Goal: Task Accomplishment & Management: Use online tool/utility

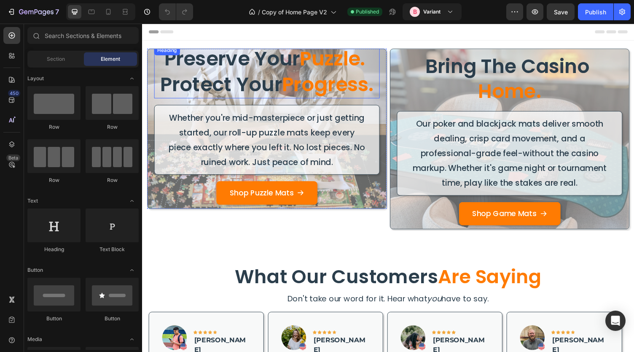
click at [291, 70] on h2 "Preserve Your Puzzle. Protect Your Progress." at bounding box center [270, 73] width 232 height 54
click at [215, 67] on h2 "Preserve Your Puzzle. Protect Your Progress." at bounding box center [270, 73] width 232 height 54
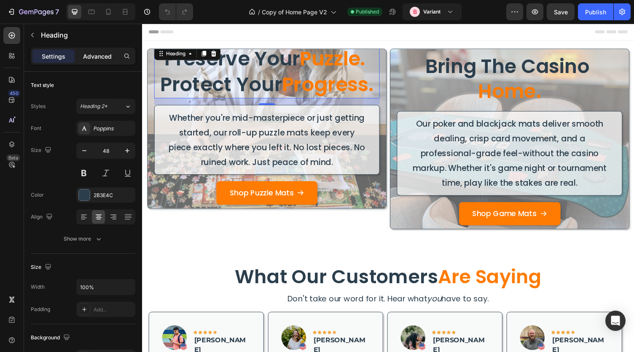
click at [93, 56] on p "Advanced" at bounding box center [97, 56] width 29 height 9
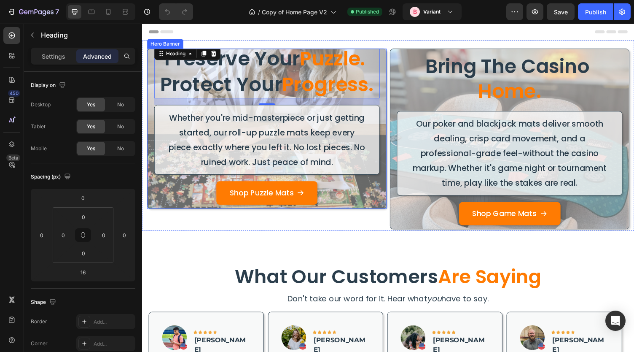
click at [387, 198] on div "Preserve Your Puzzle. Protect Your Progress. Heading 16 Whether you're mid-mast…" at bounding box center [270, 131] width 245 height 174
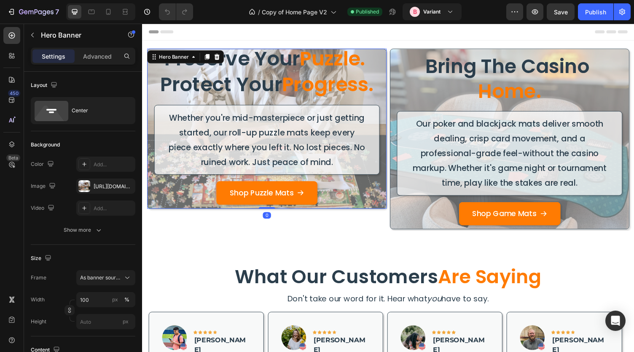
click at [92, 66] on div "Settings Advanced" at bounding box center [83, 60] width 118 height 24
click at [93, 59] on p "Advanced" at bounding box center [97, 56] width 29 height 9
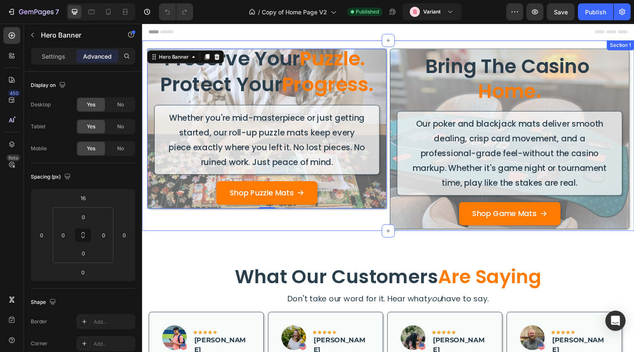
click at [247, 233] on div "Preserve Your Puzzle. Protect Your Progress. Heading Whether you're mid-masterp…" at bounding box center [395, 139] width 506 height 196
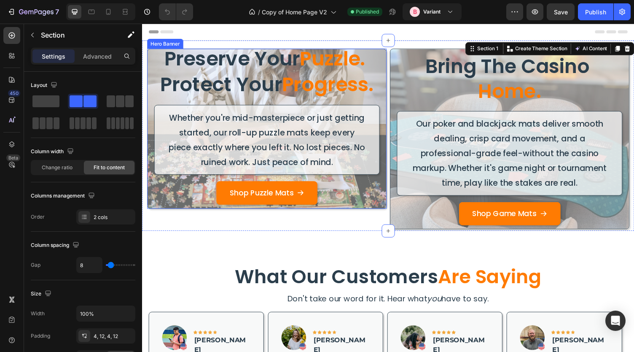
click at [202, 208] on div "Shop Puzzle Mats Button" at bounding box center [270, 201] width 232 height 31
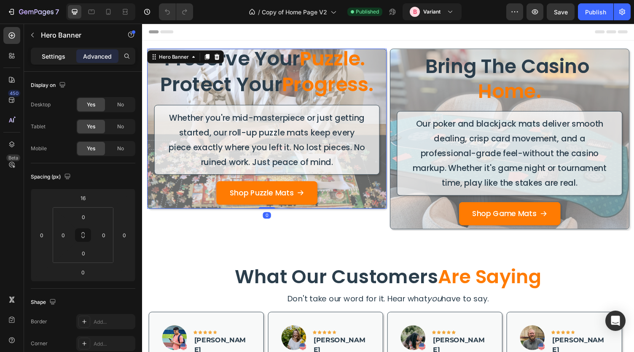
click at [41, 56] on div "Settings" at bounding box center [53, 55] width 42 height 13
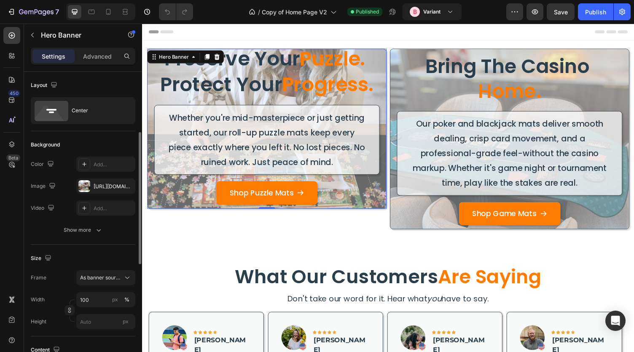
scroll to position [52, 0]
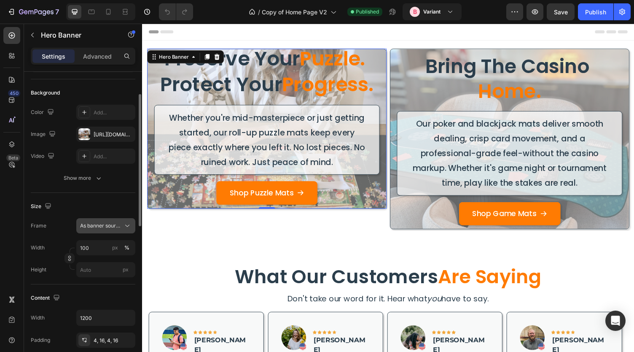
click at [116, 226] on span "As banner source" at bounding box center [100, 226] width 41 height 8
click at [94, 268] on input "px" at bounding box center [105, 269] width 59 height 15
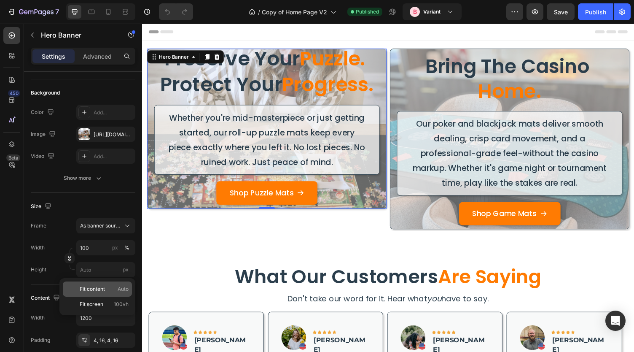
click at [94, 290] on span "Fit content" at bounding box center [92, 289] width 25 height 8
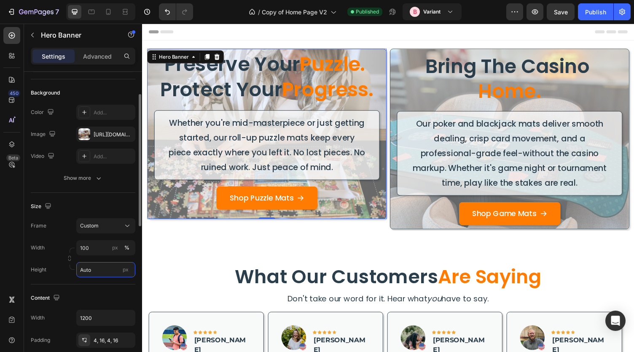
click at [96, 268] on input "Auto" at bounding box center [105, 269] width 59 height 15
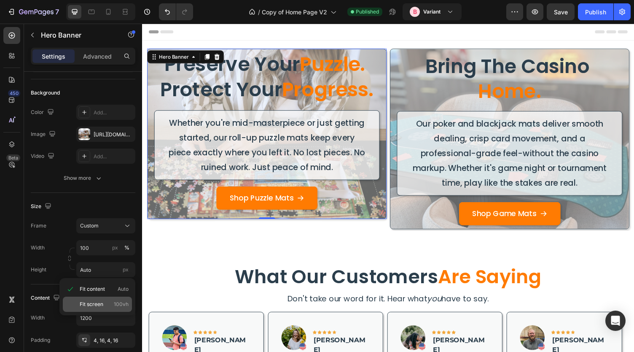
click at [95, 303] on span "Fit screen" at bounding box center [92, 304] width 24 height 8
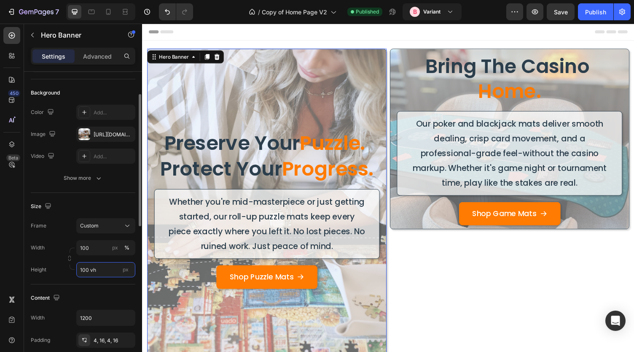
click at [96, 265] on input "100 vh" at bounding box center [105, 269] width 59 height 15
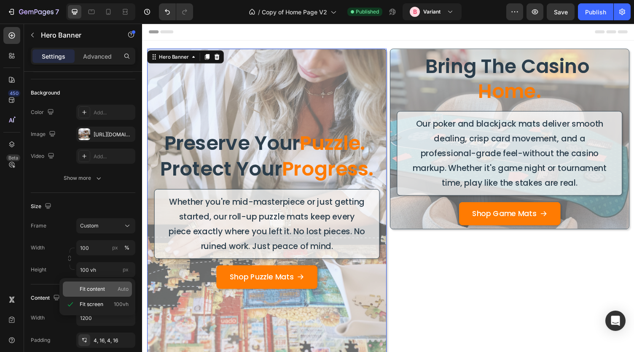
click at [99, 293] on div "Fit content Auto" at bounding box center [97, 288] width 69 height 15
type input "Auto"
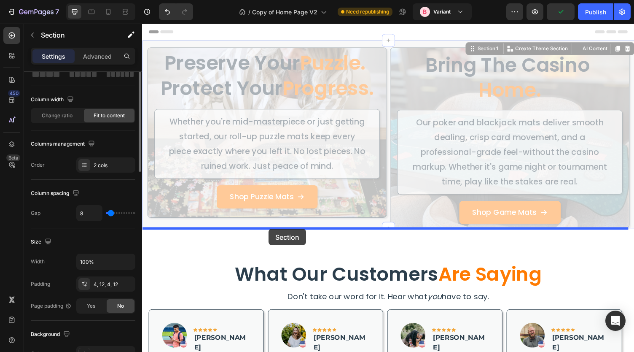
scroll to position [0, 0]
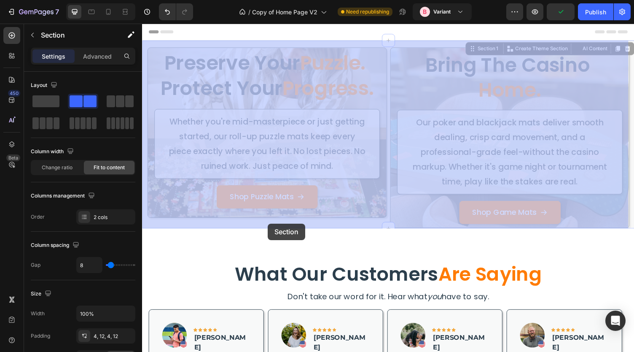
drag, startPoint x: 272, startPoint y: 224, endPoint x: 271, endPoint y: 229, distance: 6.0
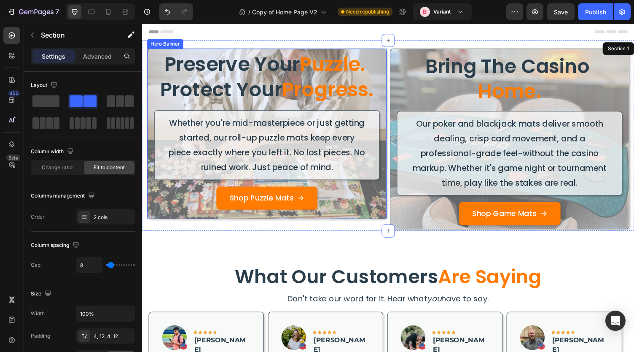
click at [272, 221] on div "Shop Puzzle Mats Button" at bounding box center [270, 206] width 232 height 31
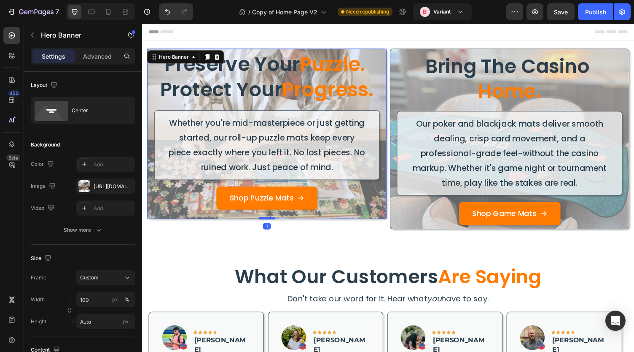
click at [273, 222] on div at bounding box center [270, 223] width 17 height 3
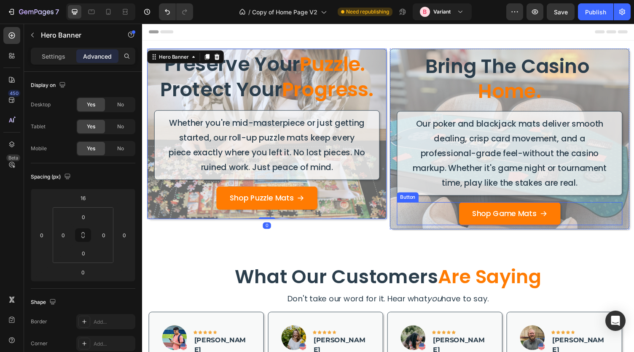
click at [407, 220] on div "Shop Game Mats Button" at bounding box center [520, 219] width 232 height 24
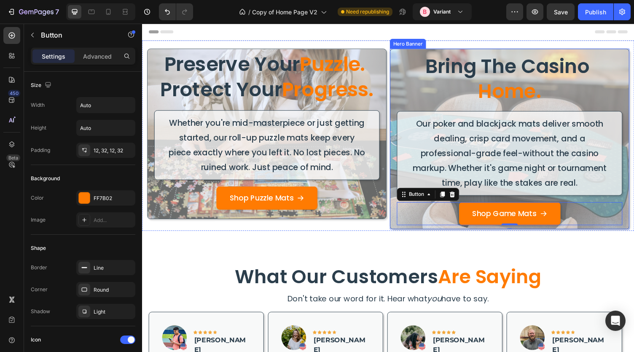
click at [383, 218] on div "Shop Puzzle Mats Button" at bounding box center [270, 206] width 232 height 31
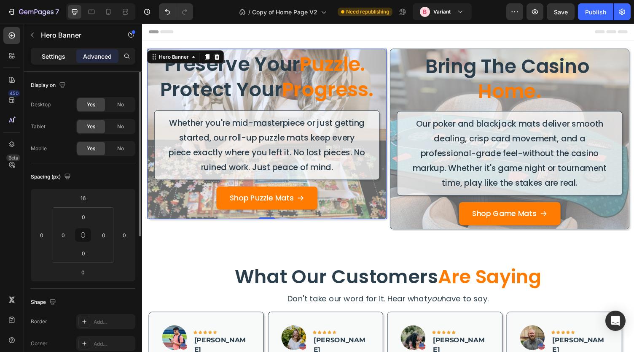
click at [61, 54] on p "Settings" at bounding box center [54, 56] width 24 height 9
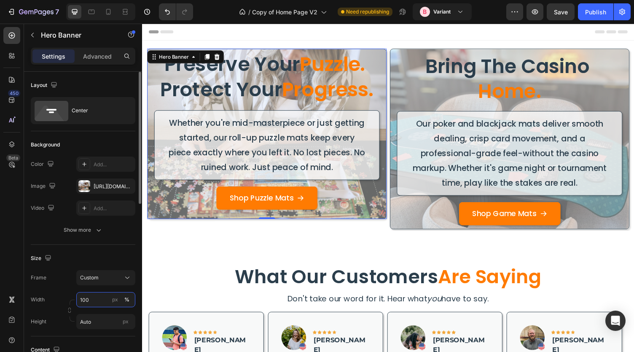
click at [88, 297] on input "100" at bounding box center [105, 299] width 59 height 15
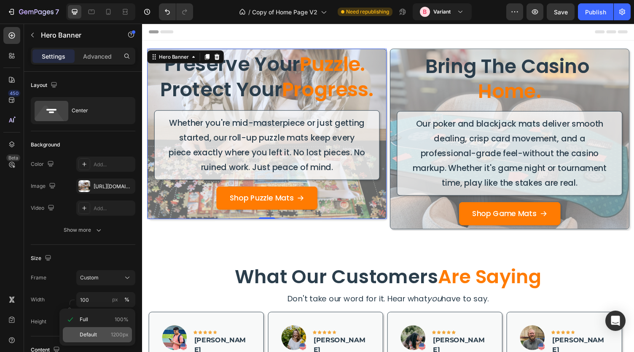
click at [88, 334] on span "Default" at bounding box center [88, 335] width 17 height 8
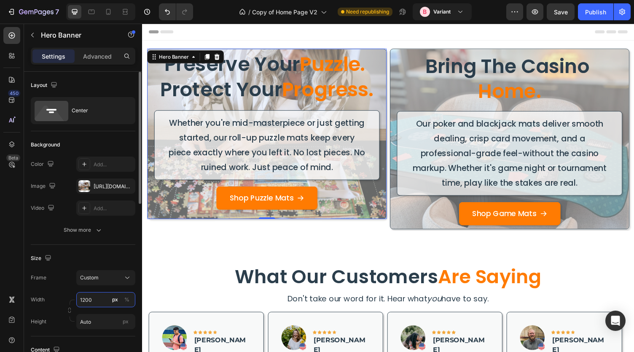
click at [100, 302] on input "1200" at bounding box center [105, 299] width 59 height 15
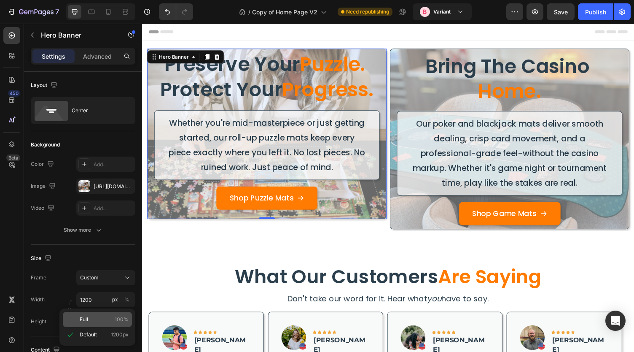
click at [86, 320] on span "Full" at bounding box center [84, 319] width 8 height 8
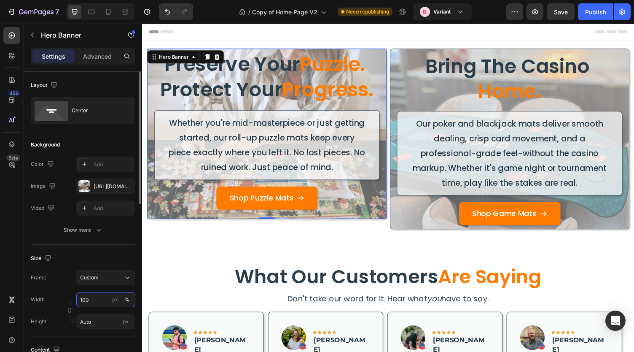
click at [88, 302] on input "100" at bounding box center [105, 299] width 59 height 15
click at [101, 255] on div "Size" at bounding box center [83, 257] width 105 height 13
click at [90, 299] on input "110" at bounding box center [105, 299] width 59 height 15
click at [108, 262] on div "Size" at bounding box center [83, 257] width 105 height 13
click at [98, 298] on input "120" at bounding box center [105, 299] width 59 height 15
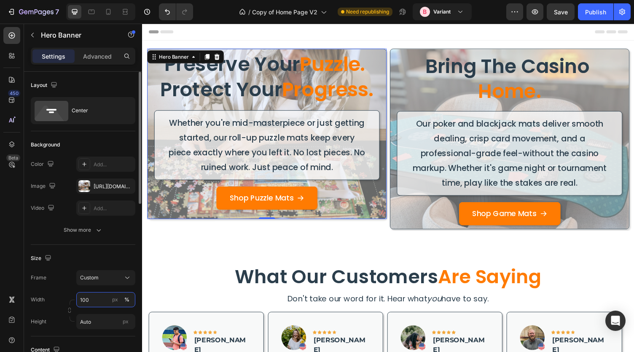
type input "100"
click at [106, 252] on div "Size" at bounding box center [83, 257] width 105 height 13
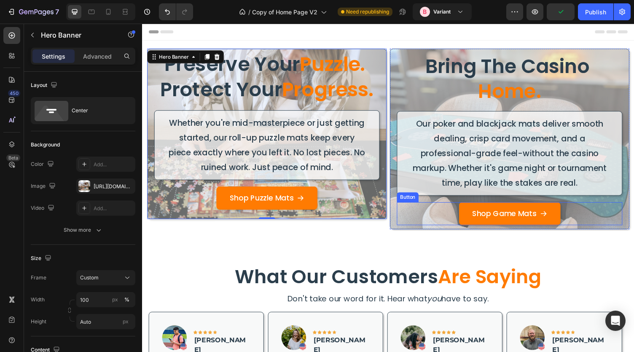
click at [424, 221] on div "Shop Game Mats Button" at bounding box center [520, 219] width 232 height 24
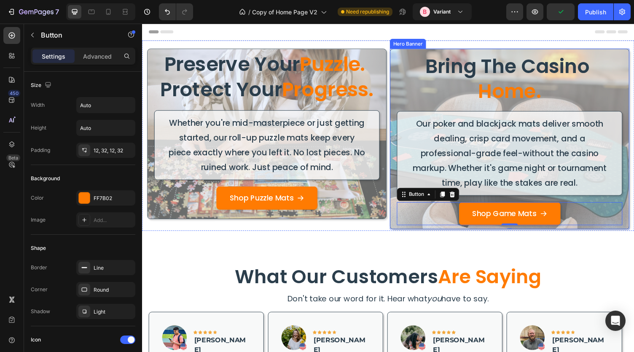
click at [393, 216] on div "Preserve Your Puzzle. Protect Your Progress. Heading Whether you're mid-masterp…" at bounding box center [395, 139] width 506 height 196
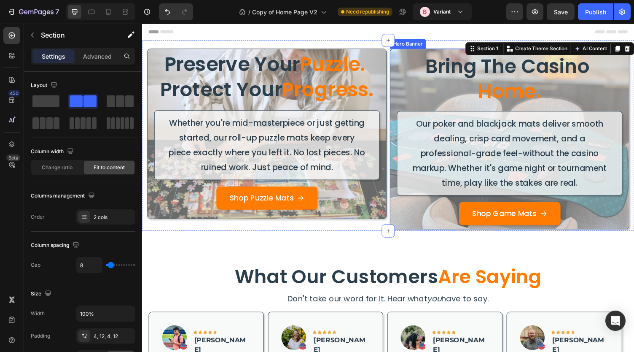
click at [397, 102] on div "bring the casino home. Heading Our poker and blackjack mats deliver smooth deal…" at bounding box center [519, 142] width 245 height 181
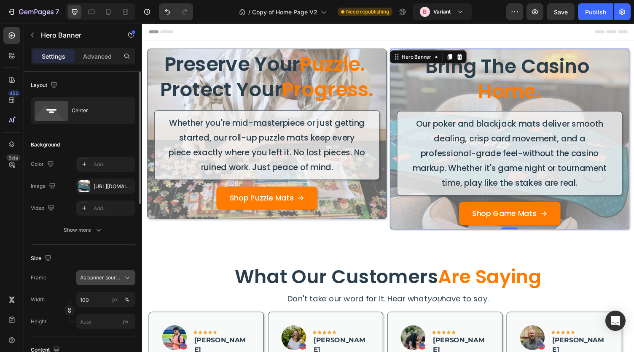
click at [98, 279] on span "As banner source" at bounding box center [100, 278] width 41 height 8
click at [96, 299] on input "100" at bounding box center [105, 299] width 59 height 15
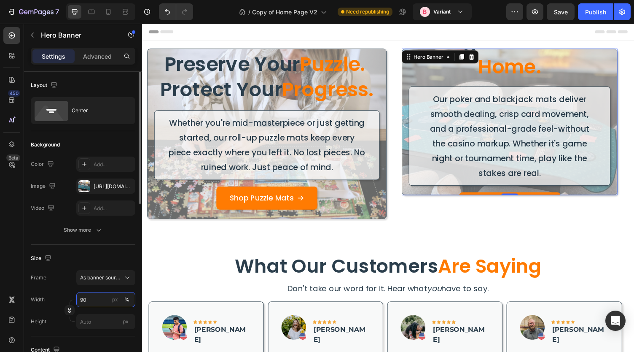
click at [96, 299] on input "90" at bounding box center [105, 299] width 59 height 15
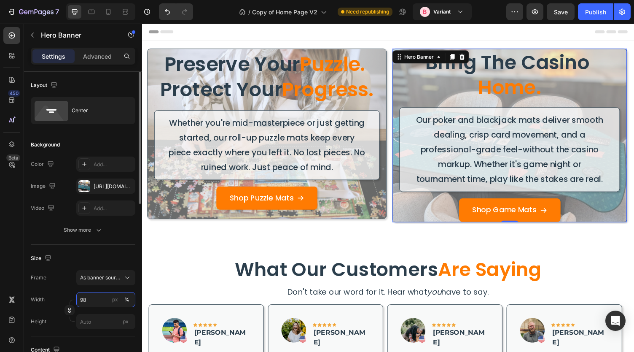
click at [96, 299] on input "98" at bounding box center [105, 299] width 59 height 15
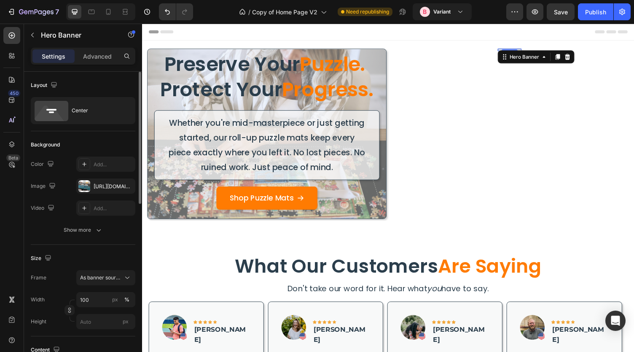
click at [61, 287] on div "Frame As banner source Width 100 px % Height px" at bounding box center [83, 299] width 105 height 59
click at [95, 299] on input "100" at bounding box center [105, 299] width 59 height 15
click at [95, 299] on input "10" at bounding box center [105, 299] width 59 height 15
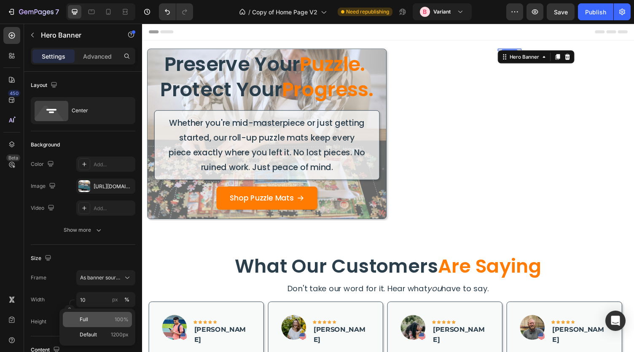
click at [94, 315] on p "Full 100%" at bounding box center [104, 319] width 49 height 8
type input "100"
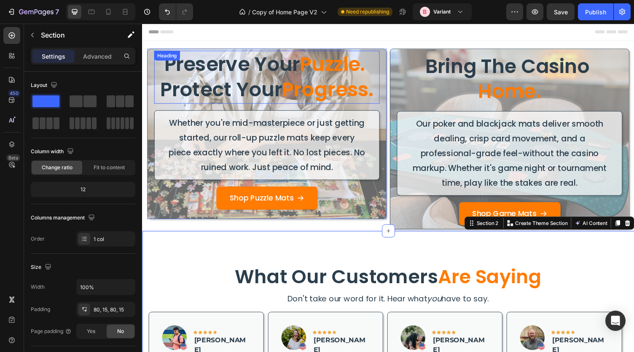
click at [329, 67] on span "Puzzle." at bounding box center [338, 65] width 67 height 28
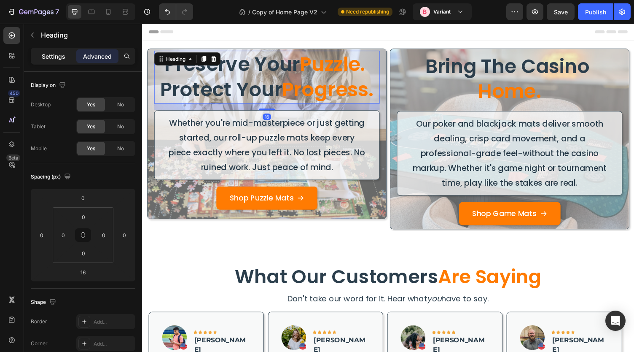
click at [54, 57] on p "Settings" at bounding box center [54, 56] width 24 height 9
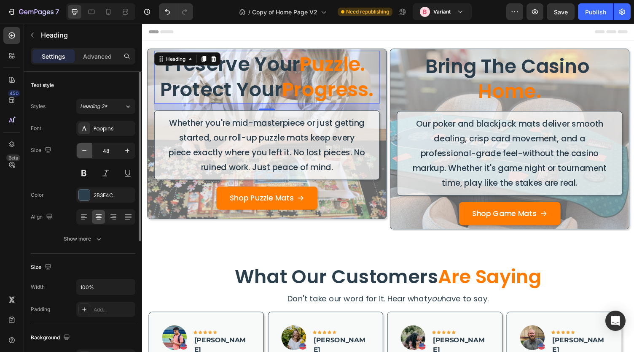
click at [82, 152] on icon "button" at bounding box center [84, 150] width 8 height 8
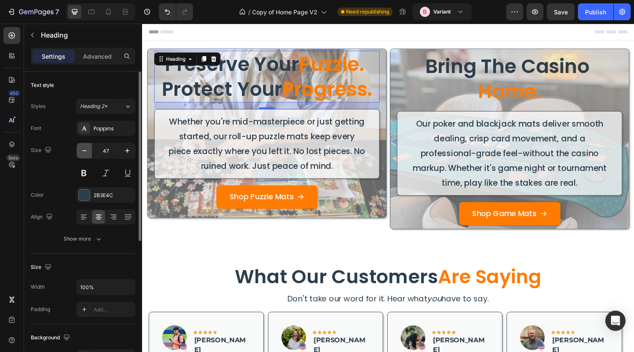
click at [82, 152] on icon "button" at bounding box center [84, 150] width 8 height 8
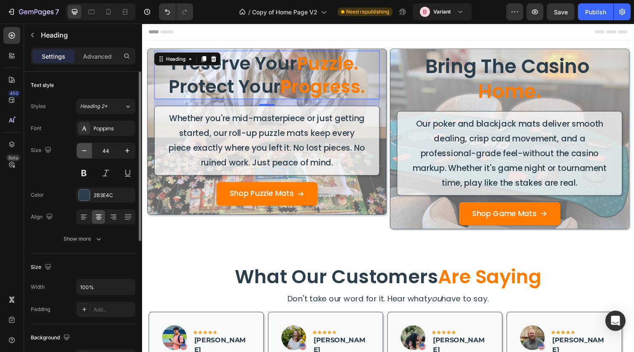
click at [82, 152] on icon "button" at bounding box center [84, 150] width 8 height 8
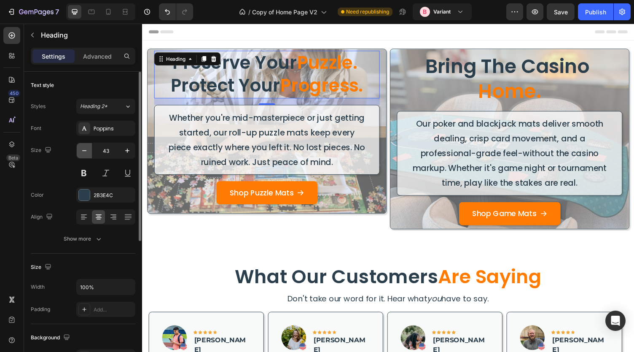
click at [82, 152] on icon "button" at bounding box center [84, 150] width 8 height 8
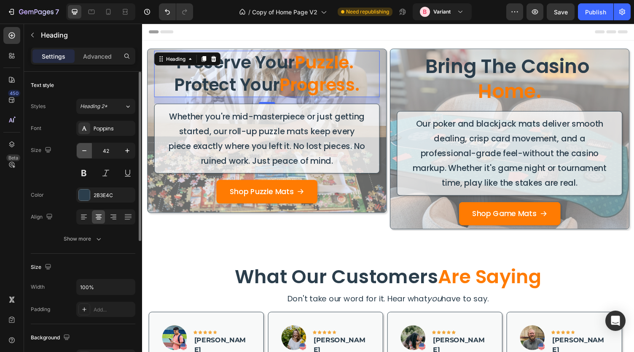
click at [82, 152] on icon "button" at bounding box center [84, 150] width 8 height 8
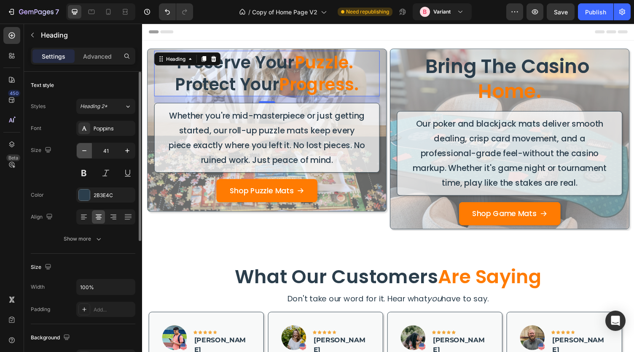
click at [82, 152] on icon "button" at bounding box center [84, 150] width 8 height 8
type input "40"
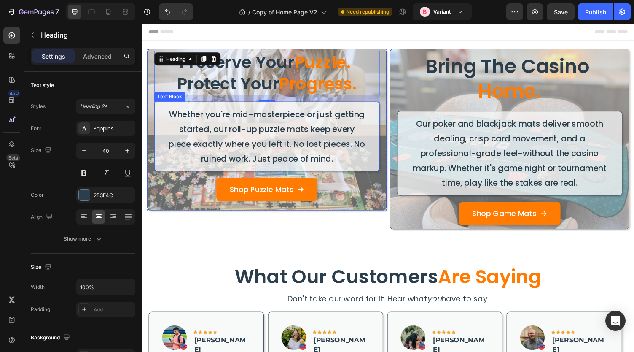
click at [207, 159] on p "Whether you're mid-masterpiece or just getting started, our roll-up puzzle mats…" at bounding box center [270, 139] width 204 height 61
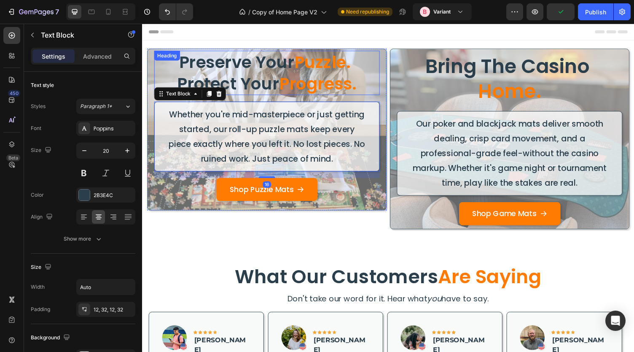
click at [223, 68] on h2 "Preserve Your Puzzle. Protect Your Progress." at bounding box center [270, 74] width 232 height 46
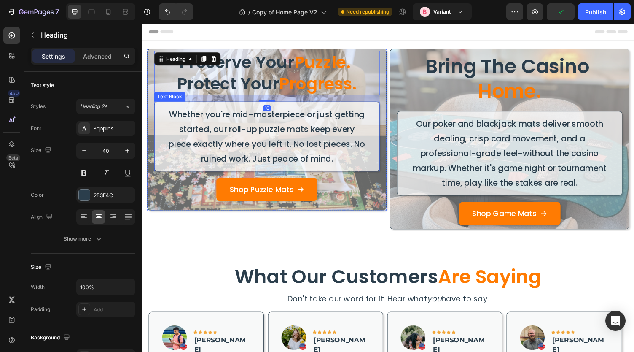
click at [211, 143] on p "Whether you're mid-masterpiece or just getting started, our roll-up puzzle mats…" at bounding box center [270, 139] width 204 height 61
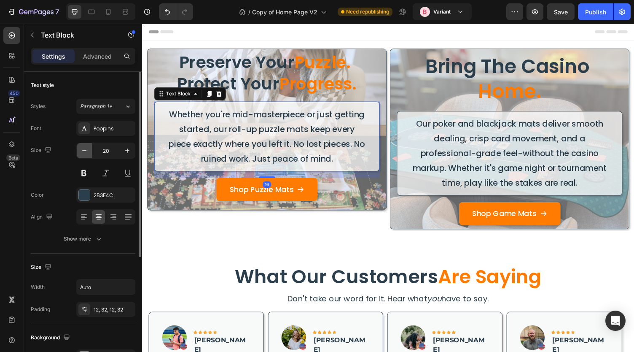
click at [82, 152] on icon "button" at bounding box center [84, 150] width 8 height 8
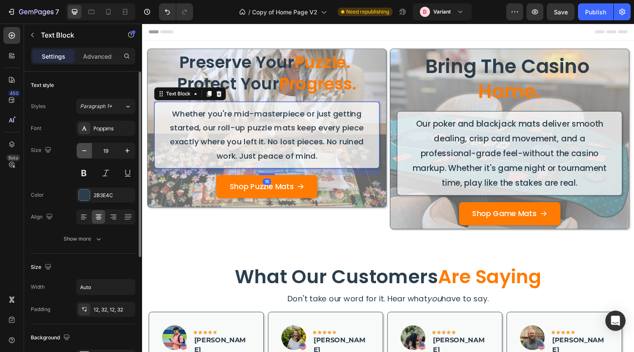
click at [82, 152] on icon "button" at bounding box center [84, 150] width 8 height 8
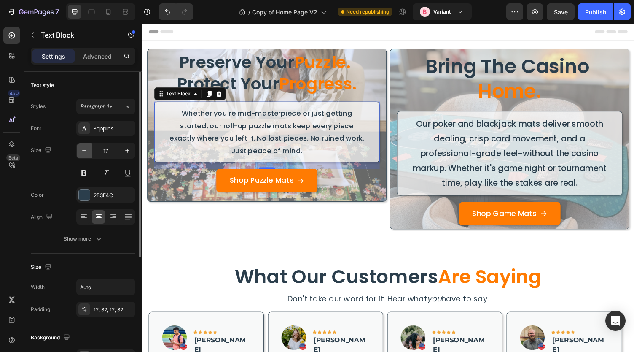
click at [82, 152] on icon "button" at bounding box center [84, 150] width 8 height 8
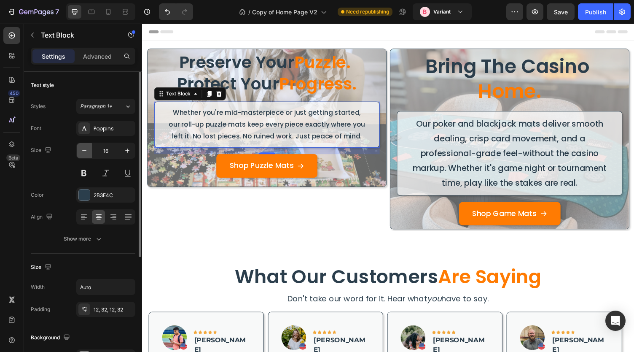
click at [82, 152] on icon "button" at bounding box center [84, 150] width 8 height 8
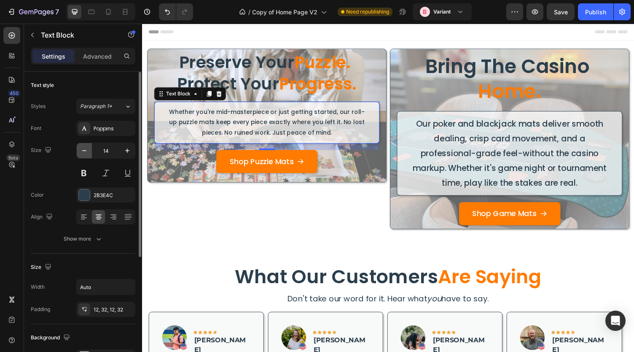
click at [82, 152] on icon "button" at bounding box center [84, 150] width 8 height 8
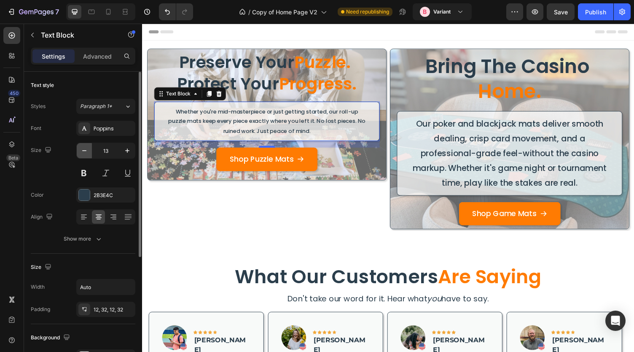
click at [82, 152] on icon "button" at bounding box center [84, 150] width 8 height 8
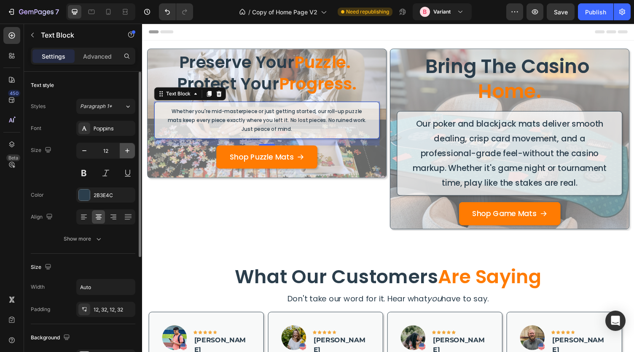
click at [124, 148] on icon "button" at bounding box center [127, 150] width 8 height 8
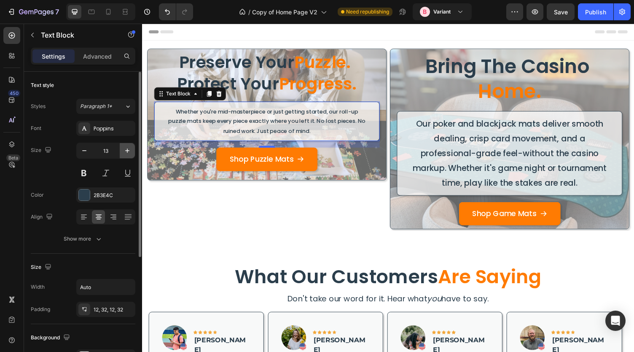
click at [124, 148] on icon "button" at bounding box center [127, 150] width 8 height 8
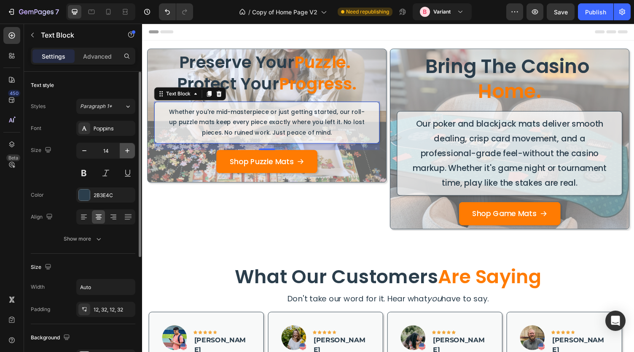
click at [124, 148] on icon "button" at bounding box center [127, 150] width 8 height 8
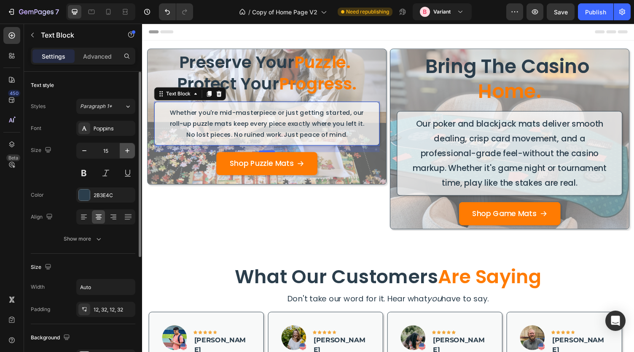
click at [124, 148] on icon "button" at bounding box center [127, 150] width 8 height 8
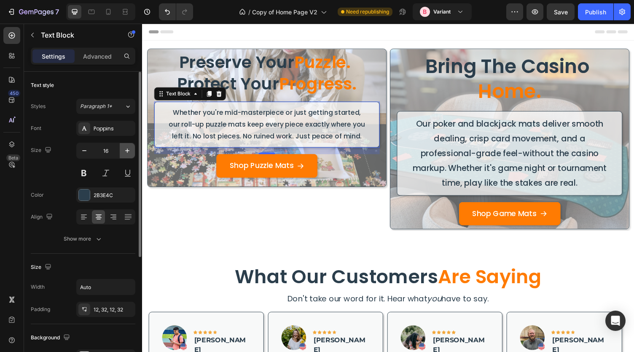
click at [124, 148] on icon "button" at bounding box center [127, 150] width 8 height 8
type input "17"
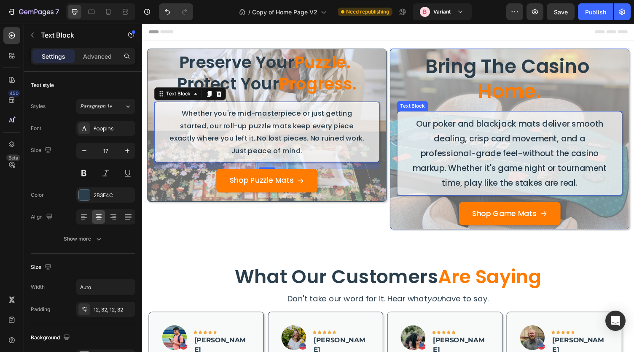
click at [455, 139] on p "Our poker and blackjack mats deliver smooth dealing, crisp card movement, and a…" at bounding box center [520, 157] width 204 height 76
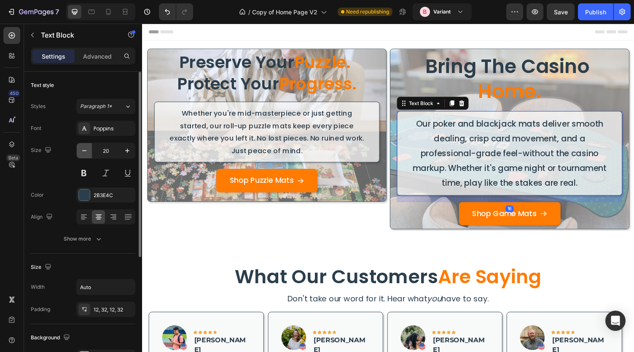
click at [86, 153] on icon "button" at bounding box center [84, 150] width 8 height 8
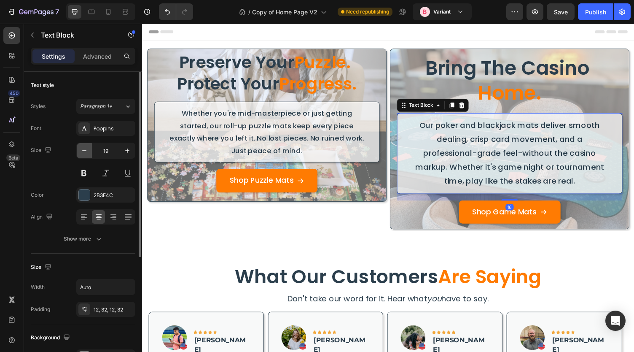
click at [86, 153] on icon "button" at bounding box center [84, 150] width 8 height 8
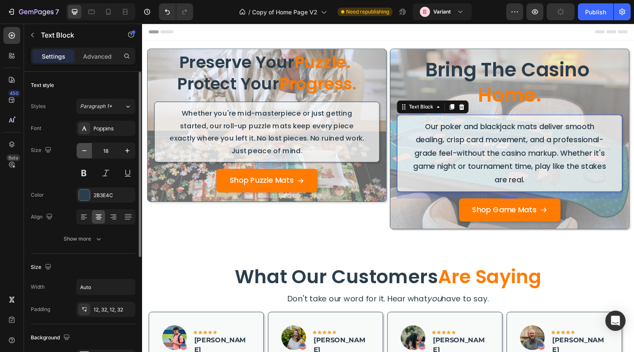
click at [86, 153] on icon "button" at bounding box center [84, 150] width 8 height 8
type input "17"
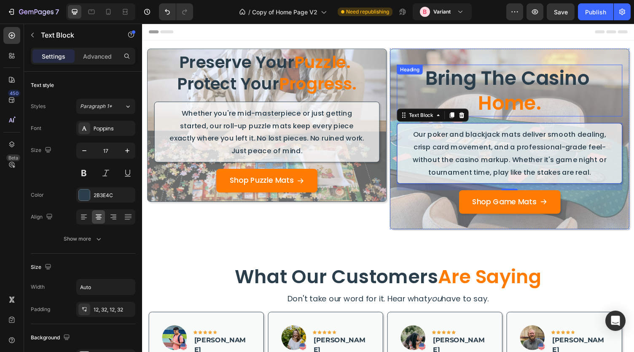
click at [542, 76] on h2 "bring the casino home." at bounding box center [520, 92] width 232 height 53
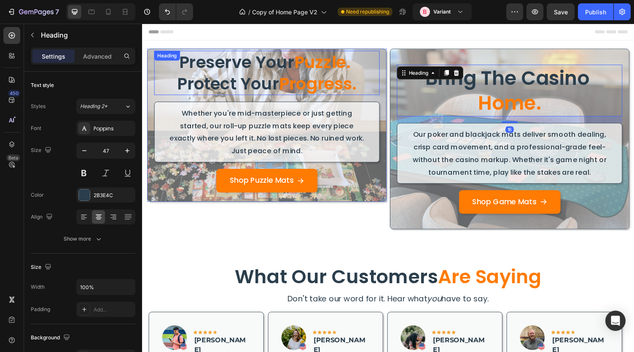
click at [283, 83] on span "Progress." at bounding box center [323, 85] width 80 height 24
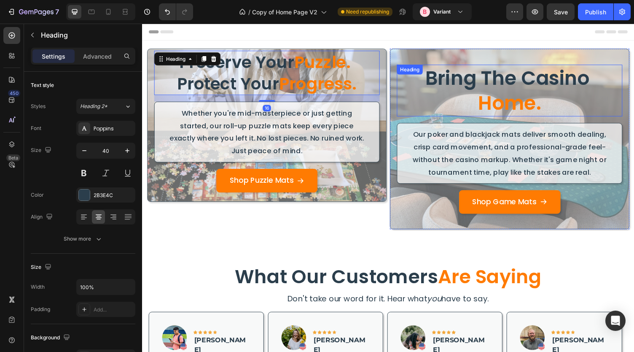
click at [511, 87] on h2 "bring the casino home." at bounding box center [520, 92] width 232 height 53
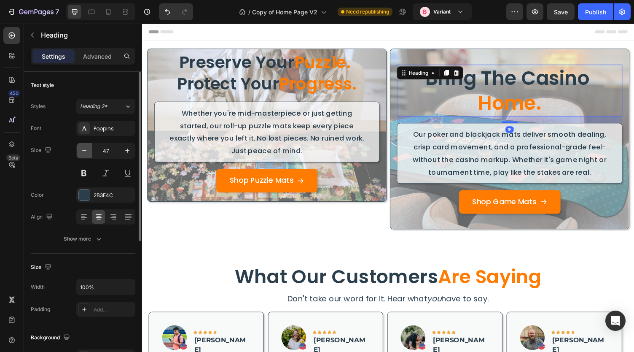
click at [79, 150] on button "button" at bounding box center [84, 150] width 15 height 15
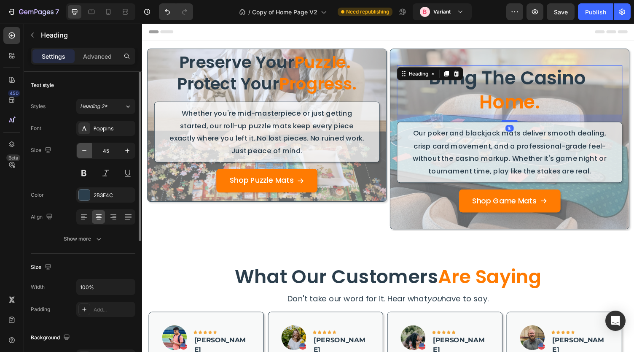
click at [79, 150] on button "button" at bounding box center [84, 150] width 15 height 15
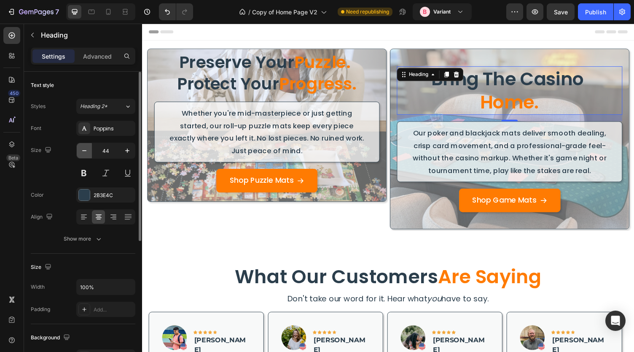
click at [79, 150] on button "button" at bounding box center [84, 150] width 15 height 15
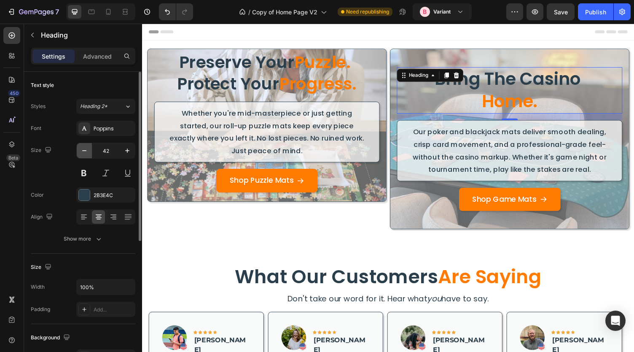
click at [79, 150] on button "button" at bounding box center [84, 150] width 15 height 15
type input "40"
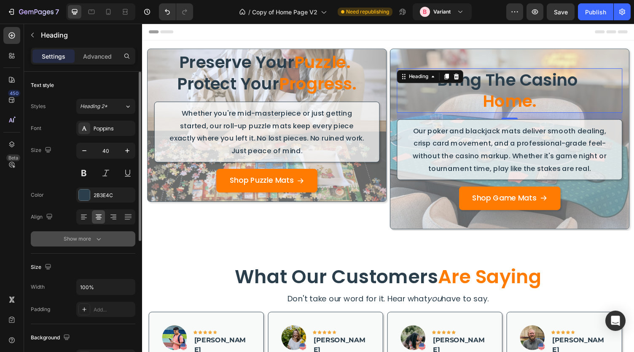
click at [94, 238] on icon "button" at bounding box center [98, 238] width 8 height 8
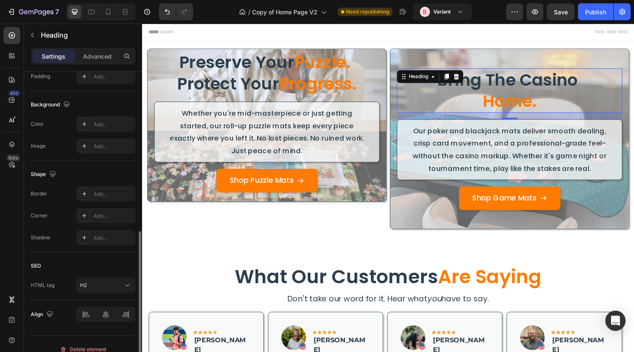
scroll to position [353, 0]
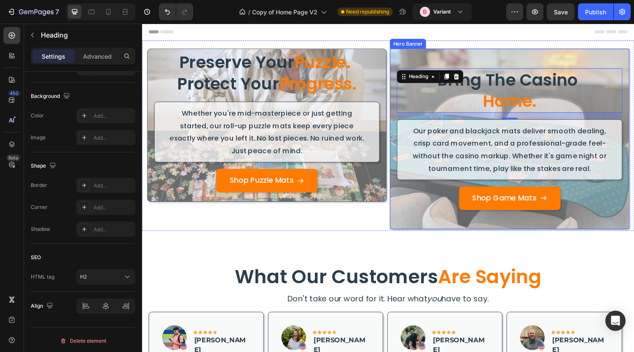
click at [401, 219] on div "Overlay" at bounding box center [519, 142] width 245 height 185
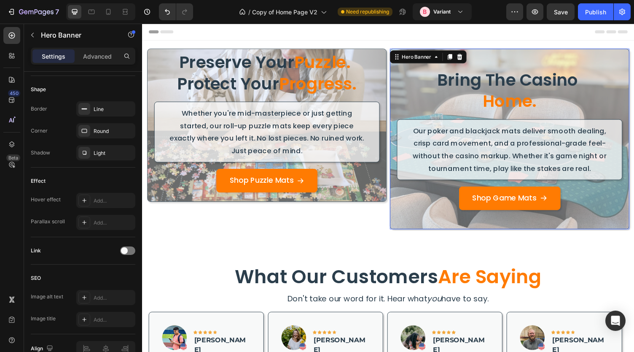
scroll to position [0, 0]
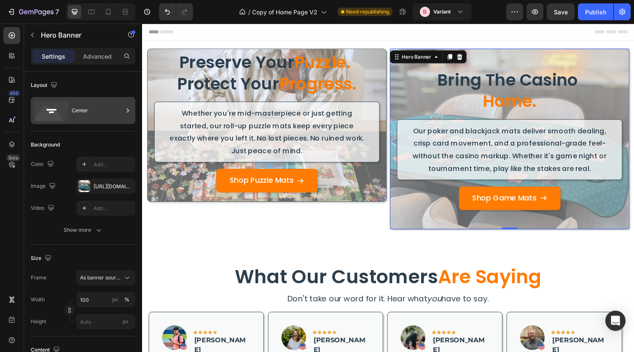
click at [95, 111] on div "Center" at bounding box center [97, 110] width 51 height 19
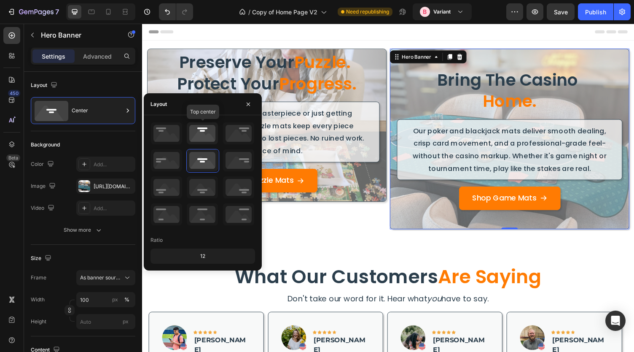
click at [199, 139] on icon at bounding box center [202, 133] width 31 height 22
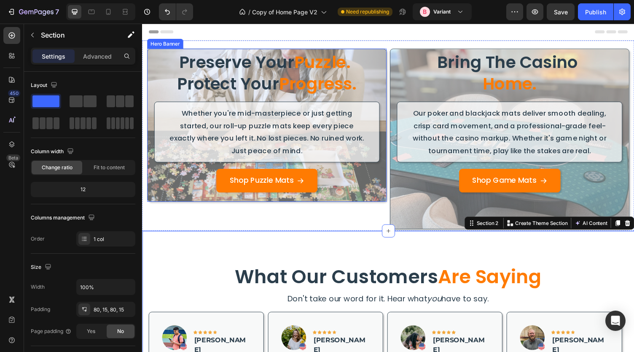
click at [178, 200] on div "Shop Puzzle Mats Button" at bounding box center [270, 188] width 232 height 31
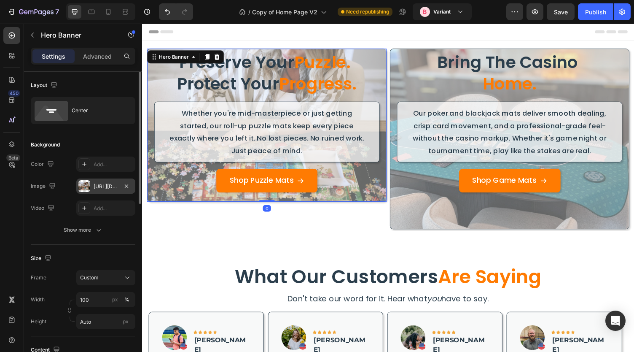
click at [100, 186] on div "https://cdn.shopify.com/s/files/1/2729/8232/files/gempages_572516426103981280-1…" at bounding box center [106, 187] width 24 height 8
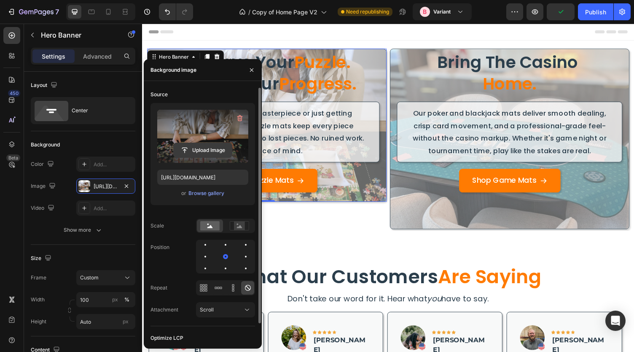
click at [213, 153] on input "file" at bounding box center [203, 150] width 58 height 14
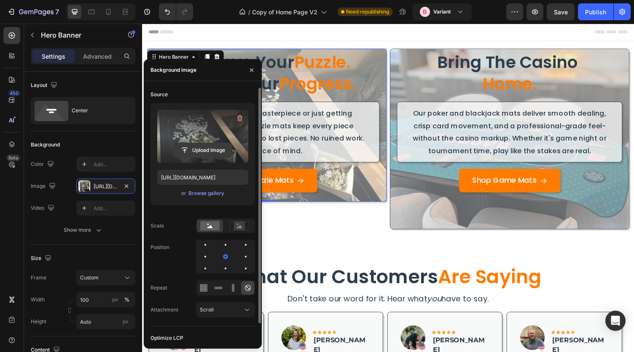
click at [184, 149] on input "file" at bounding box center [203, 150] width 58 height 14
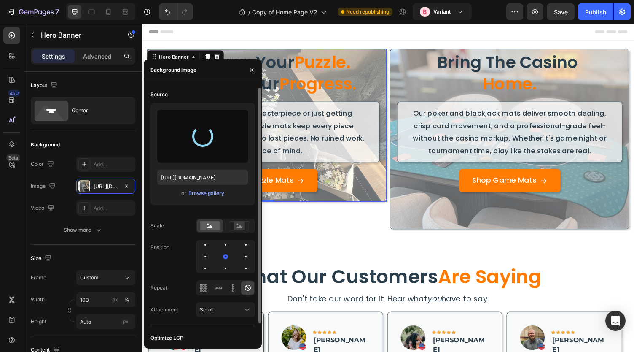
type input "https://cdn.shopify.com/s/files/1/2729/8232/files/gempages_572516426103981280-2…"
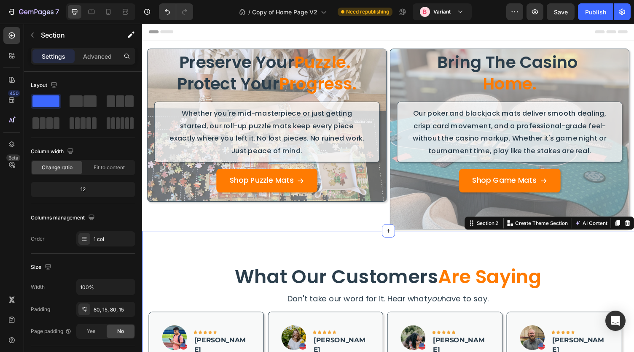
click at [314, 227] on div "Preserve Your Puzzle. Protect Your Progress. Heading Whether you're mid-masterp…" at bounding box center [270, 139] width 246 height 192
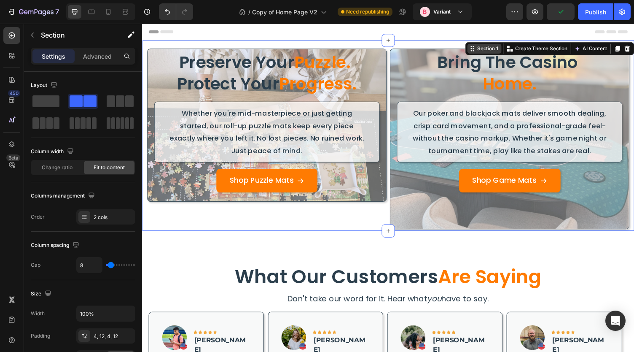
click at [486, 47] on div "Section 1" at bounding box center [497, 50] width 25 height 8
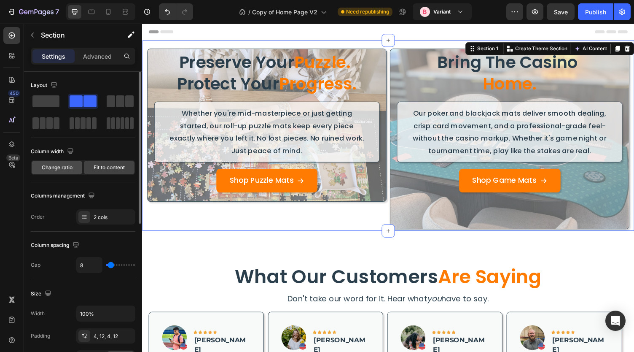
click at [66, 164] on span "Change ratio" at bounding box center [57, 168] width 31 height 8
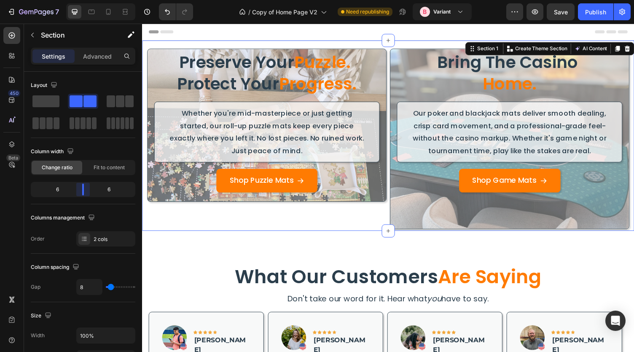
drag, startPoint x: 83, startPoint y: 186, endPoint x: 88, endPoint y: 189, distance: 6.1
click at [88, 63] on body "7 Version history / Copy of Home Page V2 Need republishing B Variant Preview Sa…" at bounding box center [317, 31] width 634 height 63
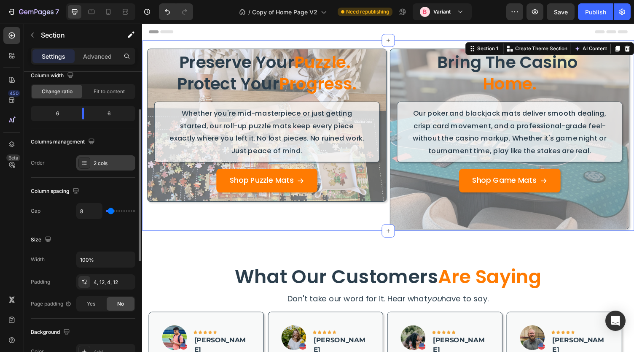
scroll to position [77, 0]
click at [103, 280] on div "4, 12, 4, 12" at bounding box center [106, 282] width 24 height 8
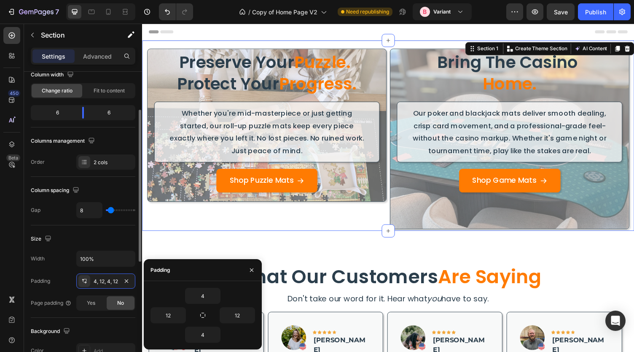
click at [65, 270] on div "Width 100% Padding 4, 12, 4, 12 Page padding Yes No" at bounding box center [83, 281] width 105 height 60
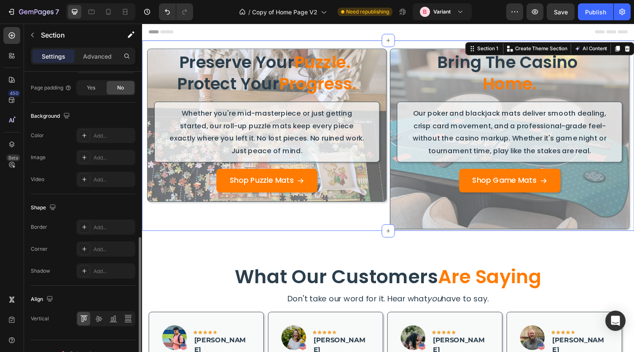
scroll to position [305, 0]
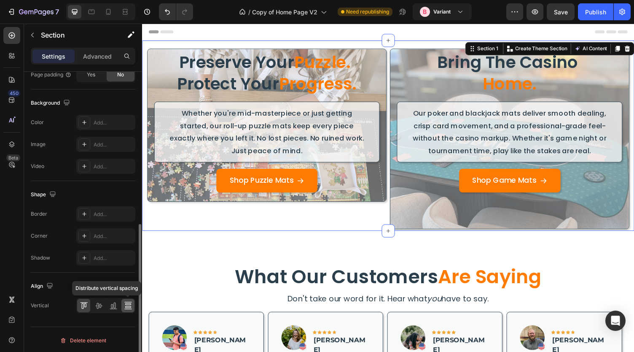
click at [130, 306] on icon at bounding box center [128, 307] width 6 height 2
click at [88, 303] on icon at bounding box center [84, 305] width 8 height 8
click at [97, 304] on icon at bounding box center [98, 306] width 7 height 6
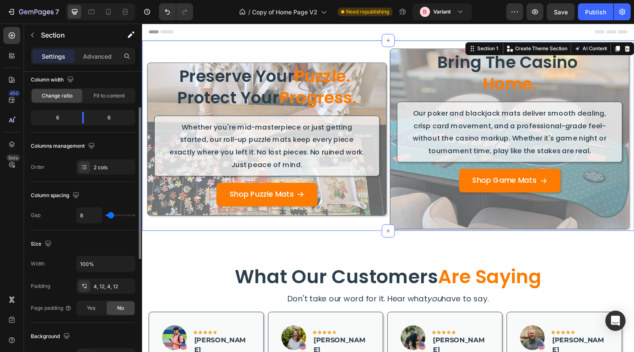
scroll to position [72, 0]
click at [100, 61] on div "Advanced" at bounding box center [97, 55] width 42 height 13
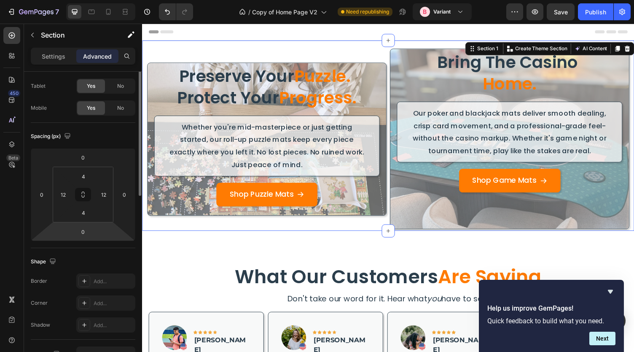
scroll to position [0, 0]
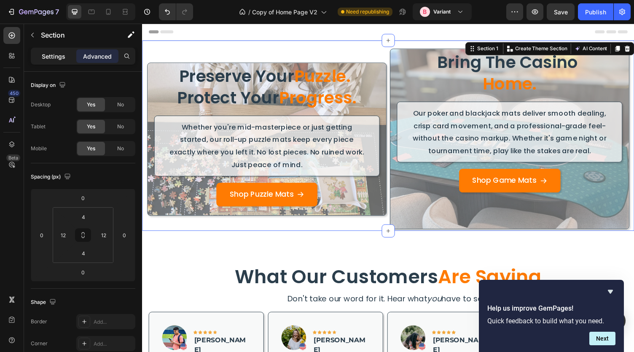
click at [54, 55] on p "Settings" at bounding box center [54, 56] width 24 height 9
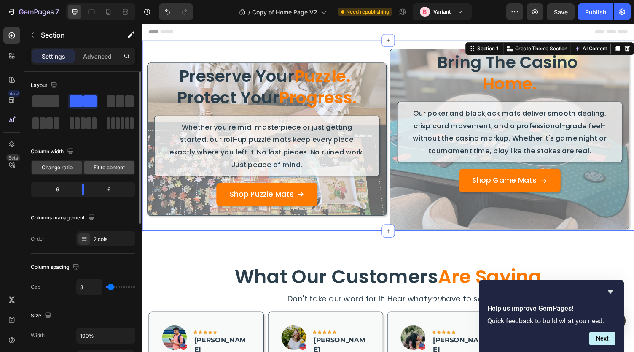
click at [103, 169] on span "Fit to content" at bounding box center [109, 168] width 31 height 8
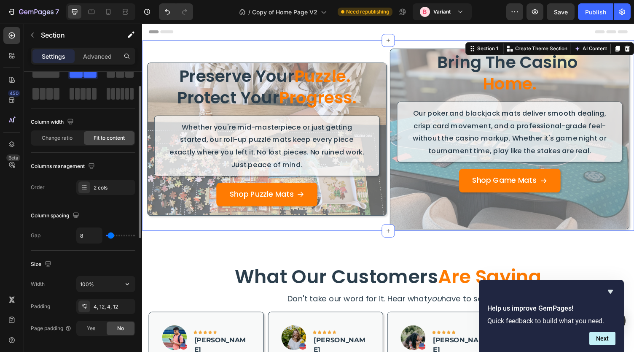
scroll to position [30, 0]
click at [154, 90] on div "Preserve Your Puzzle. Protect Your Progress. Heading Whether you're mid-masterp…" at bounding box center [270, 142] width 245 height 156
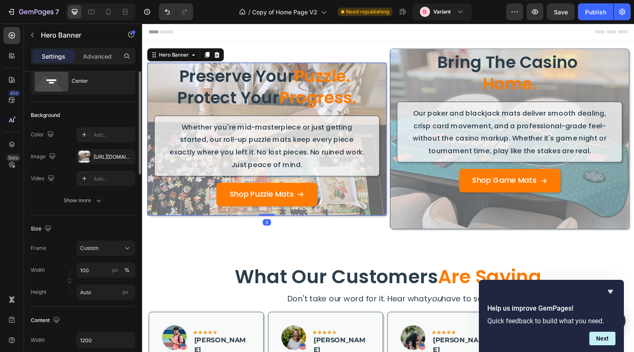
scroll to position [0, 0]
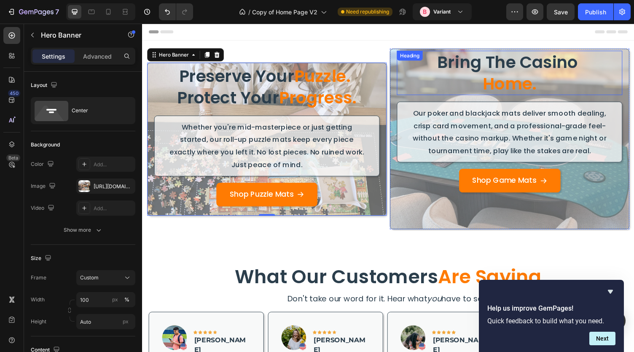
click at [404, 67] on h2 "bring the casino home." at bounding box center [520, 74] width 232 height 46
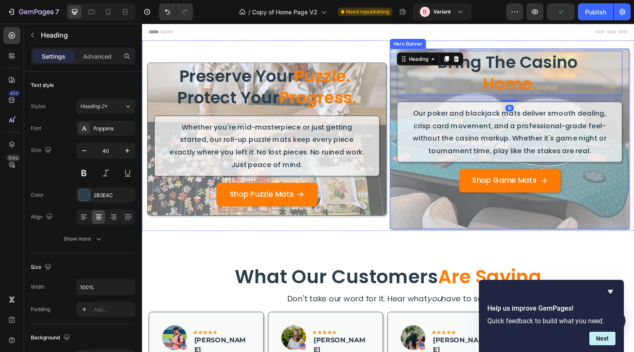
click at [397, 58] on div "bring the casino home. Heading 16 Our poker and blackjack mats deliver smooth d…" at bounding box center [520, 142] width 246 height 186
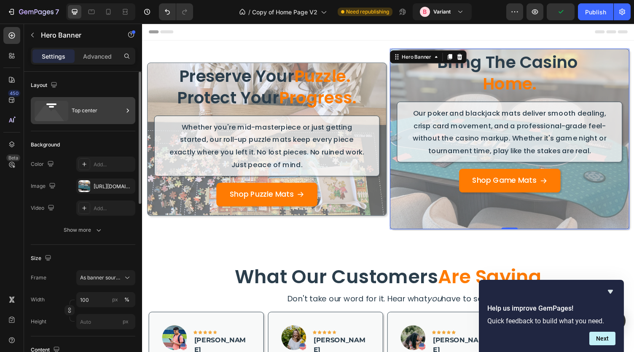
click at [86, 108] on div "Top center" at bounding box center [97, 110] width 51 height 19
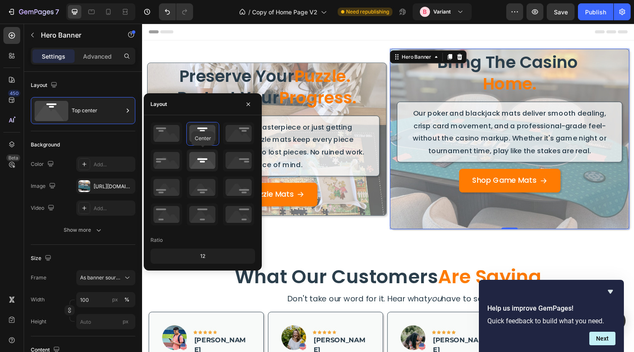
click at [202, 154] on icon at bounding box center [202, 160] width 31 height 22
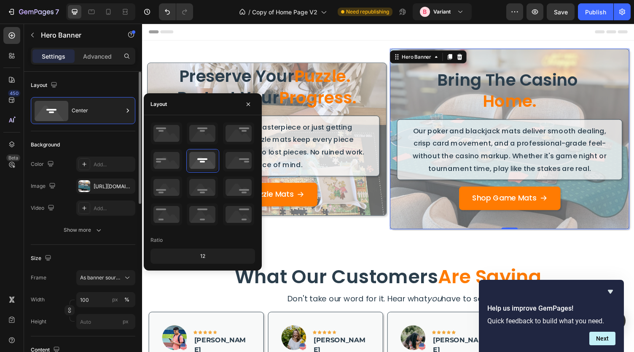
click at [112, 77] on div "Layout Center" at bounding box center [83, 101] width 105 height 59
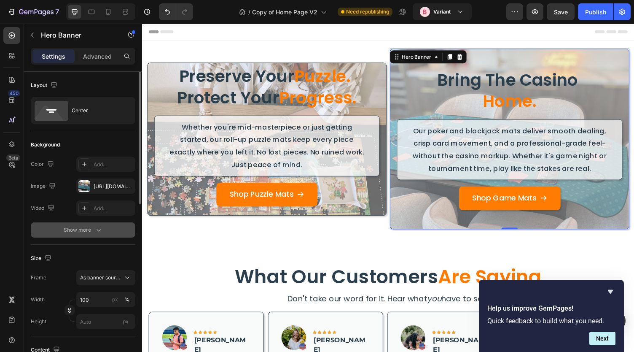
click at [90, 231] on div "Show more" at bounding box center [83, 230] width 39 height 8
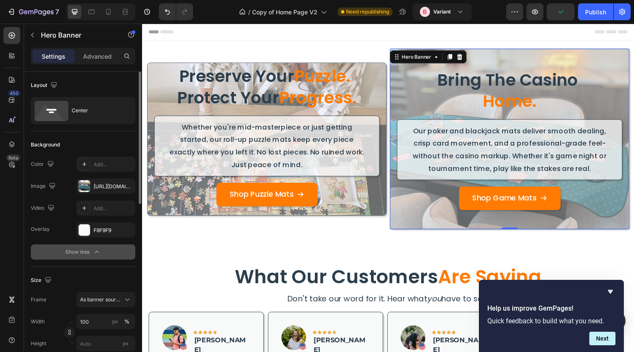
click at [96, 254] on icon "button" at bounding box center [97, 252] width 8 height 8
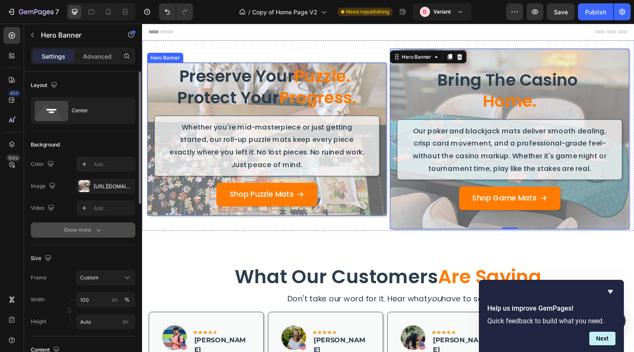
click at [169, 215] on div "Shop Puzzle Mats Button" at bounding box center [270, 202] width 232 height 31
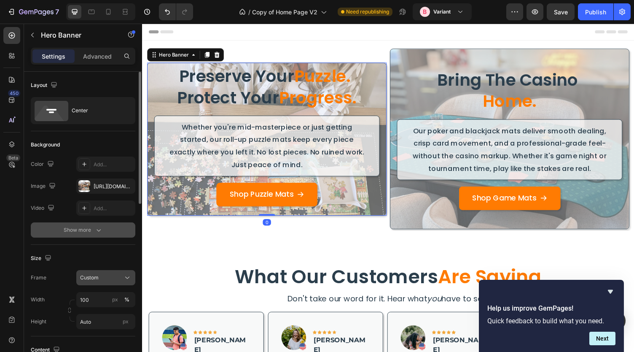
click at [115, 281] on button "Custom" at bounding box center [105, 277] width 59 height 15
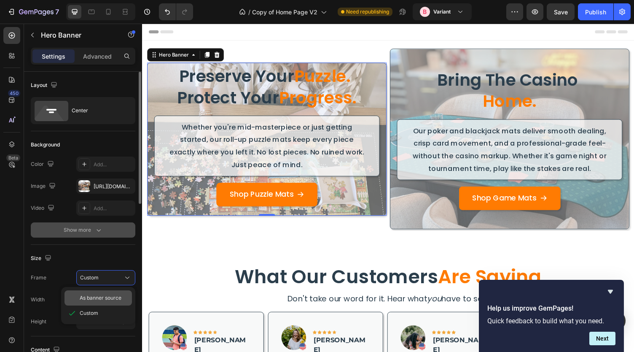
click at [103, 299] on span "As banner source" at bounding box center [101, 298] width 42 height 8
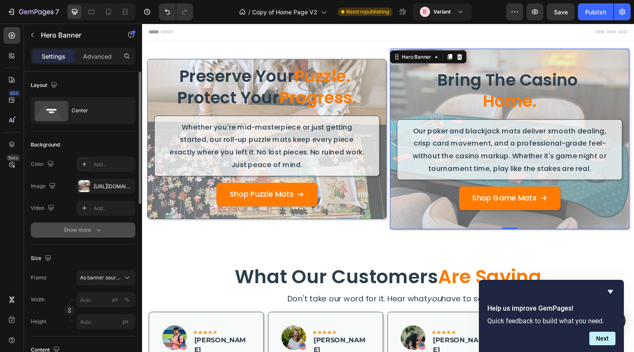
click at [399, 219] on div "Overlay" at bounding box center [519, 142] width 245 height 185
click at [327, 221] on div "Overlay" at bounding box center [270, 142] width 245 height 164
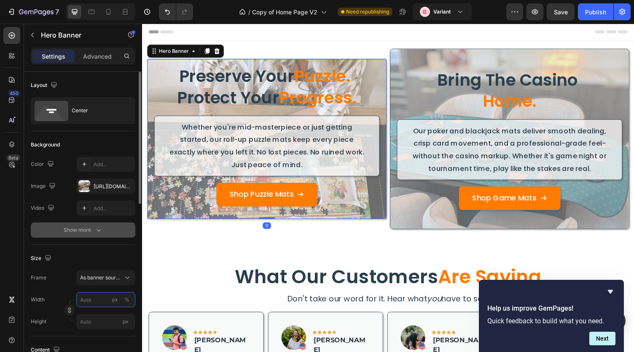
click at [85, 298] on input "px %" at bounding box center [105, 299] width 59 height 15
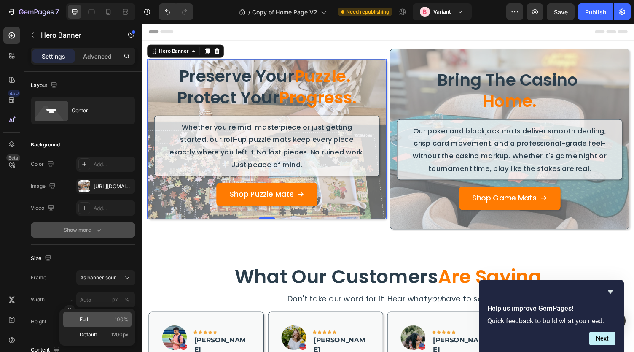
click at [85, 317] on span "Full" at bounding box center [84, 319] width 8 height 8
type input "100"
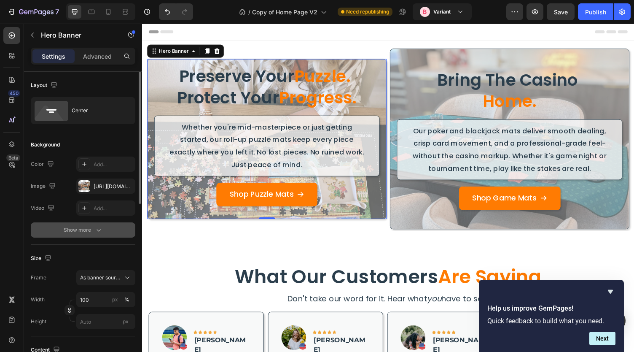
click at [100, 251] on div "Size" at bounding box center [83, 257] width 105 height 13
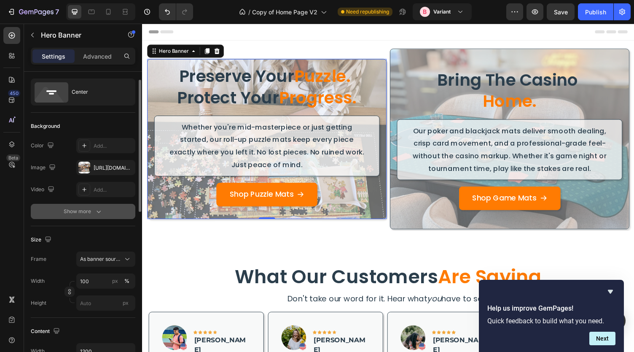
scroll to position [19, 0]
click at [99, 304] on input "px" at bounding box center [105, 302] width 59 height 15
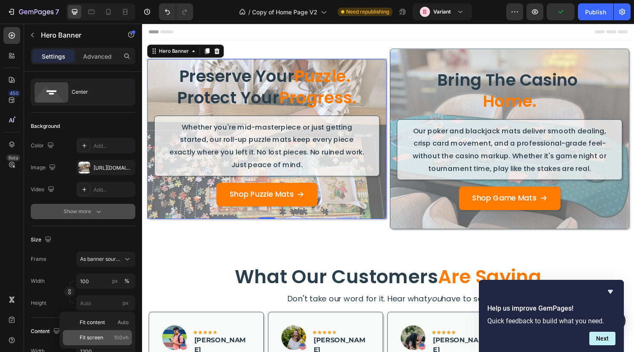
click at [95, 335] on span "Fit screen" at bounding box center [92, 338] width 24 height 8
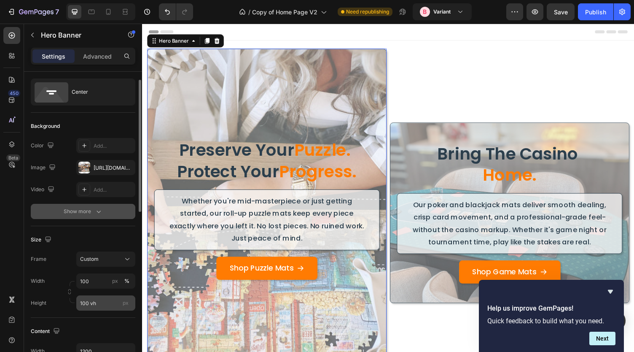
scroll to position [63, 0]
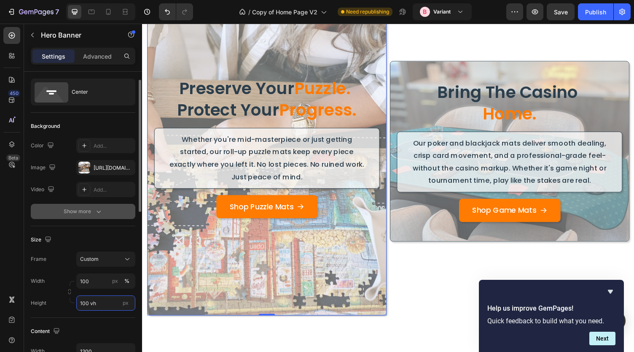
click at [84, 303] on input "100 vh" at bounding box center [105, 302] width 59 height 15
click at [83, 302] on input "100 vh" at bounding box center [105, 302] width 59 height 15
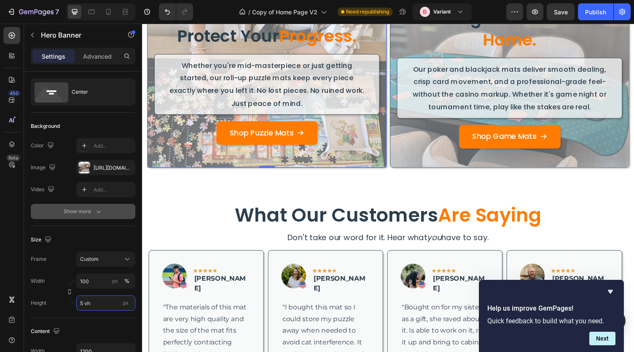
type input "54 vh"
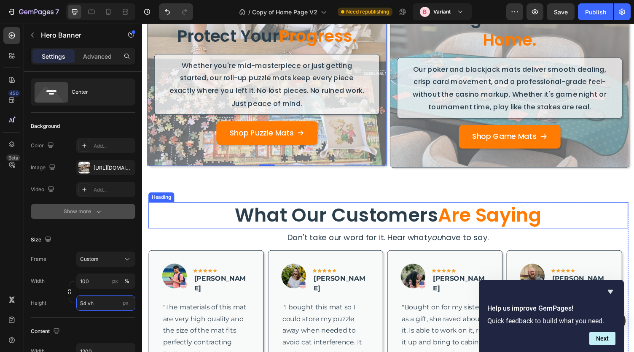
scroll to position [0, 0]
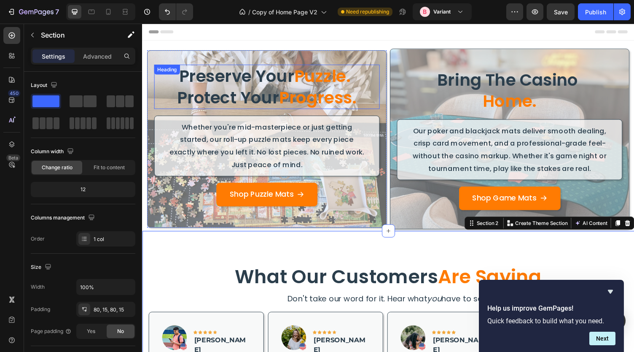
click at [280, 81] on h2 "Preserve Your Puzzle. Protect Your Progress." at bounding box center [270, 89] width 232 height 46
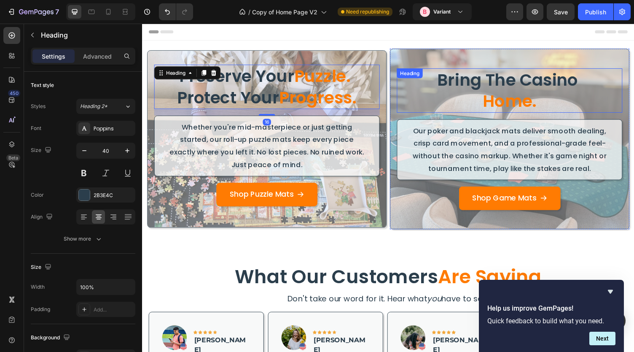
click at [499, 87] on h2 "bring the casino home." at bounding box center [520, 93] width 232 height 46
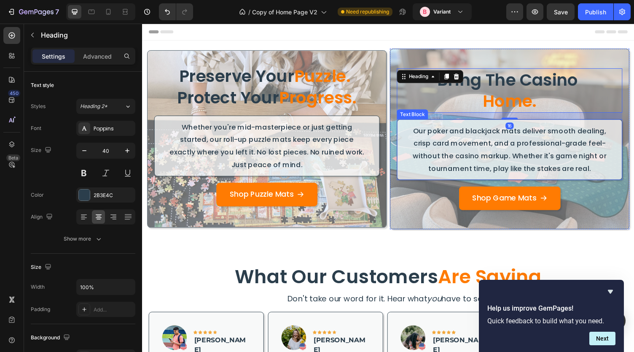
click at [461, 160] on p "Our poker and blackjack mats deliver smooth dealing, crisp card movement, and a…" at bounding box center [520, 152] width 204 height 51
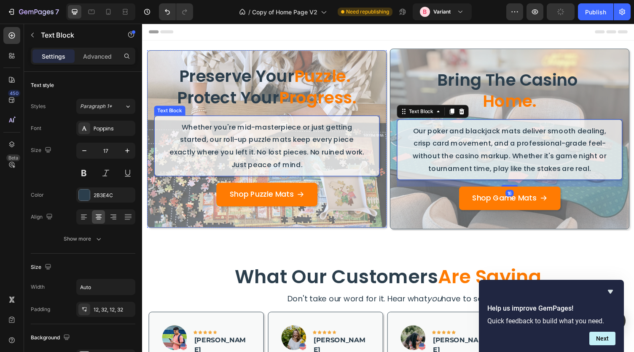
click at [325, 163] on p "Whether you're mid-masterpiece or just getting started, our roll-up puzzle mats…" at bounding box center [270, 149] width 204 height 51
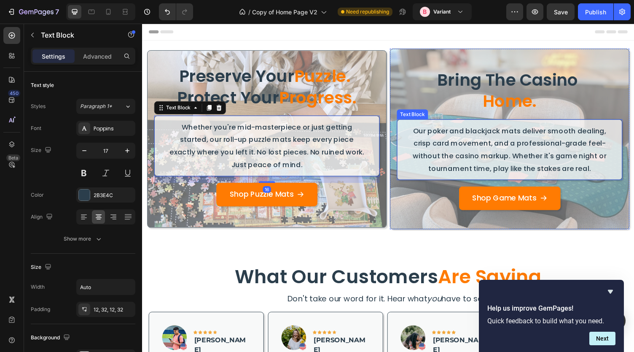
click at [423, 154] on p "Our poker and blackjack mats deliver smooth dealing, crisp card movement, and a…" at bounding box center [520, 152] width 204 height 51
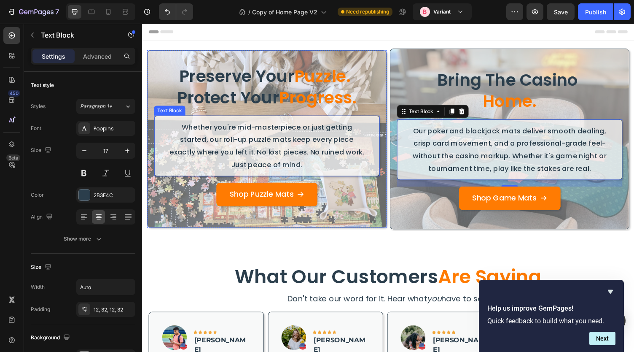
click at [374, 123] on div "Whether you're mid-masterpiece or just getting started, our roll-up puzzle mats…" at bounding box center [270, 149] width 232 height 62
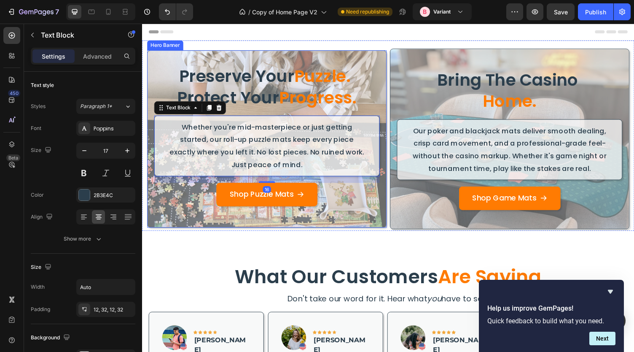
click at [378, 110] on div "Preserve Your Puzzle. Protect Your Progress. Heading Whether you're mid-masterp…" at bounding box center [270, 142] width 232 height 153
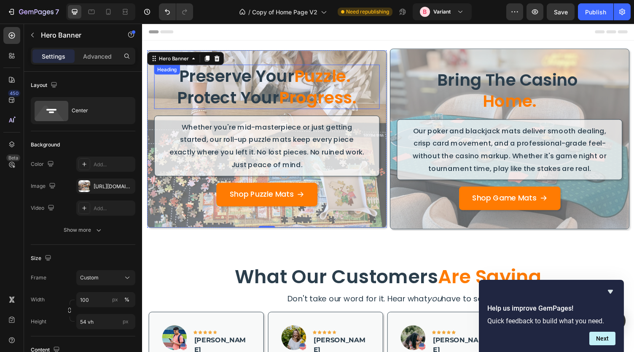
click at [342, 97] on span "Progress." at bounding box center [323, 100] width 80 height 24
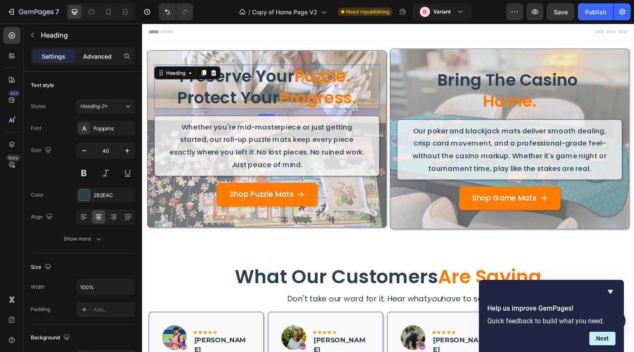
click at [89, 58] on p "Advanced" at bounding box center [97, 56] width 29 height 9
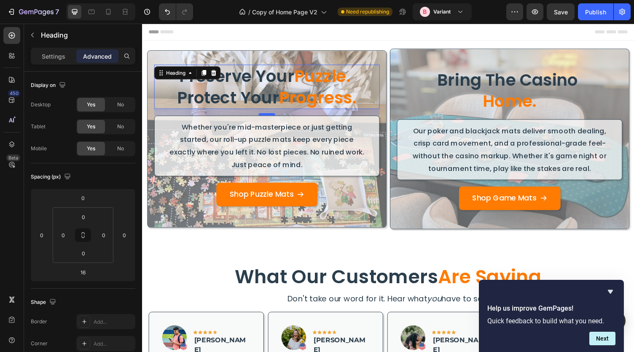
click at [270, 116] on div at bounding box center [270, 117] width 17 height 3
click at [517, 99] on span "home." at bounding box center [520, 104] width 55 height 24
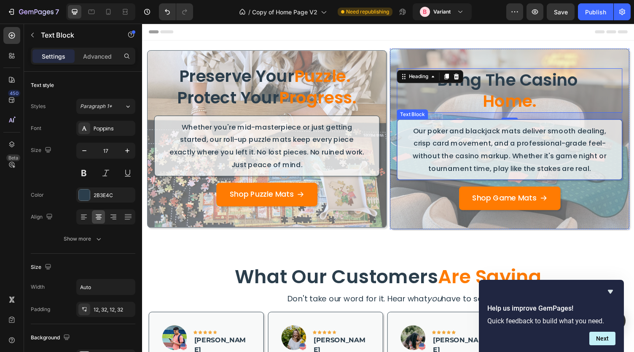
click at [501, 166] on p "Our poker and blackjack mats deliver smooth dealing, crisp card movement, and a…" at bounding box center [520, 152] width 204 height 51
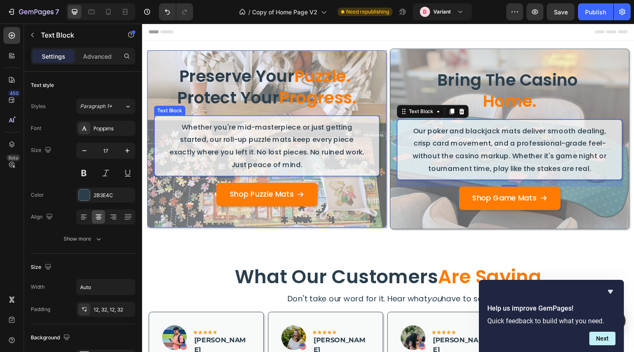
click at [218, 154] on p "Whether you're mid-masterpiece or just getting started, our roll-up puzzle mats…" at bounding box center [270, 149] width 204 height 51
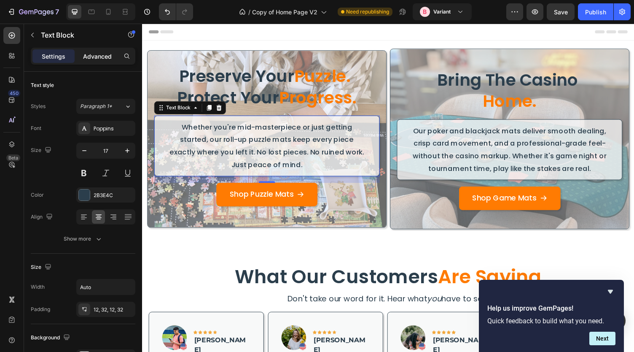
click at [87, 52] on p "Advanced" at bounding box center [97, 56] width 29 height 9
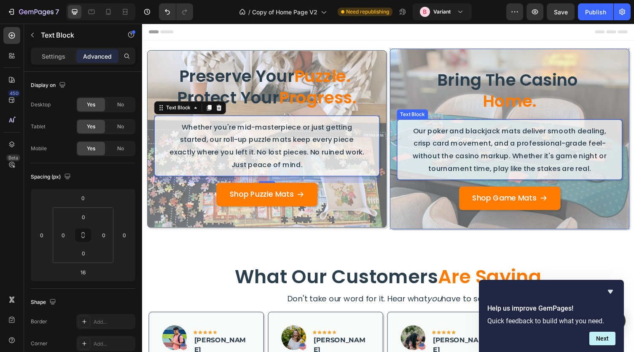
click at [459, 144] on p "Our poker and blackjack mats deliver smooth dealing, crisp card movement, and a…" at bounding box center [520, 152] width 204 height 51
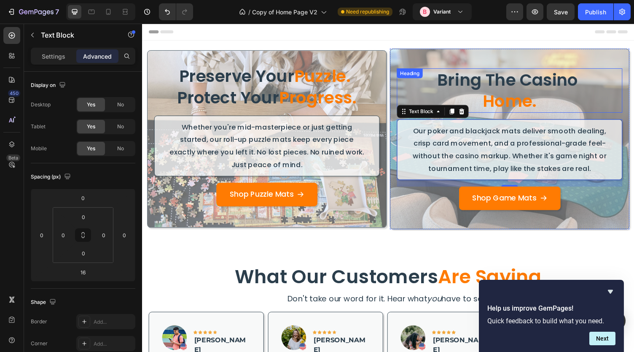
click at [523, 97] on span "home." at bounding box center [520, 104] width 55 height 24
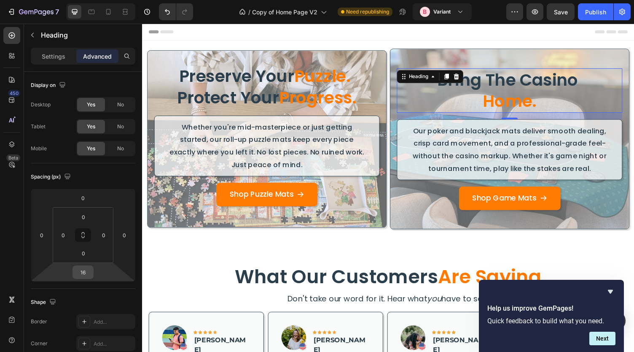
click at [86, 273] on input "16" at bounding box center [83, 272] width 17 height 13
click at [106, 334] on div "M 12px" at bounding box center [101, 340] width 52 height 13
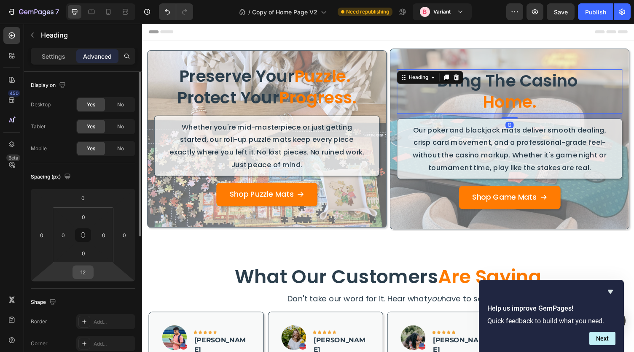
click at [85, 278] on input "12" at bounding box center [83, 272] width 17 height 13
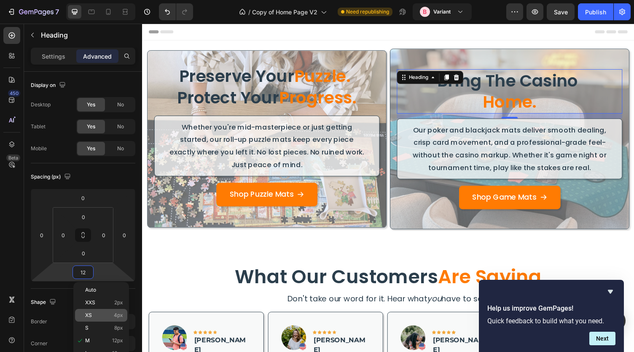
click at [111, 314] on p "XS 4px" at bounding box center [104, 315] width 38 height 6
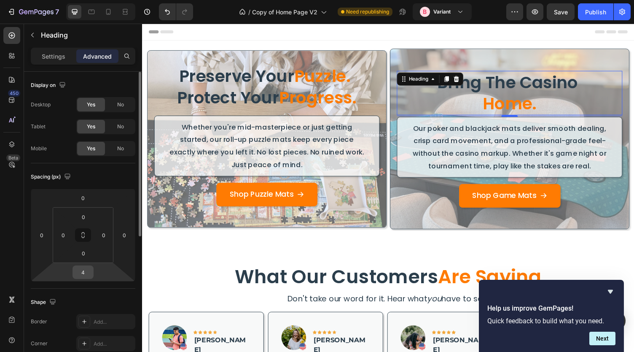
click at [84, 274] on input "4" at bounding box center [83, 272] width 17 height 13
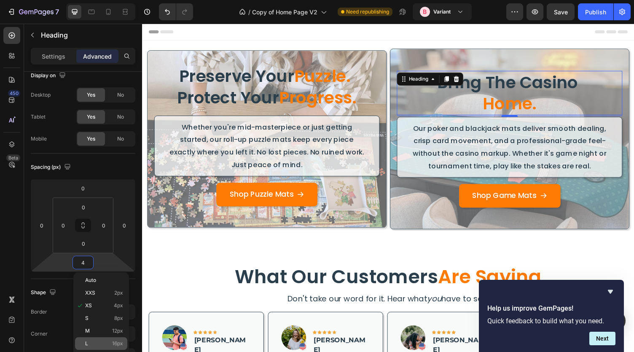
click at [99, 346] on div "L 16px" at bounding box center [101, 343] width 52 height 13
type input "16"
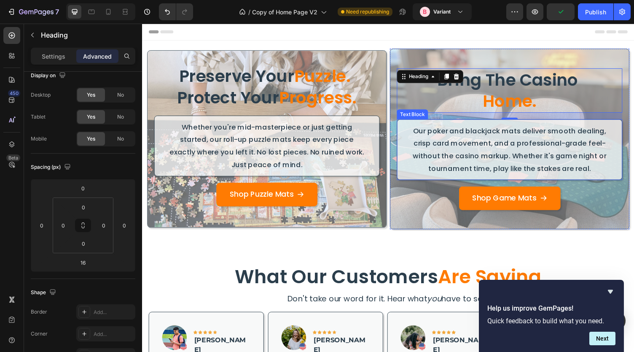
click at [404, 147] on div "Our poker and blackjack mats deliver smooth dealing, crisp card movement, and a…" at bounding box center [520, 153] width 232 height 62
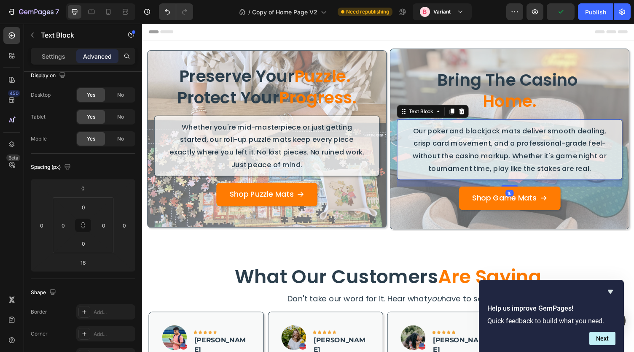
scroll to position [0, 0]
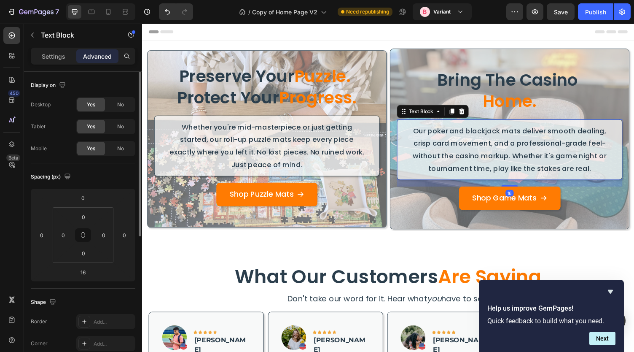
click at [397, 152] on div "bring the casino home. Heading Our poker and blackjack mats deliver smooth deal…" at bounding box center [519, 142] width 245 height 149
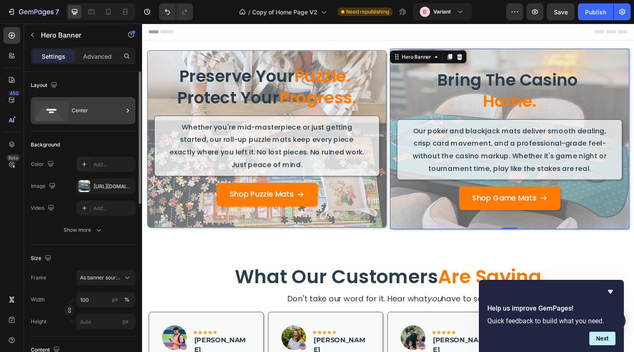
click at [81, 115] on div "Center" at bounding box center [97, 110] width 51 height 19
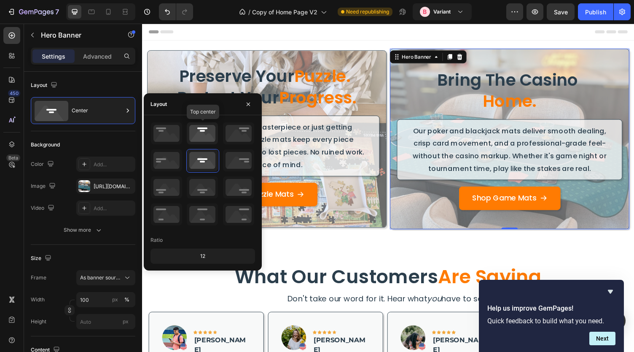
click at [199, 139] on icon at bounding box center [202, 133] width 31 height 22
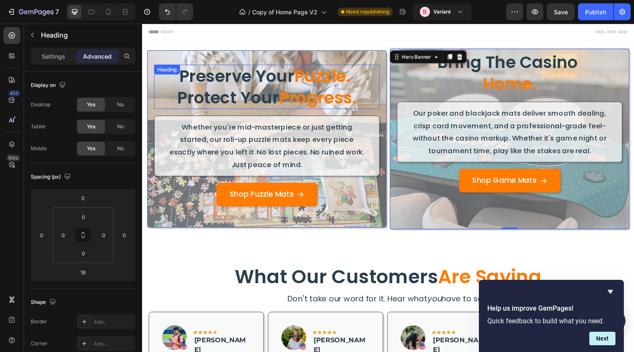
click at [157, 82] on h2 "Preserve Your Puzzle. Protect Your Progress." at bounding box center [270, 89] width 232 height 46
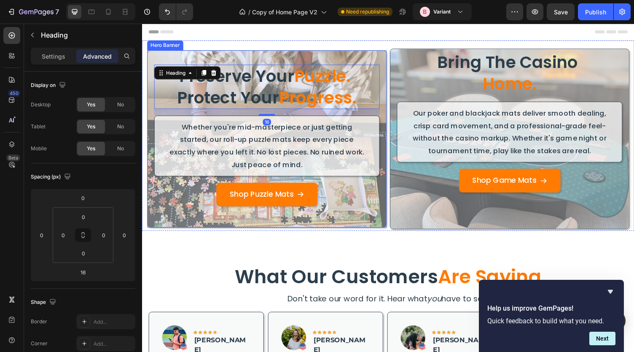
click at [152, 91] on div "Preserve Your Puzzle. Protect Your Progress. Heading 16 Whether you're mid-mast…" at bounding box center [270, 142] width 245 height 156
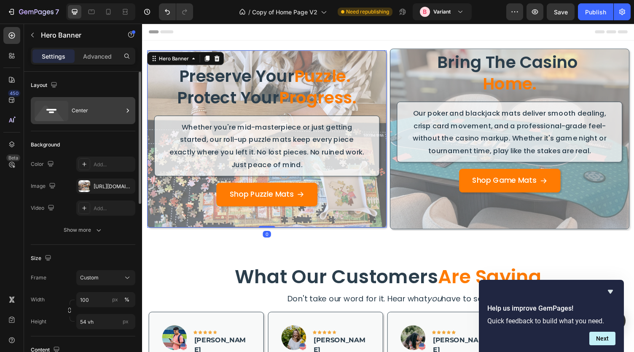
click at [89, 113] on div "Center" at bounding box center [97, 110] width 51 height 19
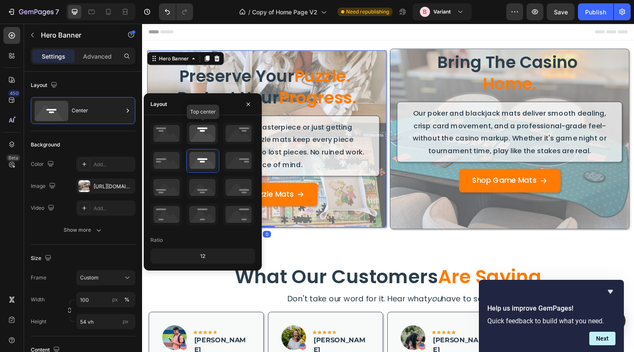
click at [201, 135] on icon at bounding box center [202, 133] width 31 height 22
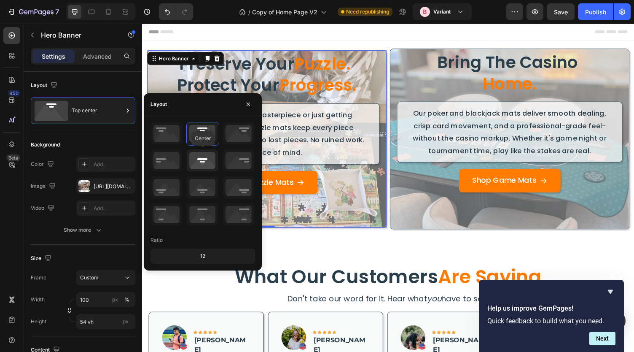
click at [207, 166] on icon at bounding box center [202, 160] width 31 height 22
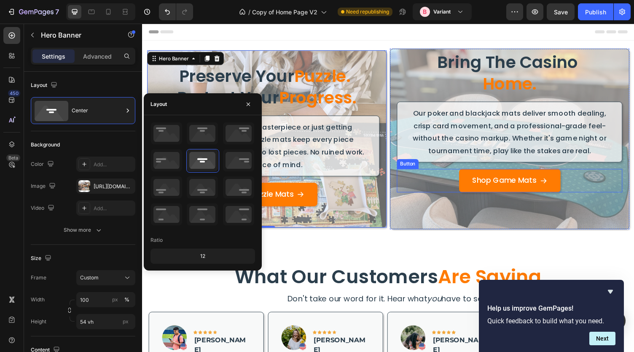
click at [437, 188] on div "Shop Game Mats Button" at bounding box center [520, 185] width 232 height 24
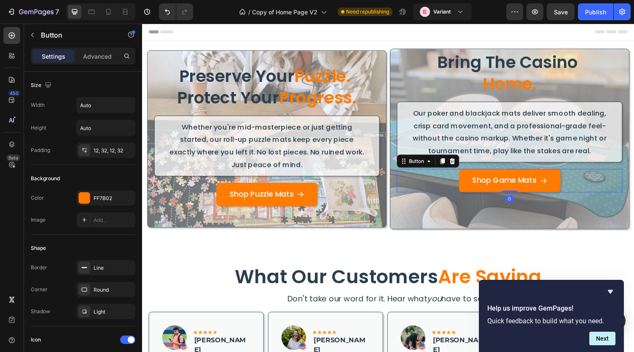
click at [434, 208] on div "Overlay" at bounding box center [519, 142] width 245 height 185
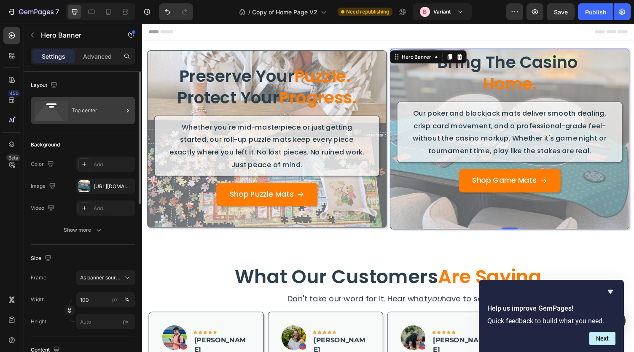
click at [76, 124] on div "Top center" at bounding box center [83, 110] width 105 height 27
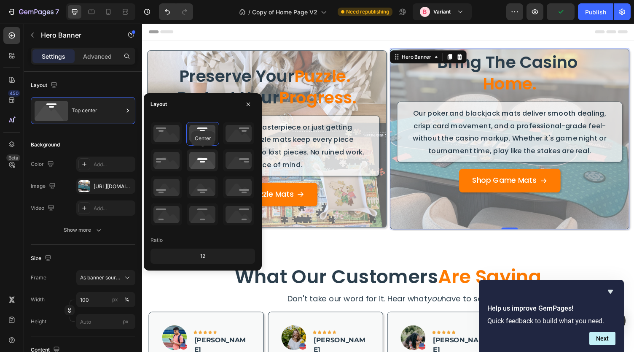
click at [203, 159] on icon at bounding box center [202, 160] width 31 height 22
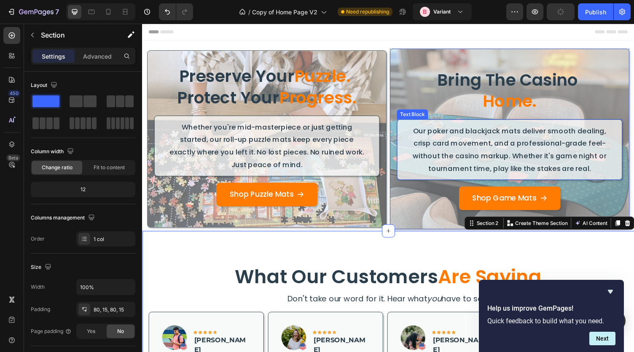
click at [602, 167] on p "Our poker and blackjack mats deliver smooth dealing, crisp card movement, and a…" at bounding box center [520, 152] width 204 height 51
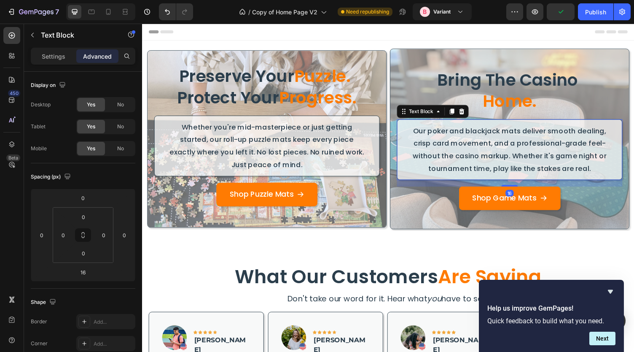
click at [602, 169] on p "Our poker and blackjack mats deliver smooth dealing, crisp card movement, and a…" at bounding box center [520, 152] width 204 height 51
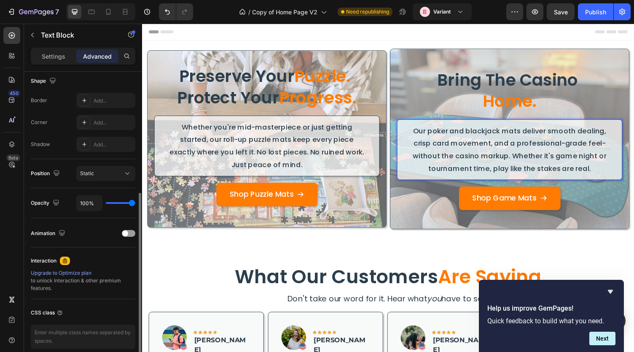
scroll to position [222, 0]
click at [55, 52] on p "Settings" at bounding box center [54, 56] width 24 height 9
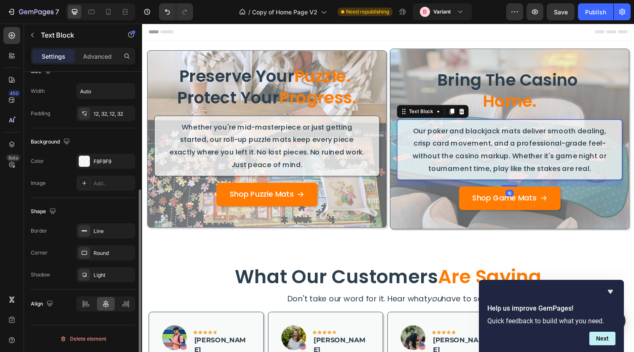
scroll to position [194, 0]
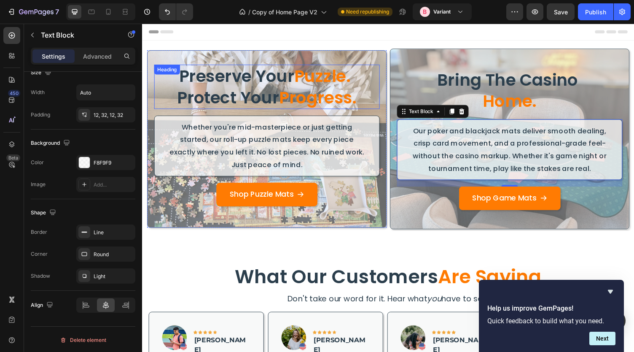
click at [335, 79] on span "Puzzle." at bounding box center [328, 78] width 58 height 24
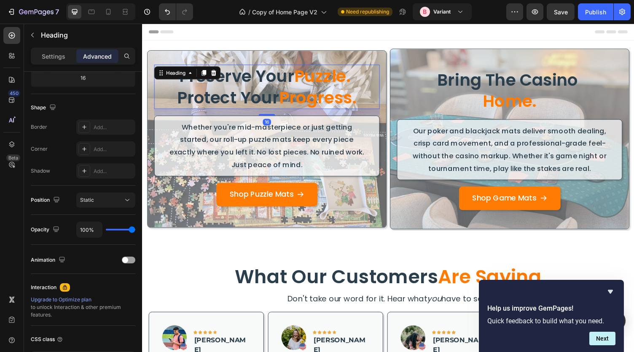
scroll to position [0, 0]
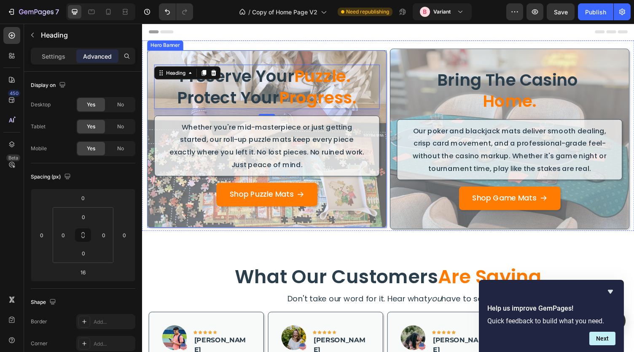
click at [379, 216] on div "Shop Puzzle Mats Button" at bounding box center [270, 202] width 232 height 31
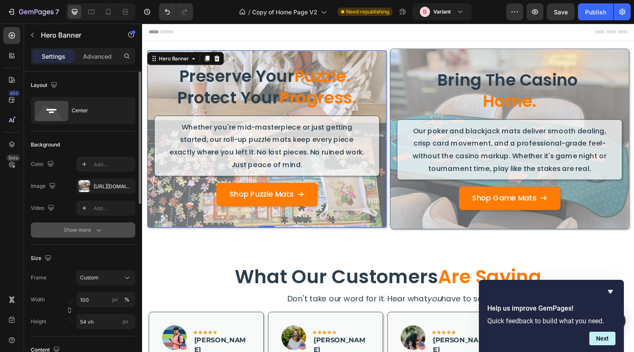
click at [94, 226] on icon "button" at bounding box center [98, 230] width 8 height 8
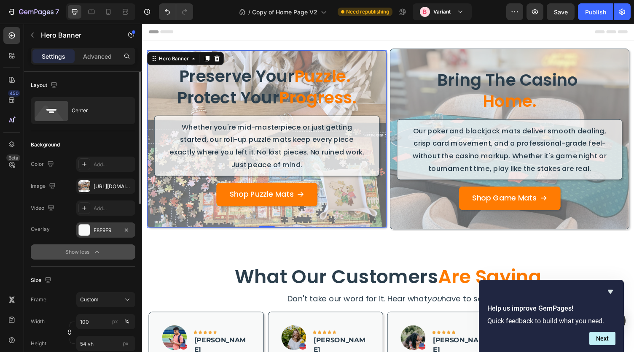
click at [102, 234] on div "F8F9F9" at bounding box center [105, 229] width 59 height 15
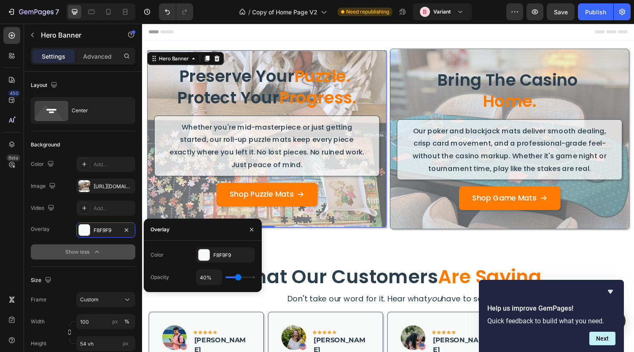
type input "59%"
type input "59"
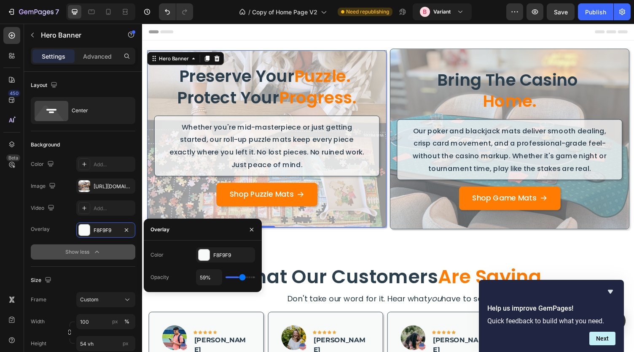
type input "60%"
type input "60"
type input "61%"
type input "61"
type input "62%"
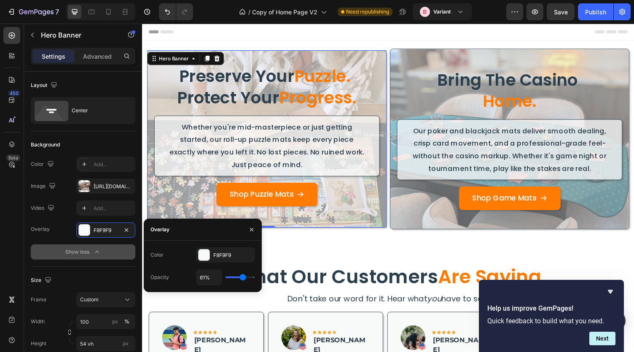
type input "62"
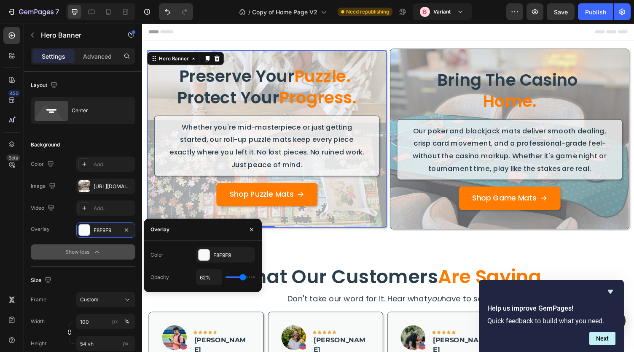
type input "65%"
type input "65"
type input "66%"
type input "66"
type input "50%"
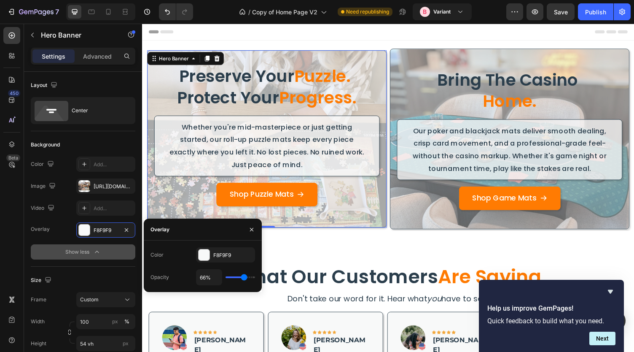
type input "50"
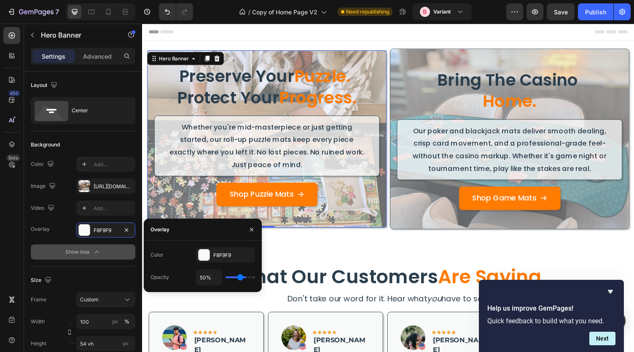
type input "40%"
type input "40"
type input "38%"
type input "38"
type input "40%"
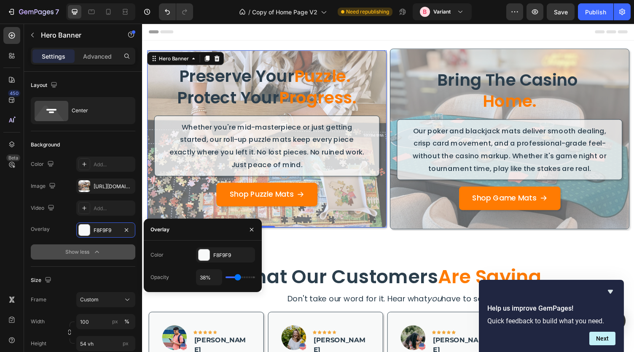
type input "40"
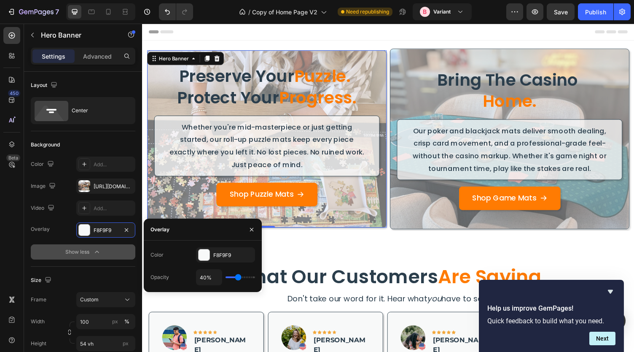
type input "45%"
type input "45"
type input "46%"
type input "46"
type input "48%"
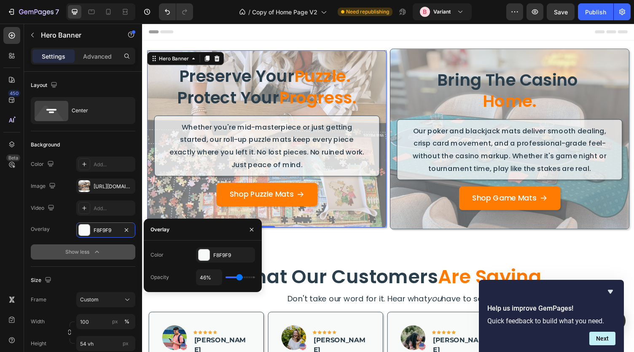
type input "48"
type input "51%"
type input "51"
type input "52%"
type input "52"
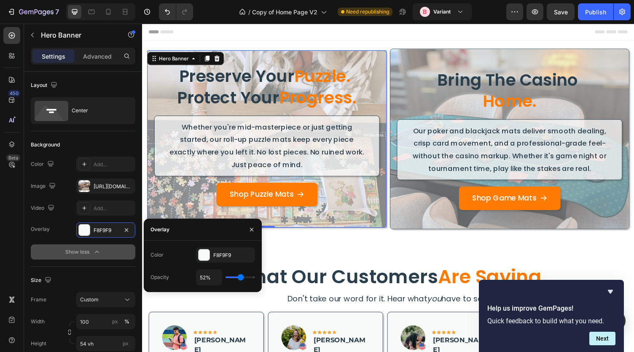
type input "50%"
type input "50"
click at [240, 278] on input "range" at bounding box center [241, 277] width 30 height 2
click at [430, 218] on div "Overlay" at bounding box center [519, 142] width 245 height 185
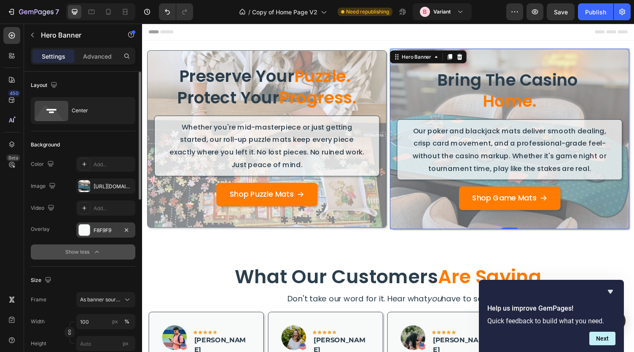
click at [107, 230] on div "F8F9F9" at bounding box center [106, 230] width 24 height 8
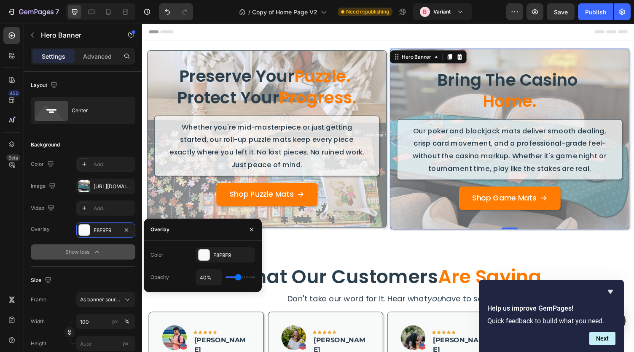
type input "44%"
type input "44"
type input "51%"
type input "51"
type input "54%"
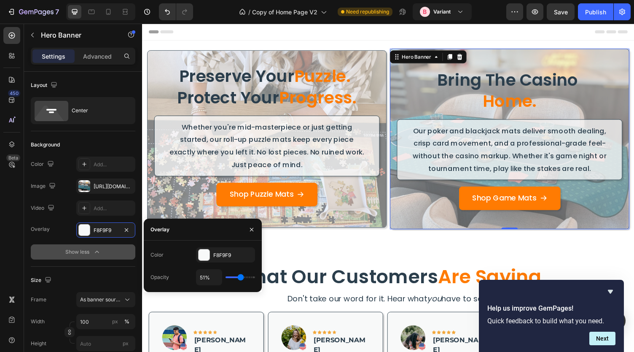
type input "54"
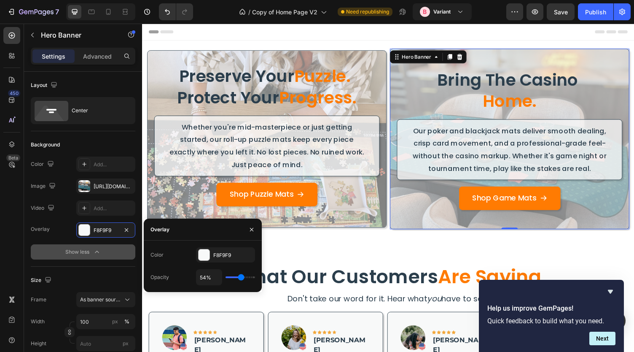
type input "50%"
type input "50"
type input "49%"
type input "49"
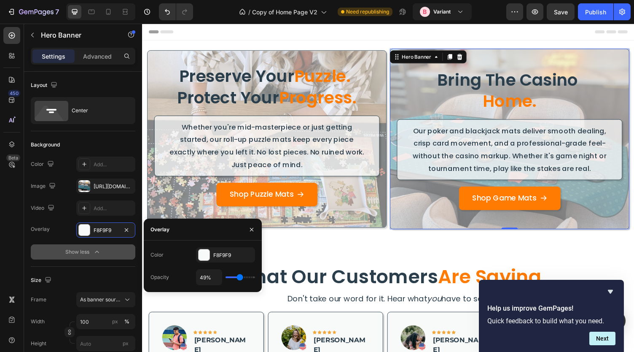
type input "50%"
type input "50"
type input "51%"
type input "51"
type input "50%"
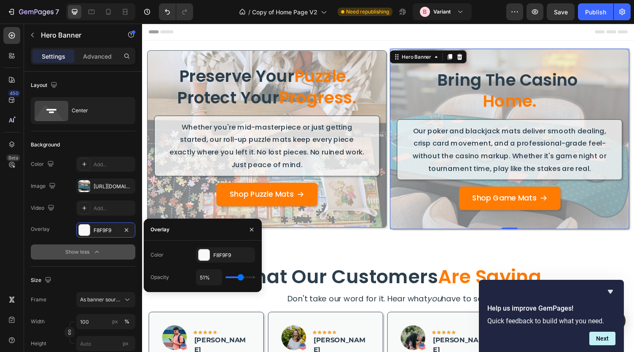
type input "50"
type input "49%"
drag, startPoint x: 238, startPoint y: 277, endPoint x: 240, endPoint y: 281, distance: 4.9
type input "49"
click at [240, 278] on input "range" at bounding box center [241, 277] width 30 height 2
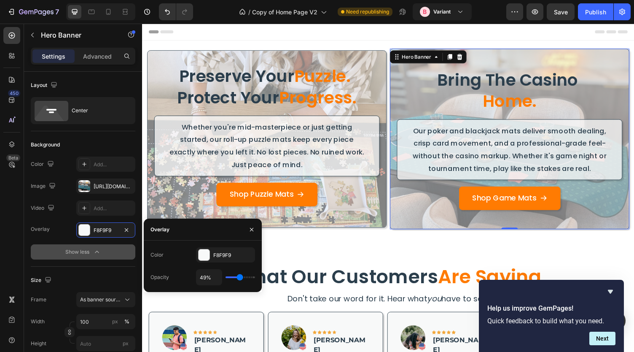
click at [240, 281] on div "49%" at bounding box center [225, 277] width 59 height 16
type input "48%"
type input "48"
type input "49%"
type input "49"
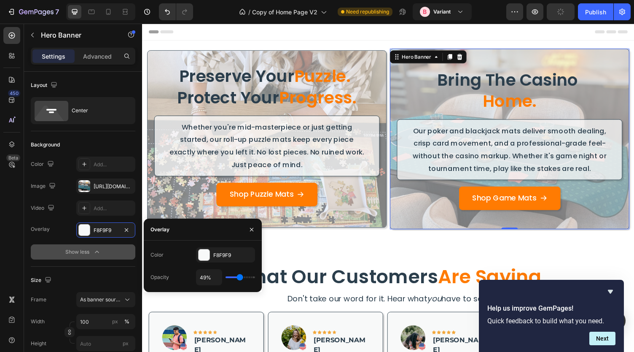
type input "50%"
type input "48"
click at [240, 278] on input "range" at bounding box center [241, 277] width 30 height 2
type input "49%"
type input "49"
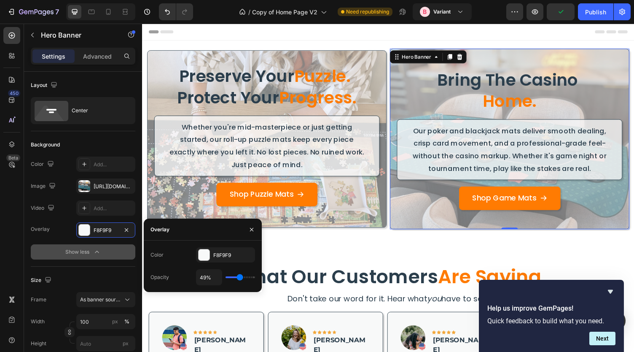
type input "50%"
type input "50"
type input "54%"
type input "54"
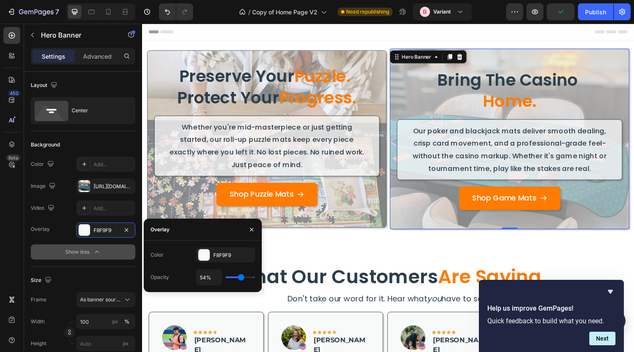
type input "56%"
type input "56"
type input "52%"
type input "52"
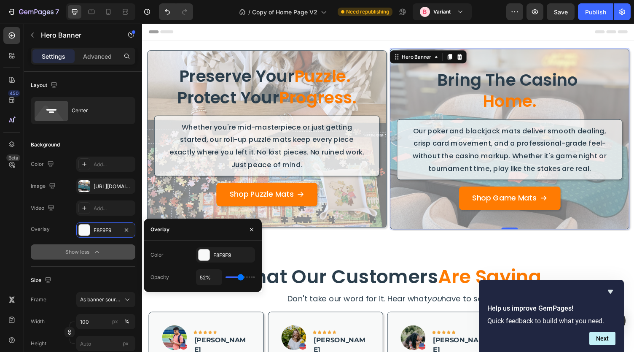
type input "48%"
type input "48"
type input "45%"
type input "45"
type input "44%"
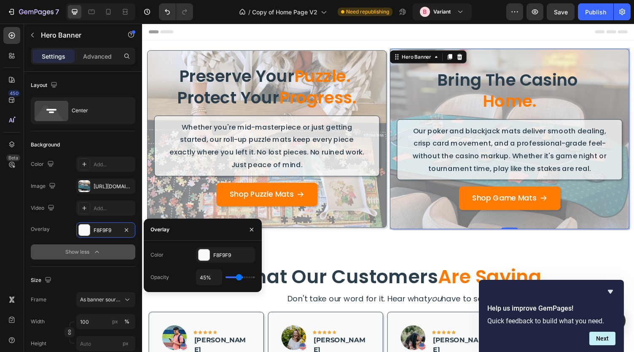
type input "44"
type input "46%"
type input "46"
type input "49%"
type input "49"
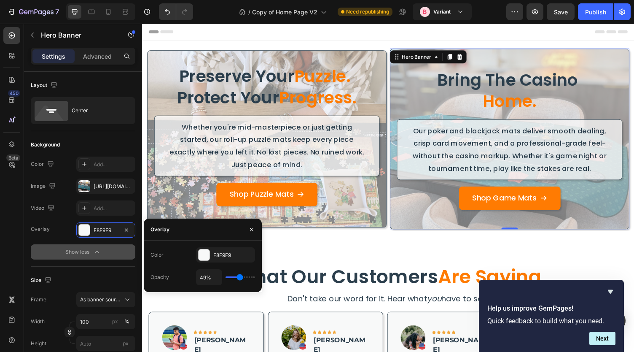
type input "54%"
type input "54"
type input "55%"
type input "55"
type input "56%"
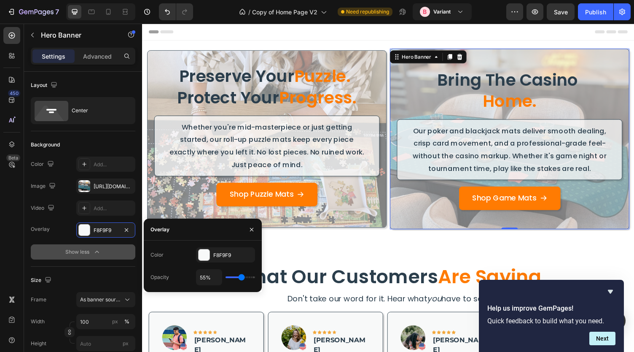
type input "56"
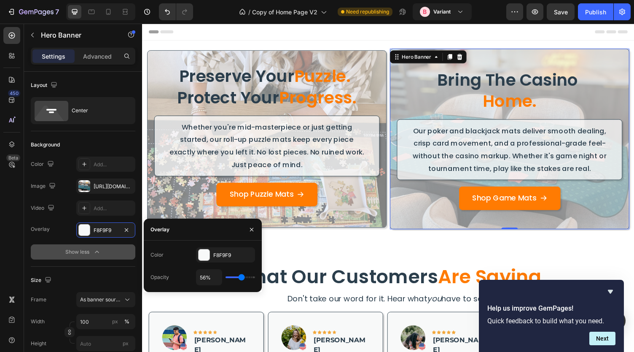
type input "57%"
type input "57"
type input "55%"
type input "55"
type input "43%"
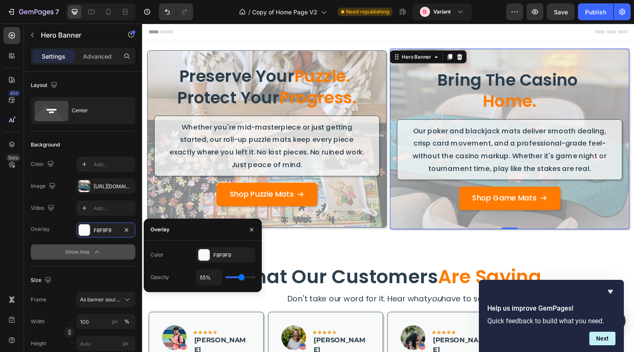
type input "43"
type input "38%"
type input "38"
type input "36%"
type input "36"
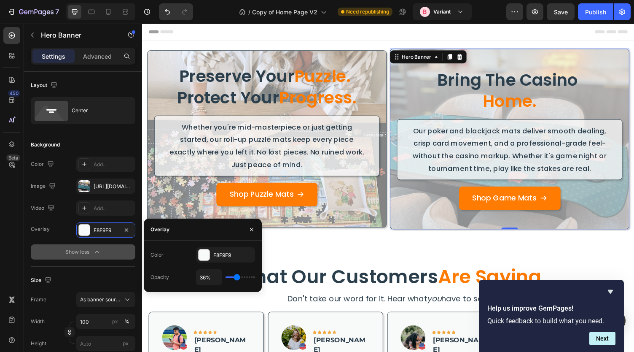
type input "35%"
type input "35"
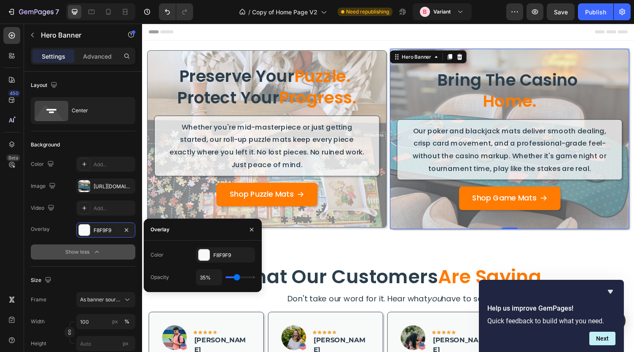
type input "38%"
type input "38"
type input "41%"
type input "41"
type input "44%"
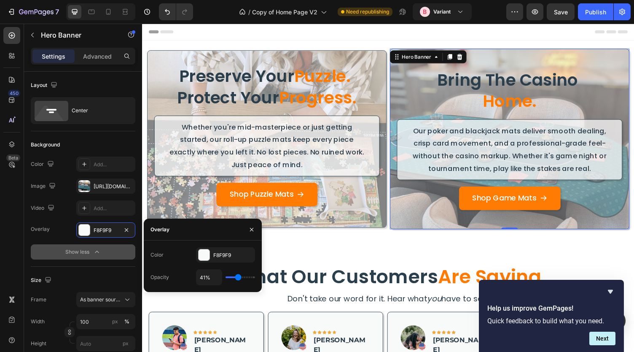
type input "44"
type input "45%"
type input "45"
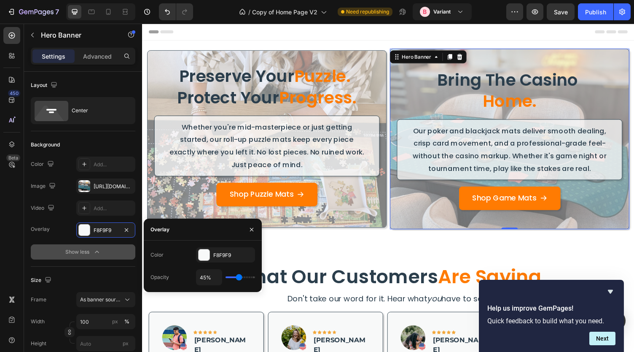
type input "49%"
type input "49"
type input "51%"
type input "51"
type input "55%"
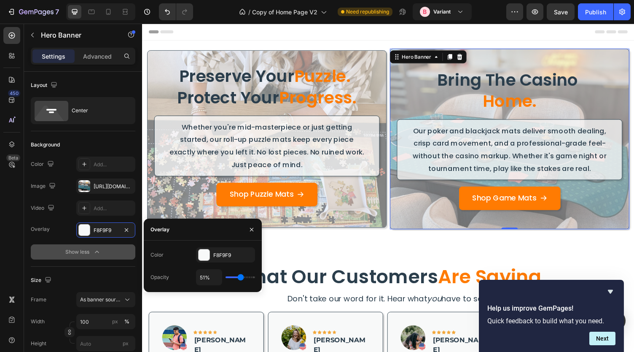
type input "55"
type input "57%"
type input "57"
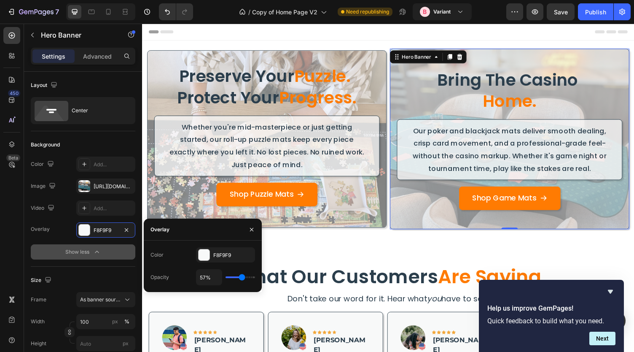
type input "50%"
type input "50"
type input "49%"
type input "49"
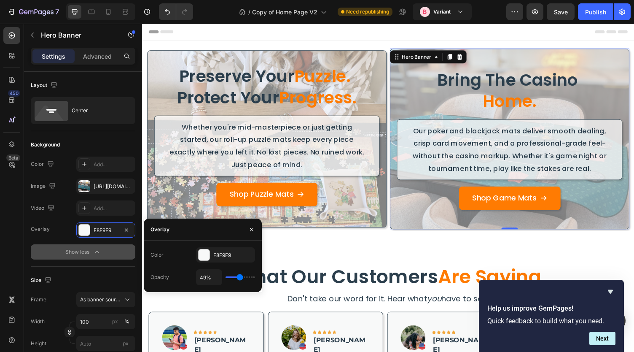
type input "50%"
type input "50"
type input "51%"
type input "51"
type input "52%"
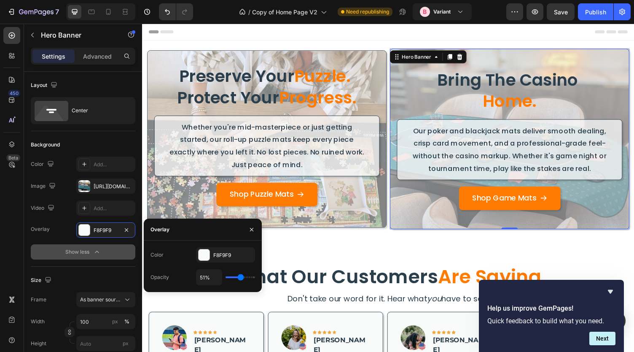
type input "52"
type input "55%"
type input "55"
type input "54%"
type input "54"
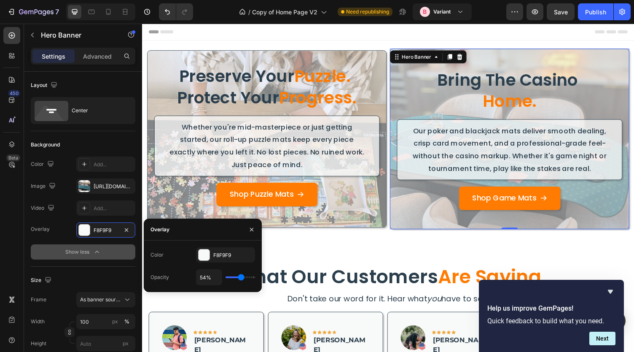
type input "51%"
type input "51"
type input "50%"
type input "50"
click at [240, 278] on input "range" at bounding box center [241, 277] width 30 height 2
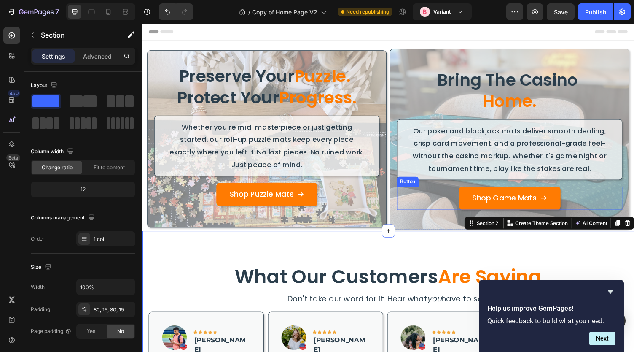
click at [414, 207] on div "Shop Game Mats Button" at bounding box center [520, 203] width 232 height 24
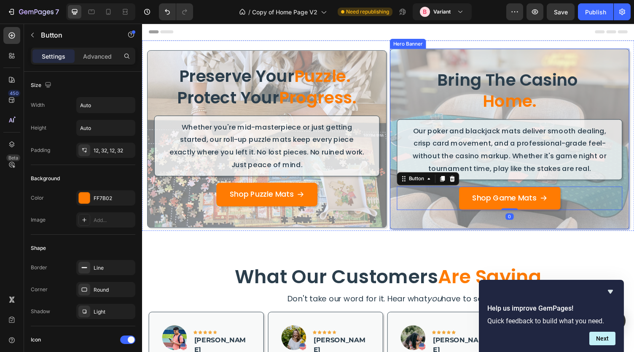
click at [409, 231] on div "Overlay" at bounding box center [519, 142] width 245 height 185
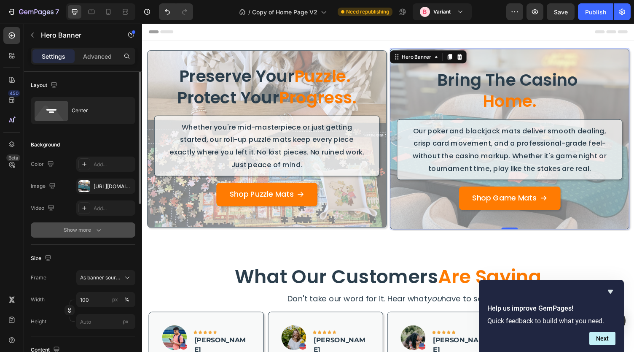
click at [88, 227] on div "Show more" at bounding box center [83, 230] width 39 height 8
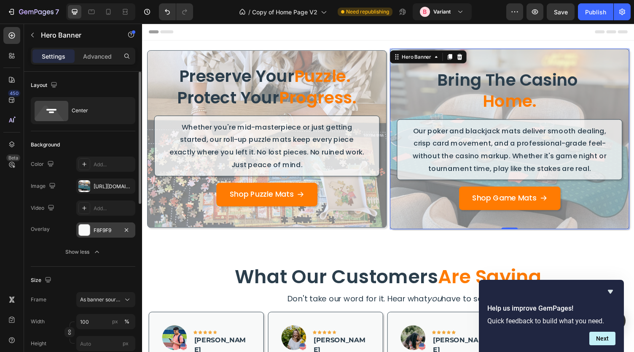
click at [110, 233] on div "F8F9F9" at bounding box center [105, 229] width 59 height 15
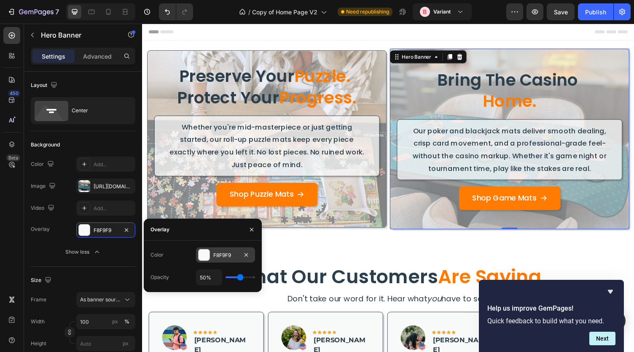
click at [224, 257] on div "F8F9F9" at bounding box center [225, 255] width 24 height 8
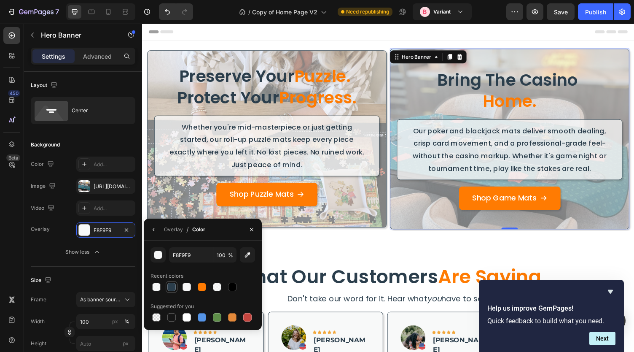
click at [170, 286] on div at bounding box center [171, 287] width 8 height 8
type input "2B3E4C"
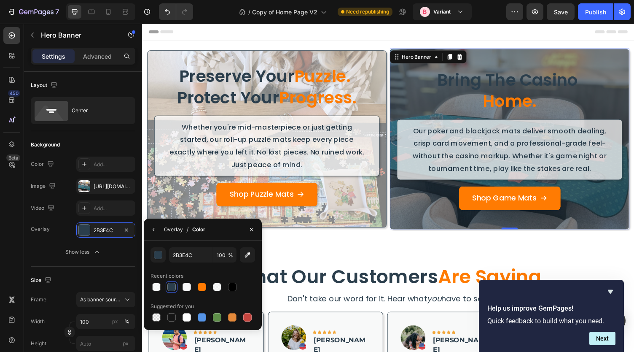
click at [177, 232] on div "Overlay" at bounding box center [173, 230] width 19 height 8
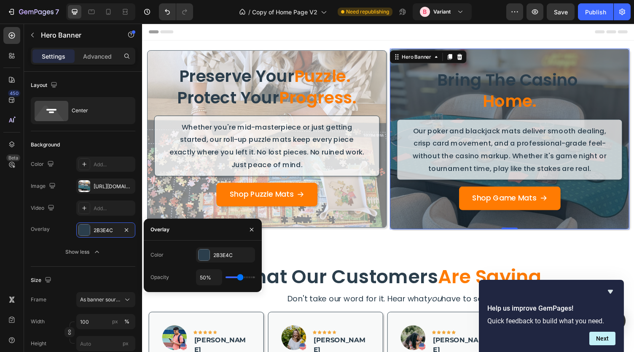
type input "38%"
type input "38"
type input "28%"
type input "28"
type input "19%"
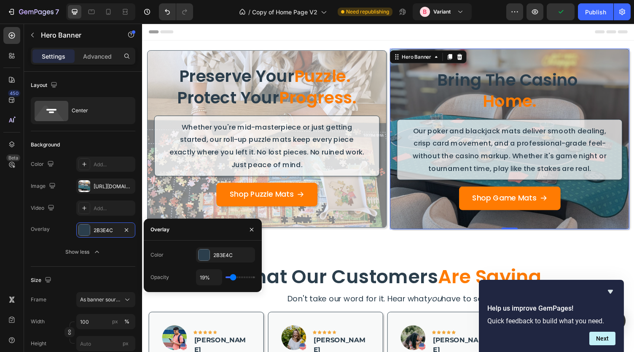
drag, startPoint x: 240, startPoint y: 279, endPoint x: 233, endPoint y: 278, distance: 6.8
type input "19"
click at [233, 278] on input "range" at bounding box center [241, 277] width 30 height 2
click at [338, 220] on div "Overlay" at bounding box center [270, 141] width 245 height 181
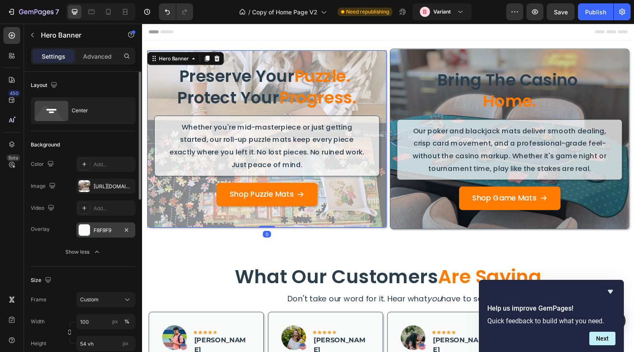
click at [96, 232] on div "F8F9F9" at bounding box center [106, 230] width 24 height 8
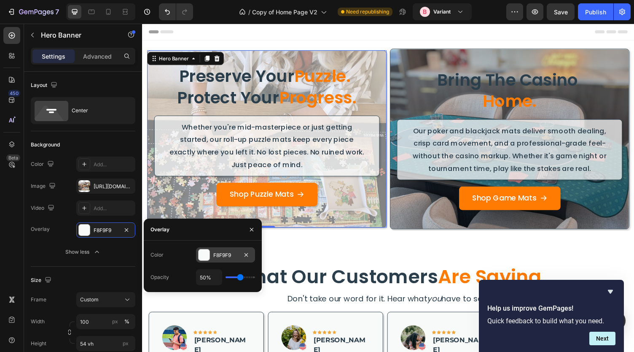
click at [225, 251] on div "F8F9F9" at bounding box center [225, 255] width 24 height 8
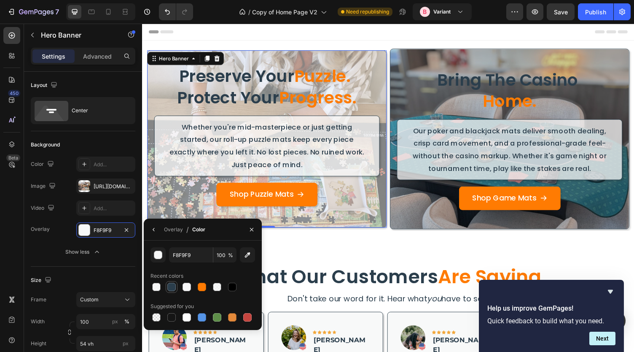
click at [170, 286] on div at bounding box center [171, 287] width 8 height 8
type input "2B3E4C"
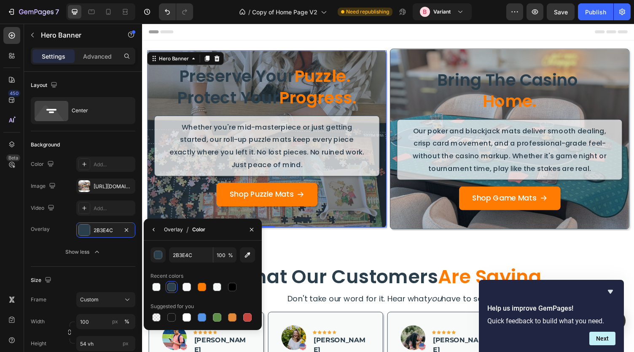
click at [176, 230] on div "Overlay" at bounding box center [173, 230] width 19 height 8
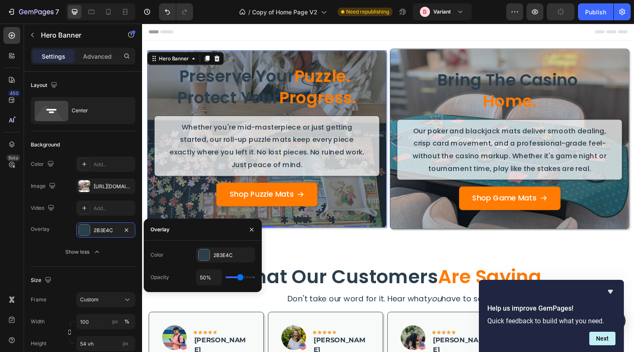
type input "48%"
type input "48"
type input "40%"
type input "40"
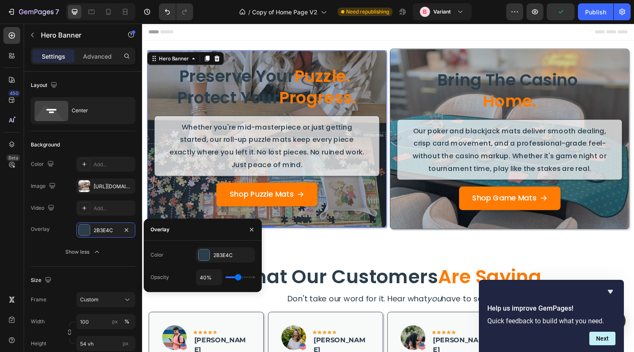
type input "39%"
type input "39"
type input "38%"
type input "38"
type input "31%"
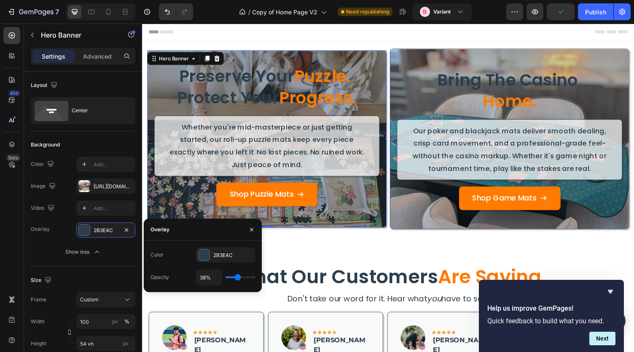
type input "31"
type input "19%"
type input "19"
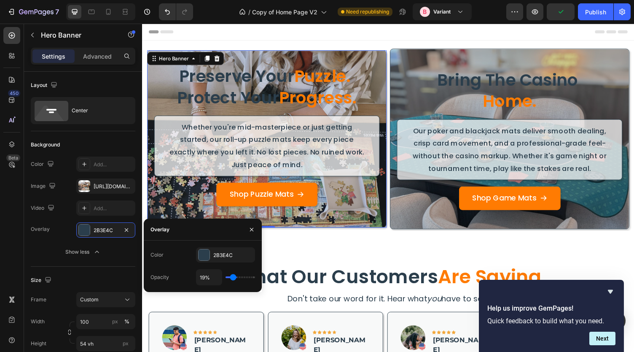
type input "17%"
type input "17"
type input "15%"
type input "15"
type input "17%"
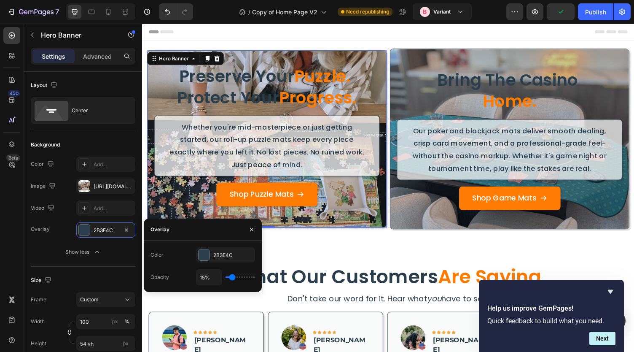
type input "17"
type input "22%"
type input "22"
type input "23%"
type input "23"
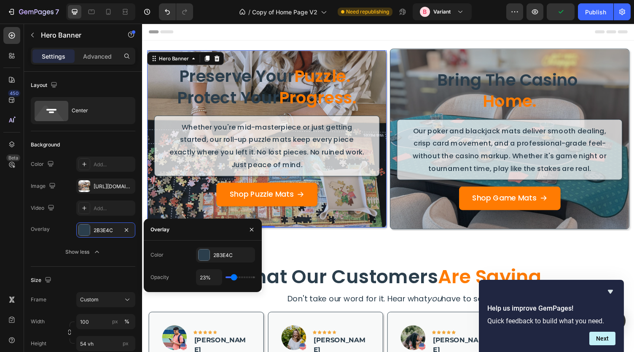
type input "25%"
type input "25"
type input "30%"
type input "30"
type input "36%"
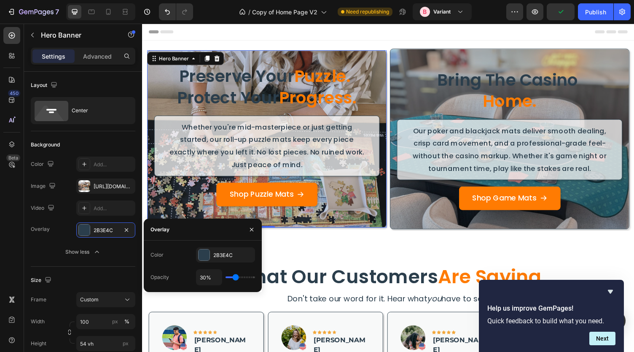
type input "36"
type input "41%"
type input "41"
type input "51%"
type input "51"
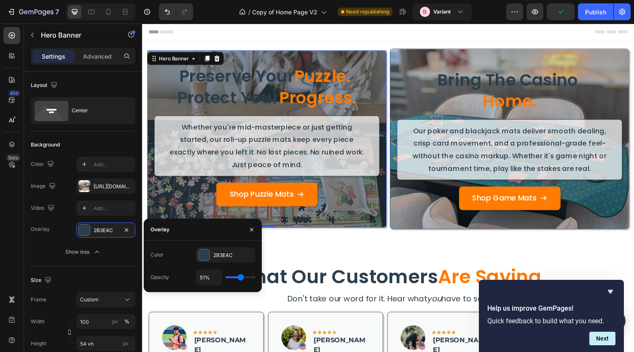
type input "45%"
type input "45"
type input "33%"
type input "33"
type input "29%"
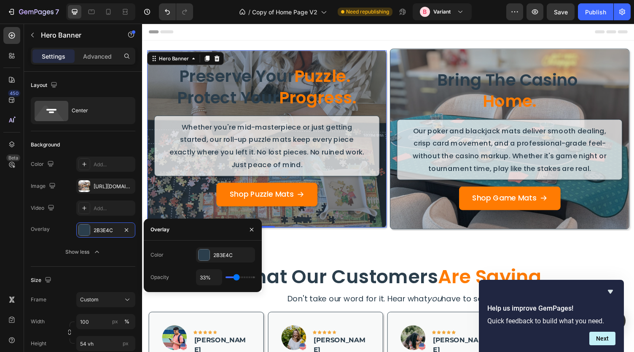
type input "29"
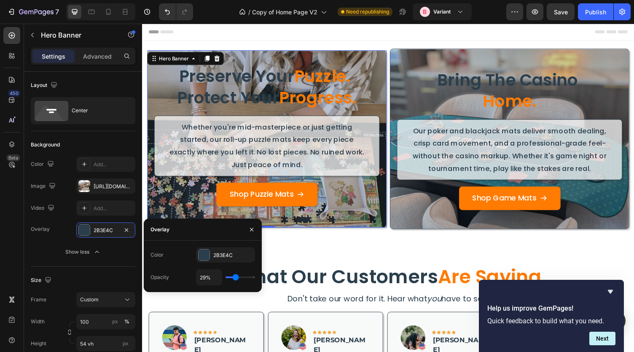
type input "25%"
drag, startPoint x: 240, startPoint y: 279, endPoint x: 234, endPoint y: 281, distance: 6.3
type input "25"
click at [234, 278] on input "range" at bounding box center [241, 277] width 30 height 2
click at [254, 84] on h2 "Preserve Your Puzzle. Protect Your Progress." at bounding box center [270, 89] width 232 height 46
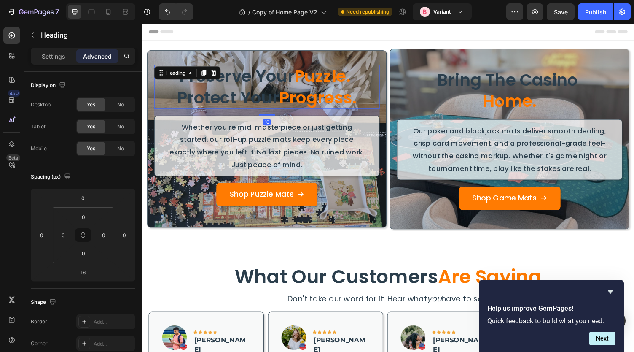
click at [273, 80] on h2 "Preserve Your Puzzle. Protect Your Progress." at bounding box center [270, 89] width 232 height 46
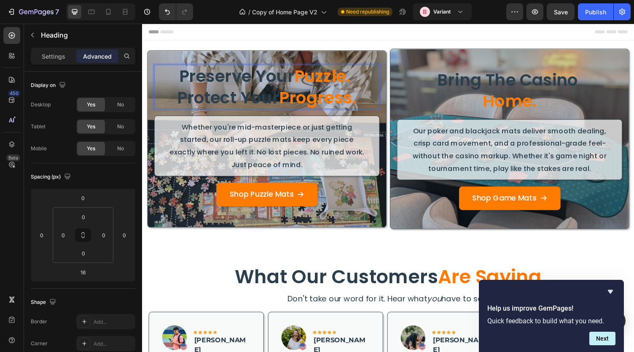
click at [186, 138] on p "Whether you're mid-masterpiece or just getting started, our roll-up puzzle mats…" at bounding box center [270, 149] width 204 height 51
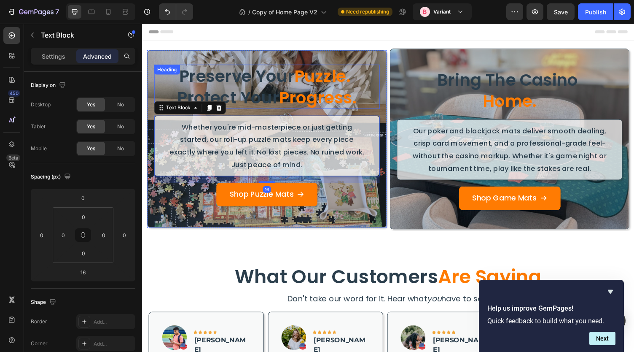
click at [203, 88] on p "Preserve Your Puzzle. Protect Your Progress." at bounding box center [270, 89] width 230 height 44
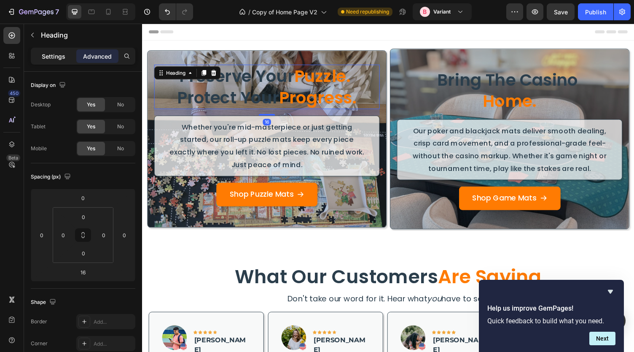
click at [53, 61] on div "Settings" at bounding box center [53, 55] width 42 height 13
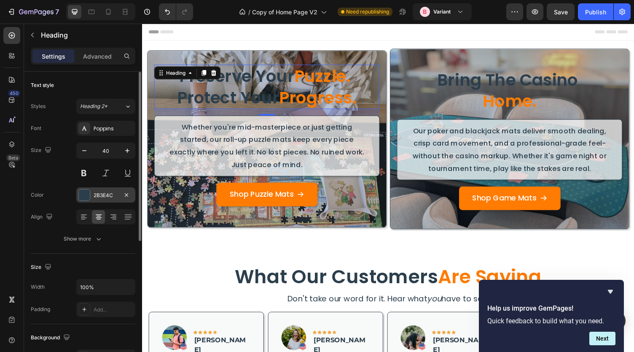
click at [95, 195] on div "2B3E4C" at bounding box center [106, 195] width 24 height 8
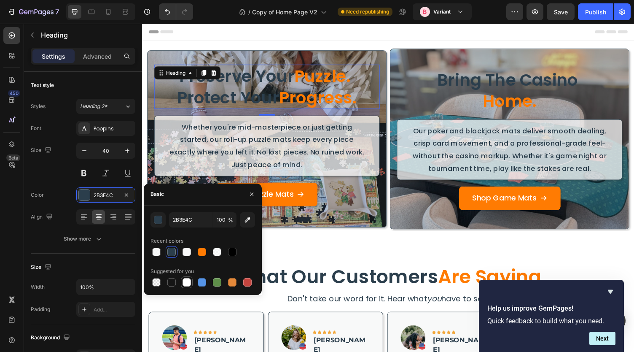
click at [187, 285] on div at bounding box center [187, 282] width 8 height 8
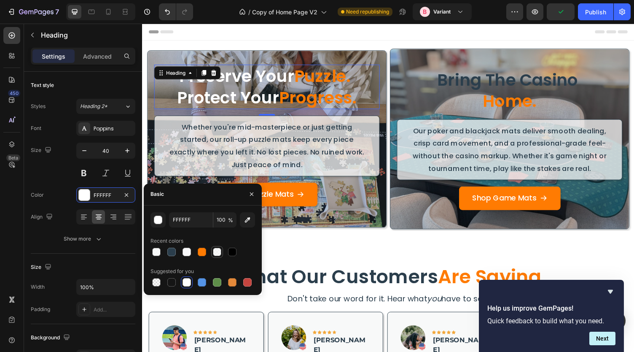
click at [219, 250] on div at bounding box center [217, 252] width 8 height 8
type input "F8F9F9"
type input "75"
click at [185, 250] on div at bounding box center [187, 252] width 8 height 8
type input "F8F8F9"
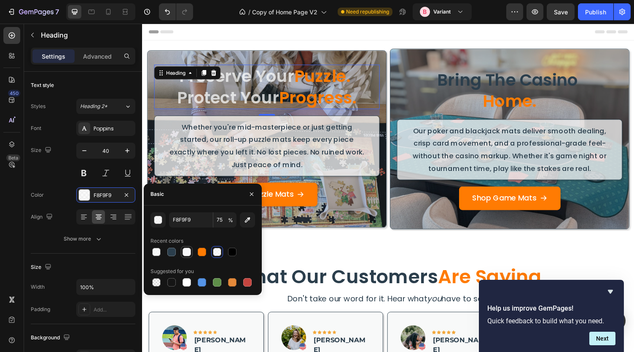
type input "100"
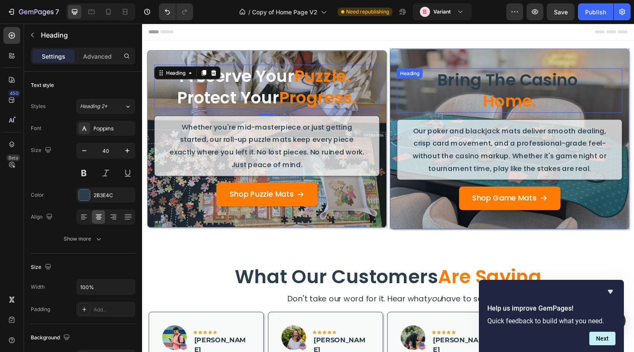
click at [489, 88] on h2 "bring the casino home." at bounding box center [520, 93] width 232 height 46
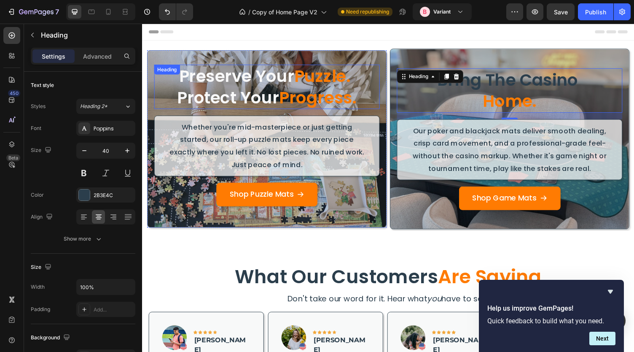
click at [254, 81] on p "Preserve Your Puzzle. Protect Your Progress." at bounding box center [270, 89] width 230 height 44
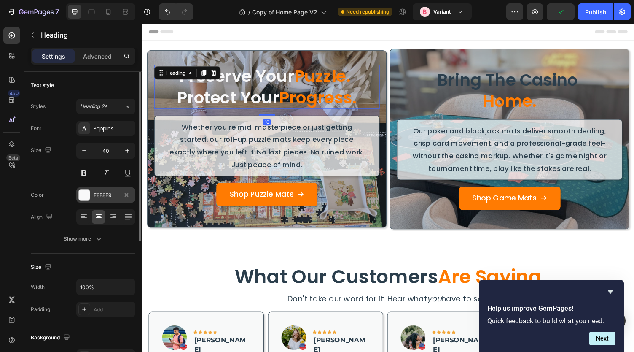
click at [94, 191] on div "F8F8F9" at bounding box center [106, 195] width 24 height 8
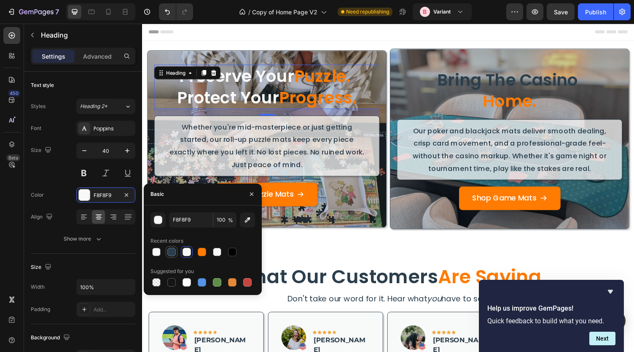
click at [171, 256] on div at bounding box center [172, 252] width 10 height 10
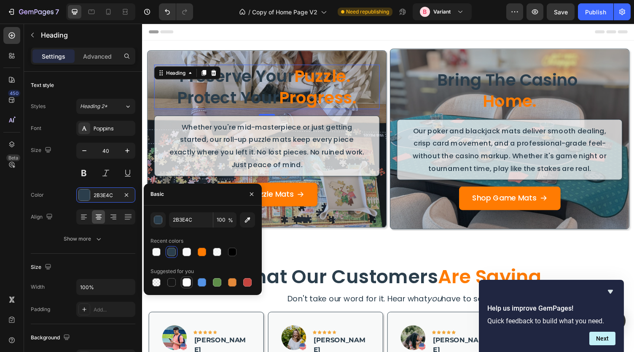
click at [186, 282] on div at bounding box center [187, 282] width 8 height 8
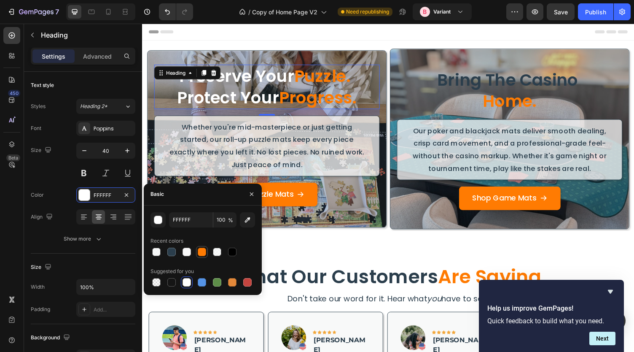
click at [203, 248] on div at bounding box center [202, 252] width 8 height 8
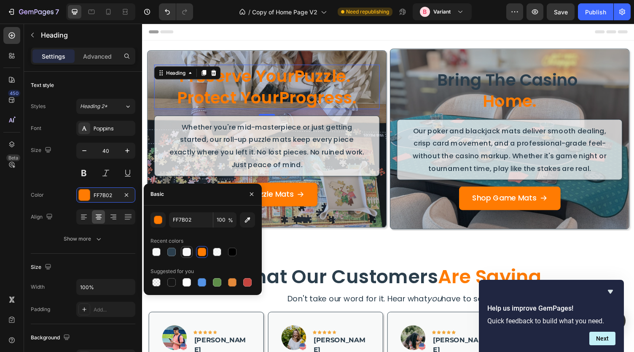
click at [189, 253] on div at bounding box center [187, 252] width 8 height 8
type input "F8F8F9"
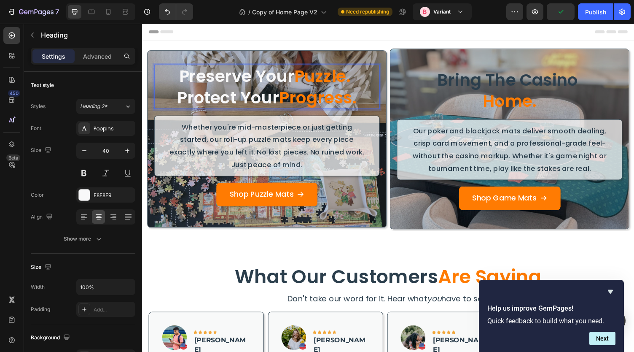
click at [304, 79] on span "Puzzle." at bounding box center [328, 78] width 58 height 24
drag, startPoint x: 302, startPoint y: 78, endPoint x: 365, endPoint y: 86, distance: 64.3
click at [365, 86] on p "Preserve Your Puzzle. Protect Your Progress." at bounding box center [270, 89] width 230 height 44
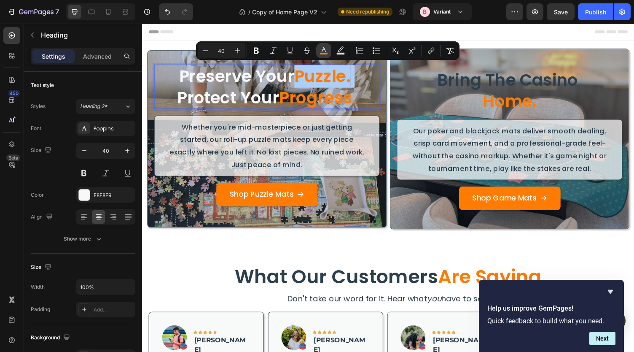
click at [323, 52] on icon "Editor contextual toolbar" at bounding box center [324, 50] width 8 height 8
type input "FF7B02"
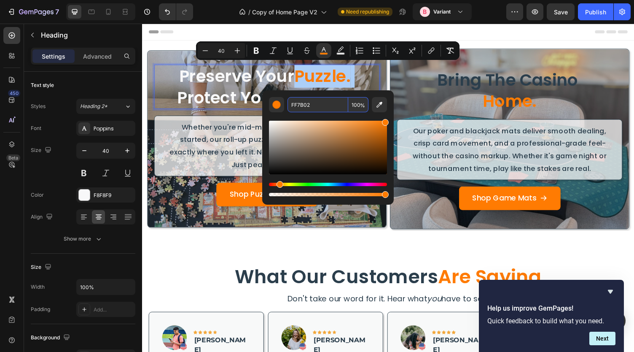
click at [313, 107] on input "FF7B02" at bounding box center [318, 104] width 61 height 15
type input "2B3E4C"
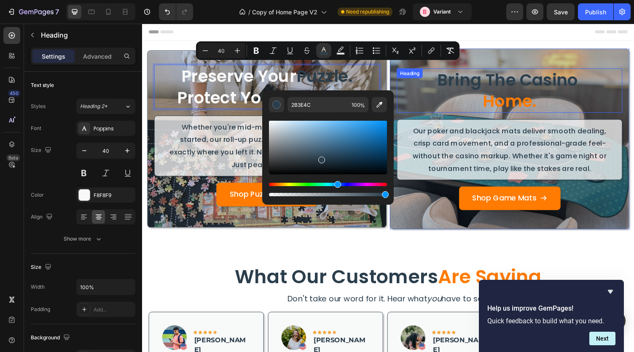
click at [420, 84] on h2 "bring the casino home." at bounding box center [520, 93] width 232 height 46
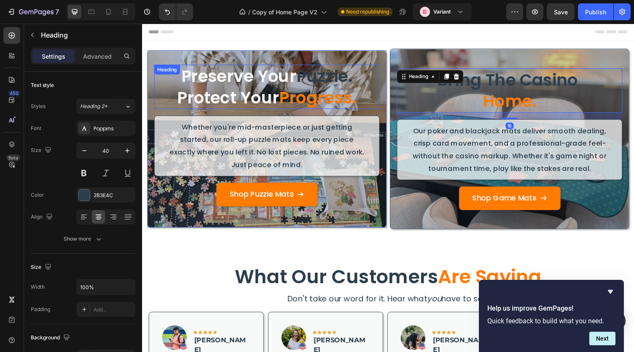
click at [346, 83] on span "Puzzle." at bounding box center [330, 78] width 58 height 24
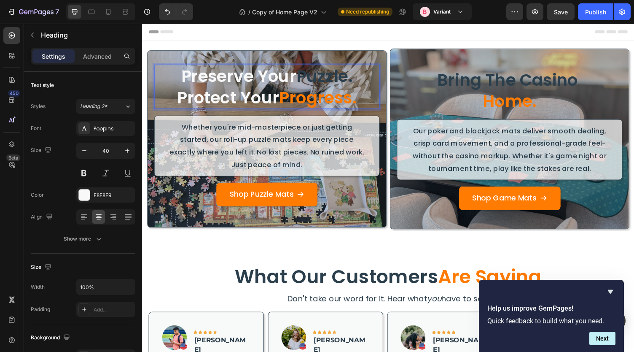
click at [301, 75] on span "Puzzle." at bounding box center [330, 78] width 58 height 24
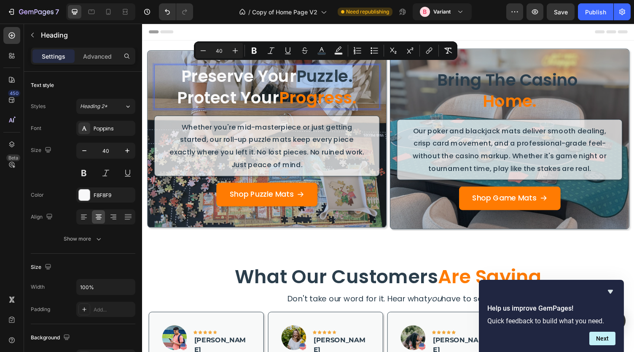
drag, startPoint x: 300, startPoint y: 75, endPoint x: 355, endPoint y: 80, distance: 55.0
click at [355, 80] on span "Puzzle." at bounding box center [330, 78] width 58 height 24
click at [322, 51] on icon "Editor contextual toolbar" at bounding box center [322, 50] width 8 height 8
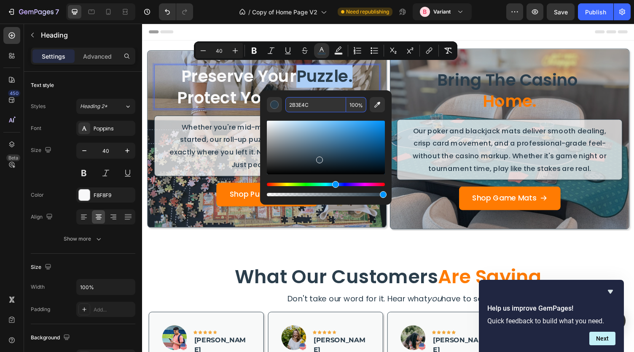
click at [314, 100] on input "2B3E4C" at bounding box center [316, 104] width 61 height 15
type input "FF7B02"
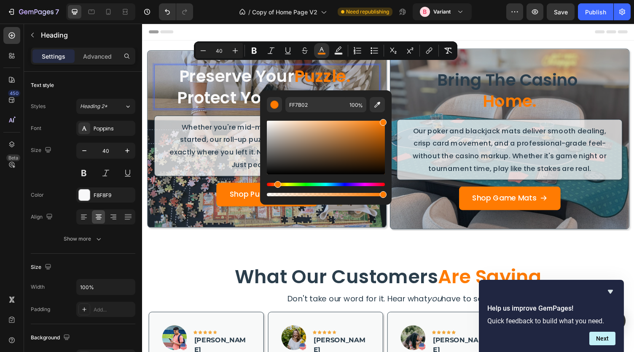
click at [169, 101] on p "Preserve Your Puzzle. Protect Your Progress." at bounding box center [270, 89] width 230 height 44
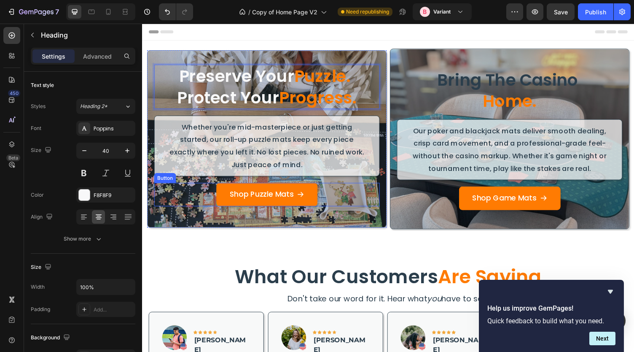
click at [175, 194] on div "Shop Puzzle Mats Button" at bounding box center [270, 199] width 232 height 24
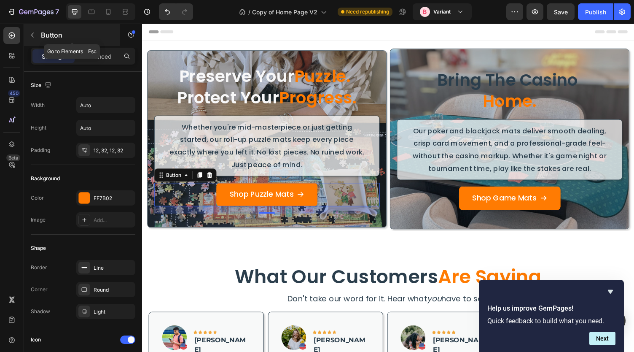
click at [30, 36] on icon "button" at bounding box center [32, 35] width 7 height 7
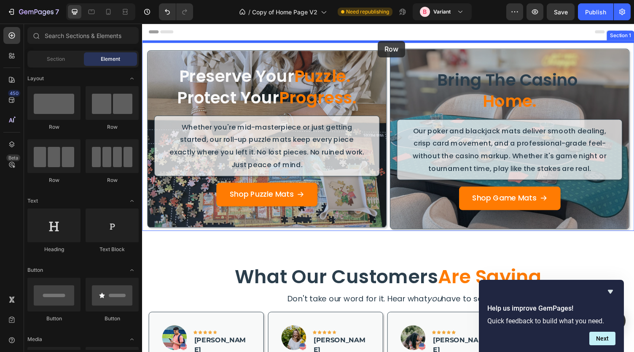
drag, startPoint x: 208, startPoint y: 134, endPoint x: 385, endPoint y: 41, distance: 199.6
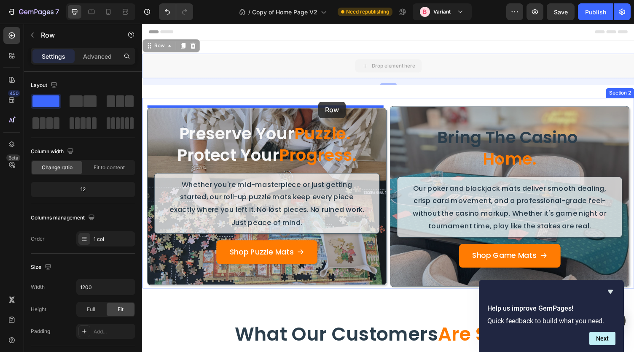
drag, startPoint x: 324, startPoint y: 68, endPoint x: 323, endPoint y: 104, distance: 35.9
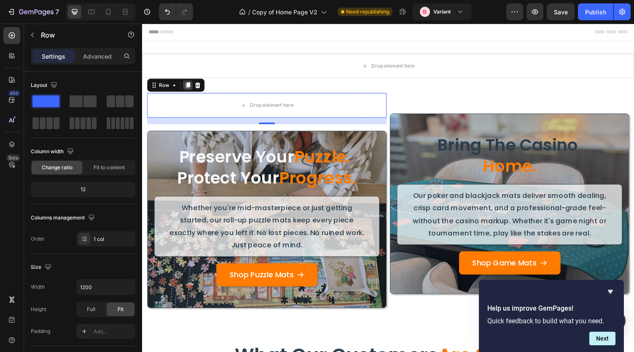
click at [189, 88] on icon at bounding box center [189, 87] width 5 height 6
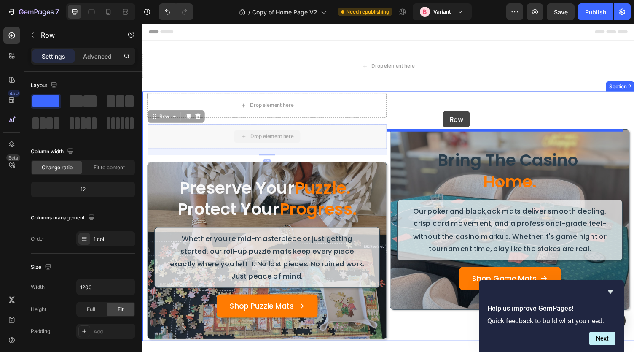
drag, startPoint x: 221, startPoint y: 139, endPoint x: 451, endPoint y: 113, distance: 231.2
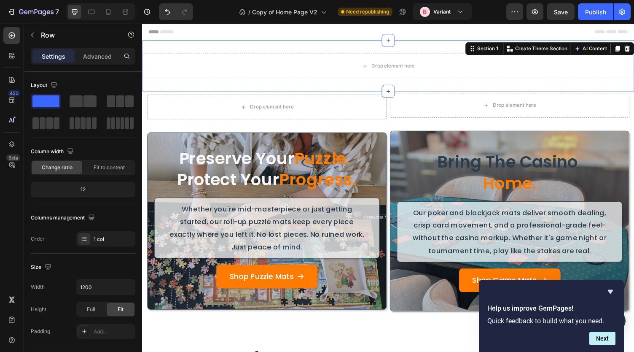
click at [326, 50] on div "Drop element here Section 1 Create Theme Section AI Content Write with GemAI Wh…" at bounding box center [395, 67] width 506 height 52
click at [634, 45] on div at bounding box center [641, 49] width 10 height 10
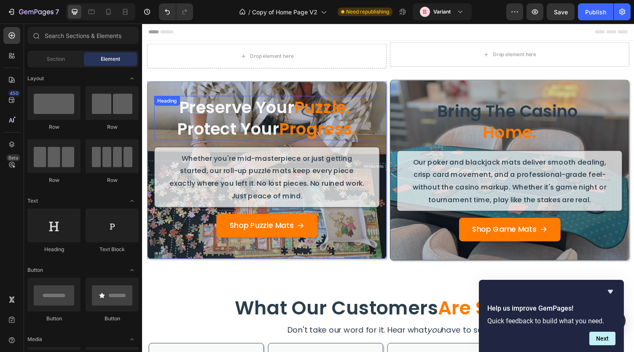
click at [273, 108] on p "Preserve Your Puzzle. Protect Your Progress." at bounding box center [270, 121] width 230 height 44
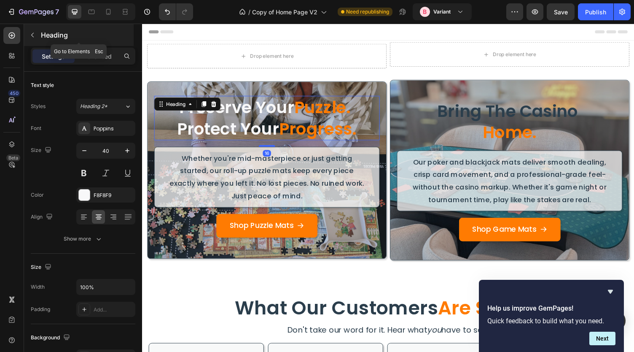
click at [41, 32] on p "Heading" at bounding box center [86, 35] width 91 height 10
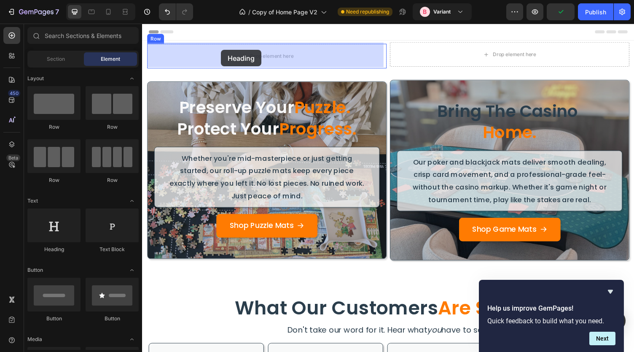
drag, startPoint x: 201, startPoint y: 243, endPoint x: 223, endPoint y: 51, distance: 193.6
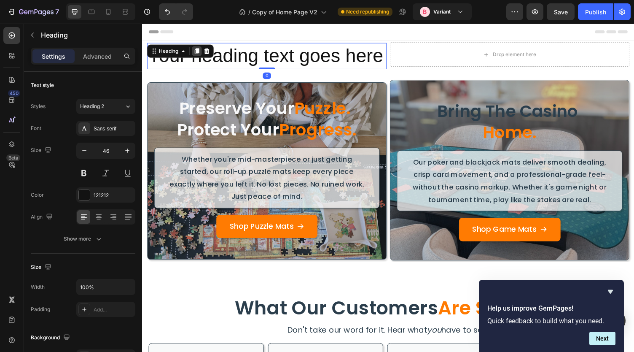
click at [197, 52] on icon at bounding box center [198, 52] width 7 height 7
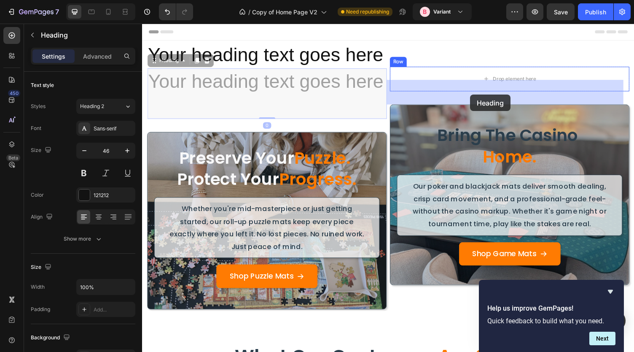
drag, startPoint x: 211, startPoint y: 110, endPoint x: 480, endPoint y: 97, distance: 268.6
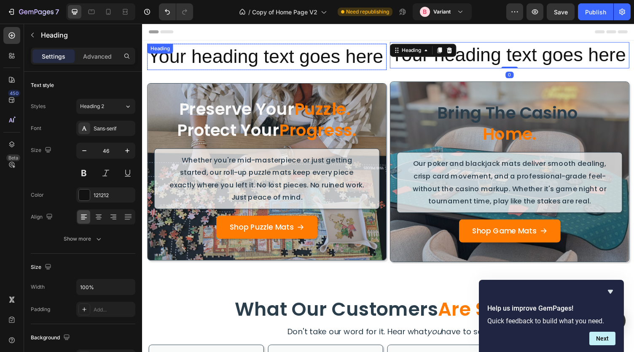
click at [280, 70] on h2 "Your heading text goes here" at bounding box center [270, 57] width 246 height 27
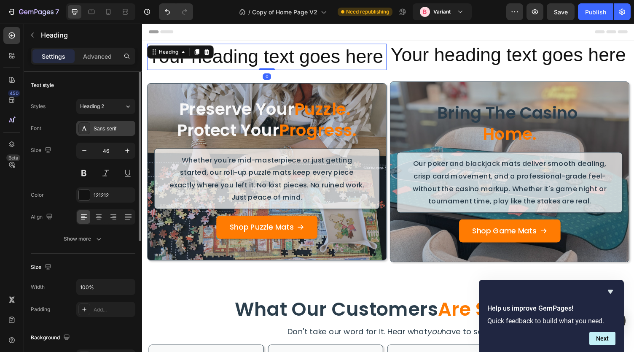
click at [97, 126] on div "Sans-serif" at bounding box center [114, 129] width 40 height 8
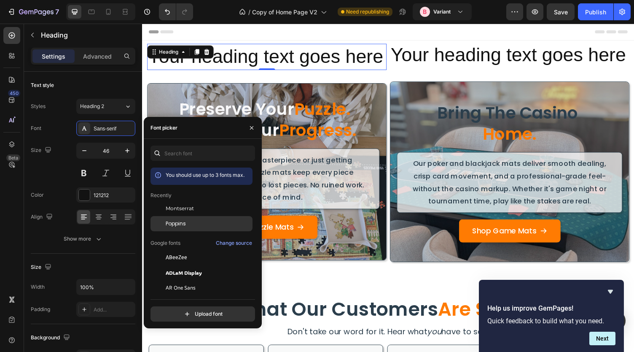
click at [179, 227] on span "Poppins" at bounding box center [176, 224] width 20 height 8
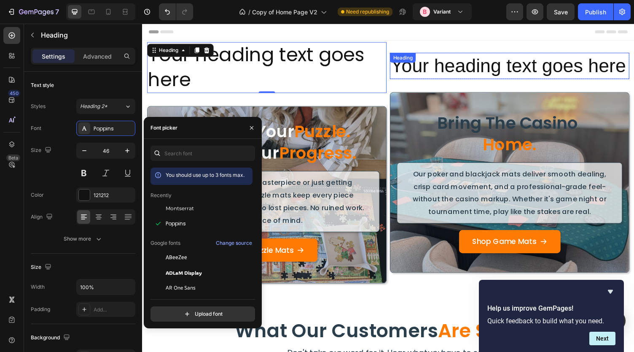
click at [449, 81] on h2 "Your heading text goes here" at bounding box center [520, 67] width 246 height 27
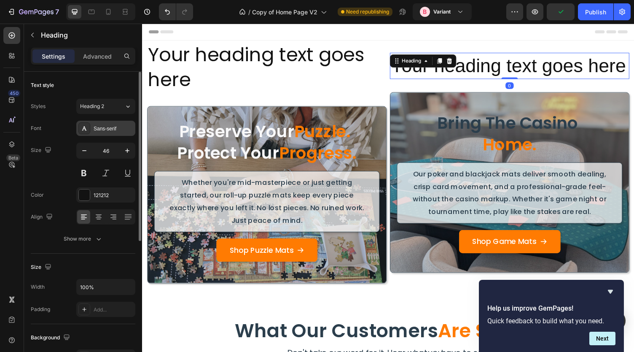
click at [97, 132] on div "Sans-serif" at bounding box center [105, 128] width 59 height 15
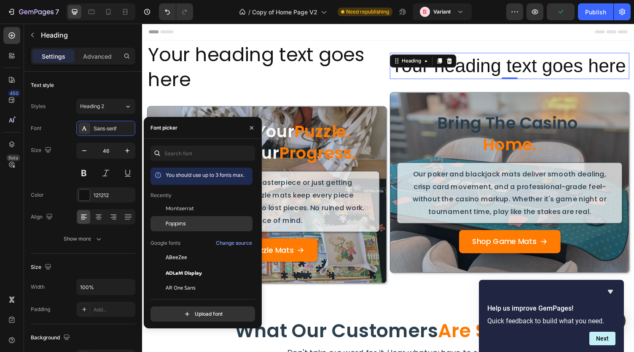
click at [171, 225] on span "Poppins" at bounding box center [176, 224] width 20 height 8
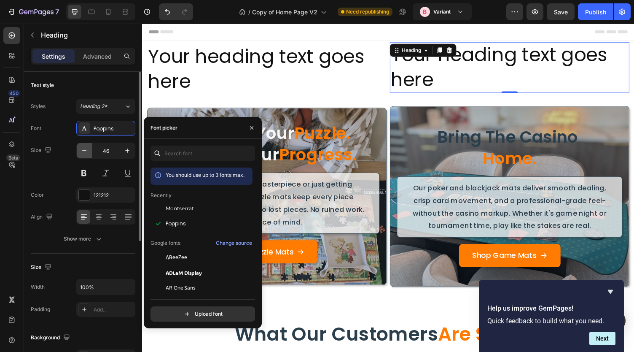
click at [84, 152] on icon "button" at bounding box center [84, 150] width 8 height 8
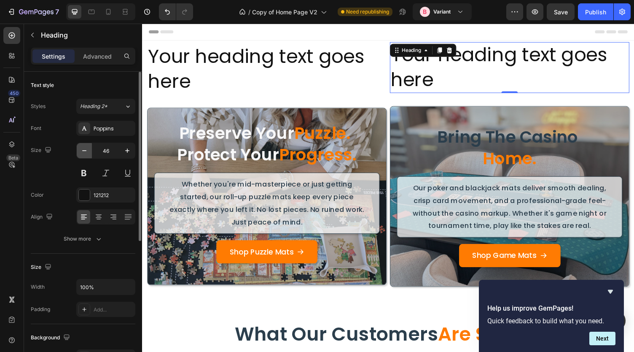
click at [84, 152] on icon "button" at bounding box center [84, 150] width 8 height 8
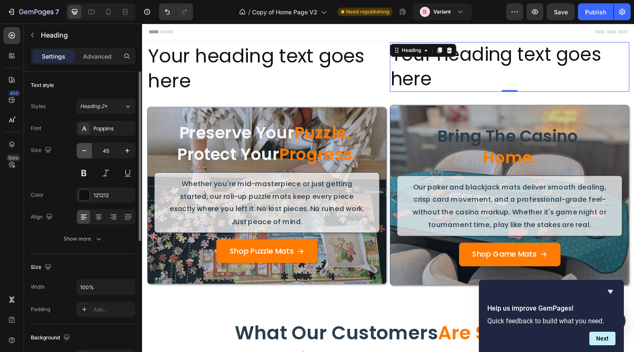
click at [84, 152] on icon "button" at bounding box center [84, 150] width 8 height 8
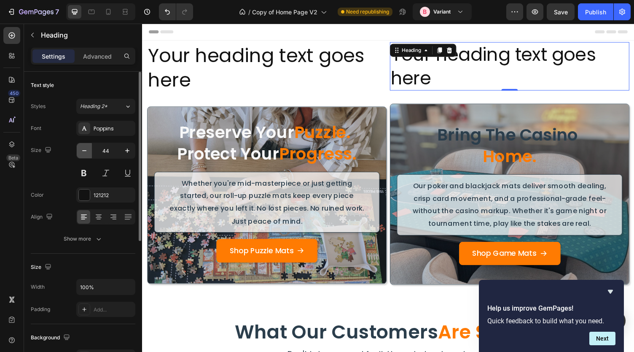
click at [84, 152] on icon "button" at bounding box center [84, 150] width 8 height 8
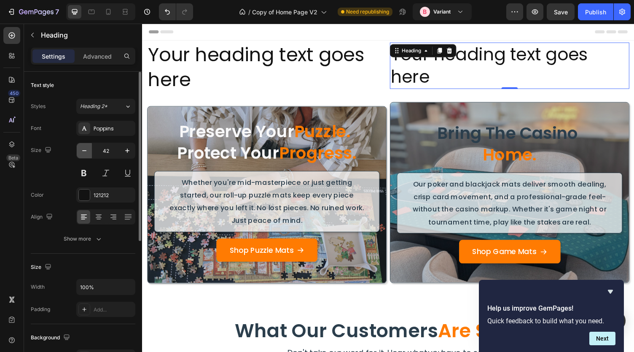
click at [84, 152] on icon "button" at bounding box center [84, 150] width 8 height 8
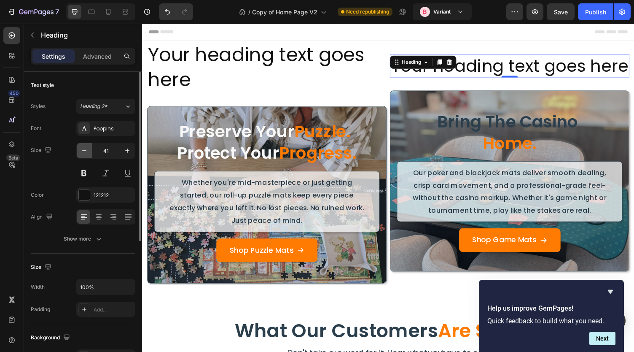
click at [84, 152] on icon "button" at bounding box center [84, 150] width 8 height 8
type input "40"
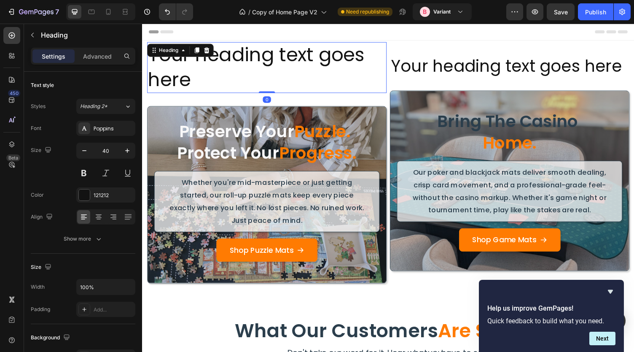
click at [213, 69] on h2 "Your heading text goes here" at bounding box center [270, 69] width 246 height 52
click at [89, 152] on button "button" at bounding box center [84, 150] width 15 height 15
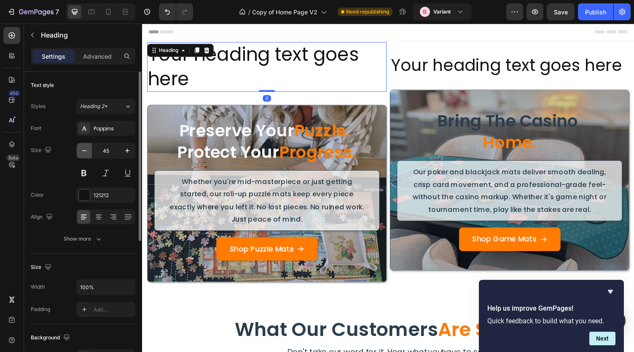
click at [89, 152] on button "button" at bounding box center [84, 150] width 15 height 15
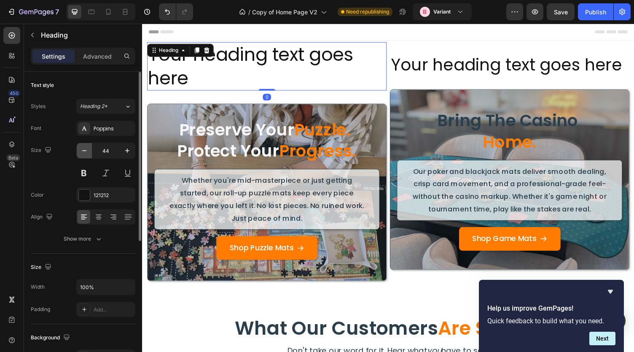
click at [89, 152] on button "button" at bounding box center [84, 150] width 15 height 15
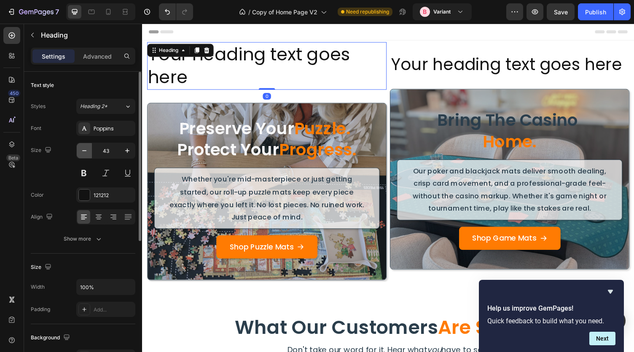
click at [89, 152] on button "button" at bounding box center [84, 150] width 15 height 15
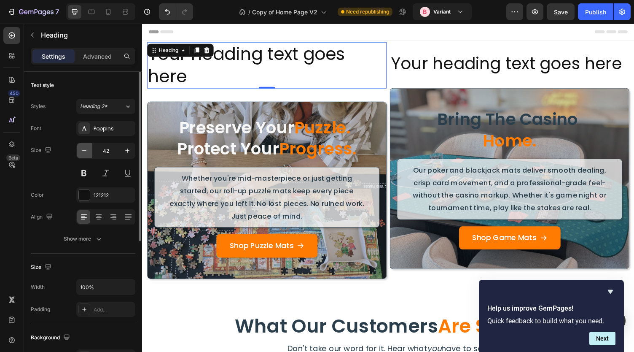
click at [89, 152] on button "button" at bounding box center [84, 150] width 15 height 15
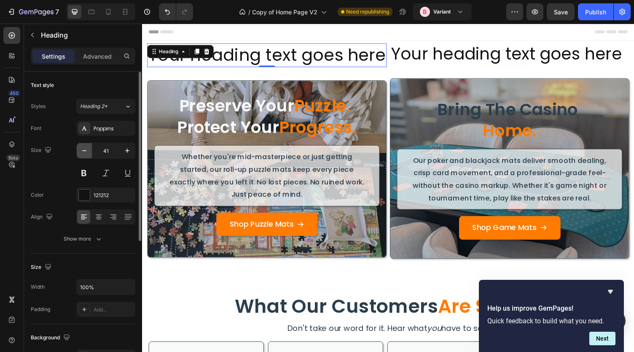
type input "40"
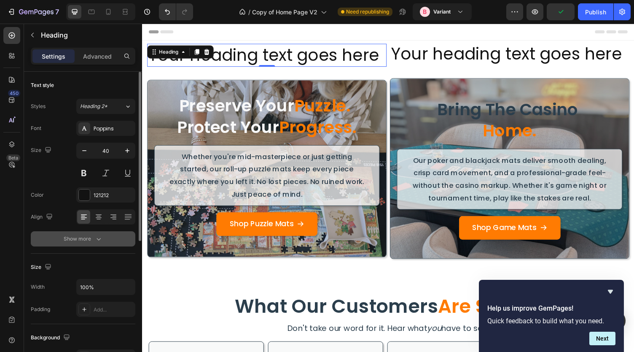
click at [101, 239] on icon "button" at bounding box center [98, 238] width 8 height 8
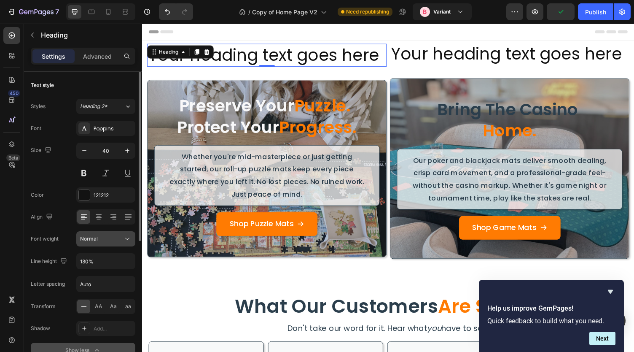
click at [121, 240] on div "Normal" at bounding box center [101, 239] width 43 height 8
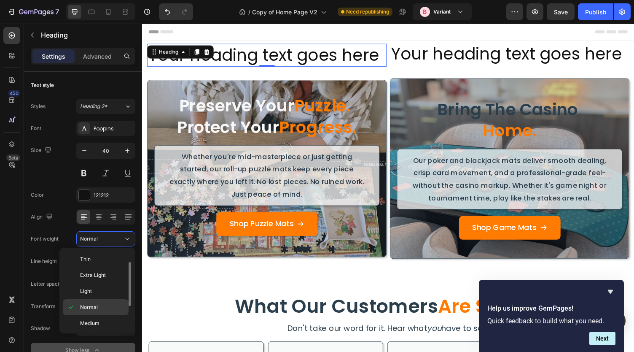
scroll to position [8, 0]
click at [97, 328] on span "Semi Bold" at bounding box center [92, 332] width 24 height 8
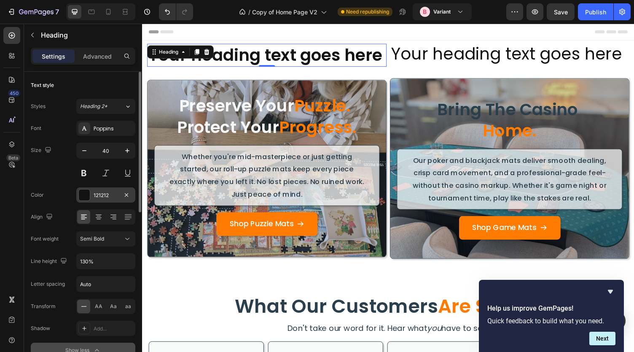
click at [103, 192] on div "121212" at bounding box center [106, 195] width 24 height 8
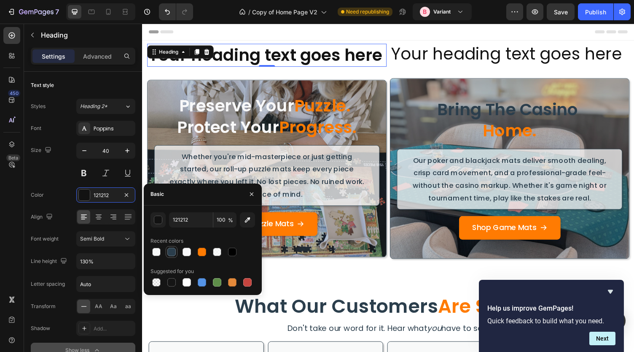
click at [172, 253] on div at bounding box center [171, 252] width 8 height 8
type input "2B3E4C"
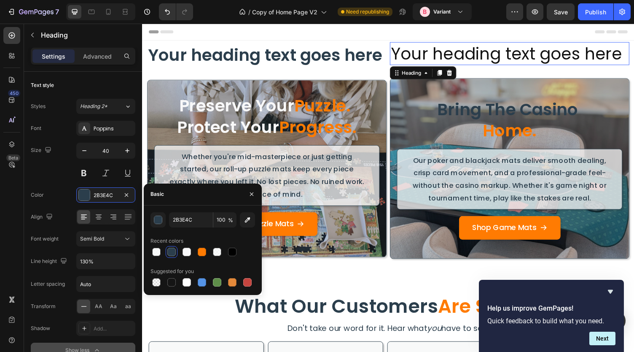
click at [422, 43] on h2 "Your heading text goes here" at bounding box center [520, 55] width 246 height 24
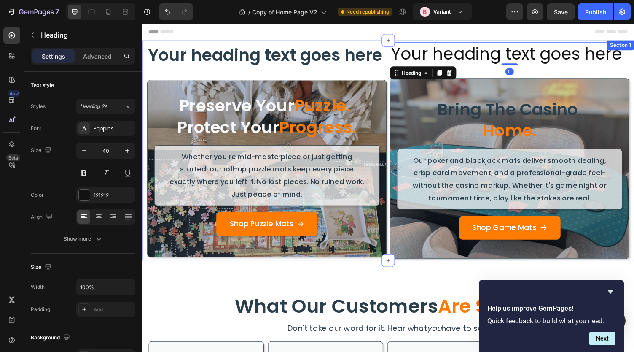
click at [347, 67] on div "Your heading text goes here Heading Row Preserve Your Puzzle. Protect Your Prog…" at bounding box center [270, 154] width 246 height 223
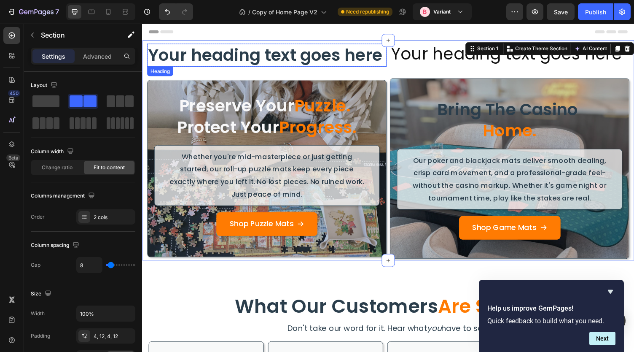
click at [341, 61] on h2 "Your heading text goes here" at bounding box center [270, 56] width 246 height 24
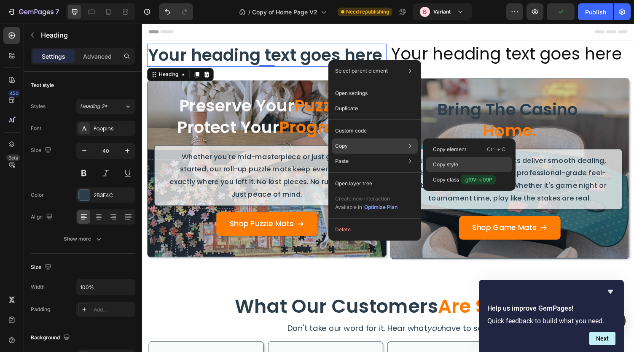
click at [441, 164] on p "Copy style" at bounding box center [445, 165] width 25 height 8
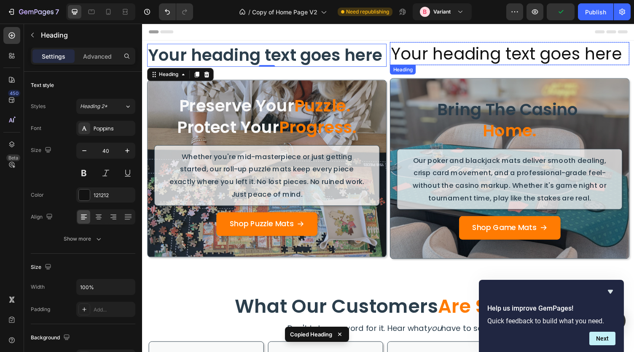
click at [454, 51] on h2 "Your heading text goes here" at bounding box center [520, 55] width 246 height 24
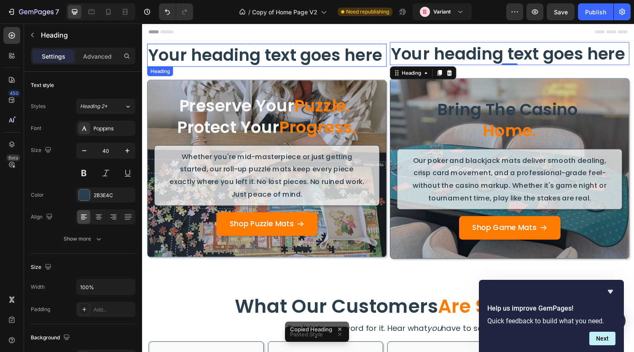
click at [328, 53] on h2 "Your heading text goes here" at bounding box center [270, 56] width 246 height 24
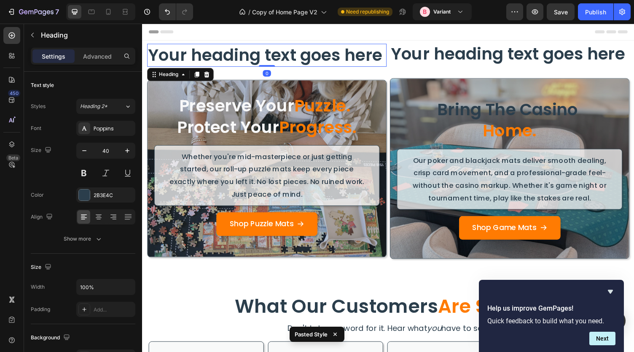
click at [259, 57] on h2 "Your heading text goes here" at bounding box center [270, 56] width 246 height 24
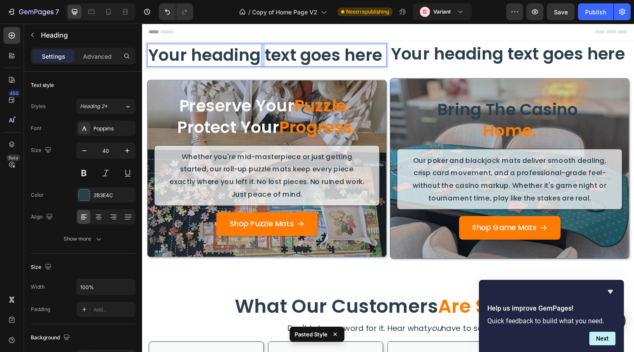
click at [259, 57] on p "Your heading text goes here" at bounding box center [270, 56] width 245 height 22
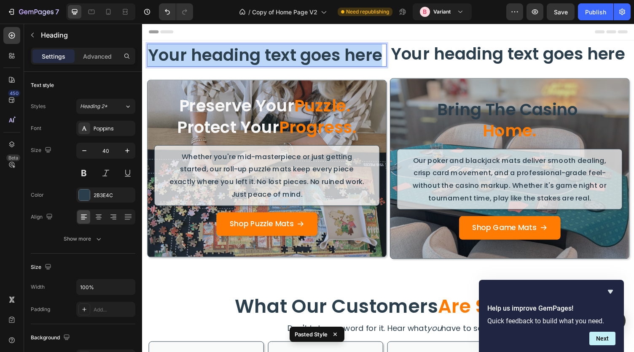
click at [259, 57] on p "Your heading text goes here" at bounding box center [270, 56] width 245 height 22
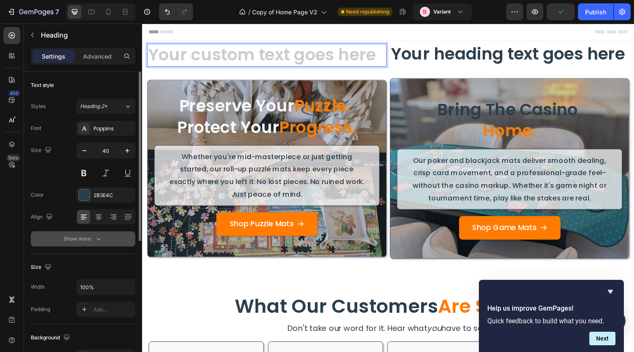
click at [86, 235] on div "Show more" at bounding box center [83, 238] width 39 height 8
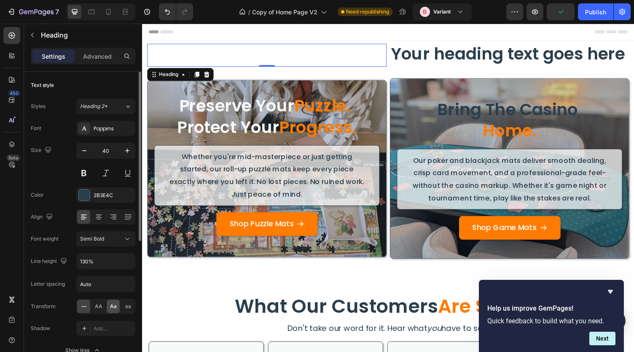
click at [110, 306] on span "Aa" at bounding box center [113, 306] width 7 height 8
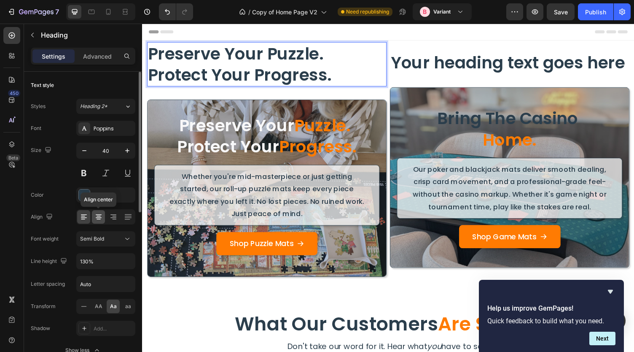
click at [98, 217] on icon at bounding box center [99, 217] width 6 height 1
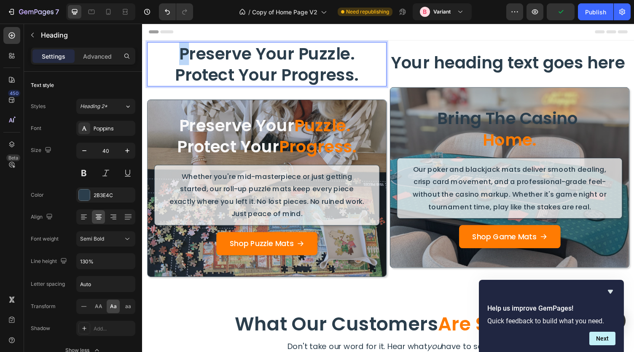
drag, startPoint x: 181, startPoint y: 55, endPoint x: 186, endPoint y: 57, distance: 5.1
click at [186, 57] on p "preserve your puzzle. protect your progress." at bounding box center [270, 65] width 245 height 44
click at [283, 55] on p "preserve your puzzle. protect your progress." at bounding box center [270, 65] width 245 height 44
drag, startPoint x: 304, startPoint y: 54, endPoint x: 358, endPoint y: 54, distance: 54.0
click at [358, 54] on p "preserve your puzzle. protect your progress." at bounding box center [270, 65] width 245 height 44
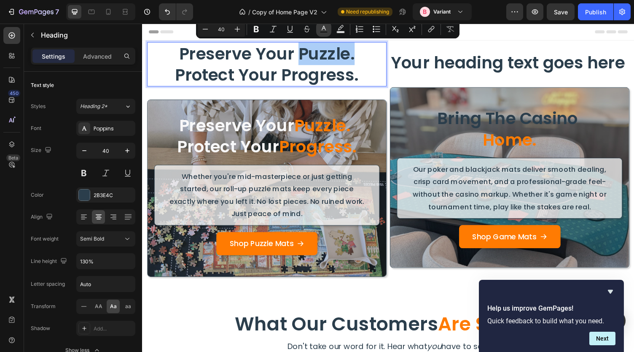
click at [323, 32] on rect "Editor contextual toolbar" at bounding box center [324, 32] width 8 height 2
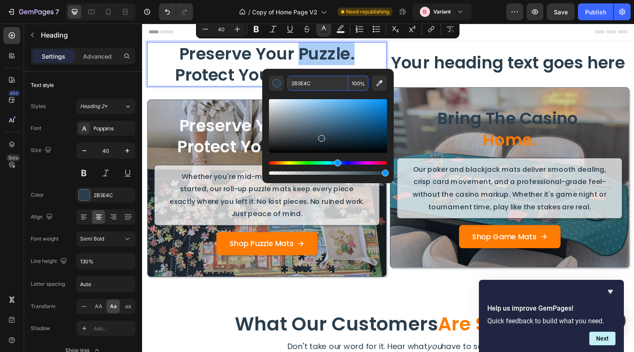
click at [320, 78] on input "2B3E4C" at bounding box center [318, 82] width 61 height 15
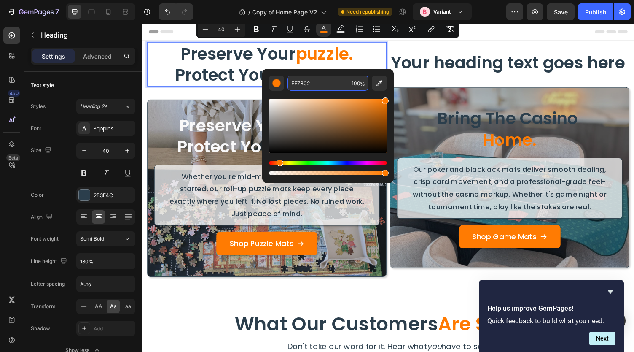
click at [312, 80] on input "FF7B02" at bounding box center [318, 82] width 61 height 15
click at [374, 61] on p "preserve your puzzle. protect your progress." at bounding box center [270, 65] width 245 height 44
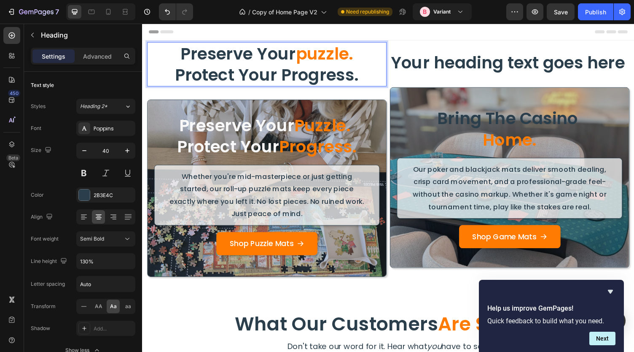
click at [319, 81] on p "preserve your puzzle. protect your progress." at bounding box center [270, 65] width 245 height 44
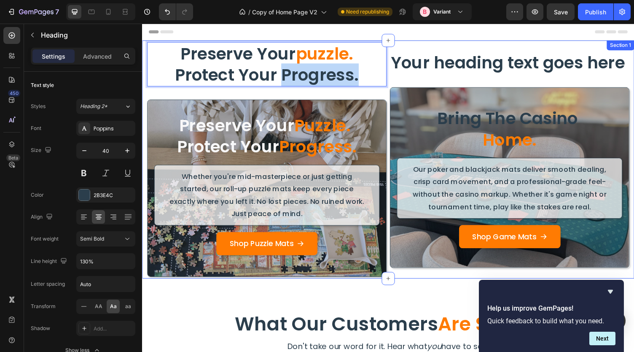
drag, startPoint x: 286, startPoint y: 76, endPoint x: 393, endPoint y: 78, distance: 107.6
click at [393, 78] on div "preserve your puzzle. protect your progress. Heading 0 Row Preserve Your Puzzle…" at bounding box center [395, 163] width 506 height 245
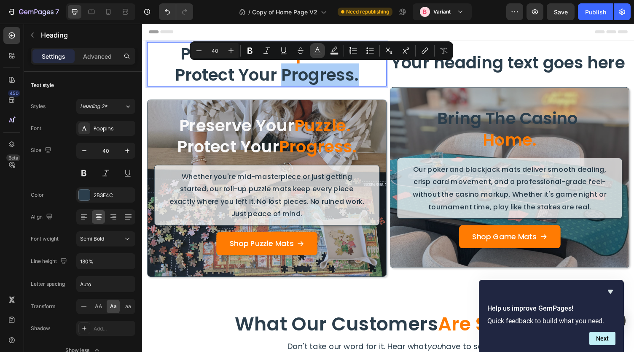
click at [316, 50] on icon "Editor contextual toolbar" at bounding box center [317, 49] width 4 height 5
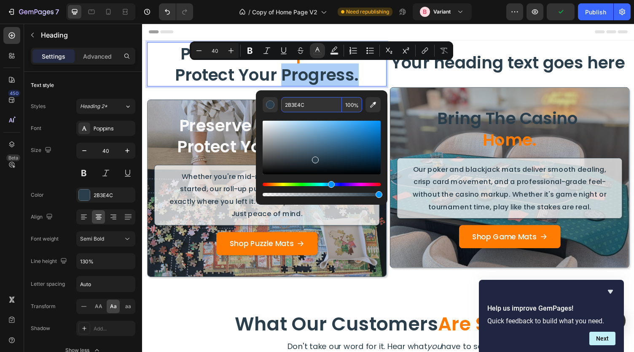
click at [304, 103] on input "2B3E4C" at bounding box center [311, 104] width 61 height 15
paste input "FF7B02"
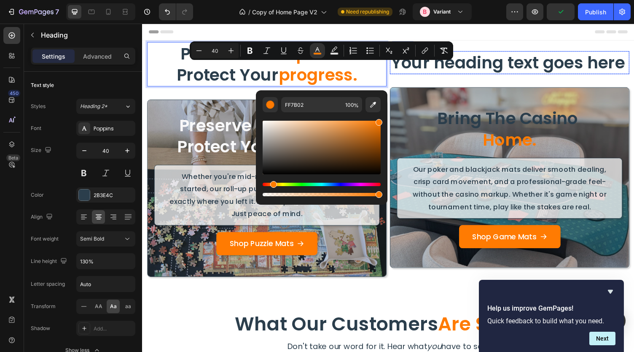
click at [443, 62] on h2 "Your heading text goes here" at bounding box center [520, 64] width 246 height 24
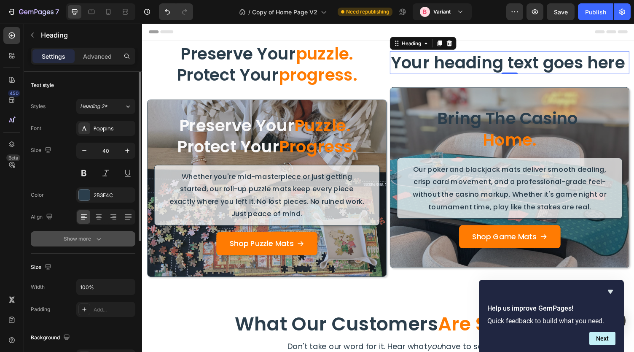
click at [84, 235] on div "Show more" at bounding box center [83, 238] width 39 height 8
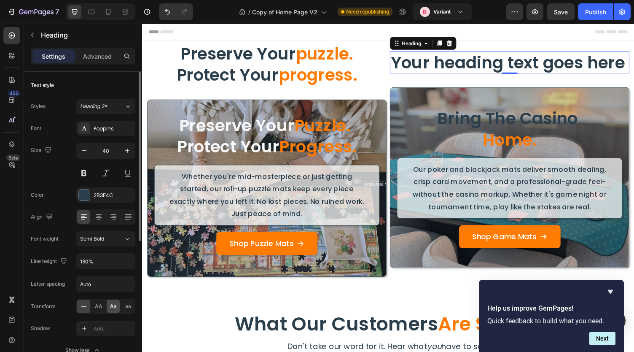
click at [112, 304] on span "Aa" at bounding box center [113, 306] width 7 height 8
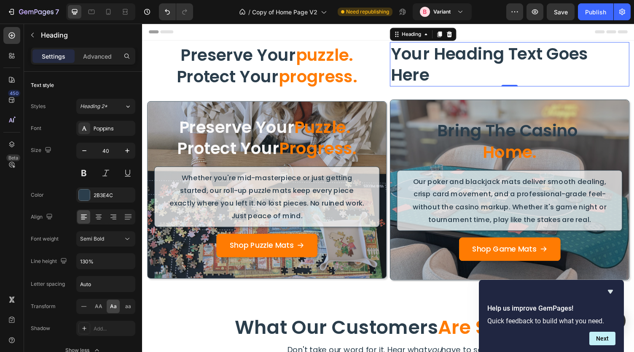
click at [449, 68] on h2 "your heading text goes here" at bounding box center [520, 66] width 246 height 46
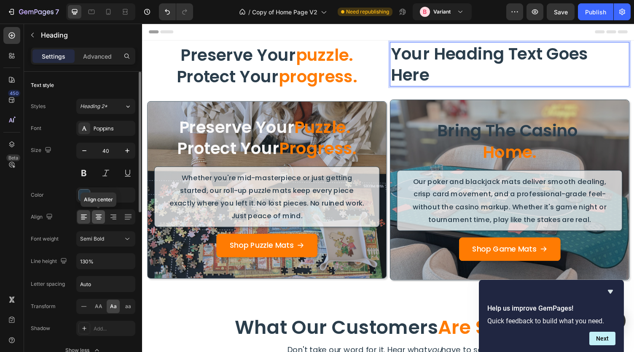
click at [99, 219] on icon at bounding box center [98, 217] width 8 height 8
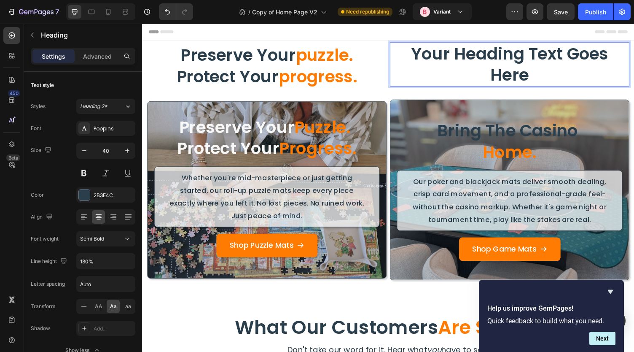
click at [513, 65] on p "your heading text goes here" at bounding box center [520, 65] width 245 height 44
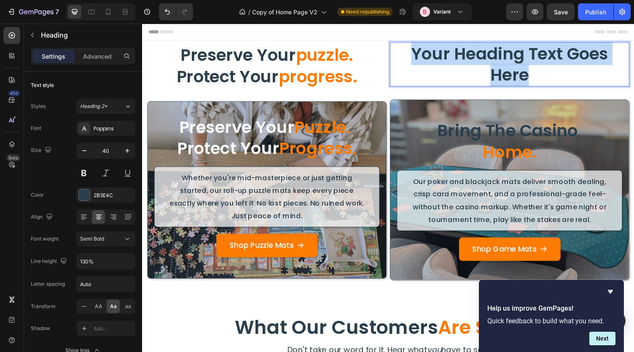
click at [513, 65] on p "your heading text goes here" at bounding box center [520, 65] width 245 height 44
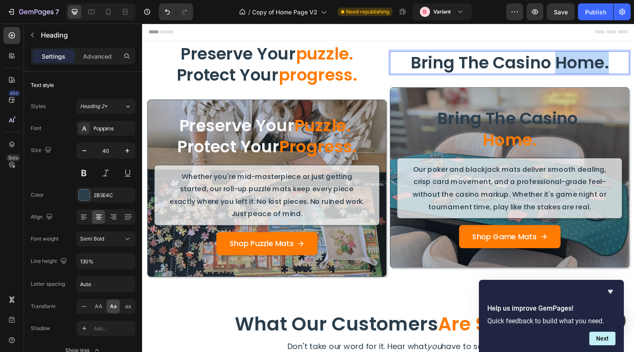
drag, startPoint x: 563, startPoint y: 69, endPoint x: 620, endPoint y: 72, distance: 57.0
click at [620, 72] on p "bring the casino home." at bounding box center [520, 64] width 245 height 22
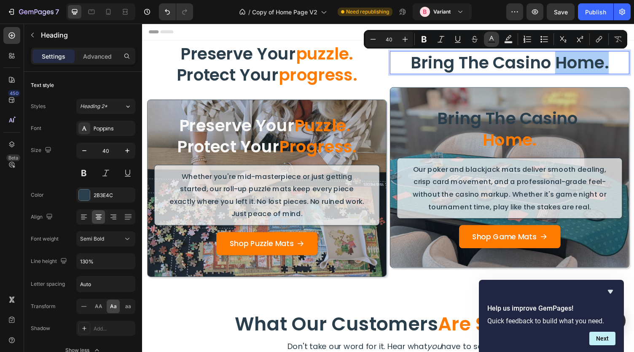
click at [494, 42] on rect "Editor contextual toolbar" at bounding box center [492, 42] width 8 height 2
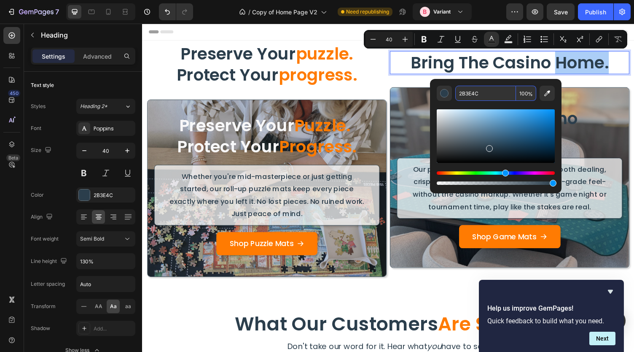
click at [485, 87] on input "2B3E4C" at bounding box center [485, 93] width 61 height 15
paste input "FF7B02"
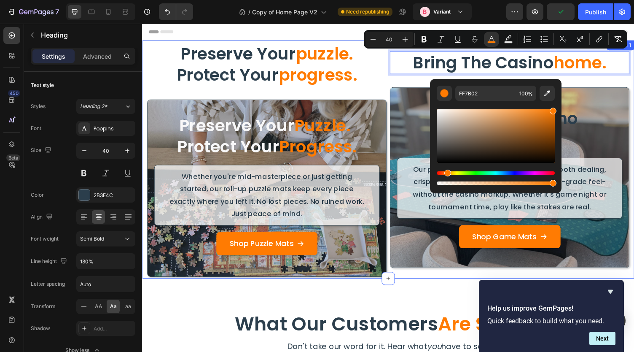
click at [409, 83] on div "bring the casino home. Heading 0 Row bring the casino home. Heading Our poker a…" at bounding box center [520, 163] width 246 height 241
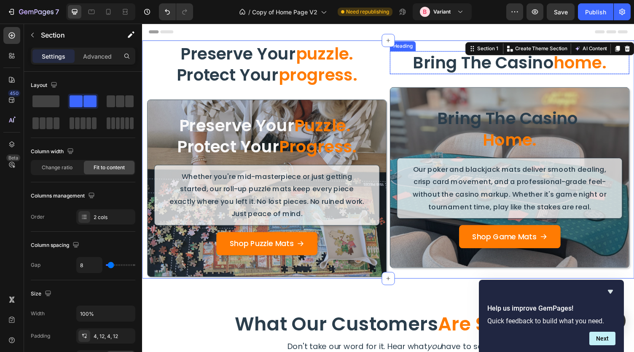
click at [565, 72] on span "home." at bounding box center [592, 64] width 54 height 24
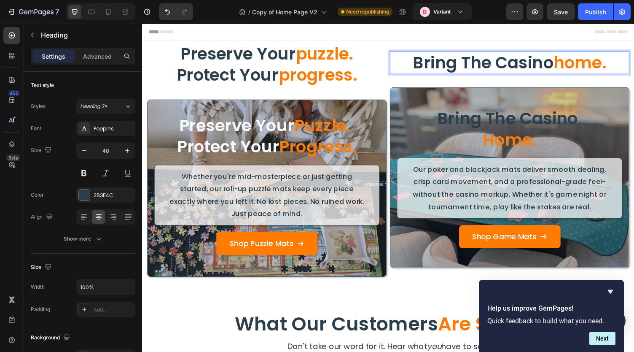
click at [565, 66] on span "home." at bounding box center [592, 64] width 54 height 24
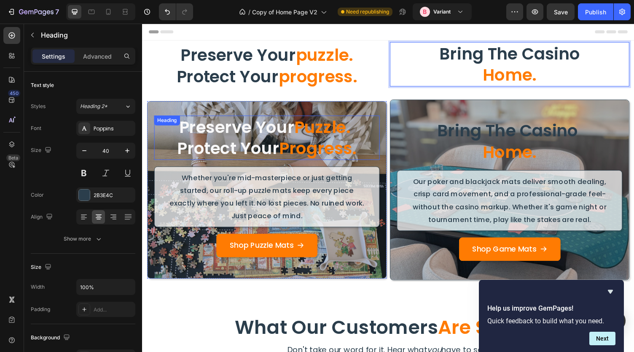
click at [294, 145] on span "Progress." at bounding box center [323, 152] width 80 height 24
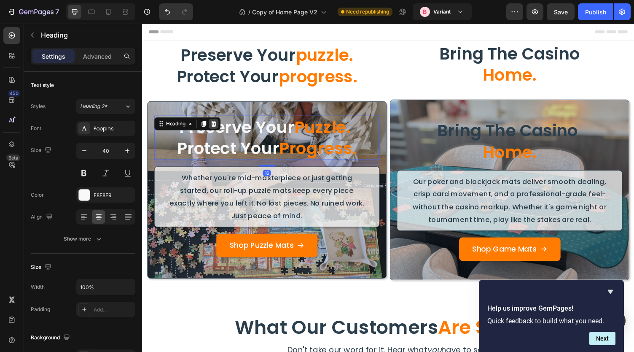
click at [217, 126] on icon at bounding box center [215, 127] width 5 height 6
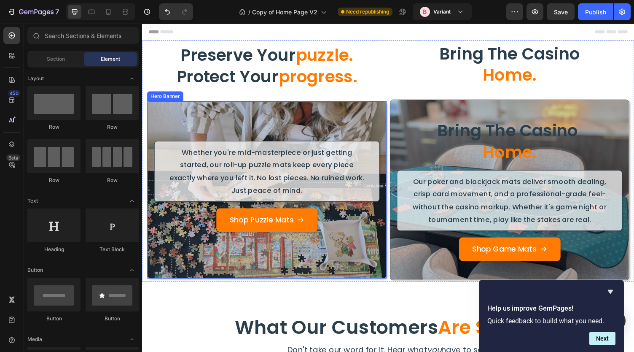
click at [236, 131] on div "Overlay" at bounding box center [270, 194] width 245 height 181
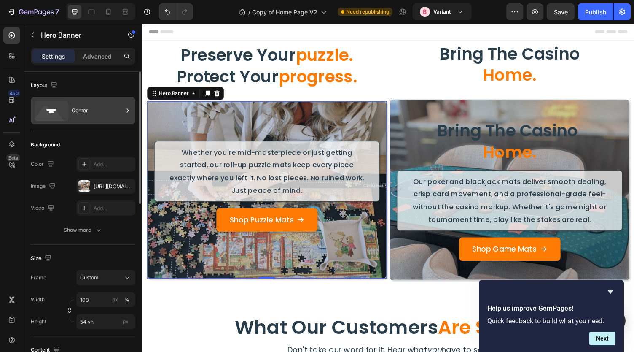
click at [77, 108] on div "Center" at bounding box center [97, 110] width 51 height 19
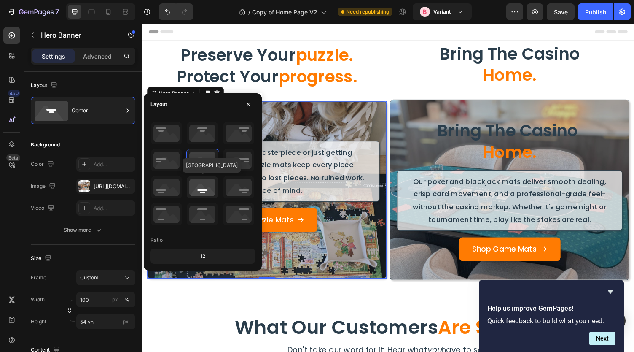
click at [201, 187] on icon at bounding box center [202, 187] width 31 height 22
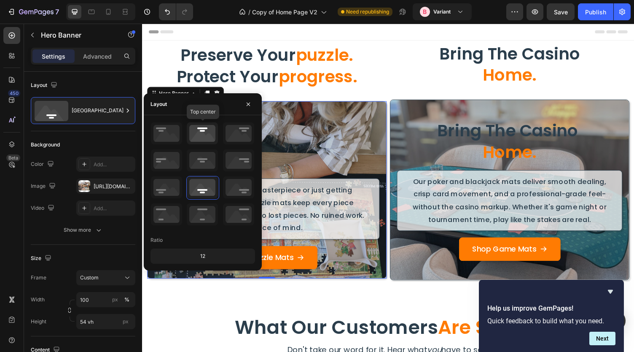
click at [201, 140] on icon at bounding box center [202, 133] width 31 height 22
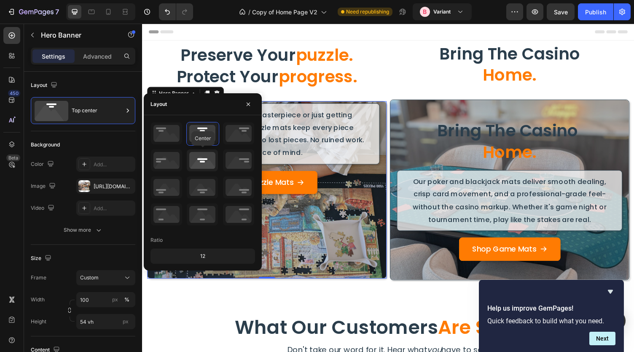
click at [203, 156] on icon at bounding box center [202, 160] width 31 height 22
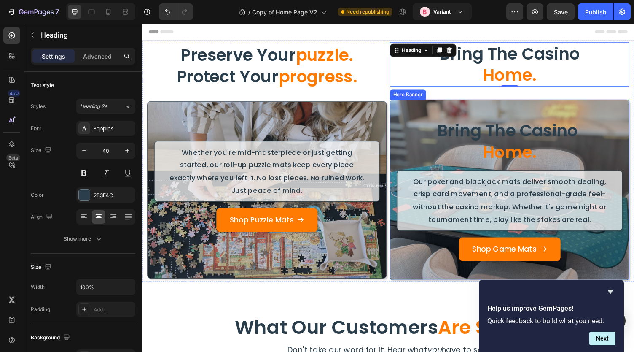
click at [397, 102] on div "bring the casino home. Heading Our poker and blackjack mats deliver smooth deal…" at bounding box center [520, 195] width 246 height 186
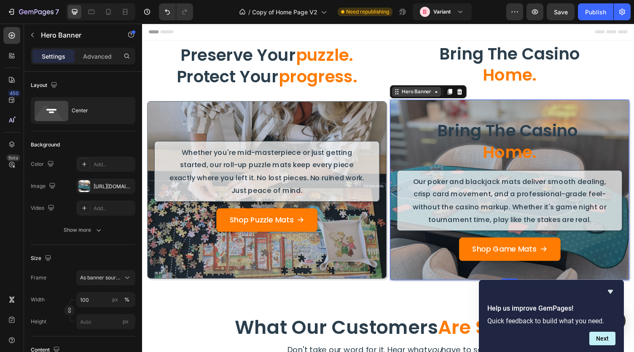
click at [403, 95] on icon at bounding box center [404, 93] width 7 height 7
click at [356, 121] on div "Overlay" at bounding box center [270, 194] width 245 height 181
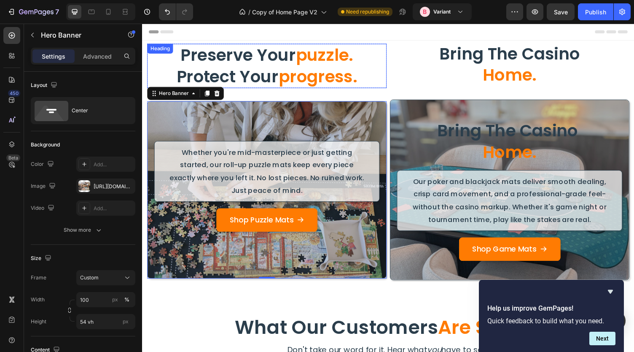
click at [368, 81] on p "preserve your puzzle. protect your progress." at bounding box center [270, 67] width 245 height 44
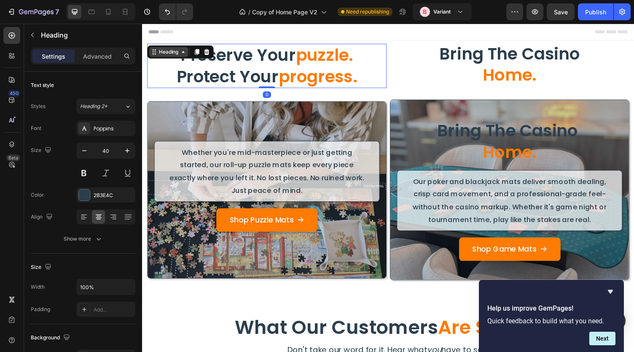
click at [164, 51] on div "Heading" at bounding box center [169, 53] width 23 height 8
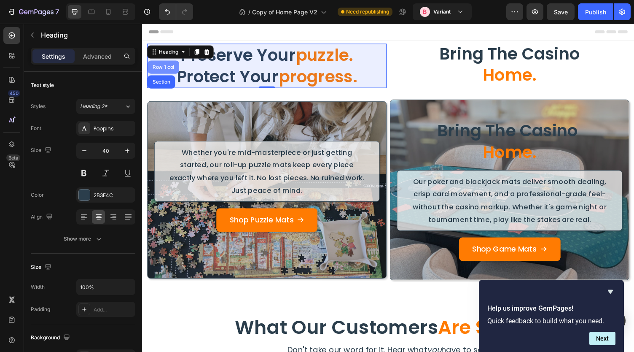
click at [166, 67] on div "Row 1 col" at bounding box center [164, 68] width 26 height 5
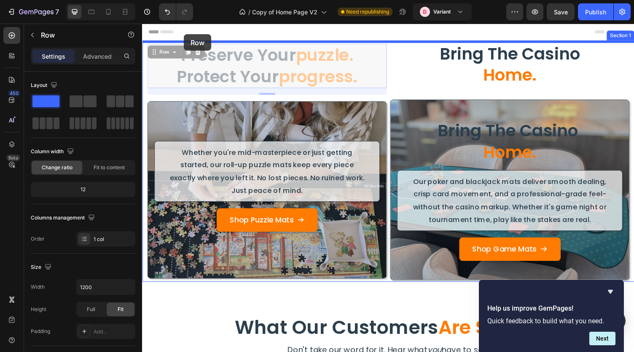
drag, startPoint x: 157, startPoint y: 53, endPoint x: 185, endPoint y: 35, distance: 33.8
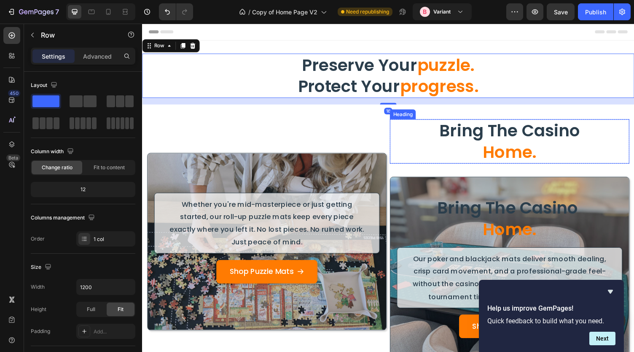
click at [435, 130] on p "bring the casino home." at bounding box center [520, 145] width 245 height 44
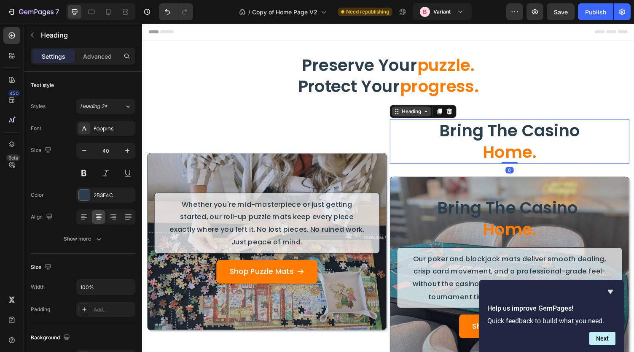
click at [410, 117] on div "Heading" at bounding box center [418, 114] width 23 height 8
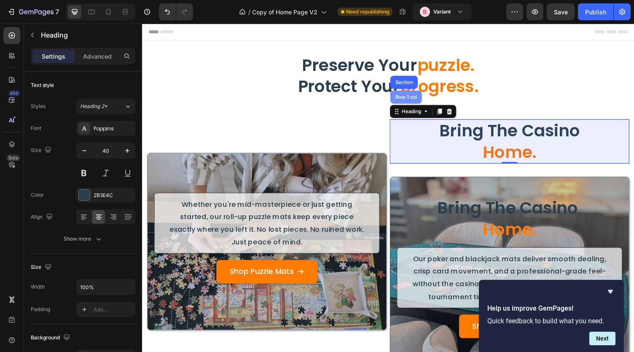
click at [410, 100] on div "Row 1 col" at bounding box center [414, 99] width 26 height 5
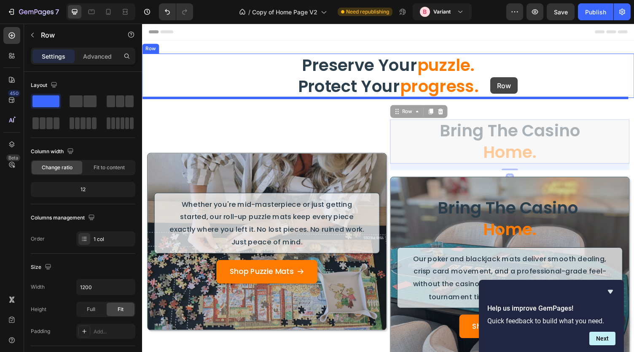
drag, startPoint x: 405, startPoint y: 116, endPoint x: 500, endPoint y: 79, distance: 102.0
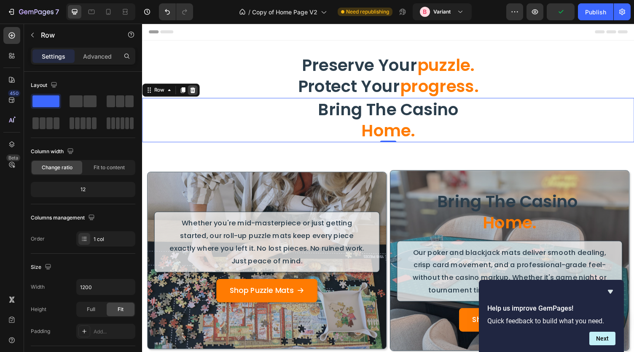
click at [195, 90] on icon at bounding box center [193, 92] width 5 height 6
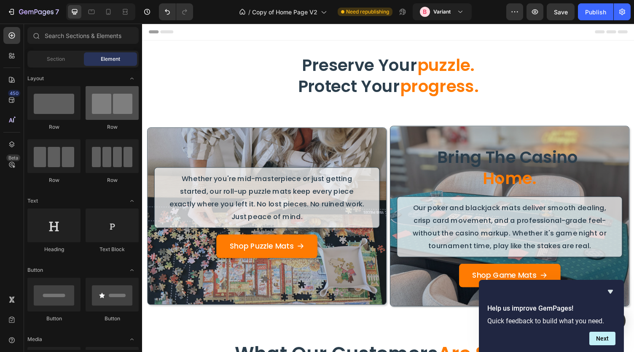
click at [114, 110] on div at bounding box center [112, 103] width 53 height 34
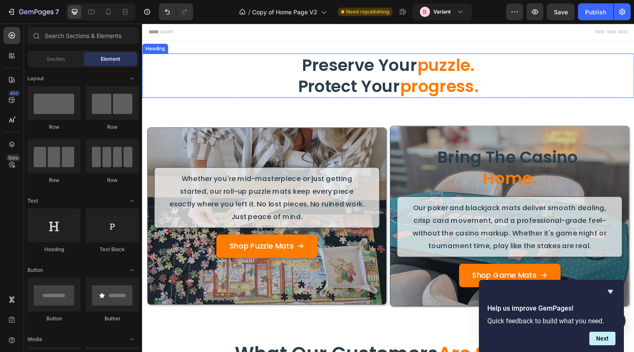
click at [201, 88] on h2 "preserve your puzzle. protect your progress." at bounding box center [395, 77] width 506 height 46
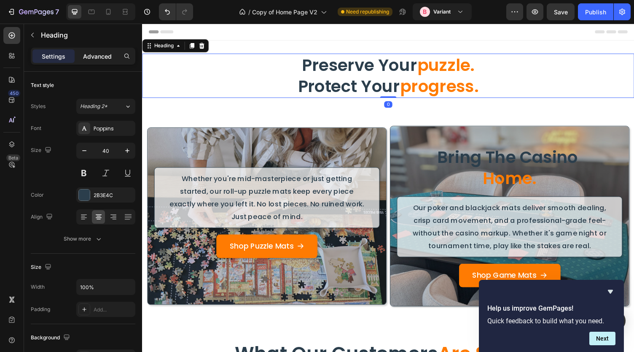
click at [95, 55] on p "Advanced" at bounding box center [97, 56] width 29 height 9
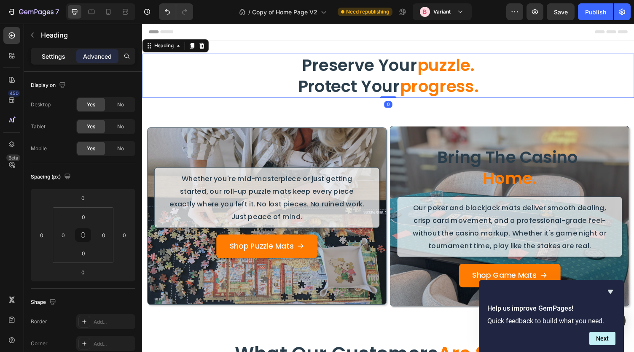
click at [52, 57] on p "Settings" at bounding box center [54, 56] width 24 height 9
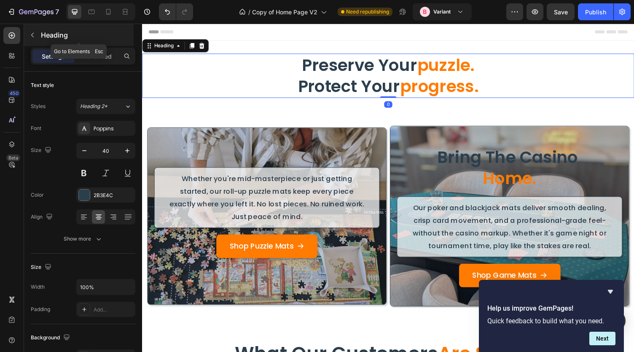
click at [32, 37] on icon "button" at bounding box center [32, 35] width 7 height 7
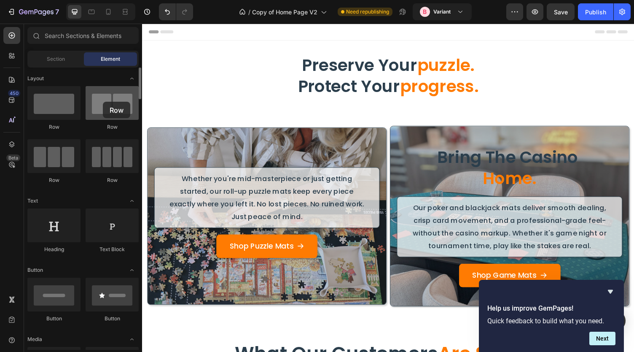
click at [103, 102] on div at bounding box center [112, 103] width 53 height 34
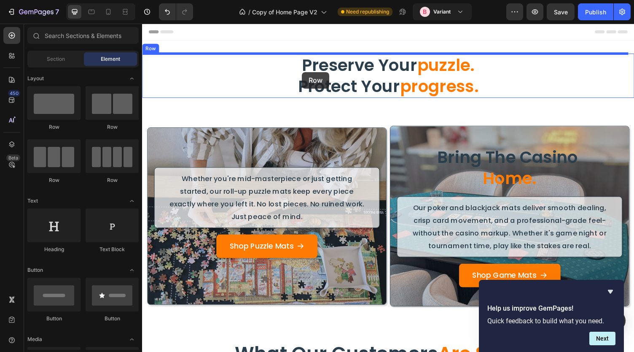
drag, startPoint x: 251, startPoint y: 125, endPoint x: 307, endPoint y: 73, distance: 76.1
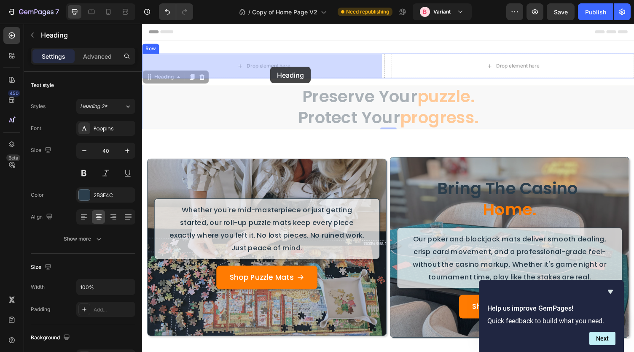
drag, startPoint x: 340, startPoint y: 105, endPoint x: 274, endPoint y: 68, distance: 75.3
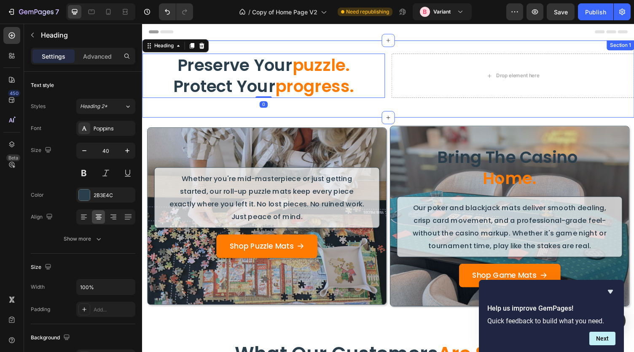
click at [291, 109] on div "preserve your puzzle. protect your progress. Heading 0 Drop element here Row Ro…" at bounding box center [395, 80] width 506 height 79
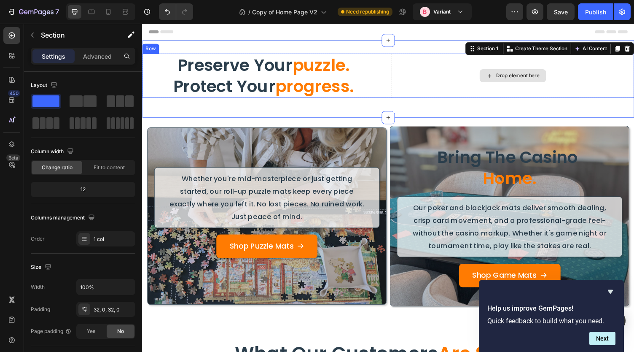
click at [427, 73] on div "Drop element here" at bounding box center [524, 77] width 250 height 46
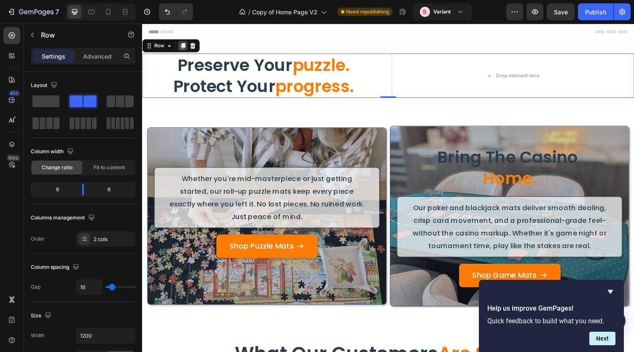
click at [182, 45] on icon at bounding box center [184, 46] width 5 height 6
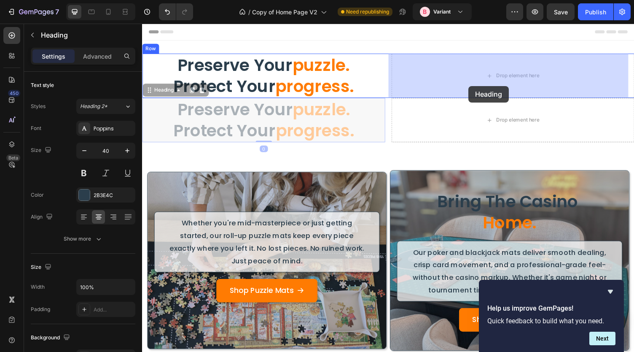
drag, startPoint x: 246, startPoint y: 116, endPoint x: 478, endPoint y: 88, distance: 233.7
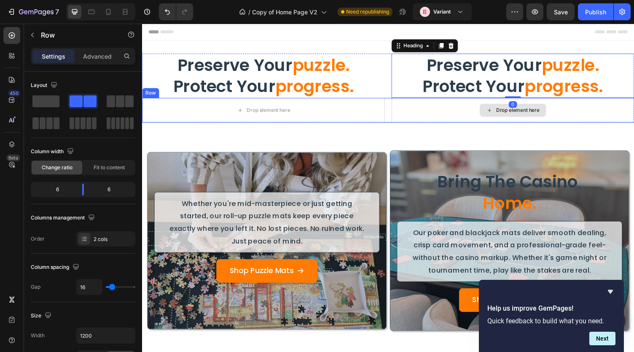
click at [444, 107] on div "Drop element here" at bounding box center [524, 112] width 250 height 25
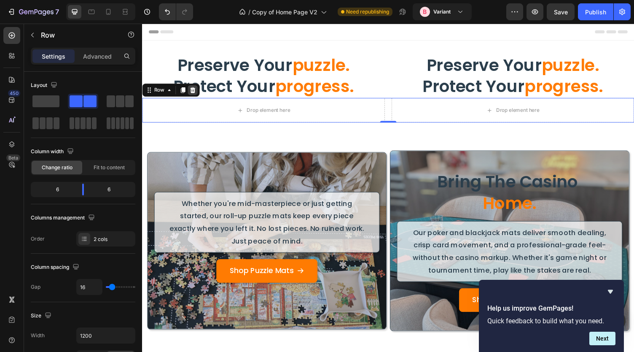
click at [194, 92] on icon at bounding box center [193, 92] width 5 height 6
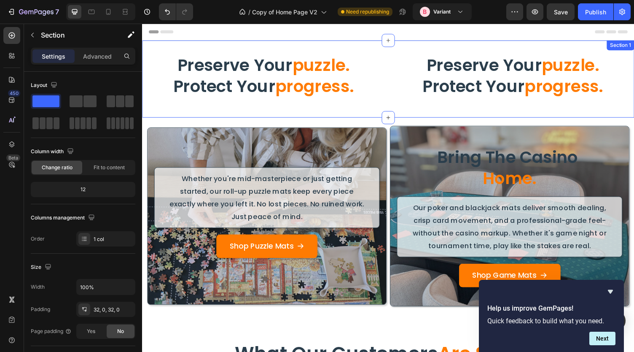
click at [312, 111] on div "preserve your puzzle. protect your progress. Heading preserve your puzzle. prot…" at bounding box center [395, 80] width 506 height 79
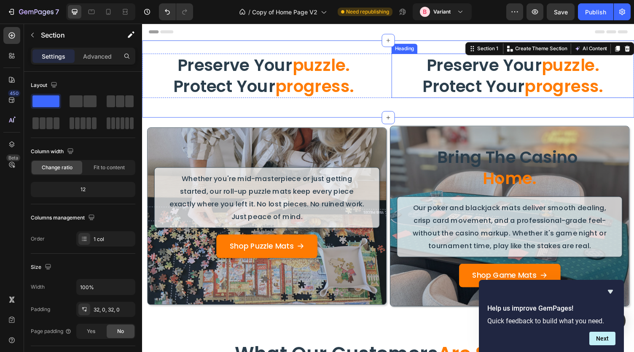
click at [436, 73] on h2 "preserve your puzzle. protect your progress." at bounding box center [524, 77] width 250 height 46
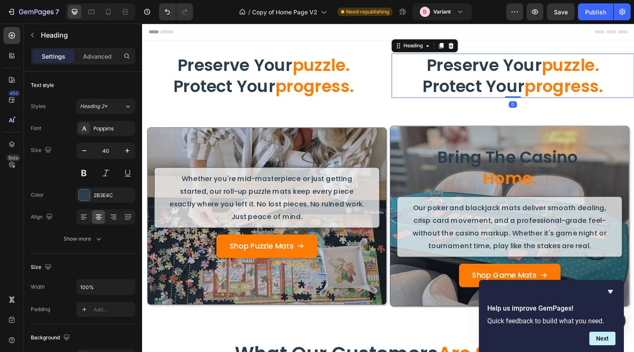
click at [448, 73] on h2 "preserve your puzzle. protect your progress." at bounding box center [524, 77] width 250 height 46
click at [448, 73] on p "preserve your puzzle. protect your progress." at bounding box center [523, 77] width 248 height 44
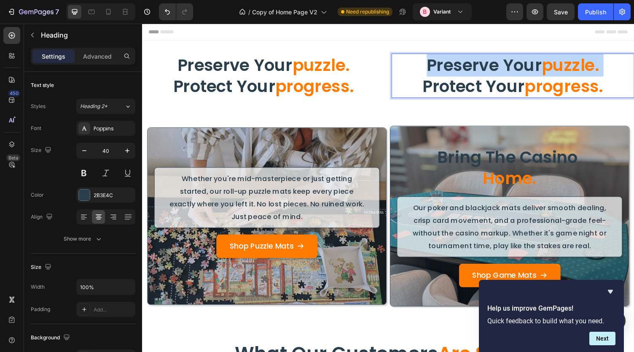
click at [448, 73] on p "preserve your puzzle. protect your progress." at bounding box center [523, 77] width 248 height 44
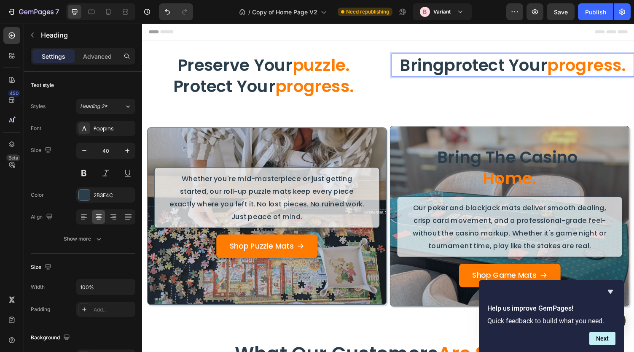
click at [634, 69] on span "progress." at bounding box center [599, 66] width 81 height 24
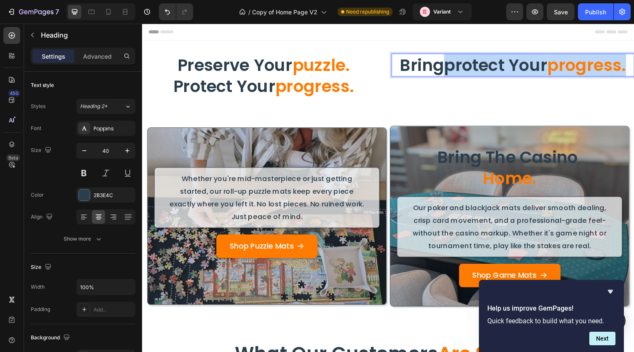
drag, startPoint x: 635, startPoint y: 69, endPoint x: 450, endPoint y: 76, distance: 185.3
click at [450, 76] on p "bringprotect your progress." at bounding box center [523, 66] width 248 height 22
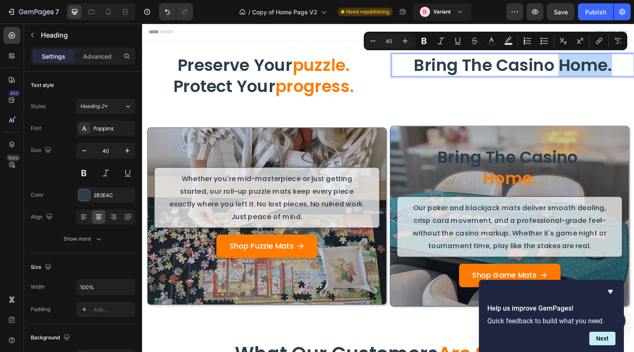
drag, startPoint x: 567, startPoint y: 65, endPoint x: 623, endPoint y: 68, distance: 56.2
click at [623, 68] on p "bring the casino home." at bounding box center [523, 66] width 248 height 22
click at [494, 43] on rect "Editor contextual toolbar" at bounding box center [492, 44] width 8 height 2
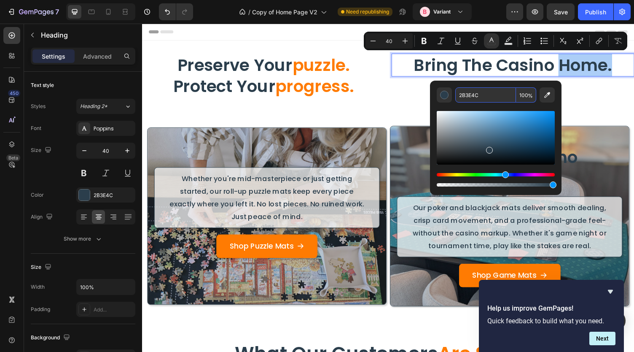
click at [474, 92] on input "2B3E4C" at bounding box center [485, 94] width 61 height 15
type input "FF7B02"
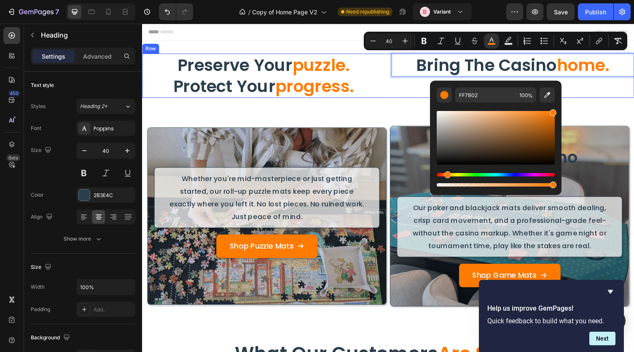
click at [611, 89] on div "bring the casino home. Heading 0" at bounding box center [524, 77] width 250 height 46
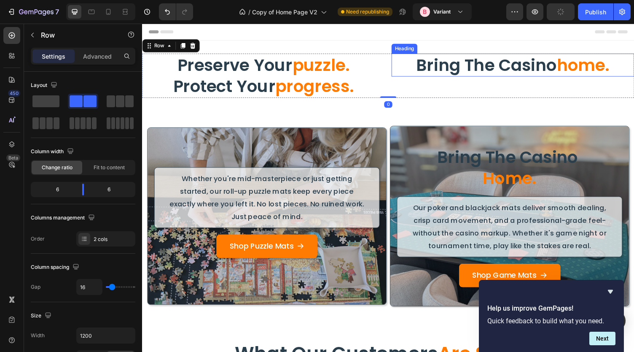
click at [569, 67] on span "home." at bounding box center [596, 66] width 54 height 24
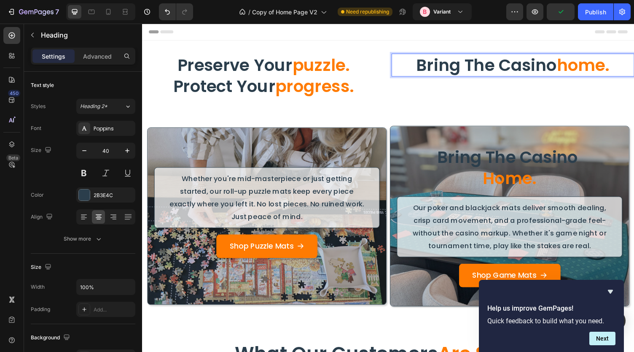
click at [569, 67] on span "home." at bounding box center [596, 66] width 54 height 24
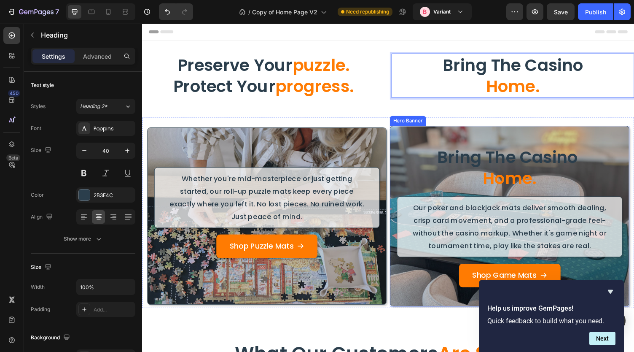
click at [447, 143] on div "Overlay" at bounding box center [519, 221] width 245 height 185
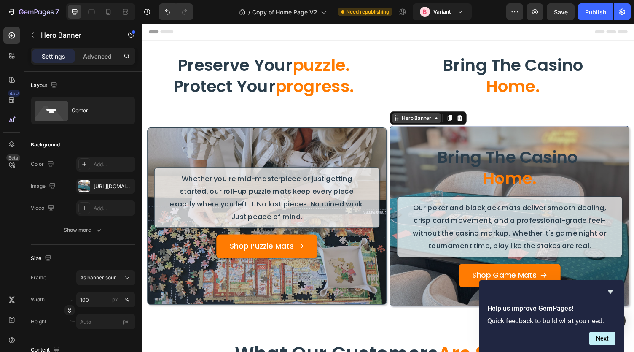
click at [428, 121] on div "Hero Banner" at bounding box center [424, 121] width 34 height 8
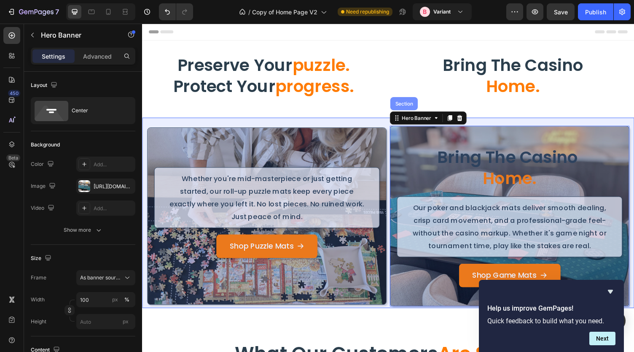
click at [413, 107] on div "Section" at bounding box center [412, 105] width 22 height 5
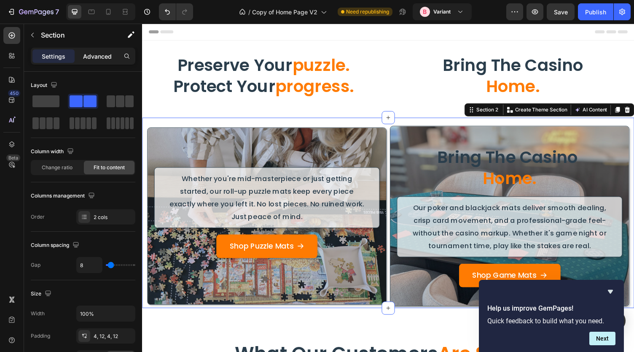
click at [90, 54] on p "Advanced" at bounding box center [97, 56] width 29 height 9
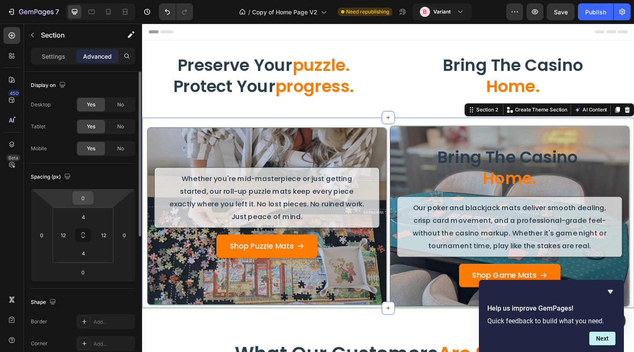
click at [85, 199] on input "0" at bounding box center [83, 197] width 17 height 13
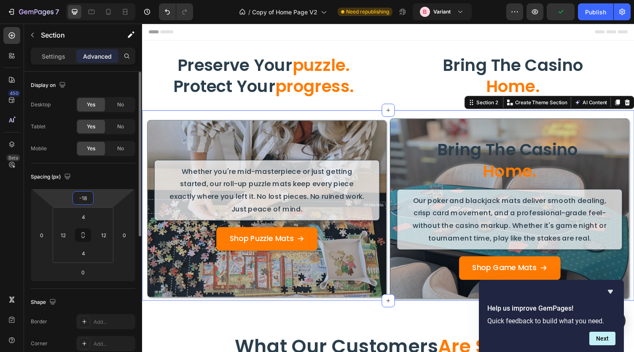
type input "-1"
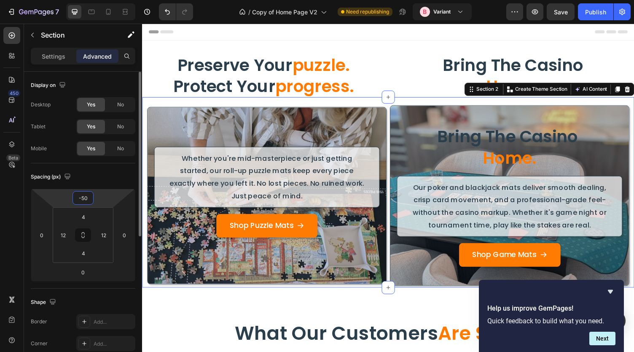
type input "-5"
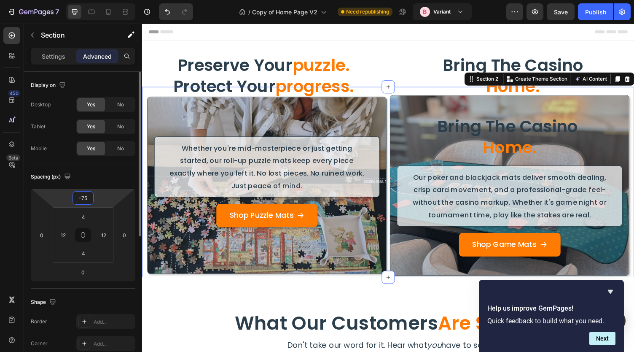
type input "-7"
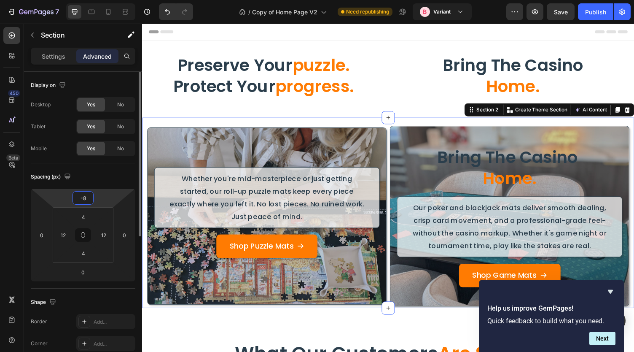
type input "-80"
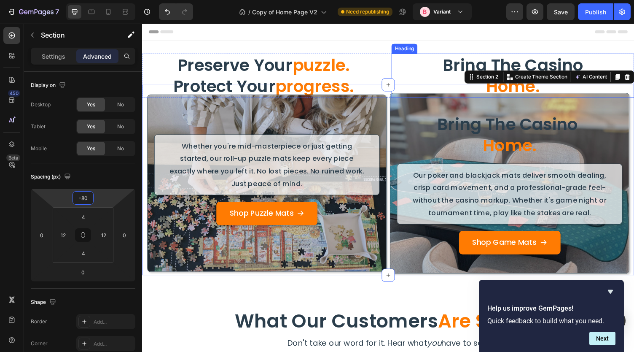
click at [429, 72] on p "bring the casino home." at bounding box center [523, 77] width 248 height 44
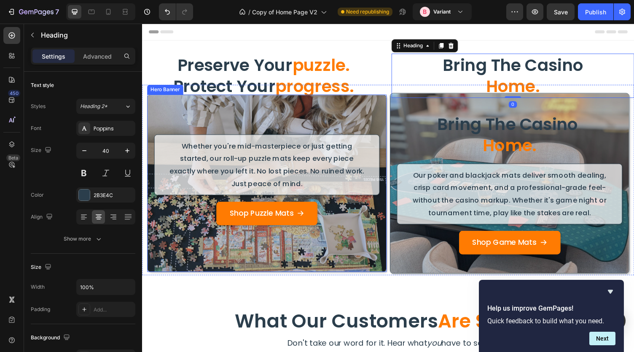
click at [368, 105] on div "Overlay" at bounding box center [270, 187] width 245 height 181
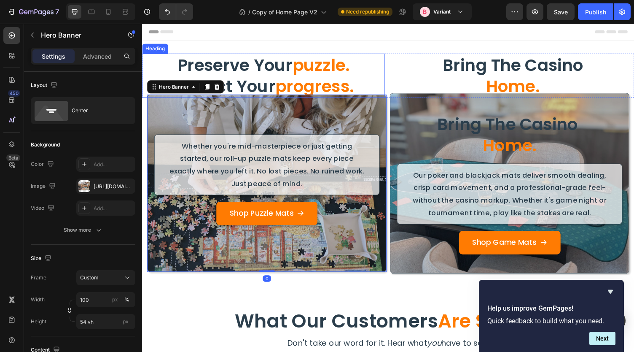
click at [367, 82] on h2 "preserve your puzzle. protect your progress." at bounding box center [267, 77] width 250 height 46
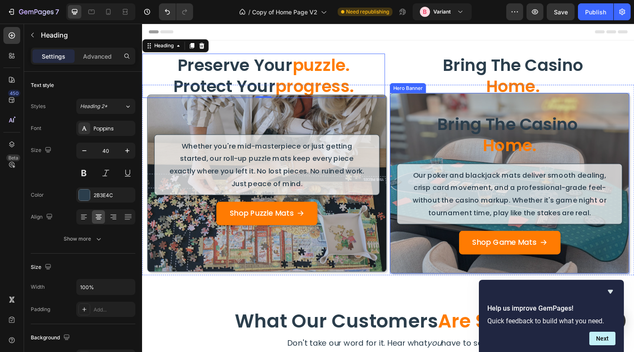
click at [404, 92] on div "Hero Banner" at bounding box center [415, 90] width 37 height 10
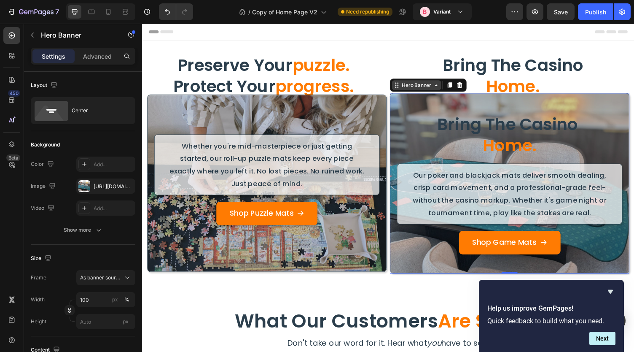
click at [407, 86] on div "Hero Banner" at bounding box center [424, 87] width 34 height 8
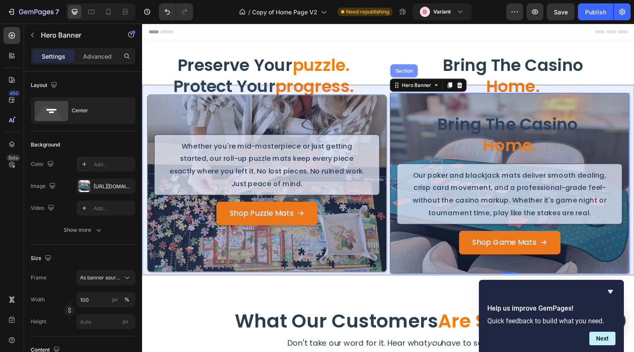
click at [406, 77] on div "Section" at bounding box center [411, 71] width 28 height 13
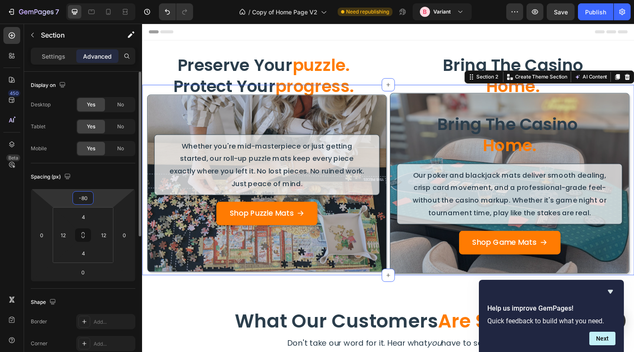
click at [87, 195] on input "-80" at bounding box center [83, 197] width 17 height 13
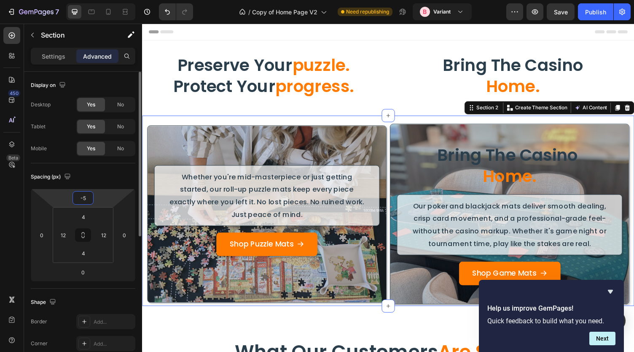
type input "-50"
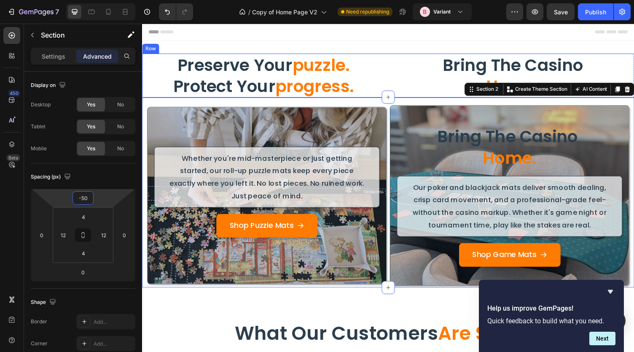
click at [389, 81] on div "preserve your puzzle. protect your progress. Heading bring the casino home. Hea…" at bounding box center [395, 77] width 506 height 46
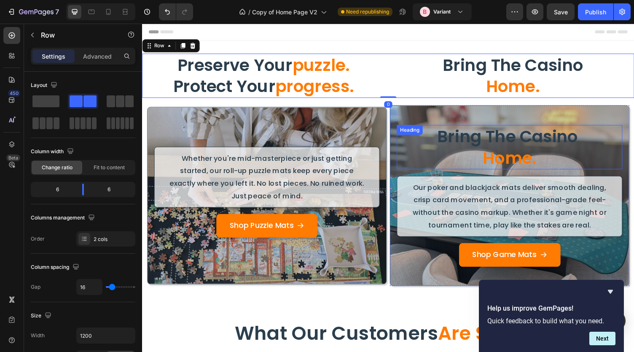
click at [479, 150] on h2 "bring the casino home." at bounding box center [520, 151] width 232 height 46
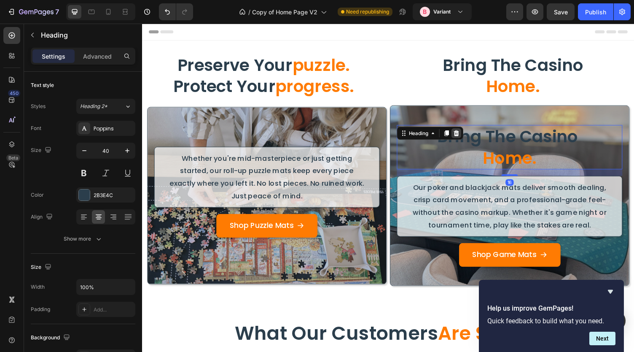
click at [464, 135] on icon at bounding box center [465, 136] width 5 height 6
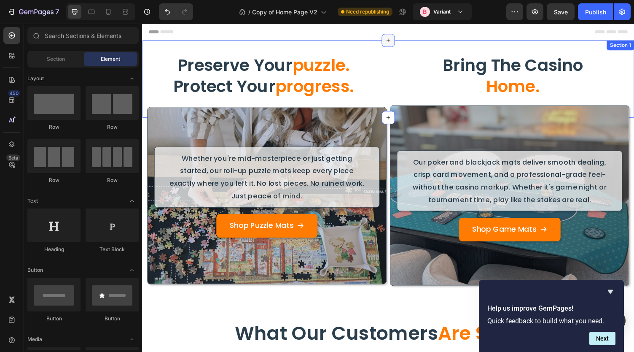
click at [388, 43] on div at bounding box center [394, 40] width 13 height 13
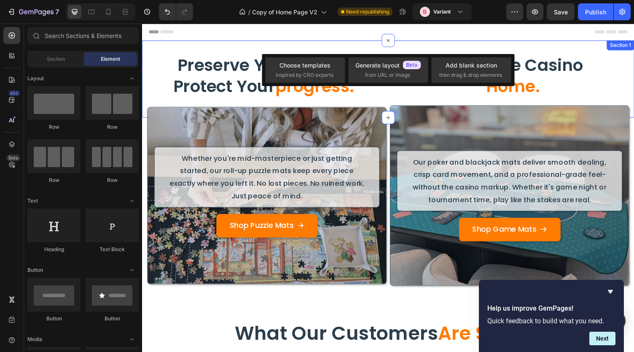
click at [356, 43] on div "preserve your puzzle. protect your progress. Heading bring the casino home. Hea…" at bounding box center [395, 80] width 506 height 79
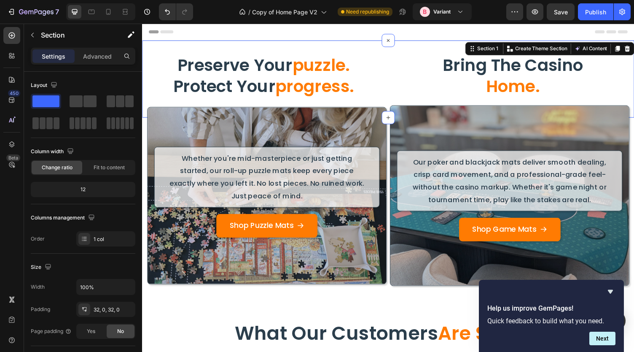
click at [356, 43] on div "preserve your puzzle. protect your progress. Heading bring the casino home. Hea…" at bounding box center [395, 80] width 506 height 79
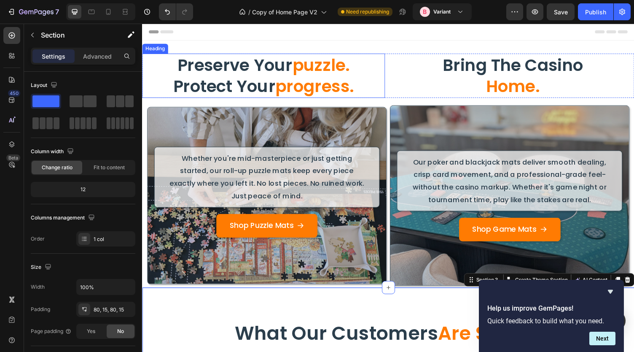
click at [368, 88] on h2 "preserve your puzzle. protect your progress." at bounding box center [267, 77] width 250 height 46
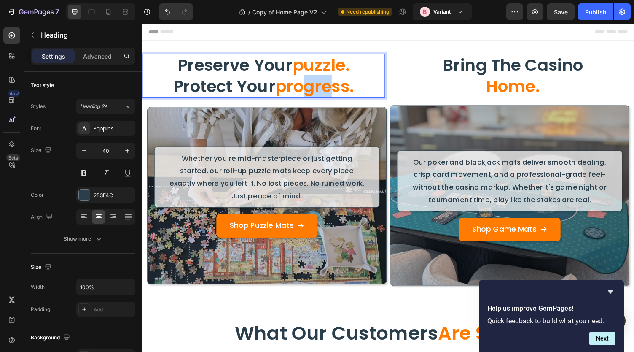
drag, startPoint x: 309, startPoint y: 80, endPoint x: 340, endPoint y: 90, distance: 32.4
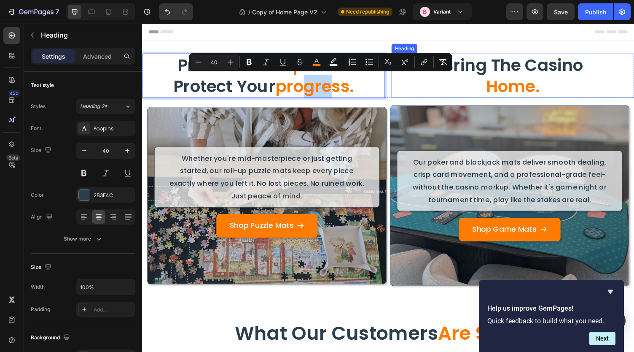
click at [409, 89] on p "bring the casino home." at bounding box center [523, 77] width 248 height 44
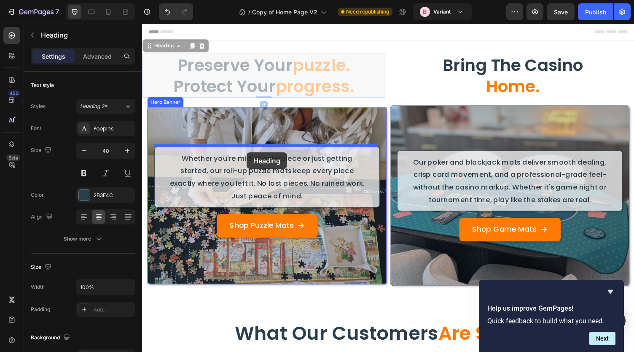
drag, startPoint x: 363, startPoint y: 83, endPoint x: 250, endPoint y: 156, distance: 135.1
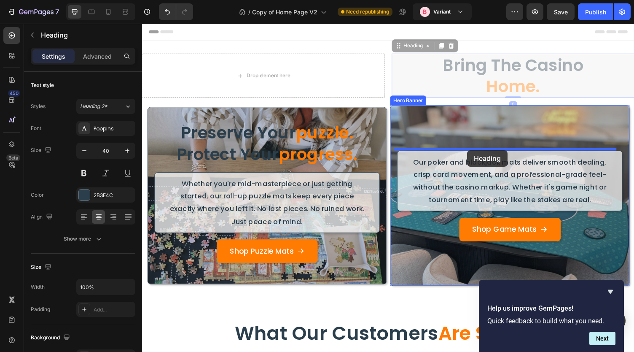
drag, startPoint x: 458, startPoint y: 80, endPoint x: 477, endPoint y: 154, distance: 75.8
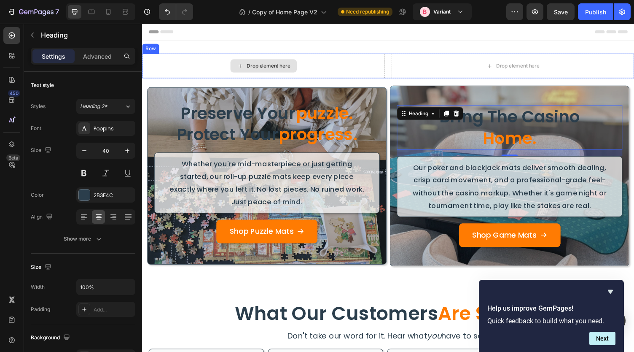
click at [195, 64] on div "Drop element here" at bounding box center [267, 66] width 250 height 25
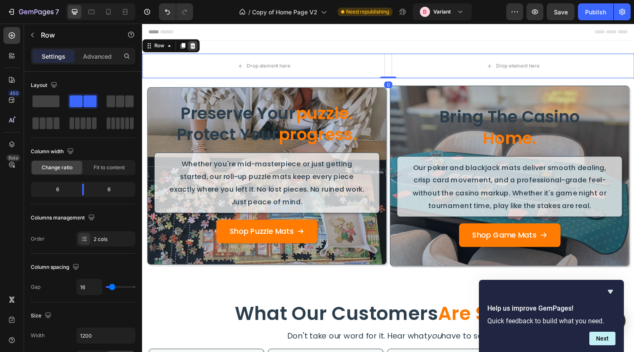
click at [193, 48] on icon at bounding box center [193, 46] width 5 height 6
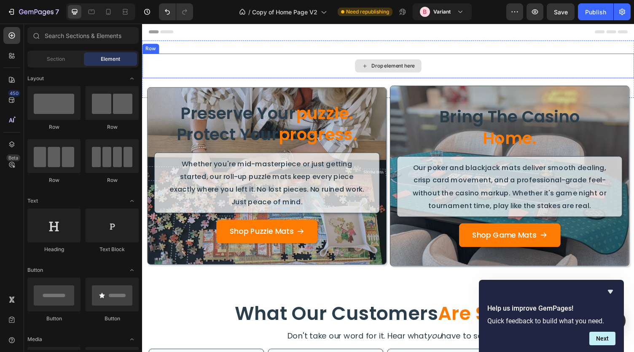
click at [205, 57] on div "Drop element here" at bounding box center [395, 66] width 506 height 25
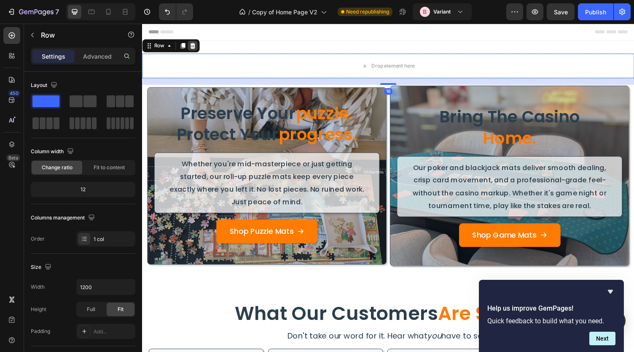
click at [195, 48] on icon at bounding box center [193, 46] width 5 height 6
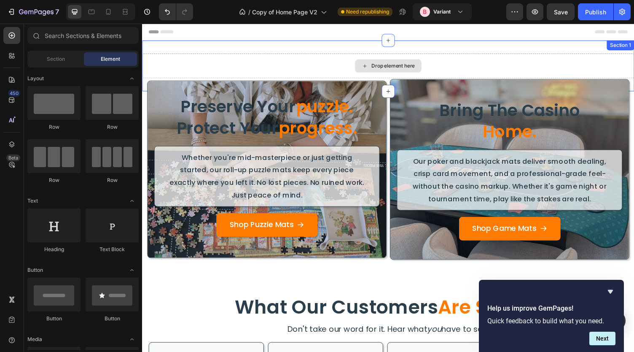
click at [195, 54] on div "Drop element here" at bounding box center [395, 66] width 506 height 25
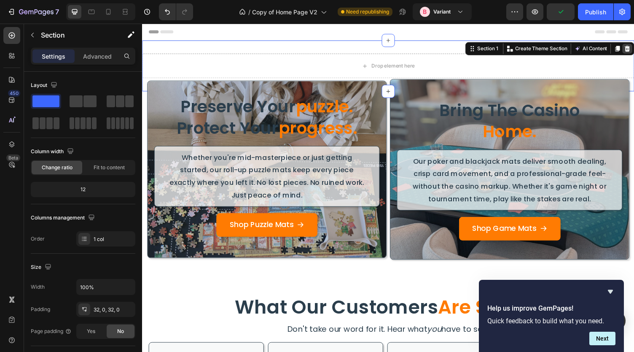
click at [634, 51] on icon at bounding box center [641, 49] width 5 height 6
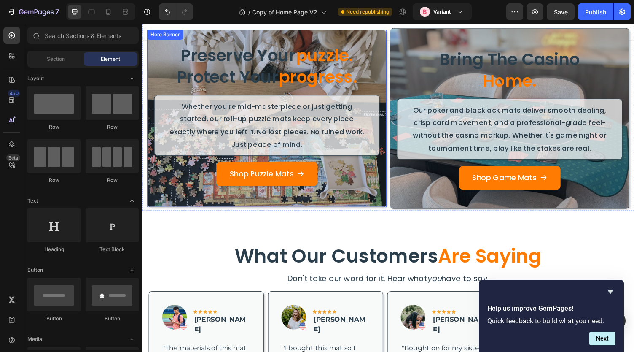
click at [375, 199] on div "Overlay" at bounding box center [270, 120] width 245 height 181
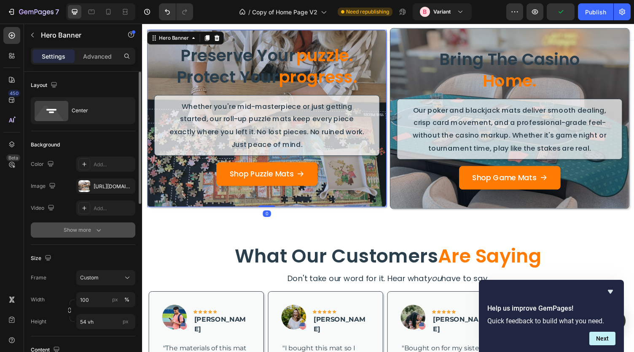
click at [83, 227] on div "Show more" at bounding box center [83, 230] width 39 height 8
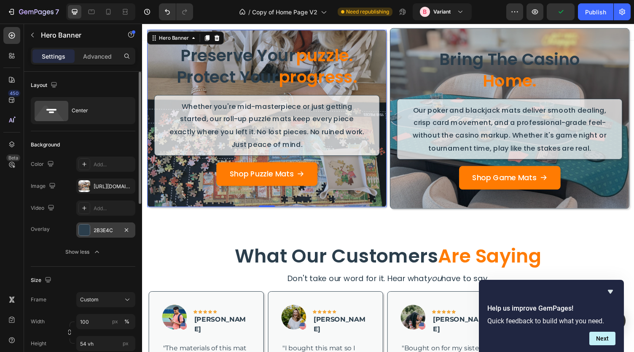
click at [101, 228] on div "2B3E4C" at bounding box center [106, 230] width 24 height 8
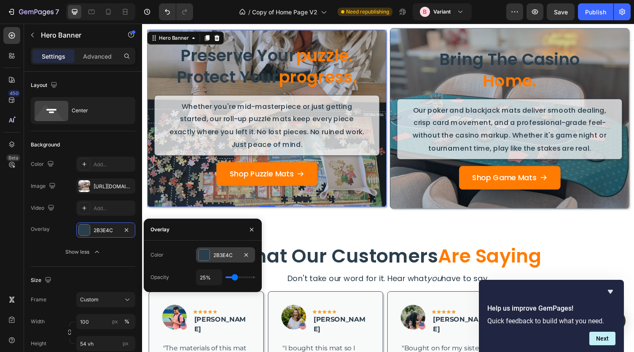
click at [214, 254] on div "2B3E4C" at bounding box center [225, 255] width 24 height 8
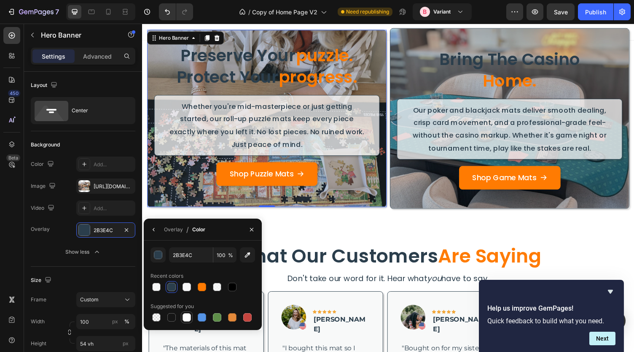
click at [187, 318] on div at bounding box center [187, 317] width 8 height 8
type input "FFFFFF"
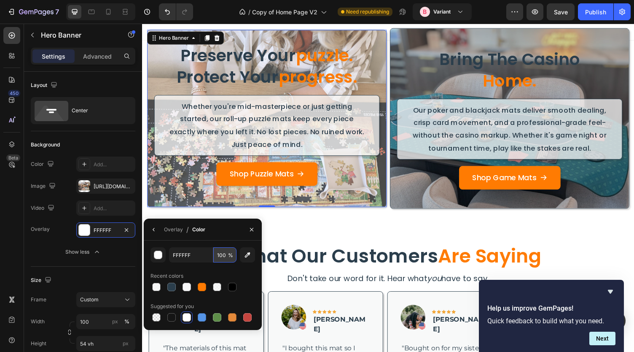
click at [218, 253] on input "100" at bounding box center [224, 254] width 23 height 15
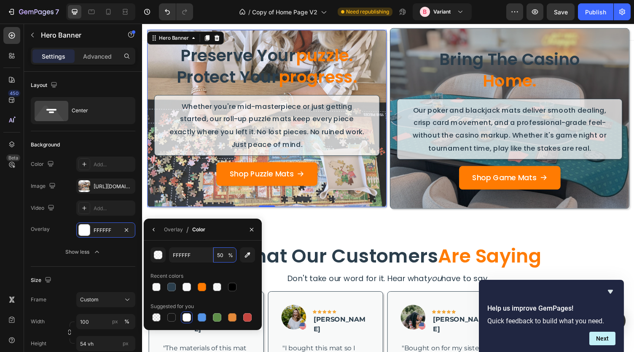
type input "5"
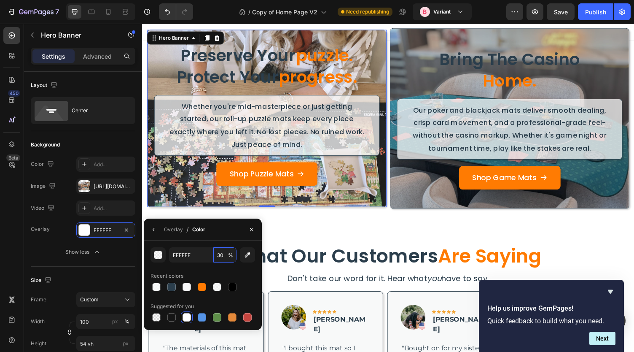
type input "3"
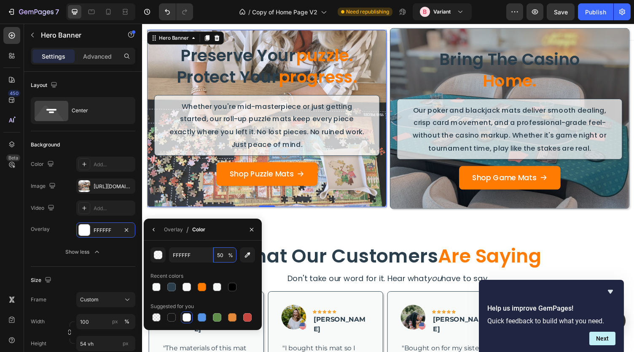
type input "5"
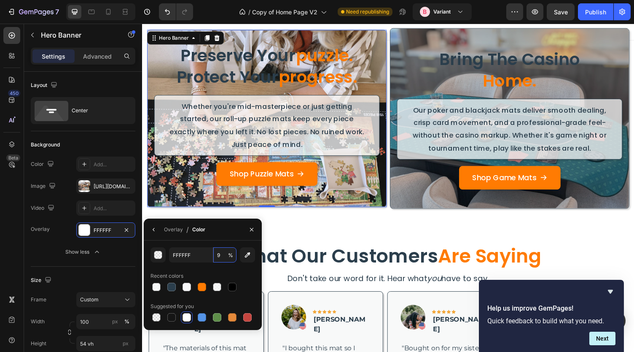
type input "90"
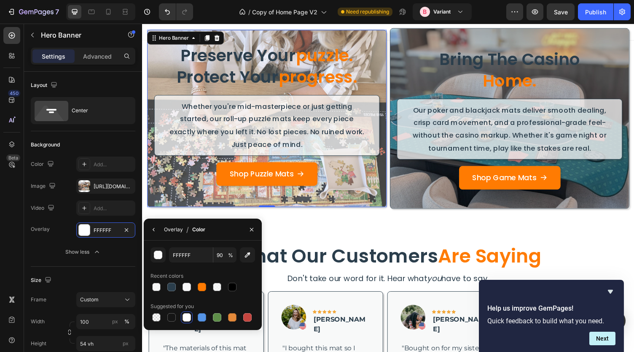
click at [169, 230] on div "Overlay" at bounding box center [173, 230] width 19 height 8
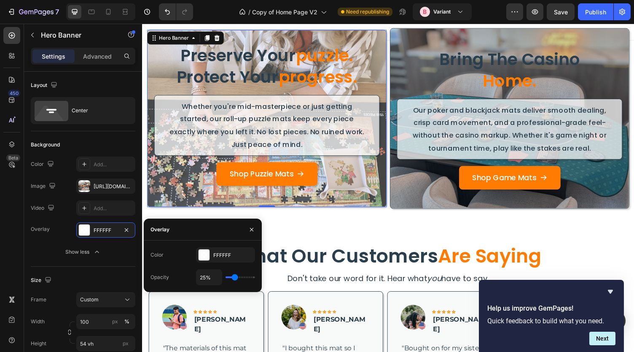
type input "30%"
type input "30"
type input "40%"
type input "40"
type input "41%"
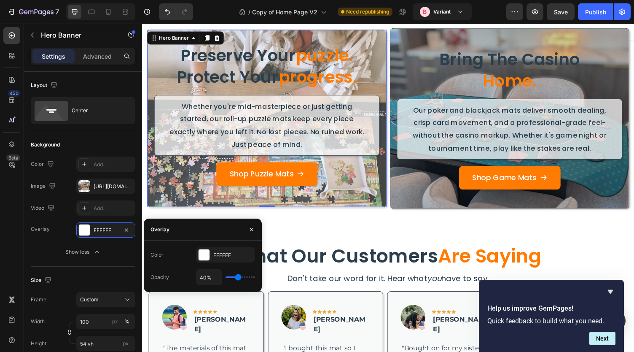
type input "41"
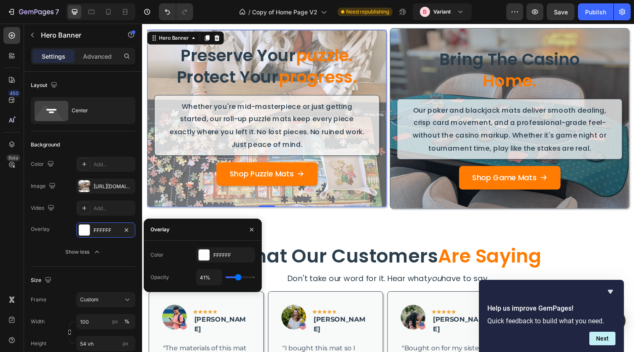
type input "51%"
type input "51"
type input "54%"
type input "54"
type input "62%"
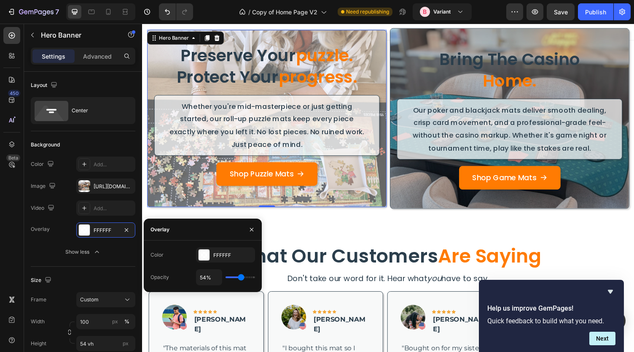
type input "62"
type input "65%"
type input "65"
type input "69%"
type input "69"
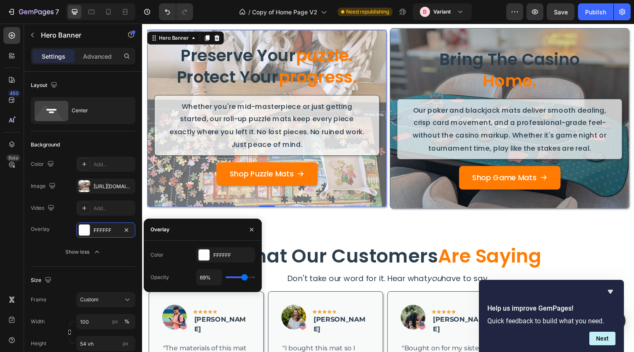
type input "70%"
type input "70"
type input "72%"
type input "72"
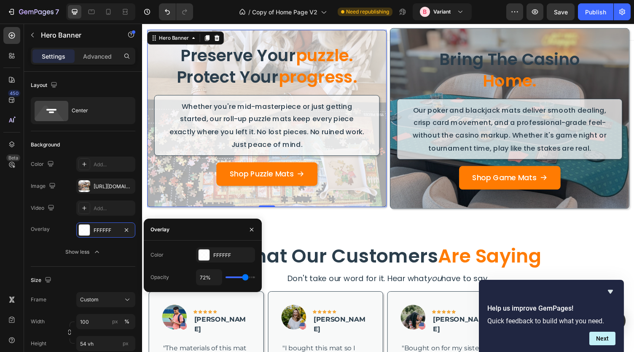
type input "60%"
type input "60"
type input "52%"
type input "52"
type input "51%"
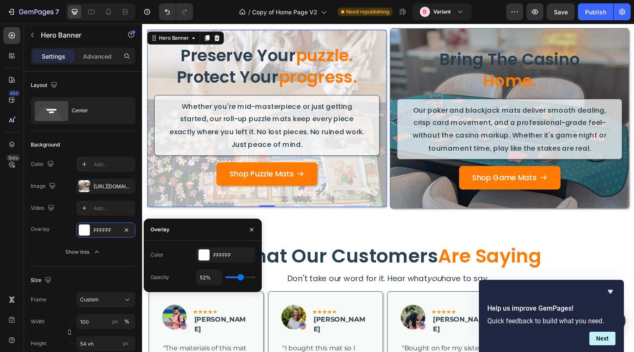
type input "51"
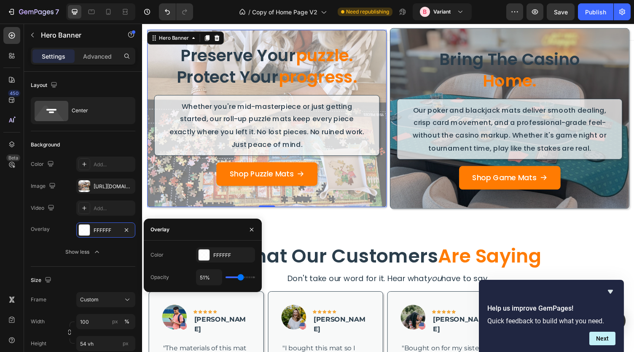
type input "50%"
type input "50"
type input "49%"
type input "49"
type input "48%"
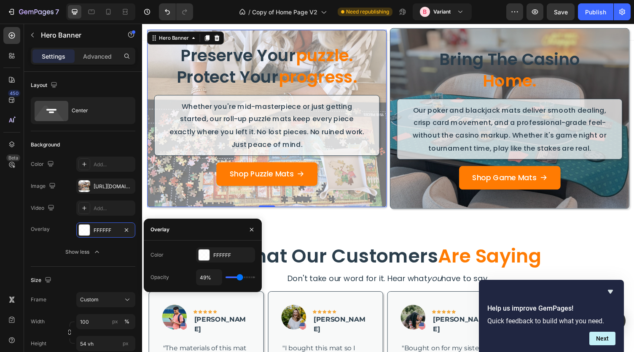
type input "48"
type input "45%"
drag, startPoint x: 234, startPoint y: 277, endPoint x: 239, endPoint y: 275, distance: 4.9
type input "45"
click at [239, 276] on input "range" at bounding box center [241, 277] width 30 height 2
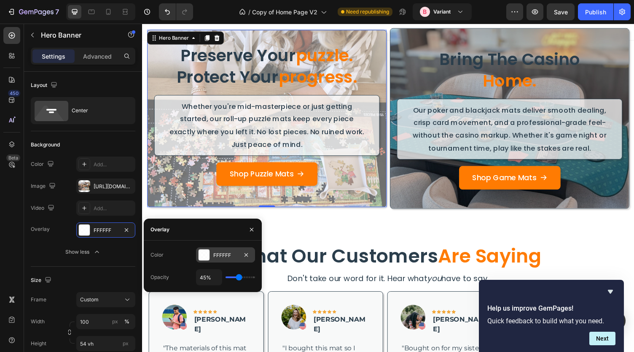
click at [215, 253] on div "FFFFFF" at bounding box center [225, 255] width 24 height 8
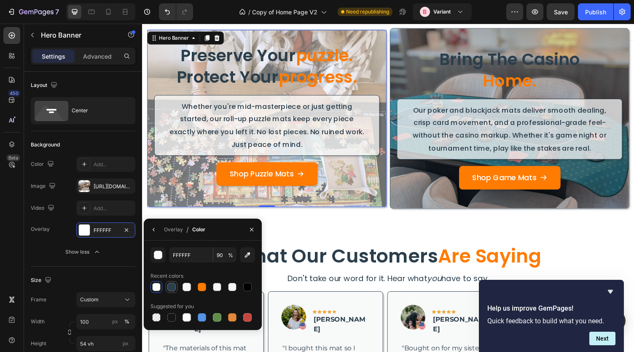
click at [171, 289] on div at bounding box center [171, 287] width 8 height 8
type input "2B3E4C"
type input "100"
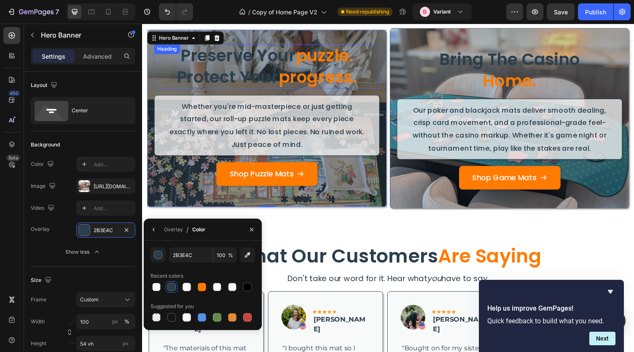
click at [270, 66] on h2 "preserve your puzzle. protect your progress." at bounding box center [270, 68] width 232 height 46
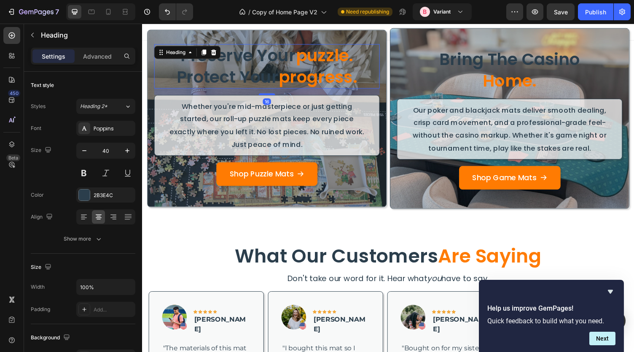
click at [289, 62] on h2 "preserve your puzzle. protect your progress." at bounding box center [270, 68] width 232 height 46
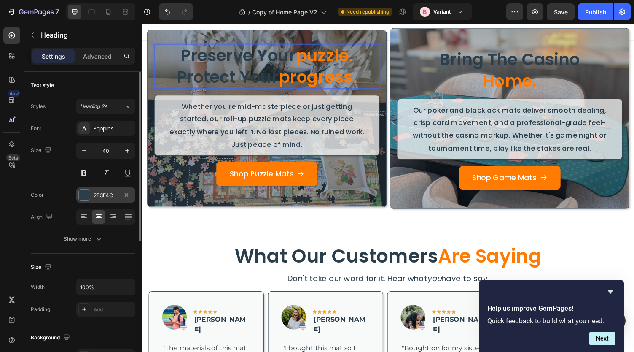
click at [94, 193] on div "2B3E4C" at bounding box center [106, 195] width 24 height 8
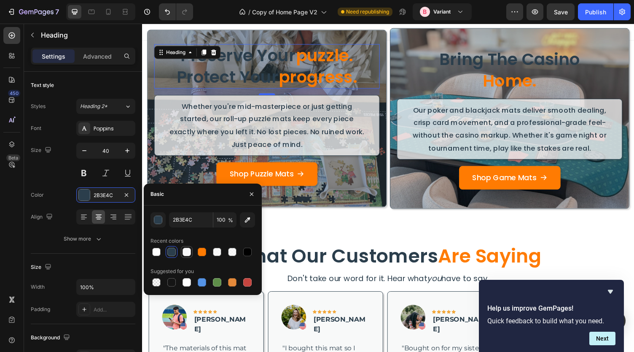
click at [188, 251] on div at bounding box center [187, 252] width 8 height 8
type input "F8F8F9"
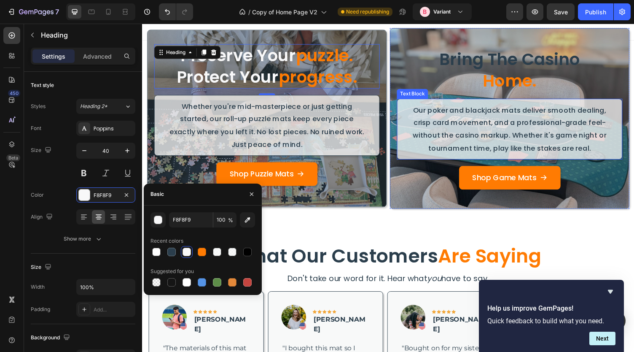
click at [461, 76] on h2 "bring the casino home." at bounding box center [520, 72] width 232 height 46
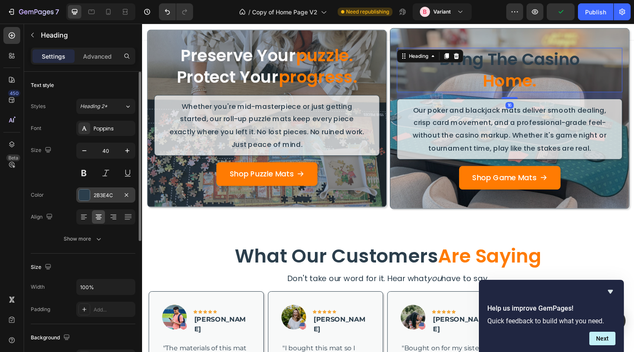
click at [100, 195] on div "2B3E4C" at bounding box center [106, 195] width 24 height 8
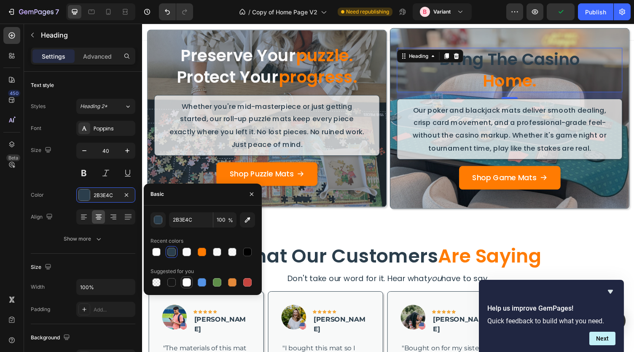
click at [185, 283] on div at bounding box center [187, 282] width 8 height 8
click at [189, 251] on div at bounding box center [187, 252] width 8 height 8
type input "F8F8F9"
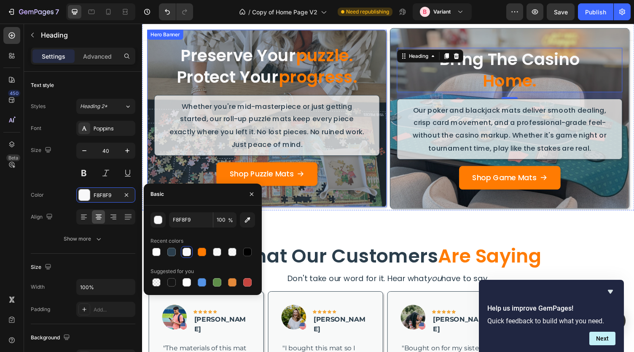
click at [381, 206] on div "Overlay" at bounding box center [270, 120] width 245 height 181
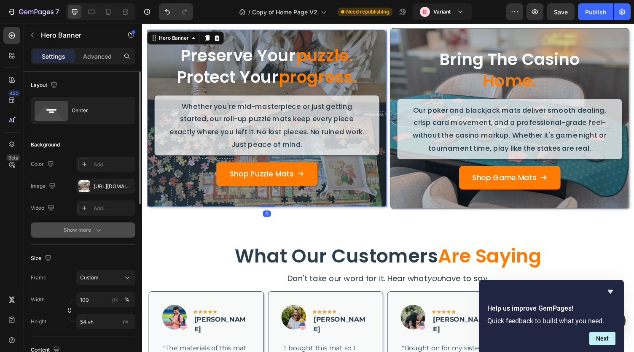
click at [88, 227] on div "Show more" at bounding box center [83, 230] width 39 height 8
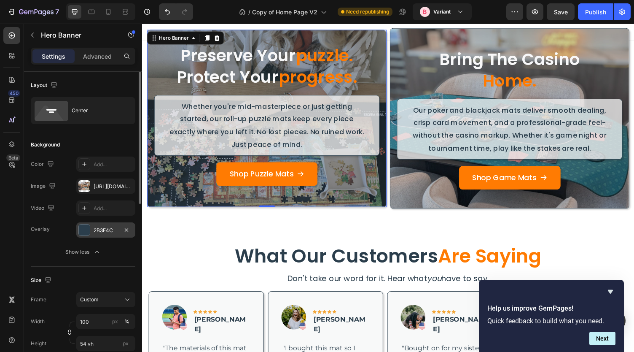
click at [97, 233] on div "2B3E4C" at bounding box center [106, 230] width 24 height 8
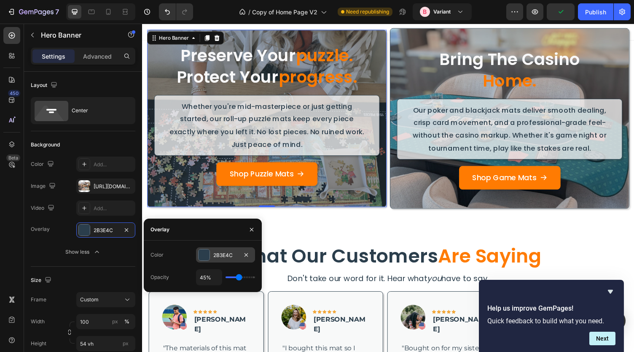
click at [223, 260] on div "2B3E4C" at bounding box center [225, 254] width 59 height 15
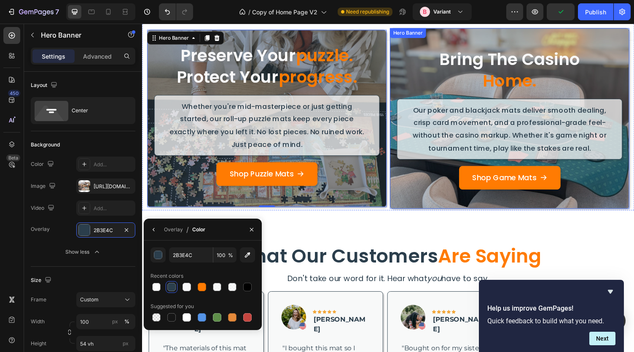
click at [407, 208] on div "Overlay" at bounding box center [519, 121] width 245 height 185
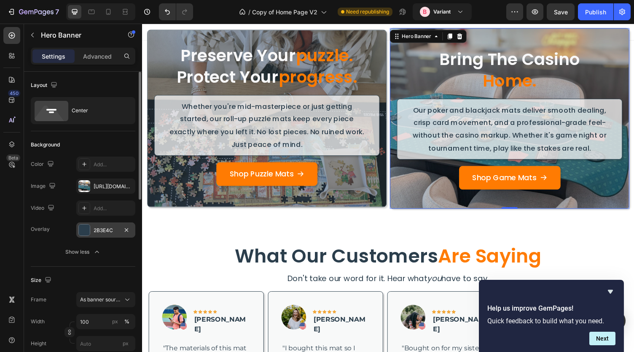
click at [99, 232] on div "2B3E4C" at bounding box center [106, 230] width 24 height 8
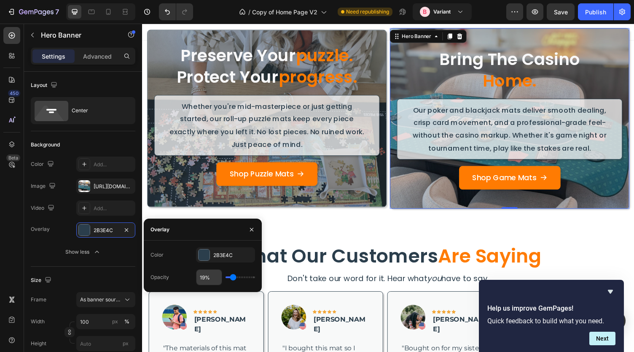
click at [207, 278] on input "19%" at bounding box center [209, 277] width 25 height 15
type input "4%"
type input "4"
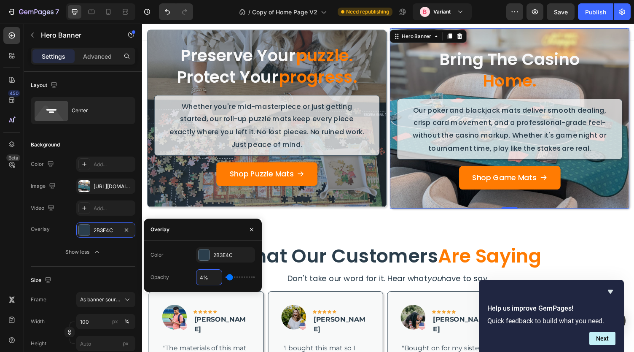
type input "45%"
type input "45"
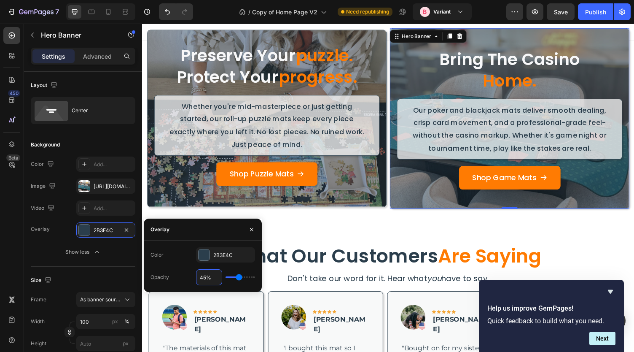
click at [417, 197] on div "Overlay" at bounding box center [519, 121] width 245 height 185
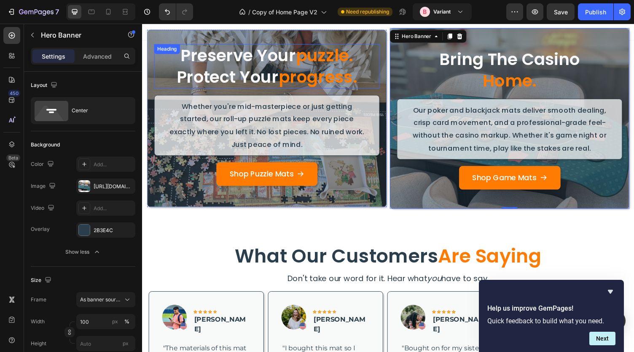
click at [246, 70] on p "preserve your puzzle. protect your progress." at bounding box center [270, 68] width 230 height 44
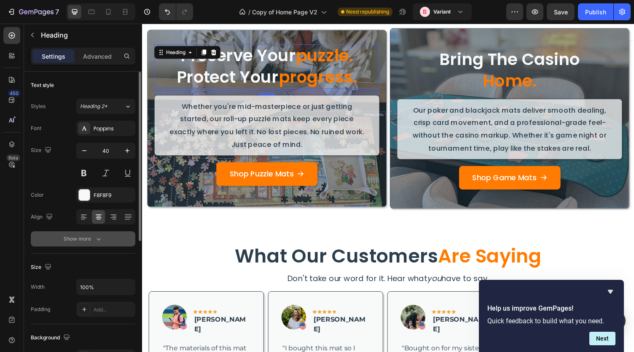
click at [91, 237] on div "Show more" at bounding box center [83, 238] width 39 height 8
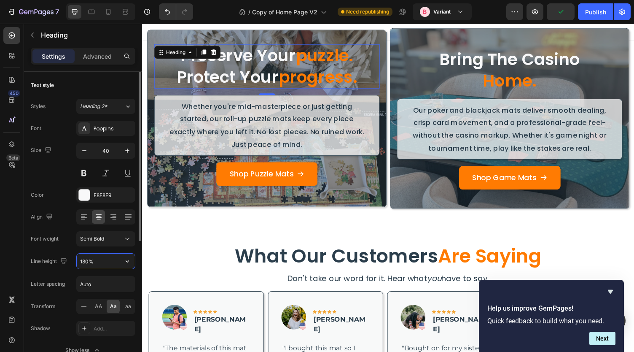
click at [89, 261] on input "130%" at bounding box center [106, 260] width 58 height 15
click at [123, 260] on button "button" at bounding box center [127, 260] width 15 height 15
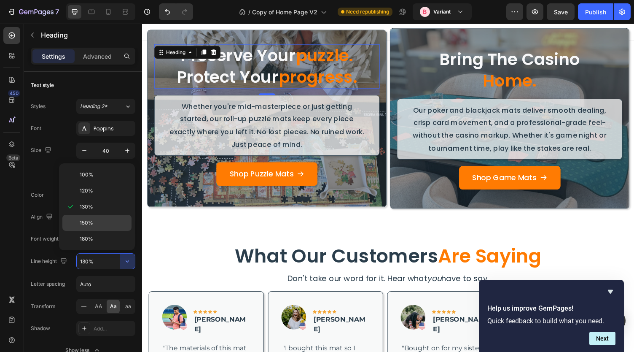
click at [102, 219] on p "150%" at bounding box center [104, 223] width 48 height 8
type input "150%"
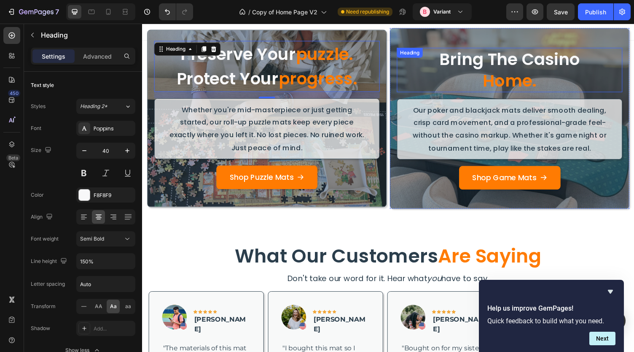
click at [510, 77] on span "home." at bounding box center [520, 82] width 55 height 24
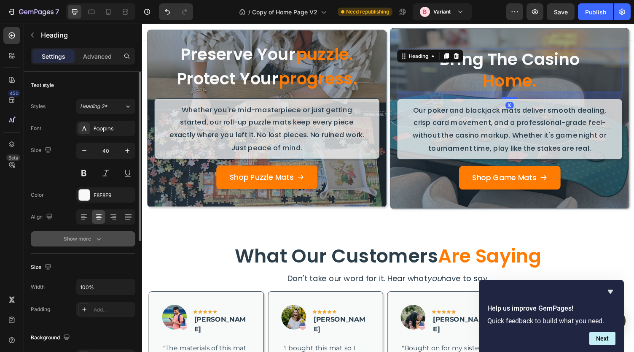
click at [88, 234] on div "Show more" at bounding box center [83, 238] width 39 height 8
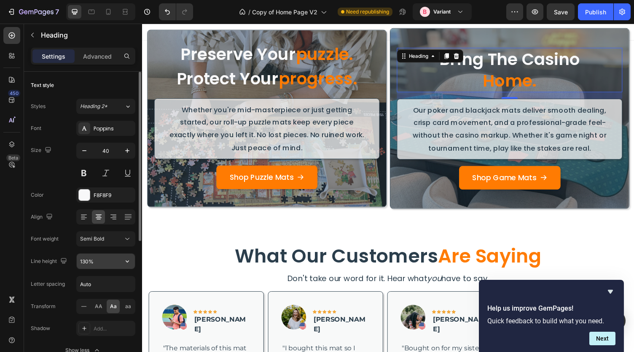
click at [110, 260] on input "130%" at bounding box center [106, 260] width 58 height 15
click at [127, 259] on icon "button" at bounding box center [127, 261] width 8 height 8
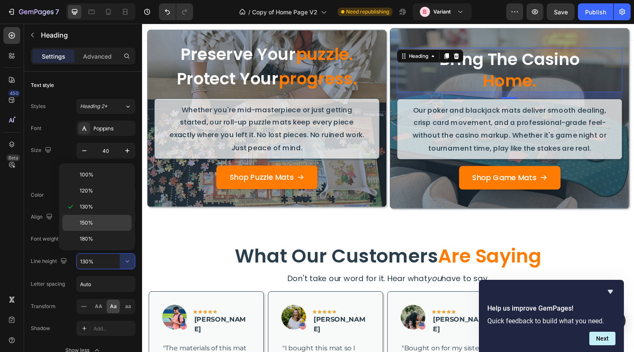
click at [93, 222] on p "150%" at bounding box center [104, 223] width 48 height 8
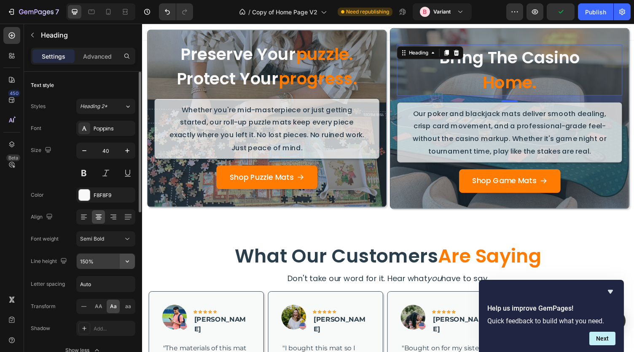
click at [134, 256] on button "button" at bounding box center [127, 260] width 15 height 15
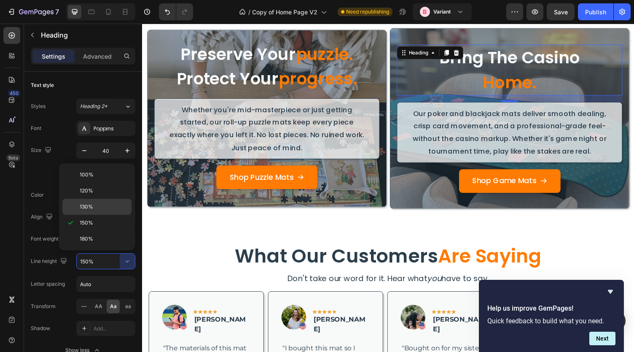
click at [100, 207] on p "130%" at bounding box center [104, 207] width 48 height 8
type input "130%"
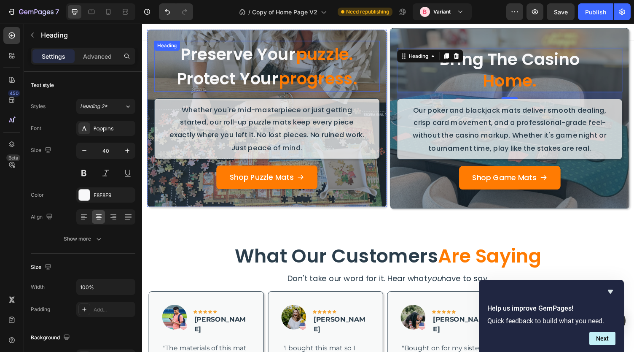
click at [283, 63] on p "preserve your puzzle. protect your progress." at bounding box center [270, 67] width 230 height 51
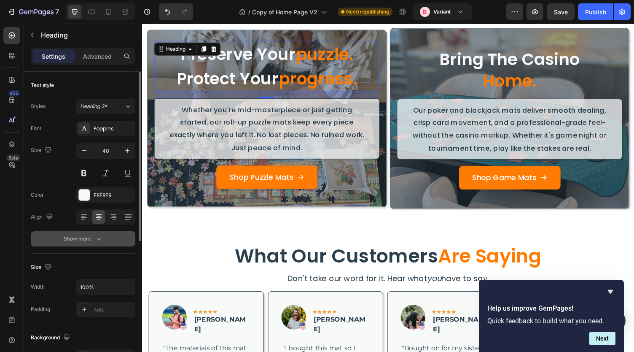
click at [101, 237] on icon "button" at bounding box center [98, 238] width 8 height 8
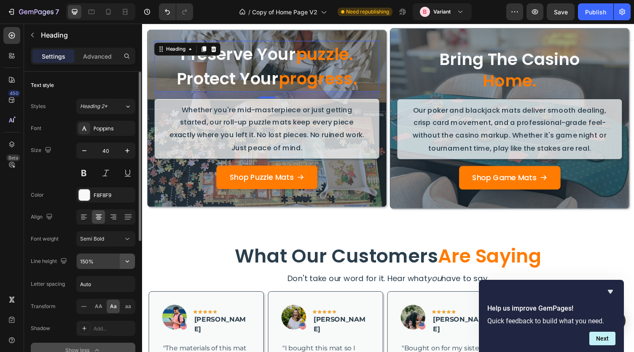
click at [129, 263] on icon "button" at bounding box center [127, 261] width 8 height 8
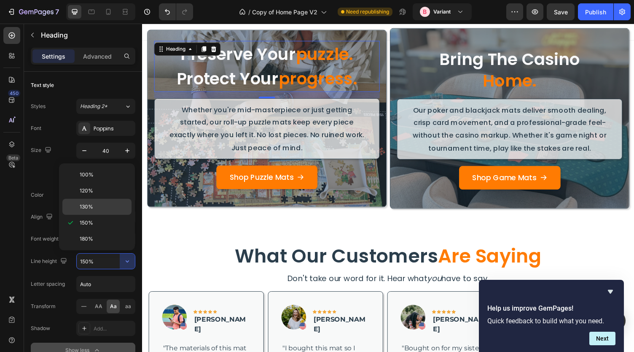
click at [97, 203] on p "130%" at bounding box center [104, 207] width 48 height 8
type input "130%"
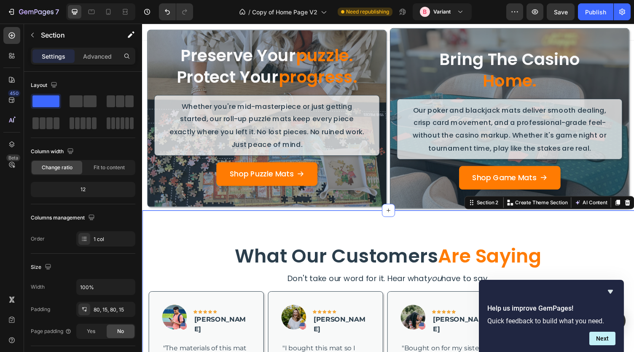
click at [395, 264] on h2 "What Our Customers Are Saying" at bounding box center [394, 262] width 493 height 27
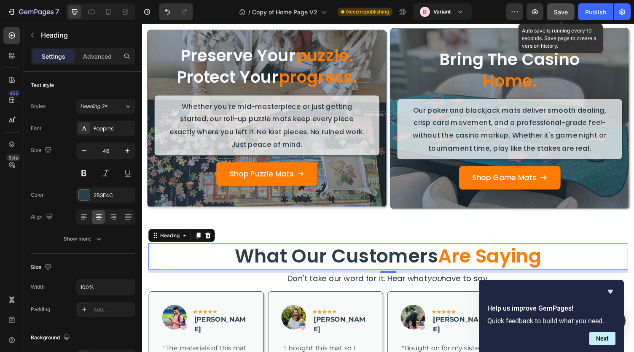
click at [560, 4] on button "Save" at bounding box center [561, 11] width 28 height 17
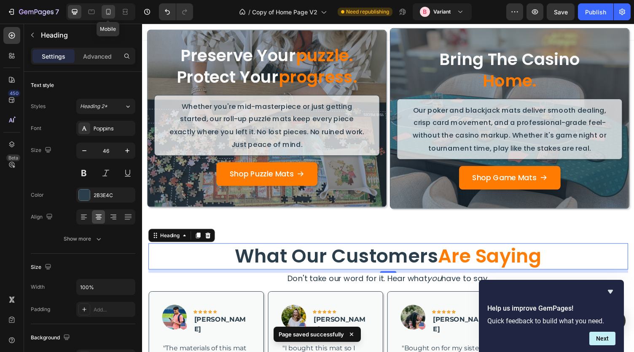
click at [109, 12] on icon at bounding box center [108, 12] width 8 height 8
type input "33"
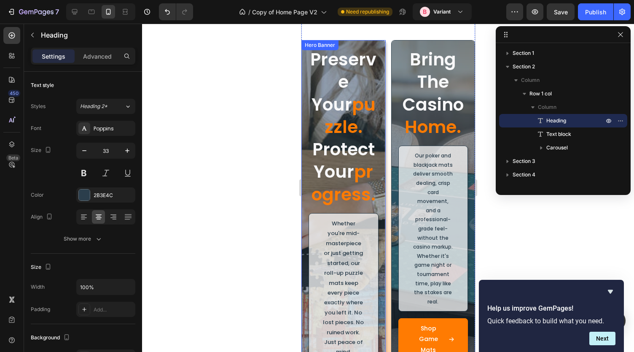
click at [382, 163] on div "preserve your puzzle. protect your progress. Heading Whether you're mid-masterp…" at bounding box center [388, 229] width 174 height 419
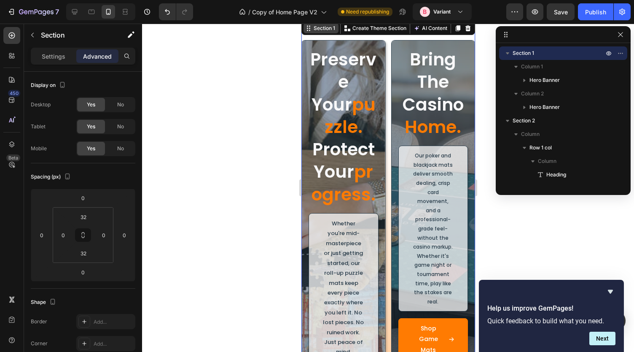
click at [322, 30] on div "Section 1" at bounding box center [324, 28] width 25 height 8
click at [55, 57] on p "Settings" at bounding box center [54, 56] width 24 height 9
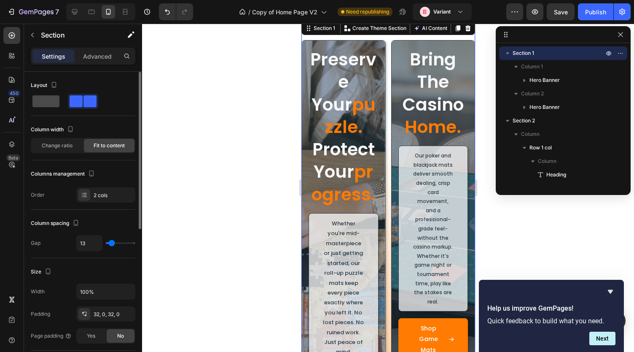
click at [46, 102] on span at bounding box center [45, 101] width 27 height 12
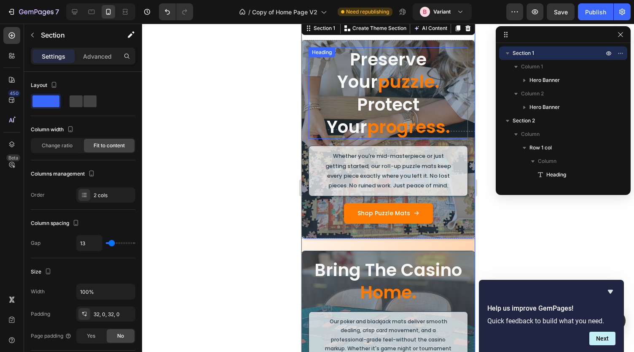
click at [368, 122] on span "progress." at bounding box center [408, 127] width 83 height 24
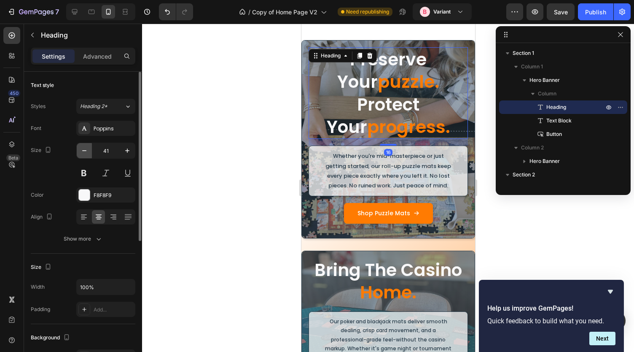
click at [87, 144] on button "button" at bounding box center [84, 150] width 15 height 15
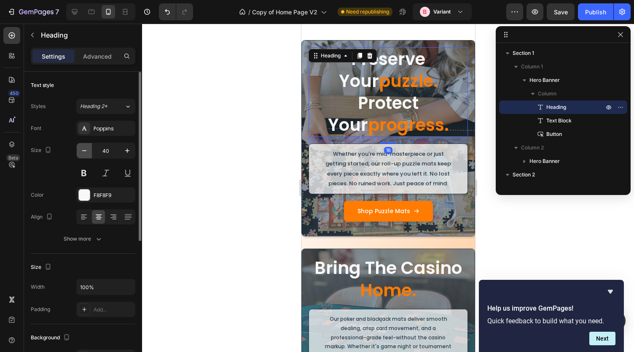
click at [87, 144] on button "button" at bounding box center [84, 150] width 15 height 15
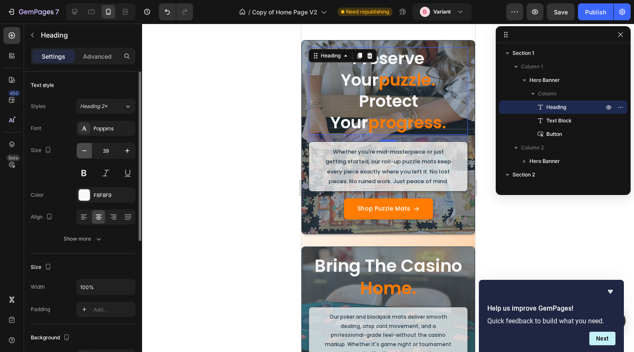
click at [87, 144] on button "button" at bounding box center [84, 150] width 15 height 15
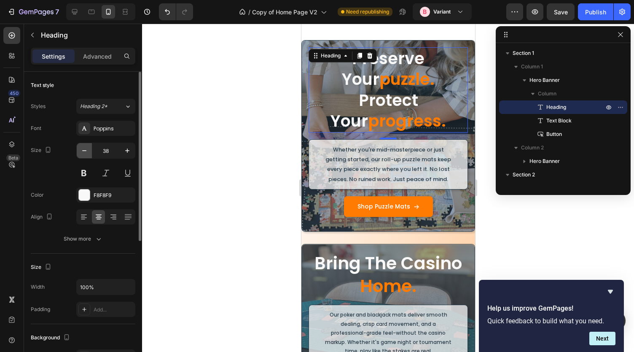
click at [87, 144] on button "button" at bounding box center [84, 150] width 15 height 15
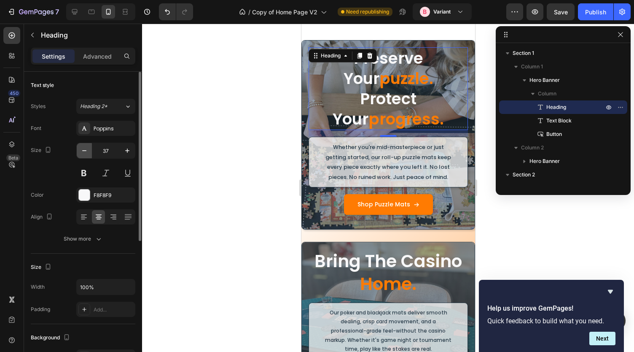
click at [87, 144] on button "button" at bounding box center [84, 150] width 15 height 15
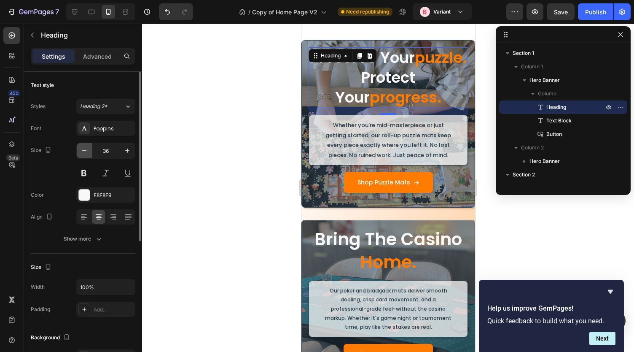
click at [87, 144] on button "button" at bounding box center [84, 150] width 15 height 15
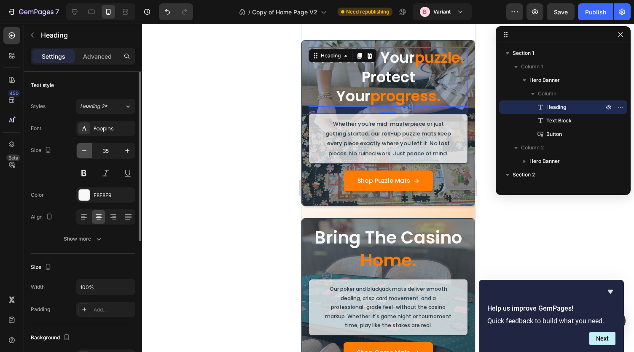
click at [87, 144] on button "button" at bounding box center [84, 150] width 15 height 15
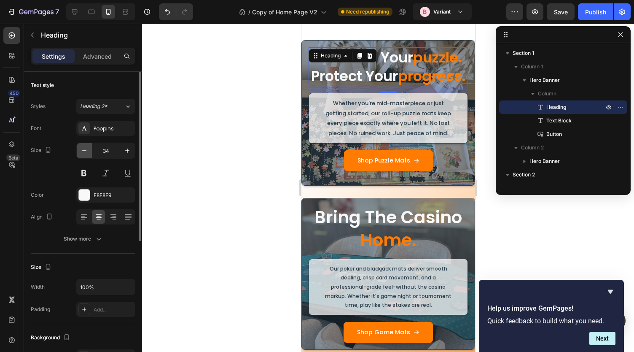
click at [87, 144] on button "button" at bounding box center [84, 150] width 15 height 15
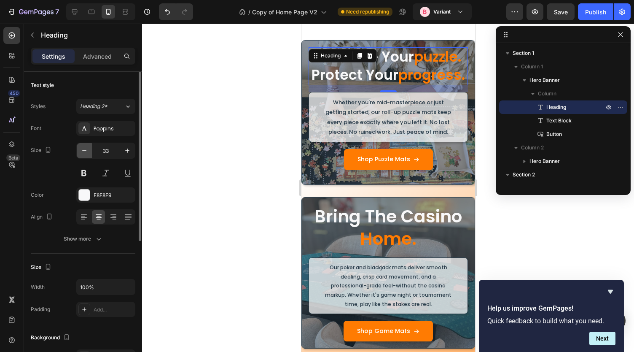
click at [87, 144] on button "button" at bounding box center [84, 150] width 15 height 15
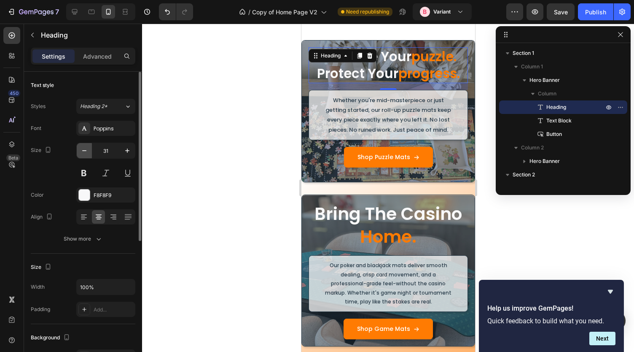
click at [87, 144] on button "button" at bounding box center [84, 150] width 15 height 15
type input "30"
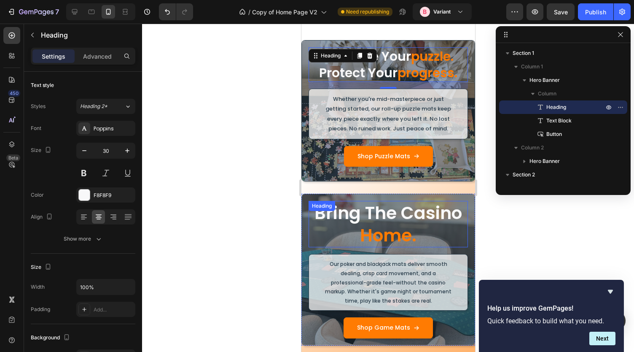
click at [381, 217] on h2 "bring the casino home." at bounding box center [387, 224] width 159 height 47
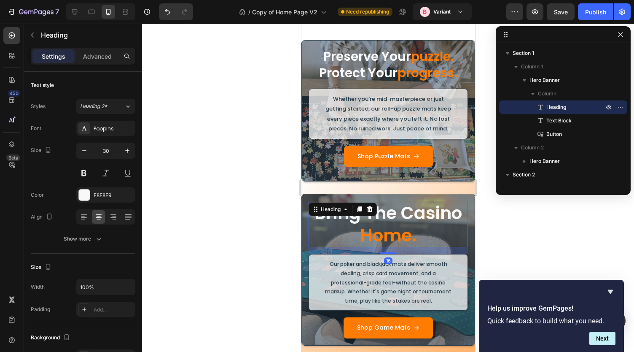
scroll to position [78, 0]
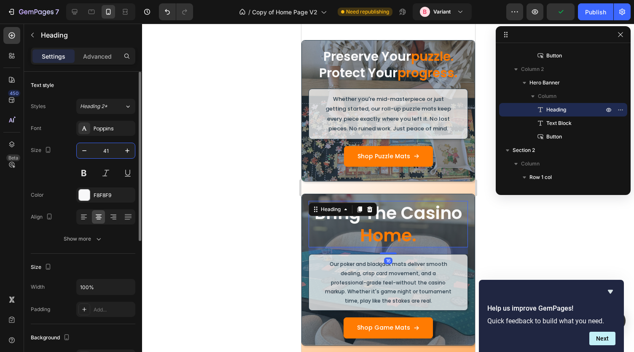
click at [108, 146] on input "41" at bounding box center [106, 150] width 28 height 15
type input "30"
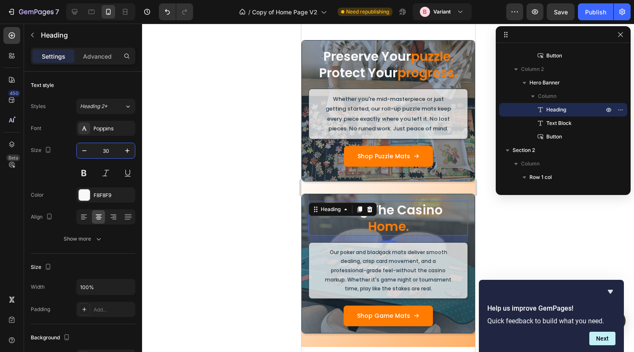
click at [224, 230] on div at bounding box center [388, 188] width 492 height 328
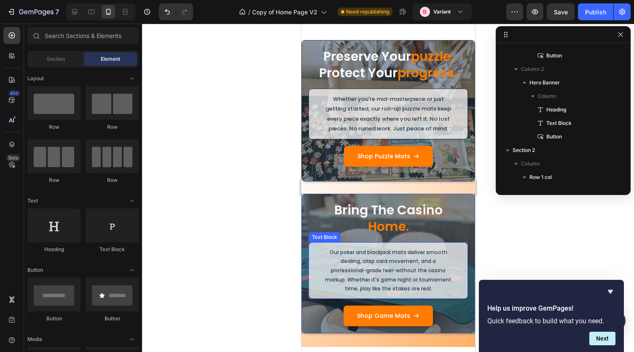
click at [373, 275] on p "Our poker and blackjack mats deliver smooth dealing, crisp card movement, and a…" at bounding box center [388, 271] width 132 height 46
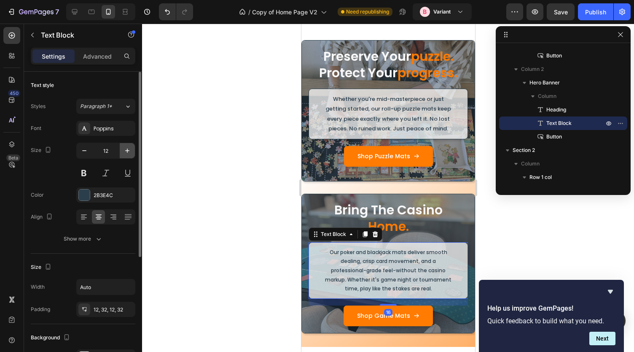
click at [128, 147] on icon "button" at bounding box center [127, 150] width 8 height 8
type input "13"
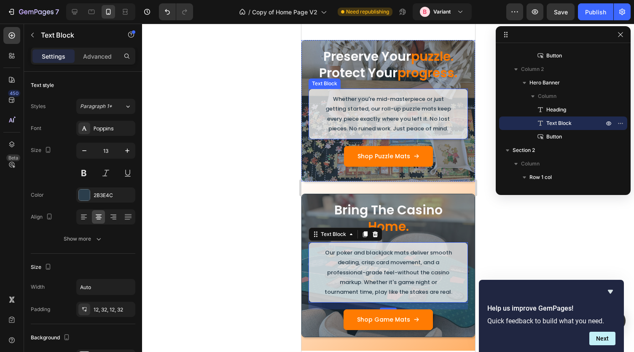
click at [348, 120] on p "Whether you're mid-masterpiece or just getting started, our roll-up puzzle mats…" at bounding box center [388, 114] width 132 height 40
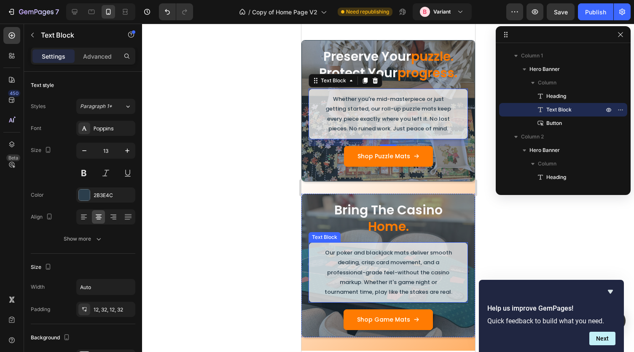
click at [342, 266] on p "Our poker and blackjack mats deliver smooth dealing, crisp card movement, and a…" at bounding box center [388, 272] width 132 height 49
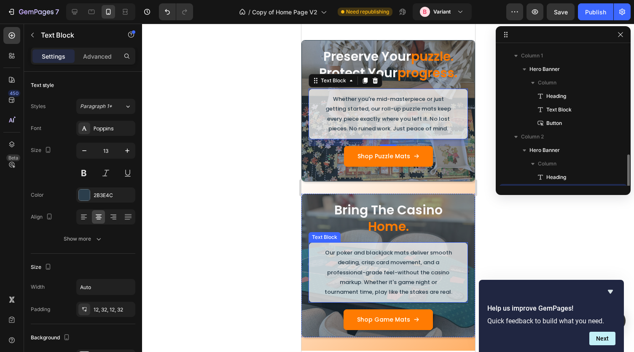
scroll to position [92, 0]
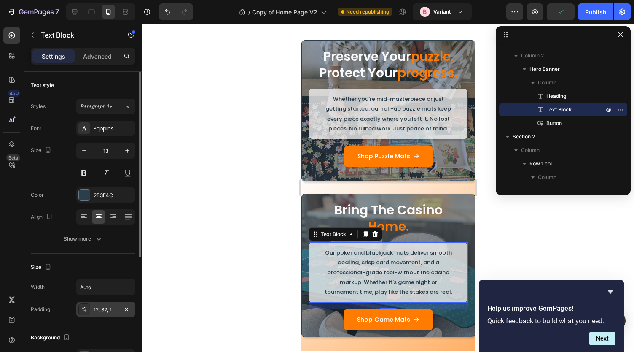
click at [101, 310] on div "12, 32, 12, 32" at bounding box center [106, 310] width 24 height 8
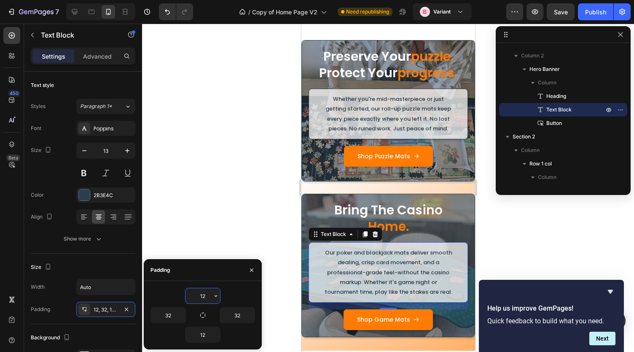
click at [211, 288] on input "12" at bounding box center [203, 295] width 35 height 15
click at [218, 297] on icon "button" at bounding box center [216, 295] width 7 height 7
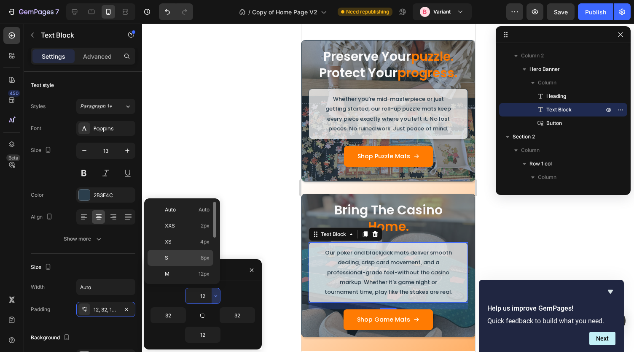
click at [196, 260] on p "S 8px" at bounding box center [187, 258] width 45 height 8
type input "8"
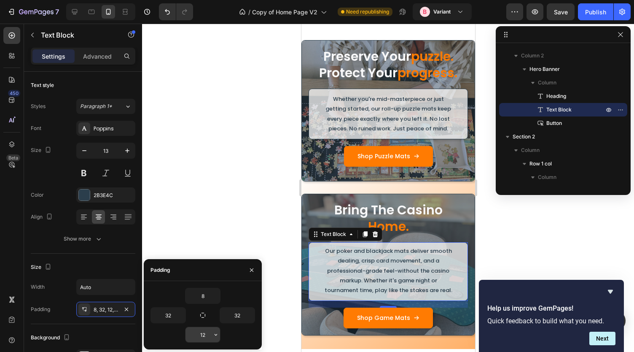
click at [213, 334] on icon "button" at bounding box center [216, 334] width 7 height 7
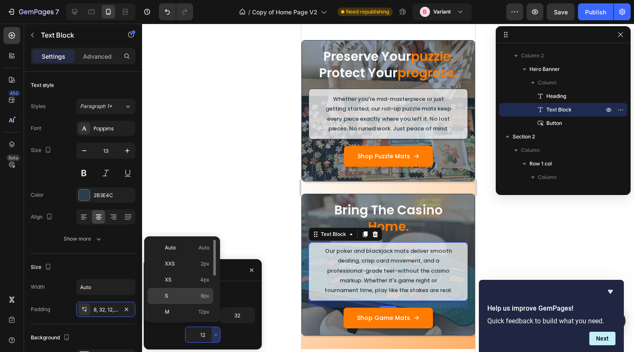
click at [198, 290] on div "S 8px" at bounding box center [181, 296] width 66 height 16
type input "8"
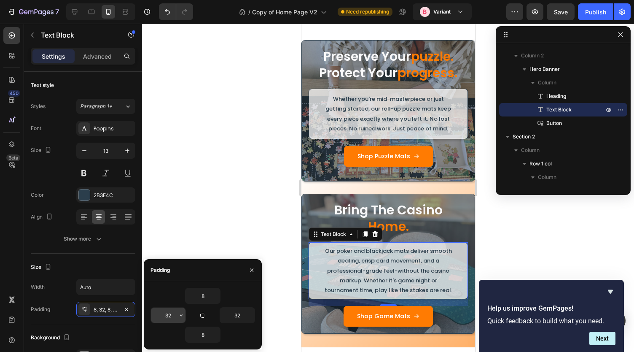
click at [181, 315] on icon "button" at bounding box center [181, 315] width 3 height 2
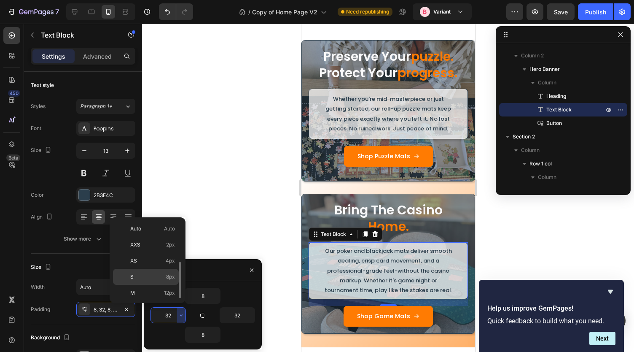
scroll to position [44, 0]
click at [151, 264] on p "L 16px" at bounding box center [152, 265] width 45 height 8
type input "16"
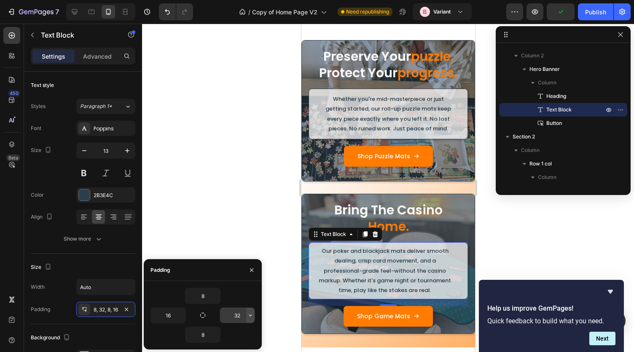
click at [251, 318] on icon "button" at bounding box center [250, 315] width 7 height 7
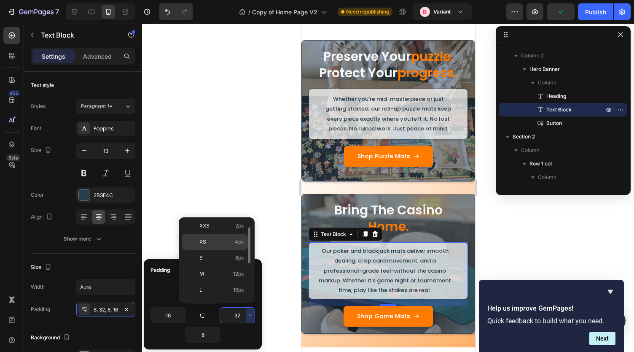
scroll to position [19, 0]
click at [213, 286] on p "L 16px" at bounding box center [221, 290] width 45 height 8
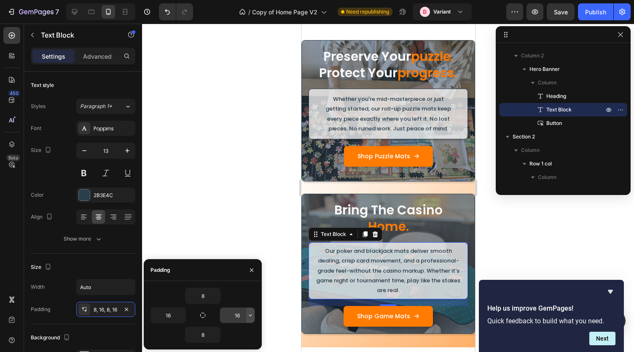
click at [251, 318] on button "button" at bounding box center [250, 314] width 8 height 15
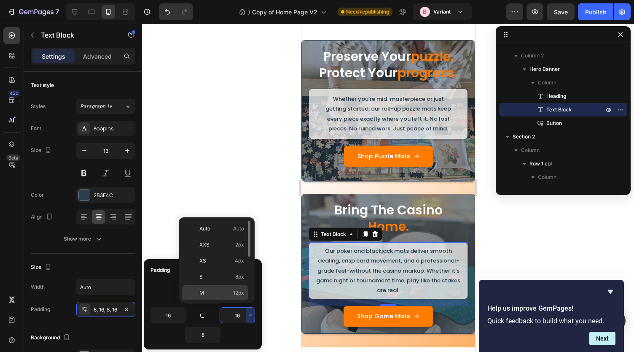
click at [223, 289] on p "M 12px" at bounding box center [221, 293] width 45 height 8
type input "12"
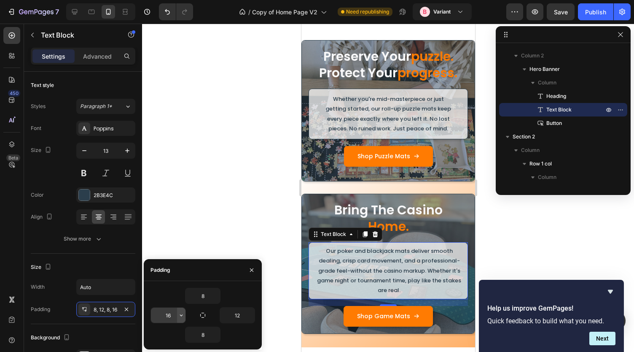
click at [182, 315] on icon "button" at bounding box center [181, 315] width 7 height 7
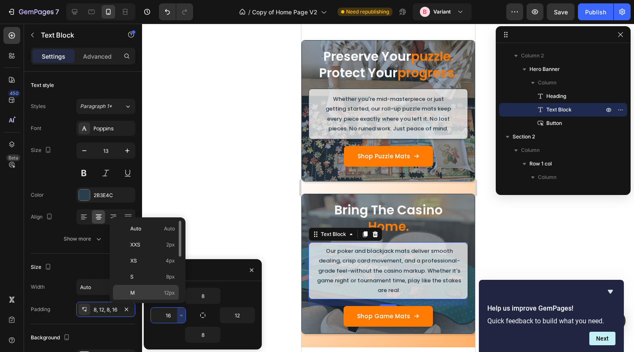
click at [159, 290] on p "M 12px" at bounding box center [152, 293] width 45 height 8
type input "12"
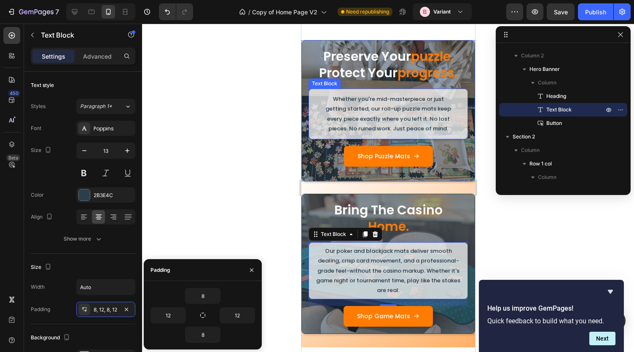
click at [314, 113] on div "Whether you're mid-masterpiece or just getting started, our roll-up puzzle mats…" at bounding box center [387, 114] width 159 height 51
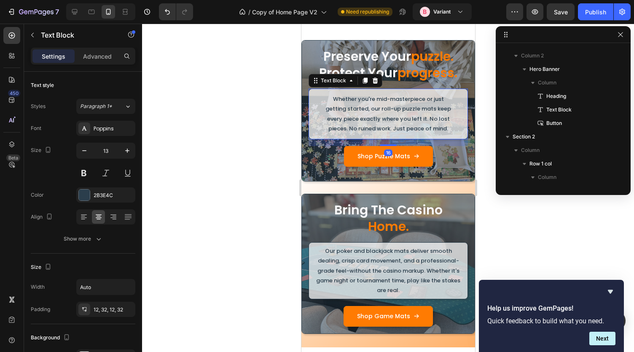
scroll to position [11, 0]
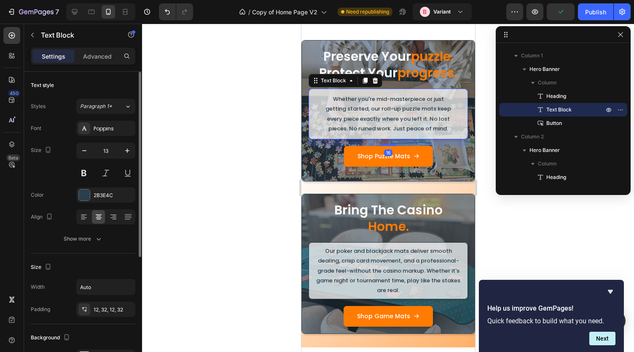
click at [102, 299] on div "Width Auto Padding 12, 32, 12, 32" at bounding box center [83, 298] width 105 height 38
click at [101, 306] on div "12, 32, 12, 32" at bounding box center [106, 310] width 24 height 8
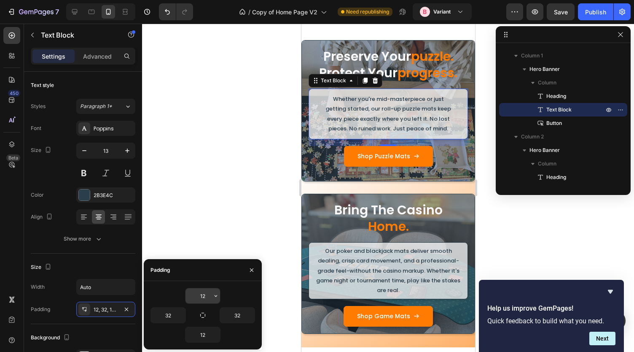
click at [207, 292] on input "12" at bounding box center [203, 295] width 35 height 15
click at [216, 298] on icon "button" at bounding box center [216, 295] width 7 height 7
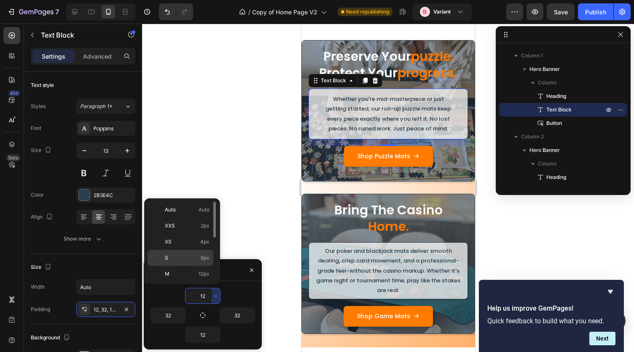
click at [182, 257] on p "S 8px" at bounding box center [187, 258] width 45 height 8
type input "8"
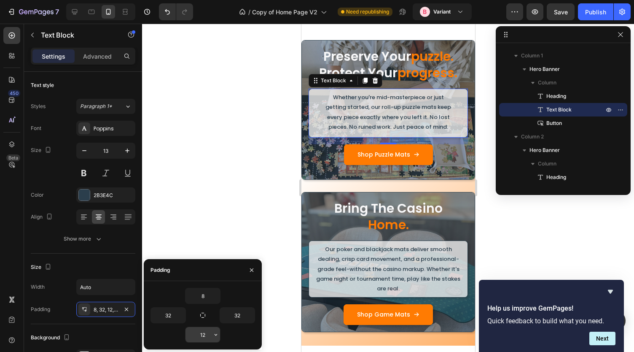
click at [218, 336] on icon "button" at bounding box center [216, 334] width 7 height 7
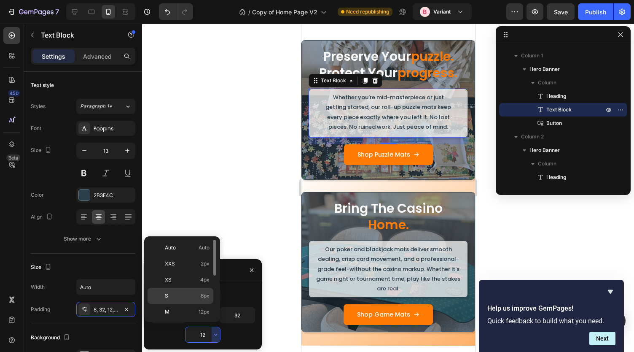
click at [191, 292] on p "S 8px" at bounding box center [187, 296] width 45 height 8
type input "8"
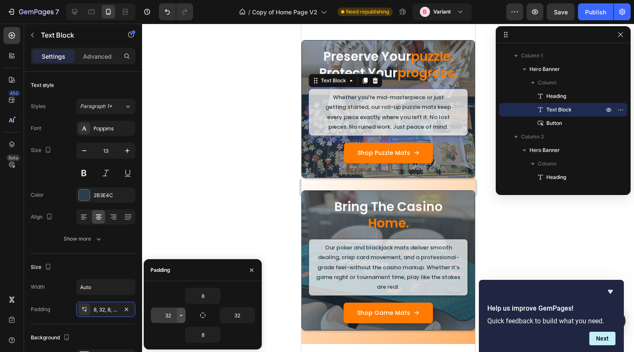
click at [181, 312] on icon "button" at bounding box center [181, 315] width 7 height 7
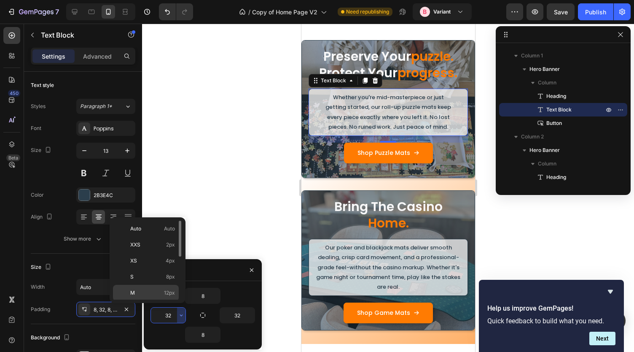
click at [169, 294] on span "12px" at bounding box center [169, 293] width 11 height 8
type input "12"
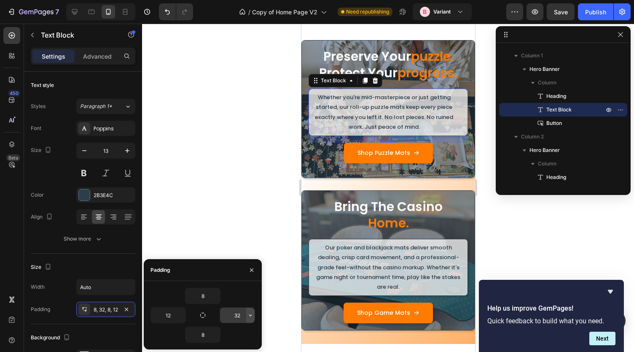
click at [251, 316] on icon "button" at bounding box center [250, 315] width 7 height 7
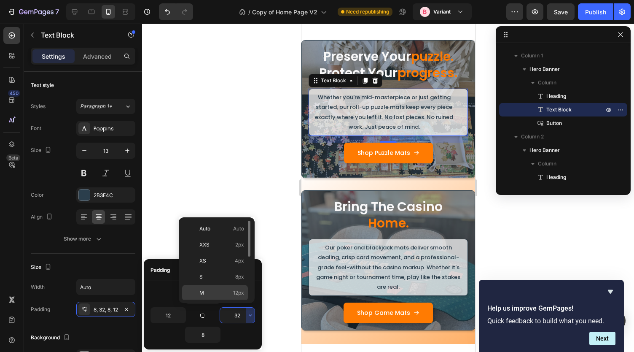
click at [226, 296] on div "M 12px" at bounding box center [215, 293] width 66 height 16
type input "12"
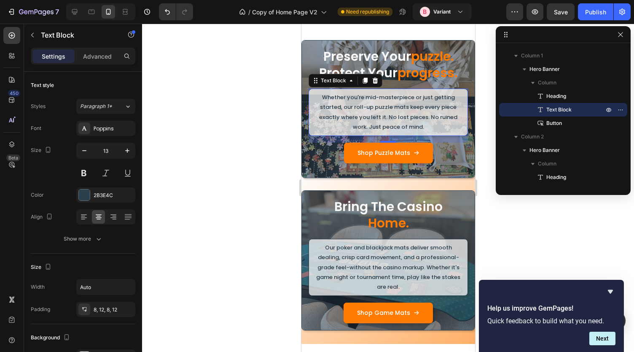
click at [269, 205] on div at bounding box center [388, 188] width 492 height 328
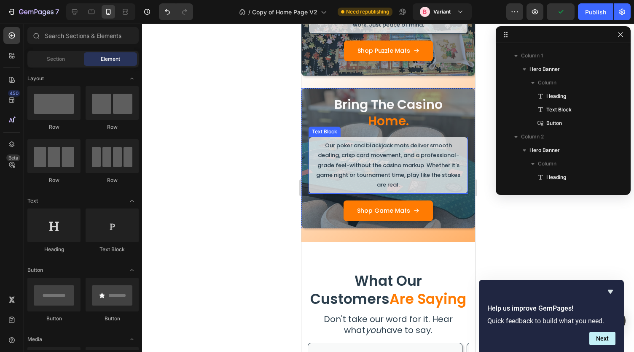
scroll to position [102, 0]
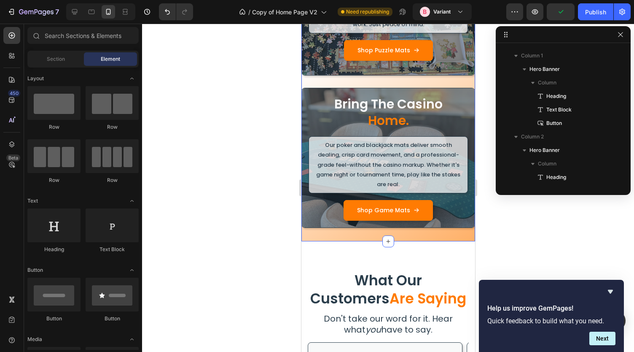
click at [354, 236] on div "preserve your puzzle. protect your progress. Heading Whether you're mid-masterp…" at bounding box center [388, 79] width 174 height 324
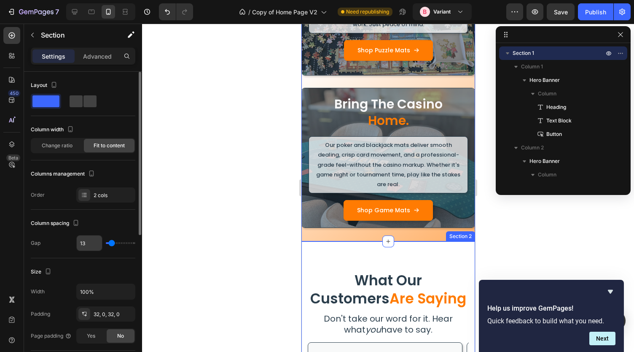
scroll to position [84, 0]
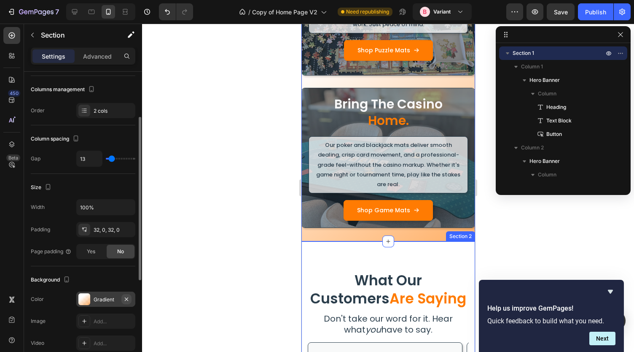
click at [127, 298] on icon "button" at bounding box center [126, 299] width 7 height 7
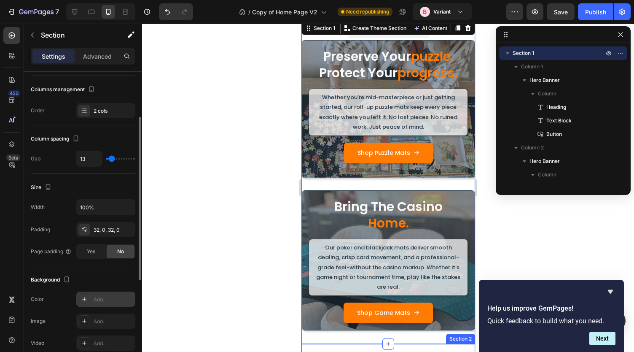
scroll to position [0, 0]
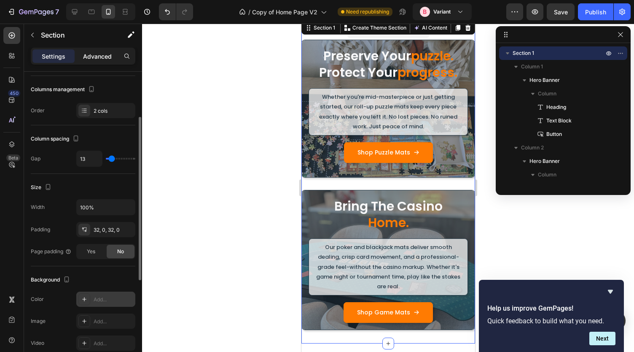
click at [90, 59] on p "Advanced" at bounding box center [97, 56] width 29 height 9
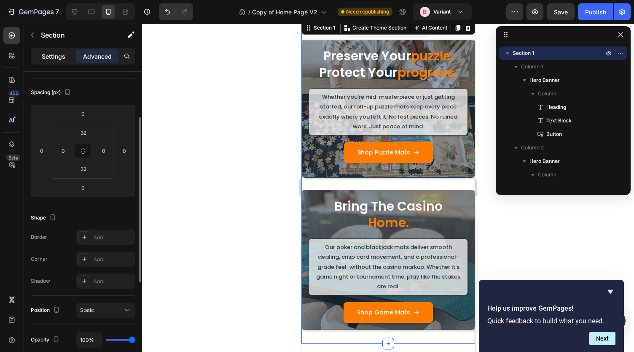
click at [59, 58] on p "Settings" at bounding box center [54, 56] width 24 height 9
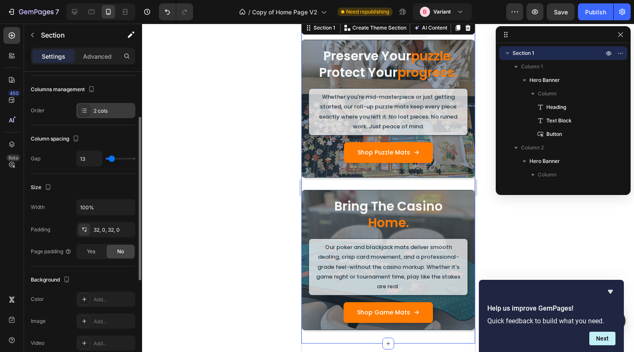
click at [105, 108] on div "2 cols" at bounding box center [114, 111] width 40 height 8
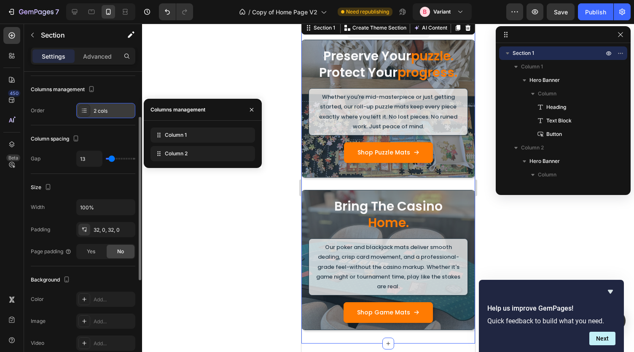
click at [105, 108] on div "2 cols" at bounding box center [114, 111] width 40 height 8
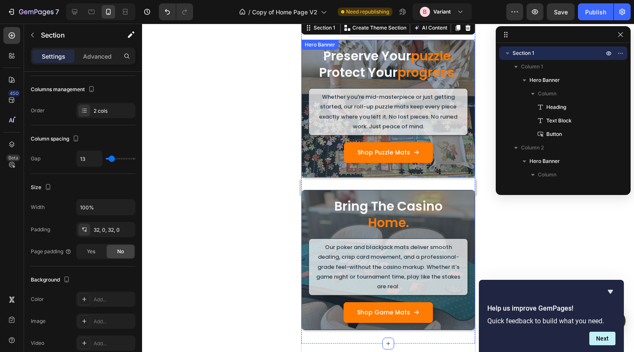
click at [303, 103] on div "preserve your puzzle. protect your progress. Heading Whether you're mid-masterp…" at bounding box center [388, 108] width 173 height 137
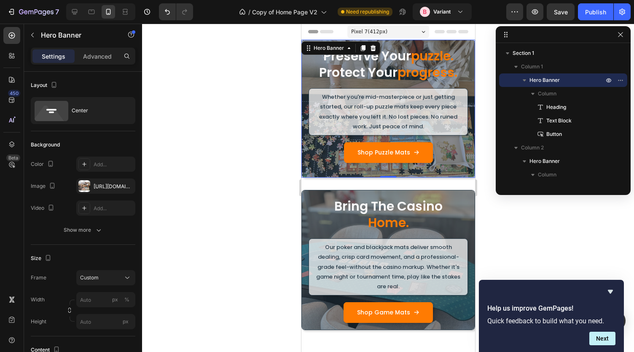
scroll to position [0, 0]
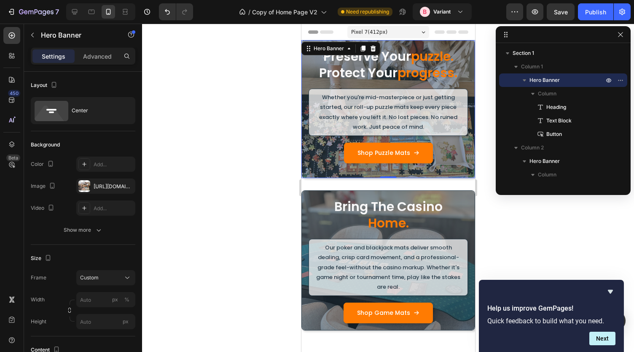
click at [307, 83] on div "preserve your puzzle. protect your progress. Heading Whether you're mid-masterp…" at bounding box center [388, 108] width 173 height 137
click at [325, 50] on div "Hero Banner" at bounding box center [329, 49] width 34 height 8
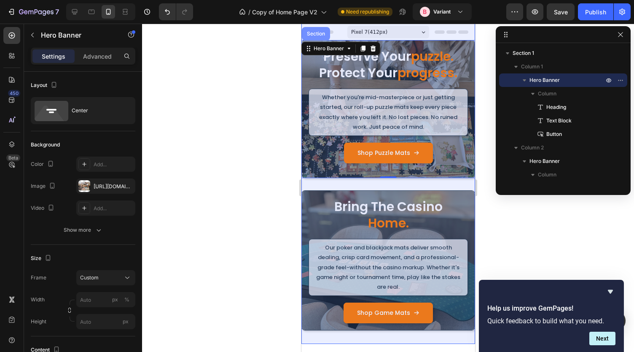
click at [321, 38] on div "Section" at bounding box center [316, 33] width 28 height 13
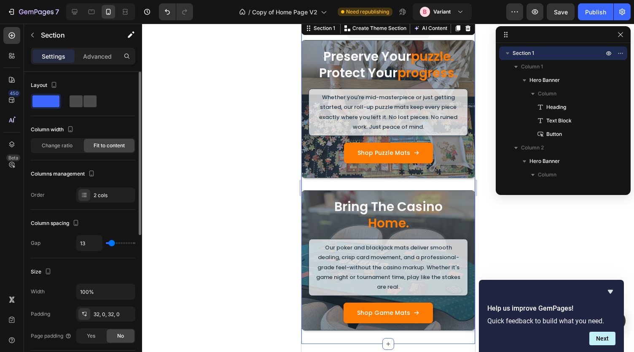
click at [85, 105] on span at bounding box center [90, 101] width 13 height 12
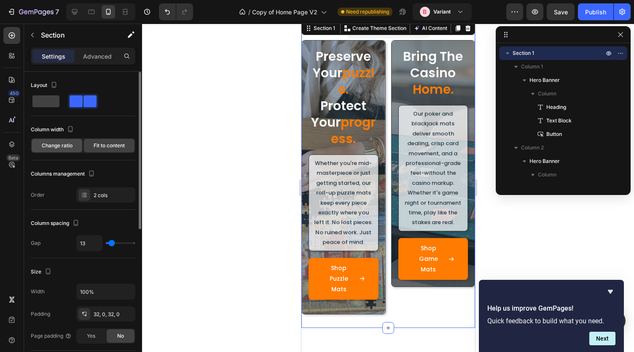
click at [69, 143] on span "Change ratio" at bounding box center [57, 146] width 31 height 8
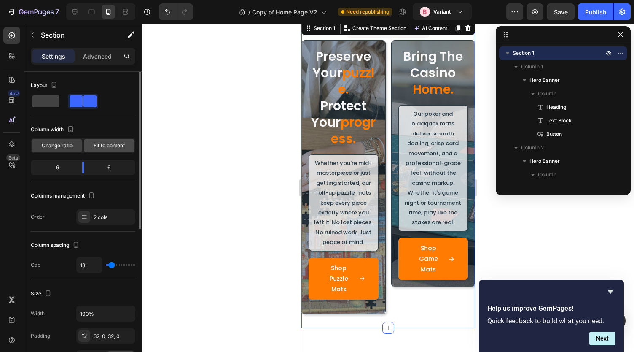
click at [105, 150] on div "Fit to content" at bounding box center [109, 145] width 51 height 13
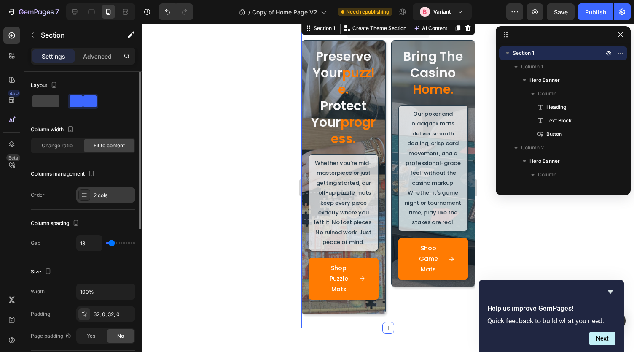
click at [102, 201] on div "2 cols" at bounding box center [105, 194] width 59 height 15
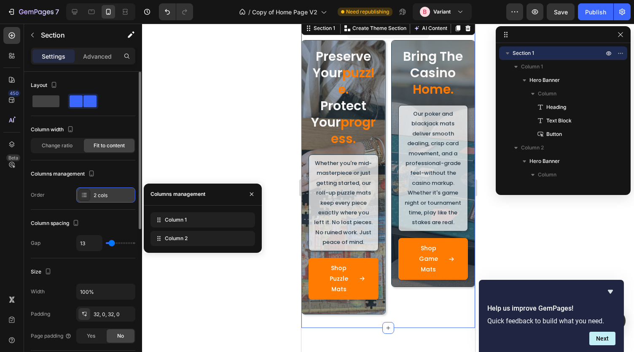
click at [102, 201] on div "2 cols" at bounding box center [105, 194] width 59 height 15
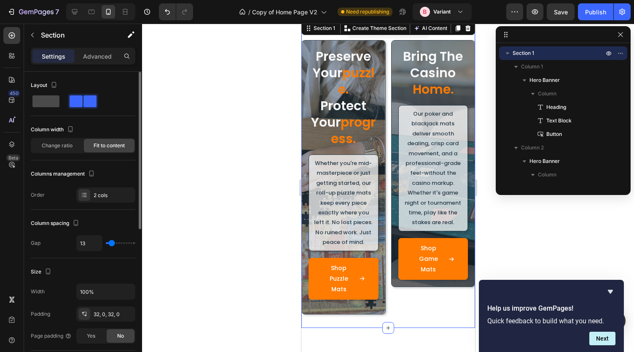
click at [42, 101] on span at bounding box center [45, 101] width 27 height 12
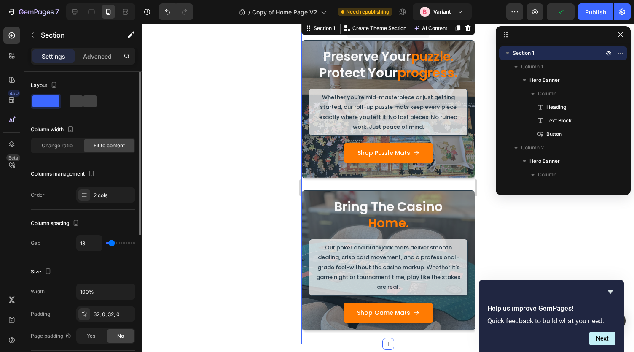
type input "0"
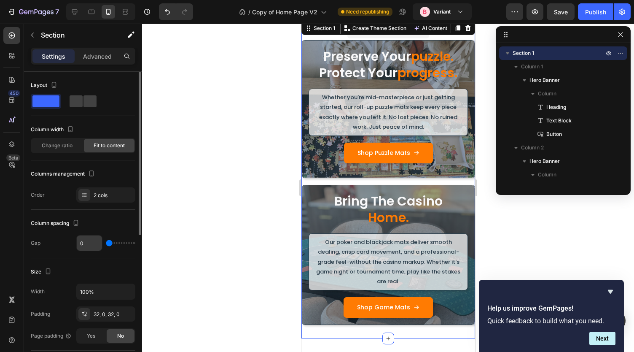
drag, startPoint x: 113, startPoint y: 243, endPoint x: 101, endPoint y: 242, distance: 11.4
type input "0"
click at [106, 242] on input "range" at bounding box center [121, 243] width 30 height 2
click at [192, 249] on div at bounding box center [388, 188] width 492 height 328
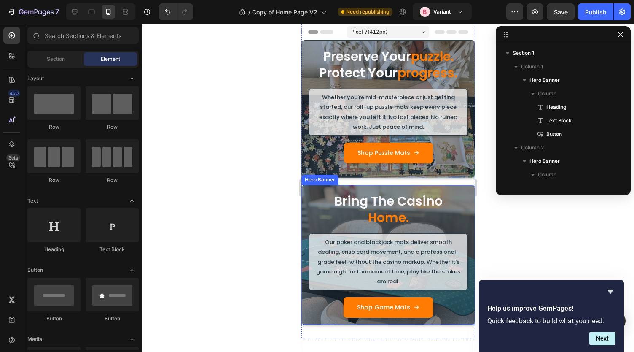
click at [364, 183] on div "bring the casino home. Heading Our poker and blackjack mats deliver smooth deal…" at bounding box center [388, 251] width 174 height 147
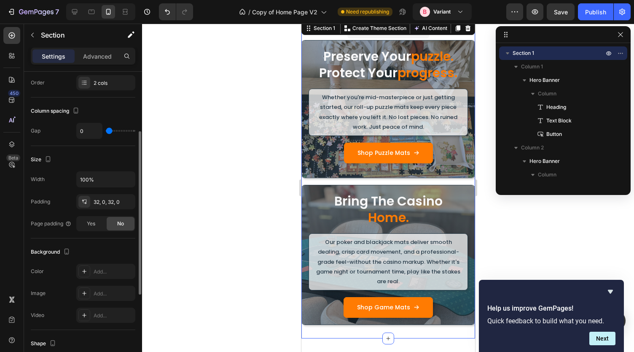
scroll to position [113, 0]
click at [93, 271] on div "Add..." at bounding box center [105, 270] width 59 height 15
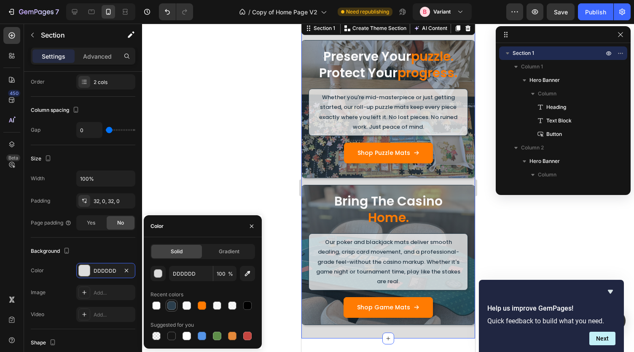
click at [170, 302] on div at bounding box center [171, 305] width 8 height 8
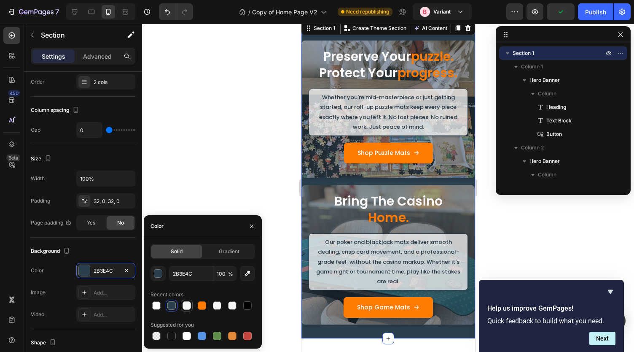
click at [192, 306] on div at bounding box center [187, 305] width 12 height 12
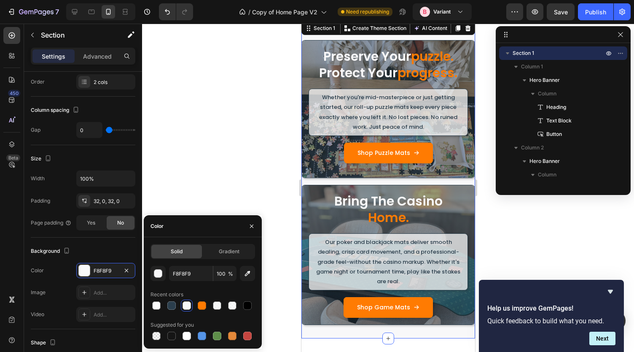
click at [211, 306] on div at bounding box center [217, 305] width 12 height 12
type input "F8F9F9"
type input "85"
click at [205, 306] on div at bounding box center [202, 305] width 8 height 8
type input "FF7B02"
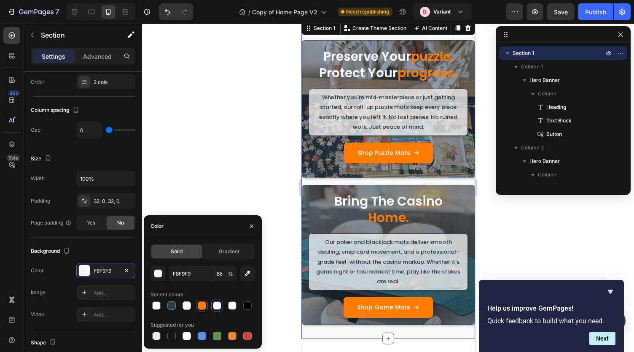
type input "100"
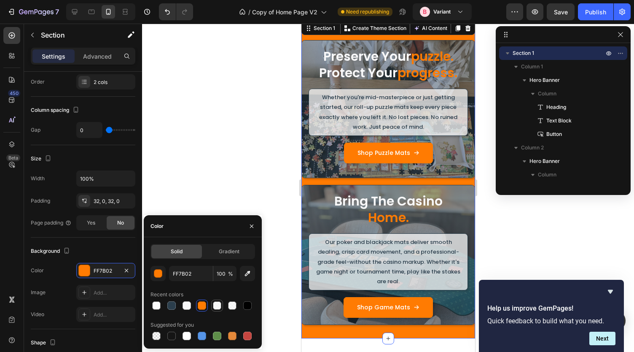
click at [221, 307] on div at bounding box center [217, 305] width 8 height 8
type input "F8F9F9"
type input "85"
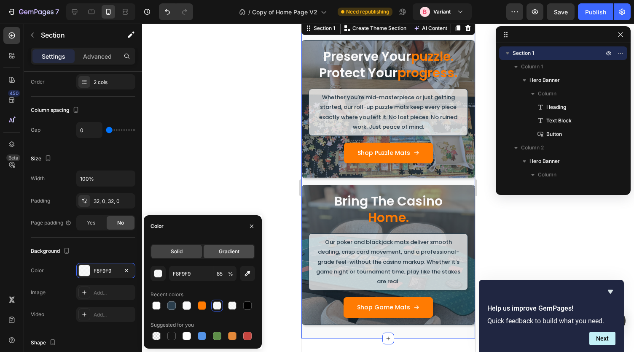
click at [219, 251] on span "Gradient" at bounding box center [229, 252] width 21 height 8
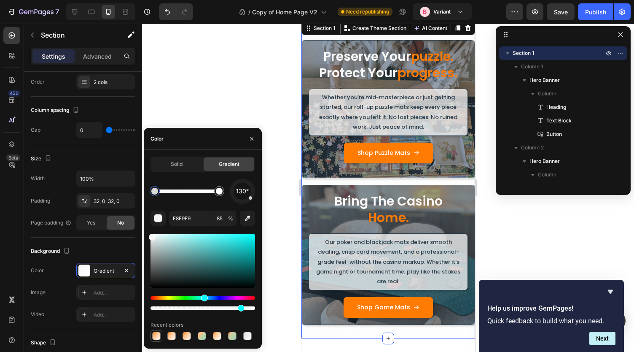
click at [158, 336] on div at bounding box center [156, 335] width 8 height 8
type input "FF7B02"
type input "100"
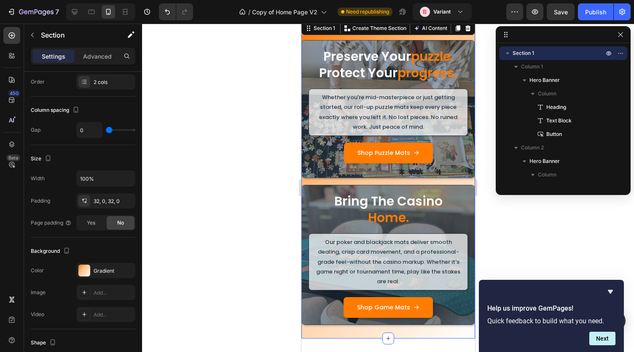
click at [278, 270] on div at bounding box center [388, 188] width 492 height 328
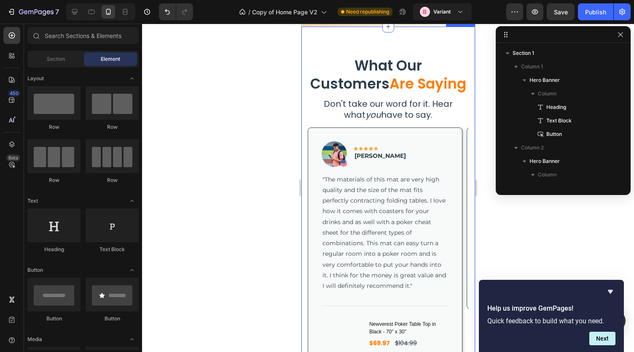
scroll to position [312, 0]
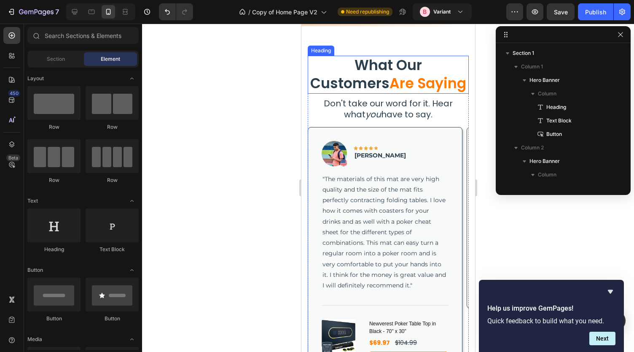
click at [385, 59] on h2 "What Our Customers Are Saying" at bounding box center [387, 75] width 161 height 38
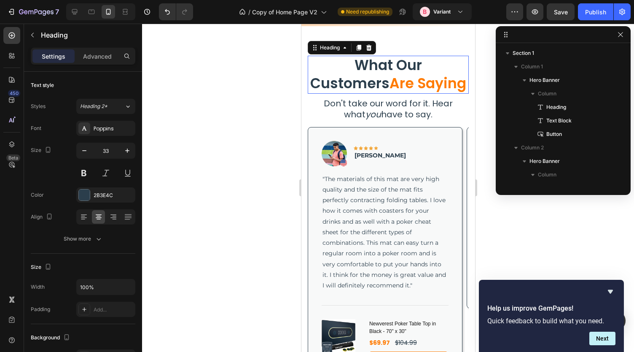
scroll to position [173, 0]
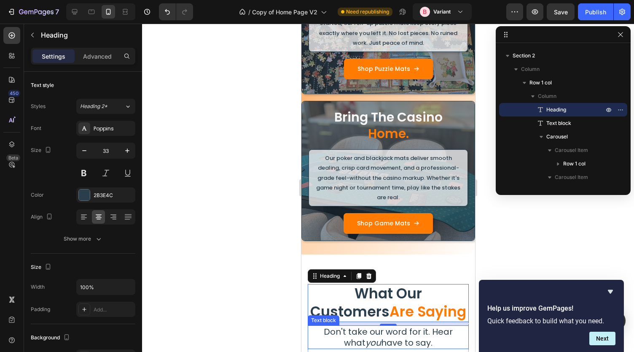
click at [361, 116] on h2 "bring the casino home." at bounding box center [387, 125] width 159 height 35
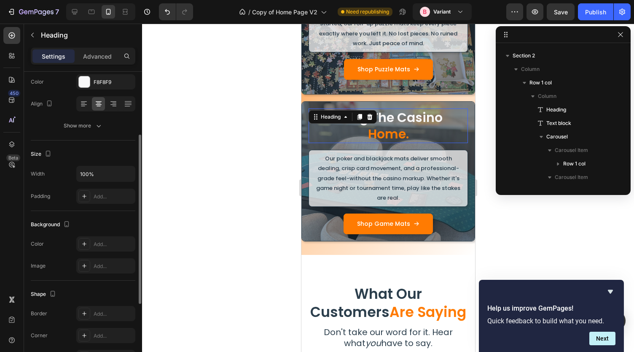
scroll to position [78, 0]
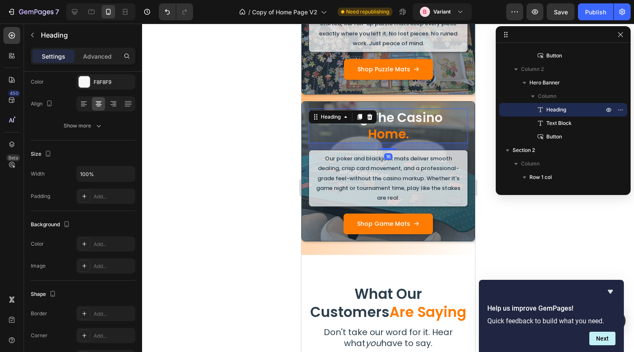
click at [408, 124] on h2 "bring the casino home." at bounding box center [387, 125] width 159 height 35
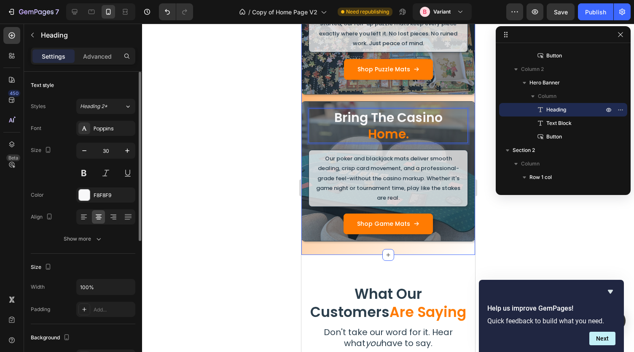
scroll to position [234, 0]
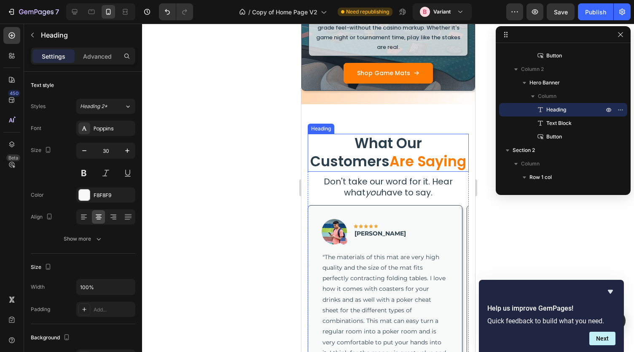
click at [389, 152] on span "Are Saying" at bounding box center [427, 161] width 77 height 20
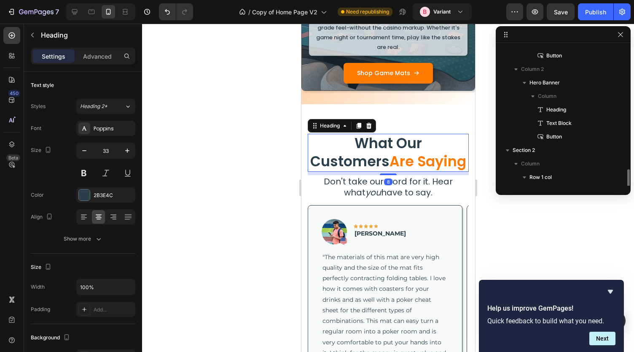
scroll to position [173, 0]
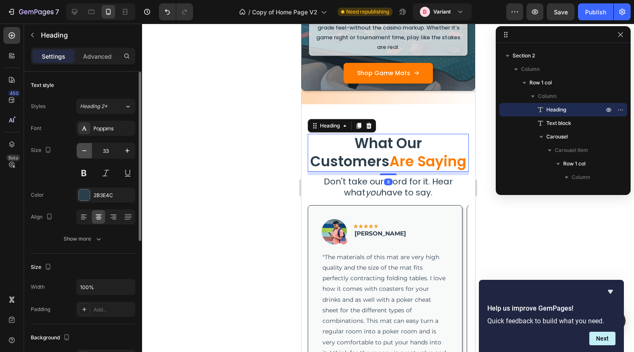
click at [86, 148] on icon "button" at bounding box center [84, 150] width 8 height 8
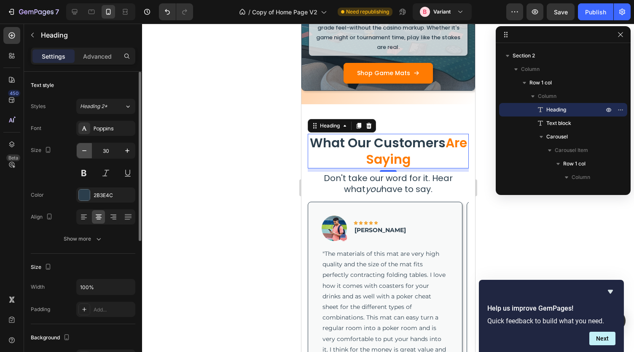
click at [86, 148] on icon "button" at bounding box center [84, 150] width 8 height 8
type input "29"
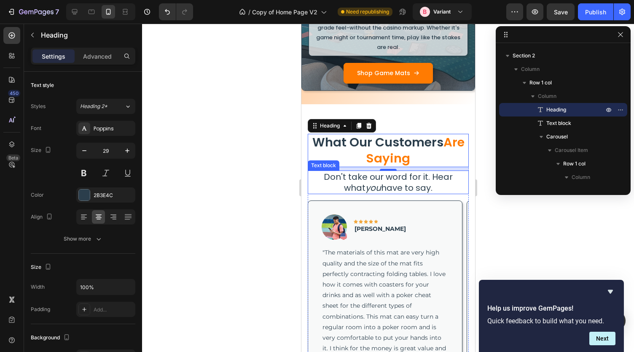
click at [341, 178] on p "Don't take our word for it. Hear what you have to say." at bounding box center [387, 182] width 159 height 22
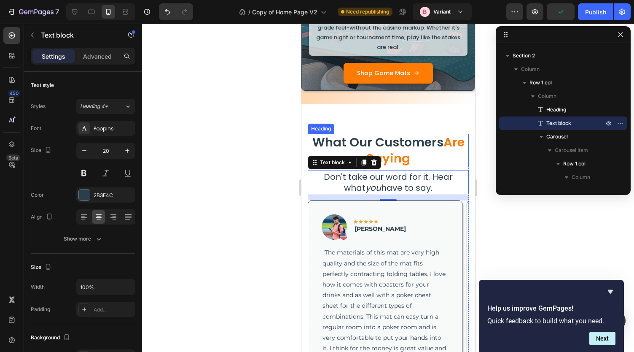
click at [412, 157] on span "Are Saying" at bounding box center [415, 150] width 98 height 33
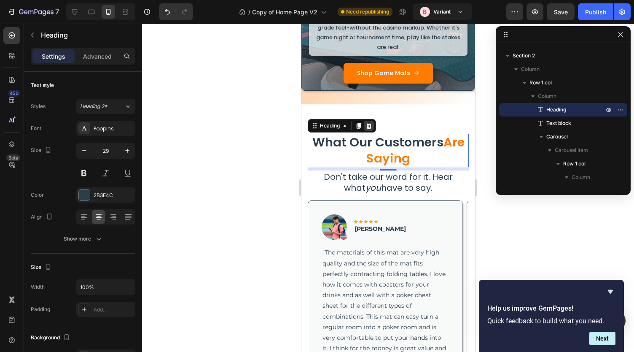
click at [370, 123] on icon at bounding box center [368, 126] width 5 height 6
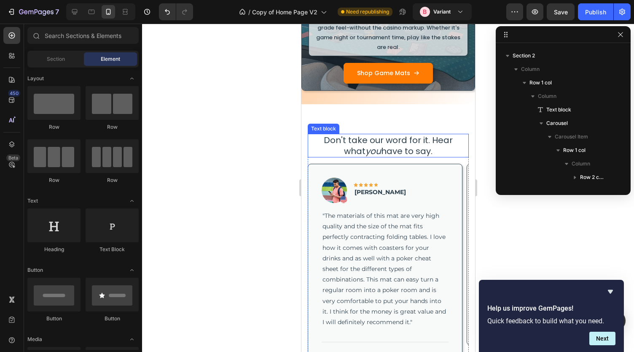
click at [384, 147] on p "Don't take our word for it. Hear what you have to say." at bounding box center [387, 146] width 159 height 22
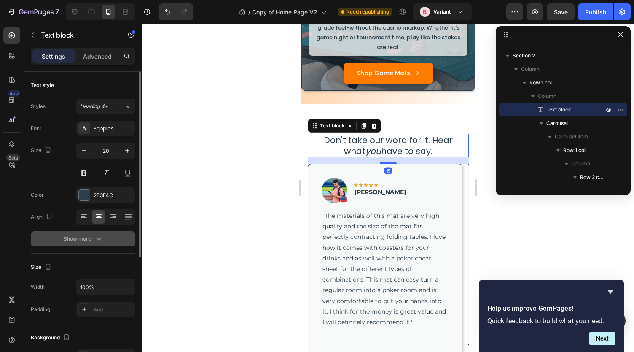
click at [89, 237] on div "Show more" at bounding box center [83, 238] width 39 height 8
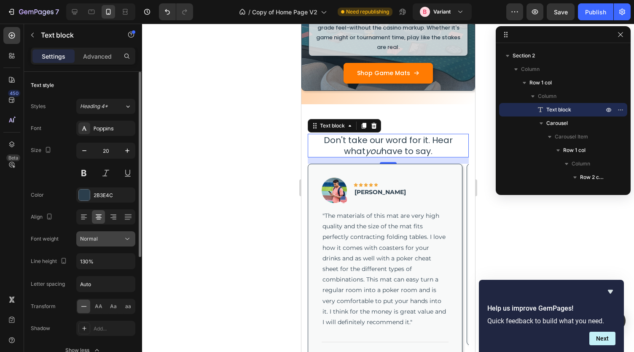
click at [109, 237] on div "Normal" at bounding box center [101, 239] width 43 height 8
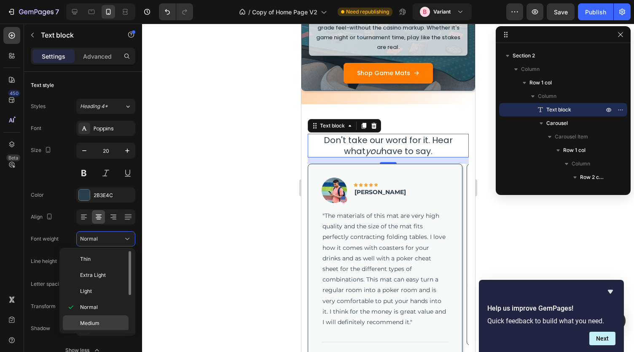
click at [92, 319] on span "Medium" at bounding box center [89, 323] width 19 height 8
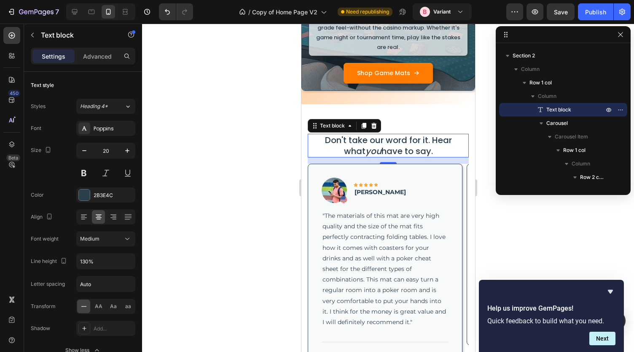
click at [219, 231] on div at bounding box center [388, 188] width 492 height 328
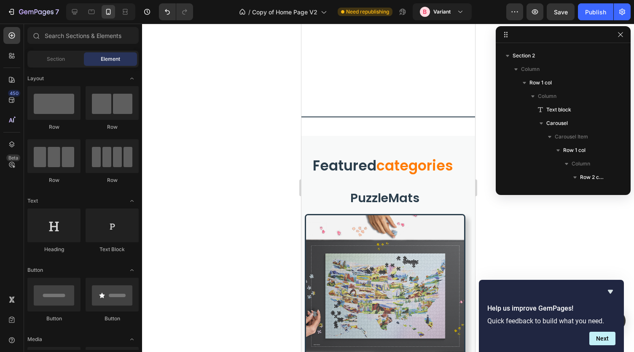
scroll to position [671, 0]
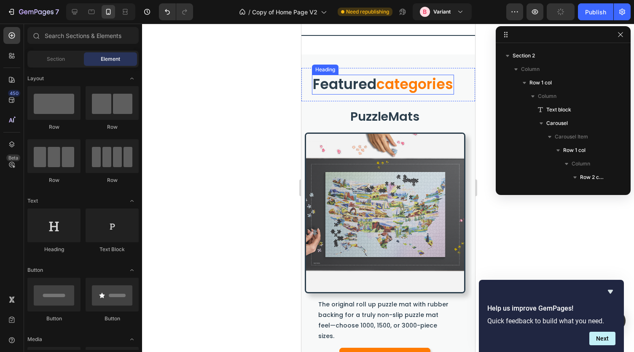
click at [403, 81] on span "categories" at bounding box center [414, 84] width 77 height 20
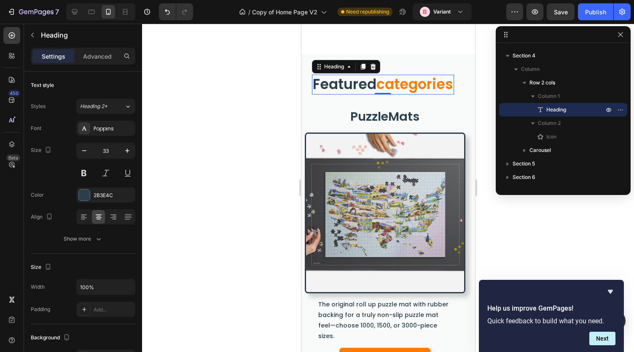
scroll to position [729, 0]
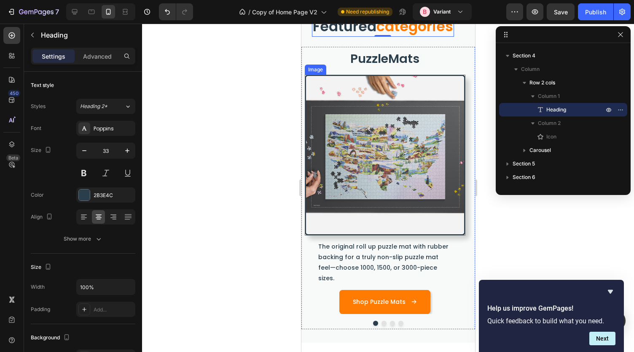
click at [389, 154] on img at bounding box center [385, 155] width 161 height 161
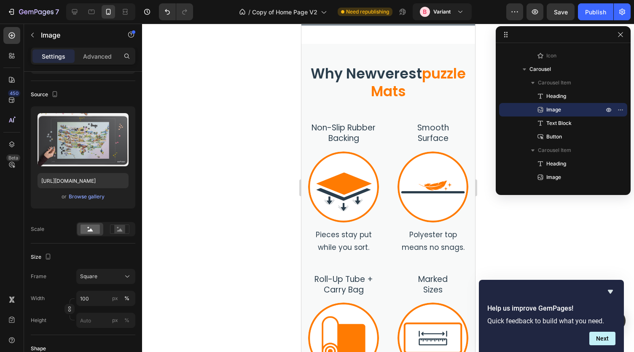
scroll to position [961, 0]
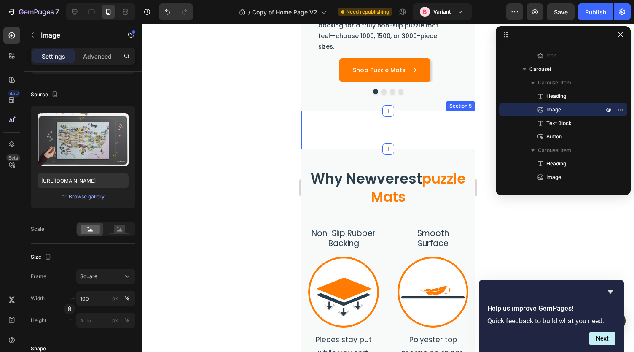
click at [391, 133] on div "Title Line Section 5" at bounding box center [388, 130] width 174 height 38
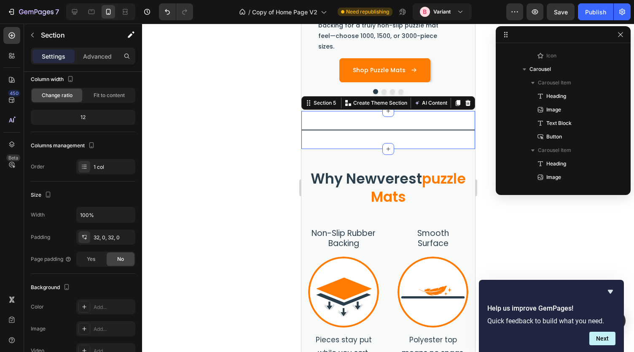
scroll to position [0, 0]
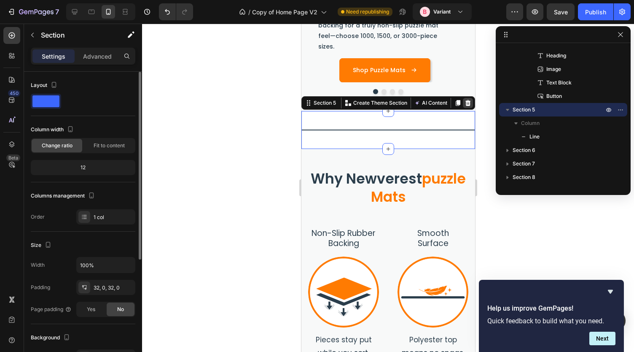
click at [465, 100] on icon at bounding box center [467, 103] width 5 height 6
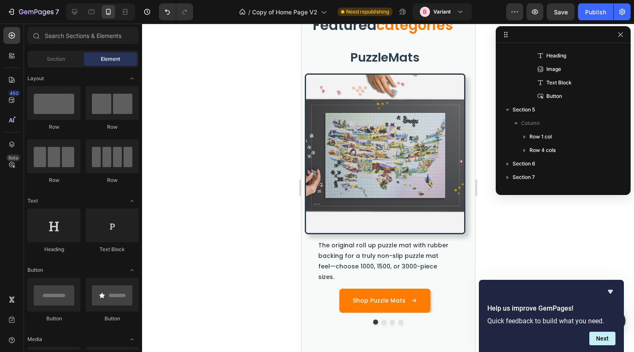
scroll to position [590, 0]
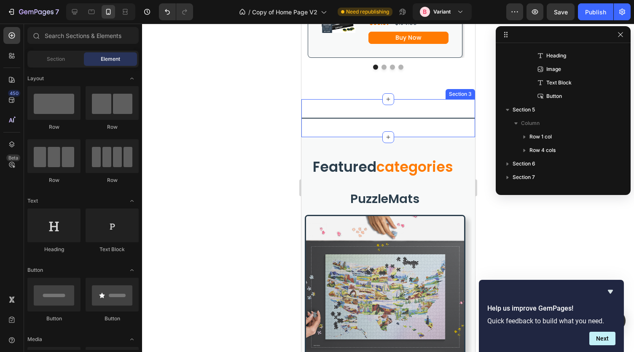
click at [432, 110] on div "Title Line Section 3" at bounding box center [388, 118] width 174 height 38
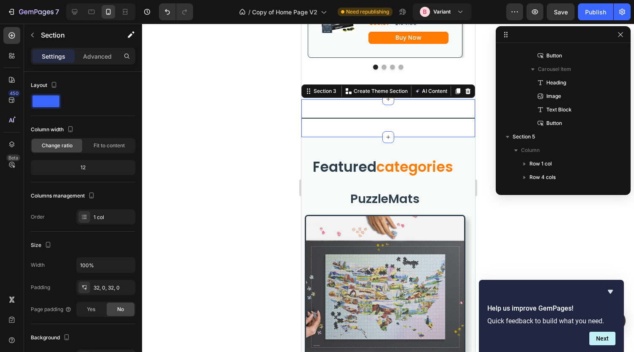
scroll to position [1172, 0]
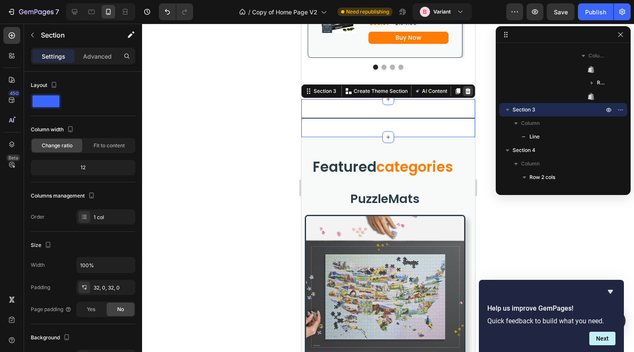
click at [465, 88] on icon at bounding box center [467, 91] width 5 height 6
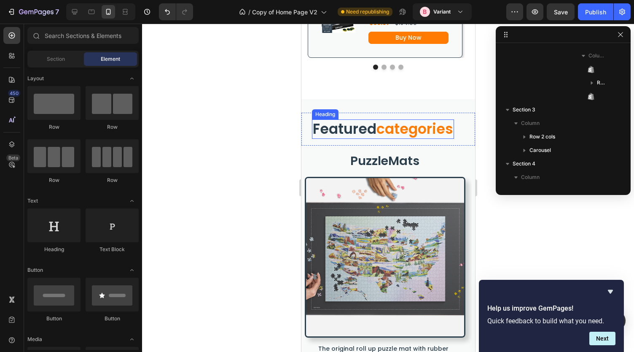
scroll to position [499, 0]
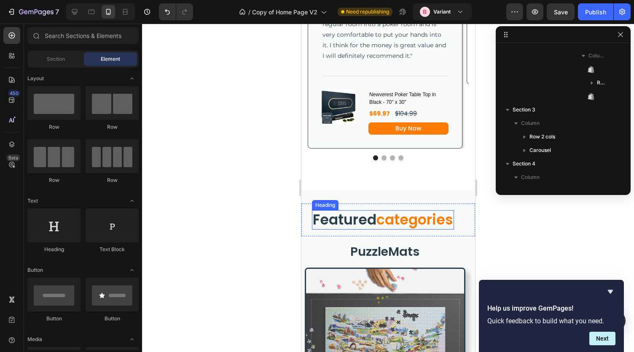
click at [430, 224] on span "categories" at bounding box center [414, 220] width 77 height 20
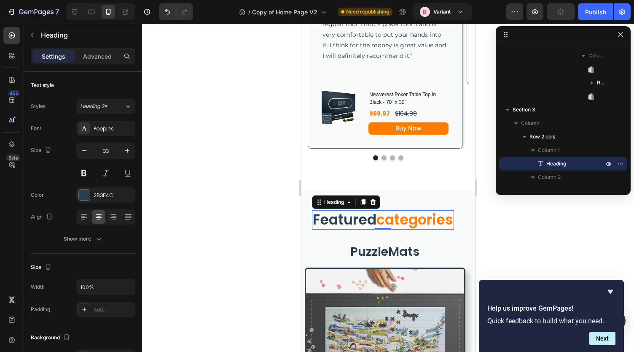
click at [461, 224] on div "featured categories Heading 0 Icon Row" at bounding box center [388, 219] width 174 height 33
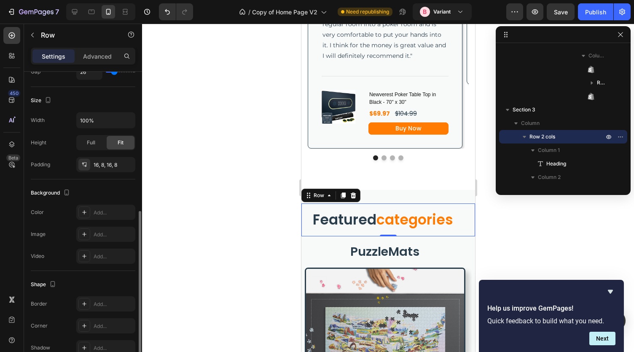
scroll to position [283, 0]
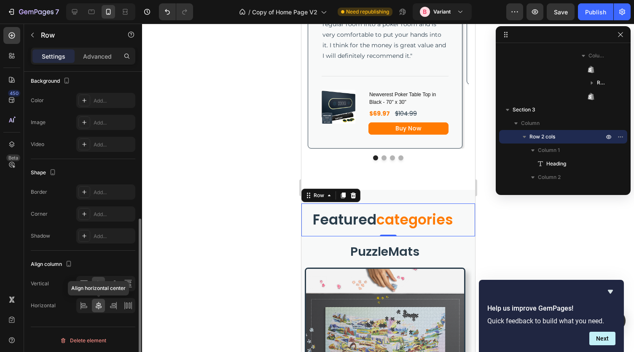
click at [98, 302] on icon at bounding box center [99, 306] width 6 height 8
click at [111, 306] on icon at bounding box center [113, 305] width 8 height 8
click at [98, 306] on icon at bounding box center [98, 305] width 8 height 8
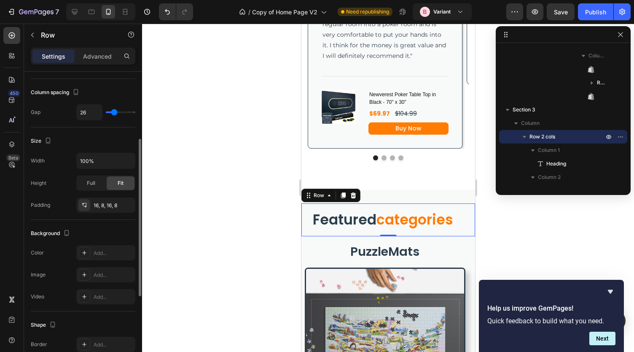
scroll to position [130, 0]
click at [104, 205] on div "16, 8, 16, 8" at bounding box center [106, 206] width 24 height 8
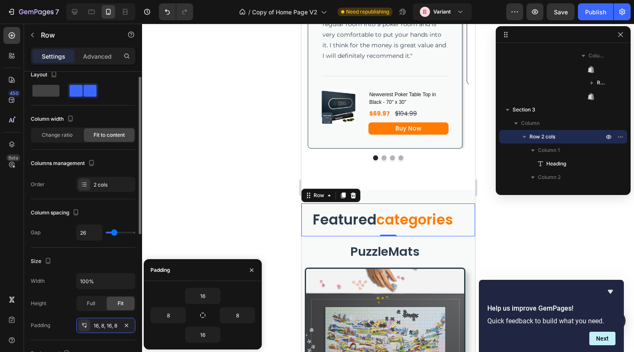
scroll to position [8, 0]
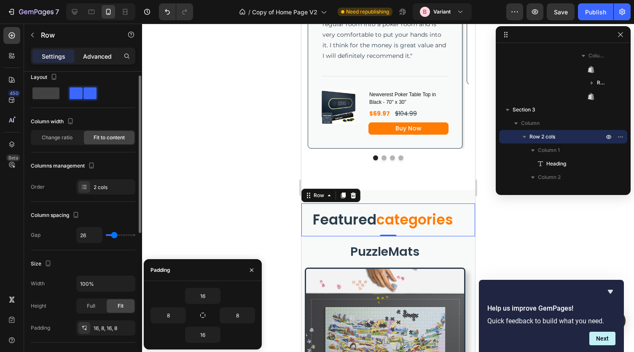
click at [94, 57] on p "Advanced" at bounding box center [97, 56] width 29 height 9
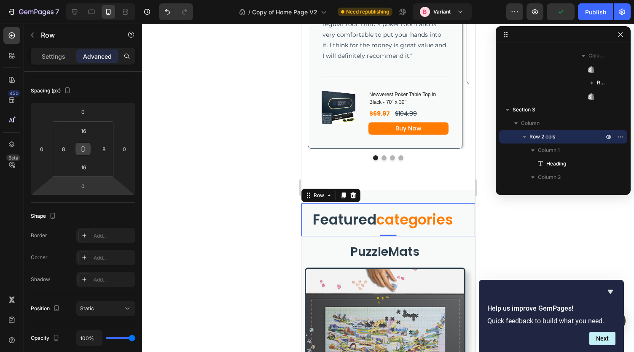
scroll to position [251, 0]
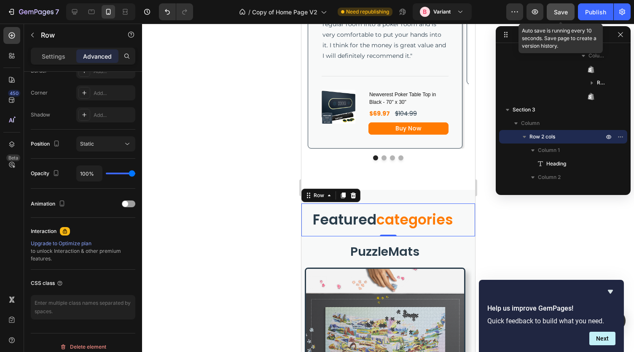
click at [558, 17] on button "Save" at bounding box center [561, 11] width 28 height 17
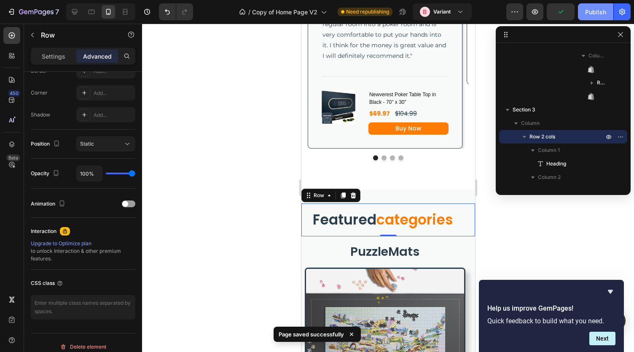
click at [591, 17] on button "Publish" at bounding box center [595, 11] width 35 height 17
